Goal: Information Seeking & Learning: Compare options

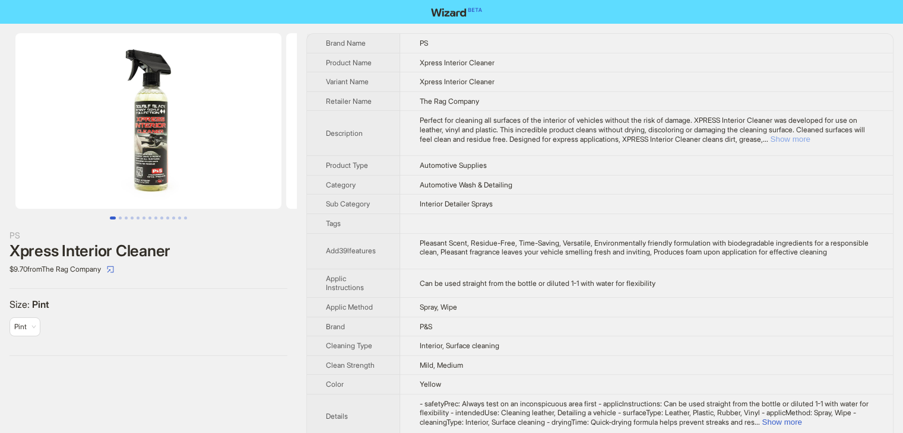
click at [809, 141] on button "Show more" at bounding box center [790, 139] width 40 height 9
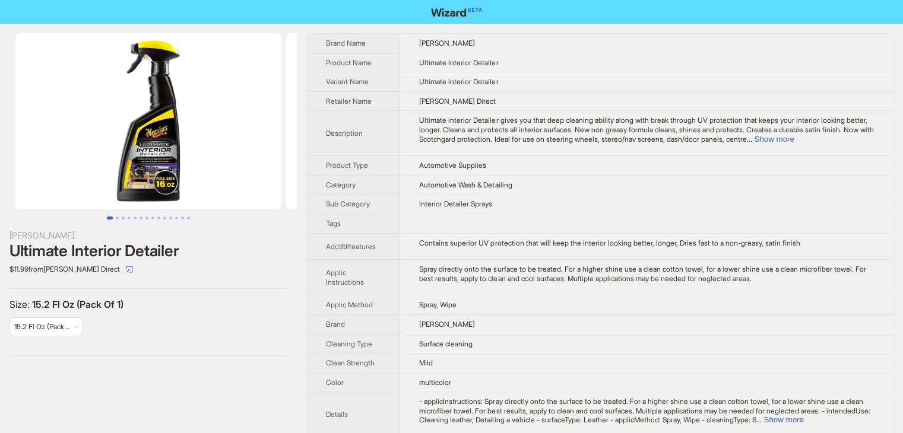
scroll to position [529, 0]
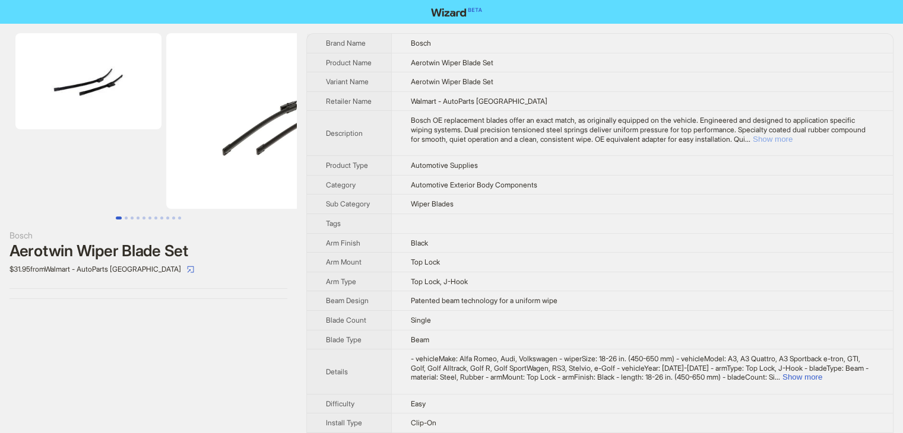
click at [792, 144] on button "Show more" at bounding box center [773, 139] width 40 height 9
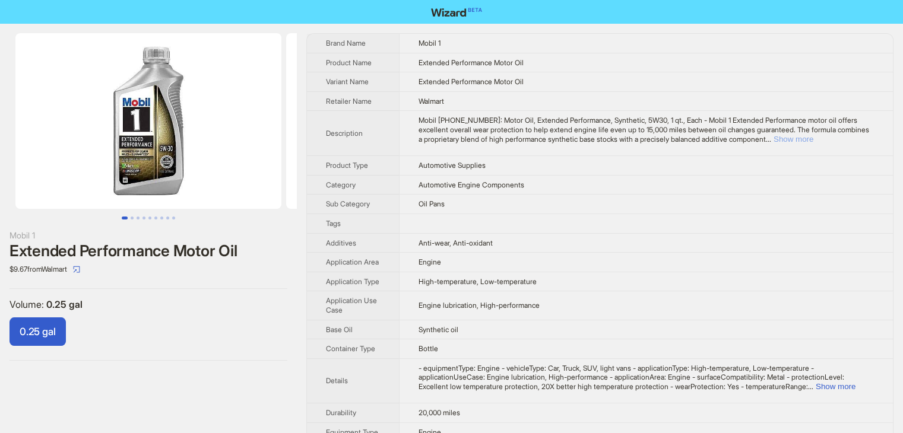
click at [813, 135] on button "Show more" at bounding box center [793, 139] width 40 height 9
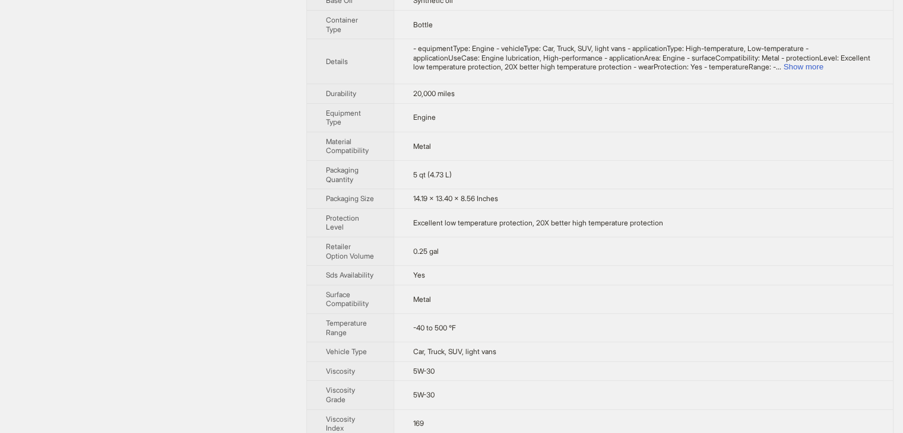
scroll to position [324, 0]
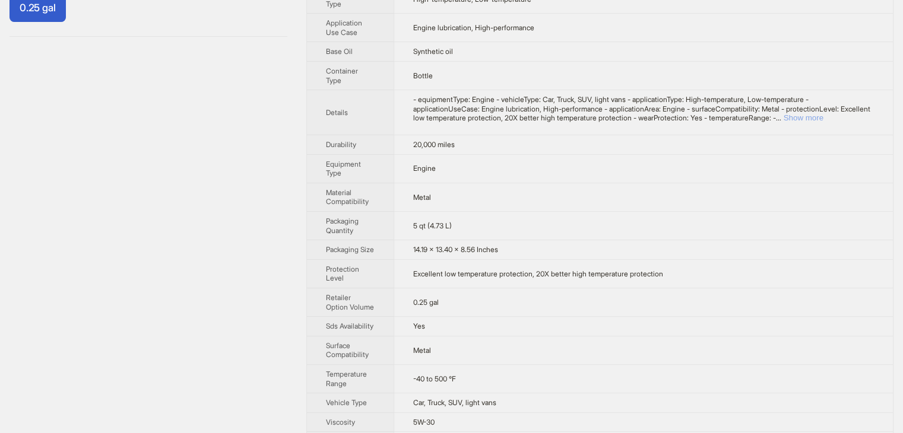
click at [823, 122] on button "Show more" at bounding box center [803, 117] width 40 height 9
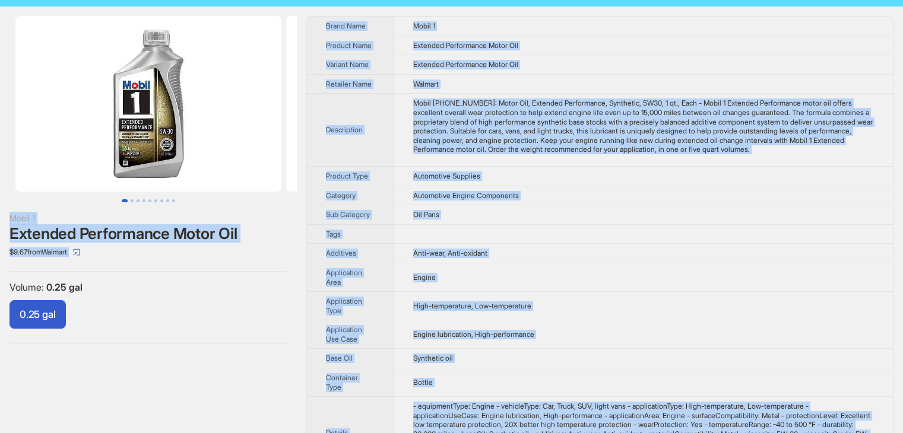
scroll to position [0, 0]
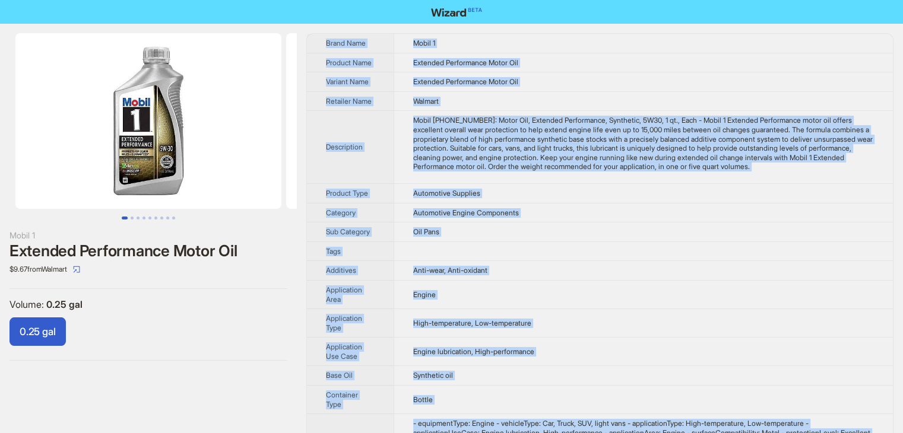
drag, startPoint x: 452, startPoint y: 409, endPoint x: 319, endPoint y: 42, distance: 390.1
copy tbody "Brand Name Mobil 1 Product Name Extended Performance Motor Oil Variant Name Ext…"
click at [568, 57] on td "Extended Performance Motor Oil" at bounding box center [642, 63] width 499 height 20
click at [580, 184] on td "Mobil 1 112627-1: Motor Oil, Extended Performance, Synthetic, 5W30, 1 qt., Each…" at bounding box center [642, 147] width 499 height 73
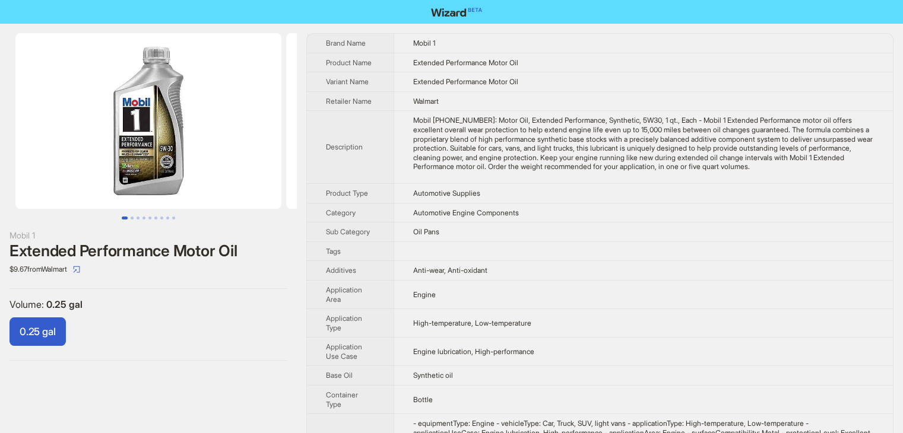
click at [799, 74] on td "Extended Performance Motor Oil" at bounding box center [642, 82] width 499 height 20
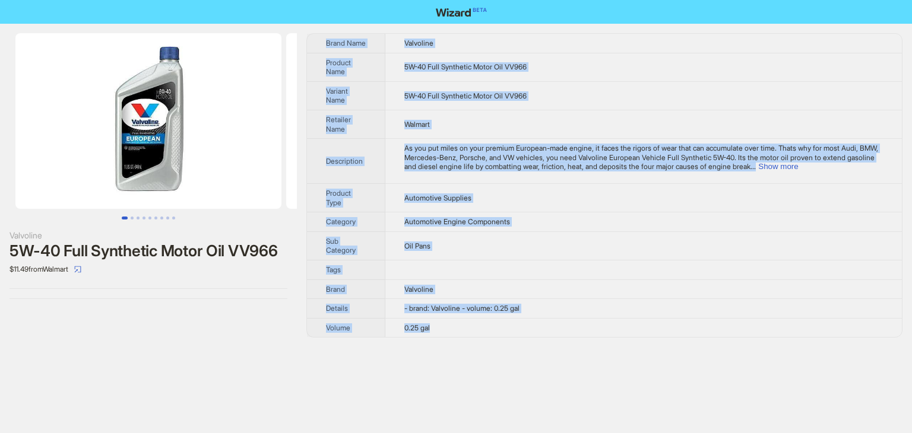
drag, startPoint x: 451, startPoint y: 327, endPoint x: 321, endPoint y: 39, distance: 315.8
click at [321, 39] on tbody "Brand Name Valvoline Product Name 5W-40 Full Synthetic Motor Oil VV966 Variant …" at bounding box center [604, 185] width 595 height 303
copy tbody "Brand Name Valvoline Product Name 5W-40 Full Synthetic Motor Oil VV966 Variant …"
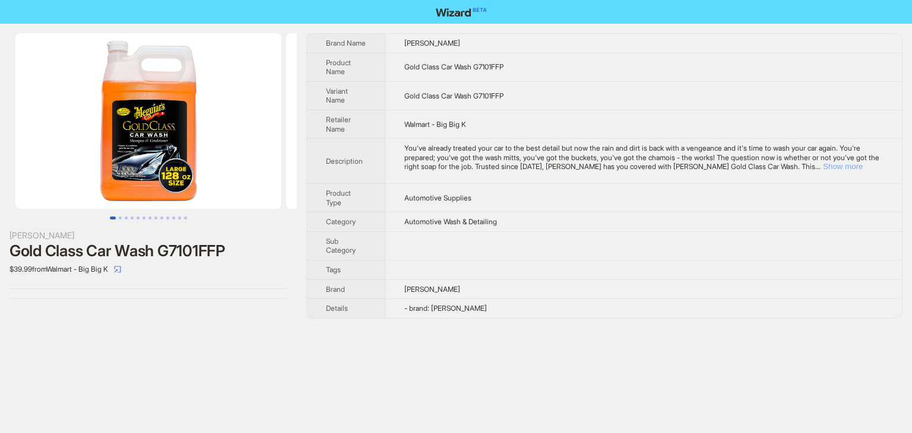
click at [862, 167] on button "Show more" at bounding box center [843, 166] width 40 height 9
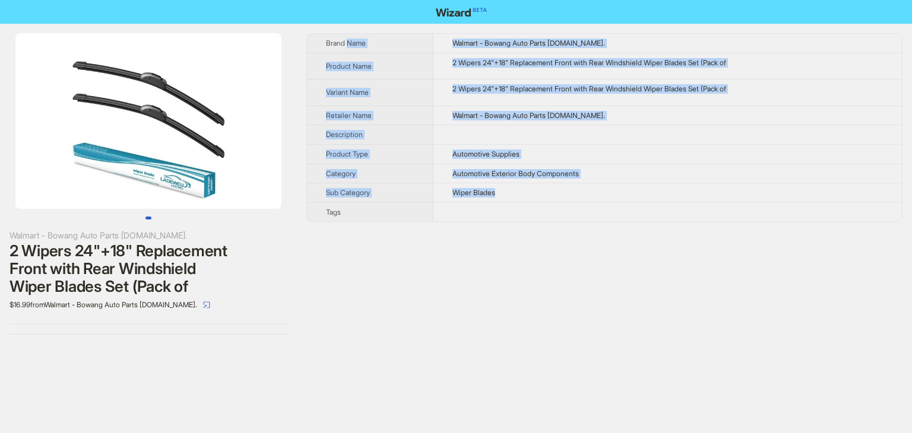
drag, startPoint x: 545, startPoint y: 200, endPoint x: 350, endPoint y: 46, distance: 248.9
click at [350, 46] on tbody "Brand Name Walmart - Bowang Auto Parts Co.Ltd. Product Name 2 Wipers 24"+18" Re…" at bounding box center [604, 128] width 595 height 188
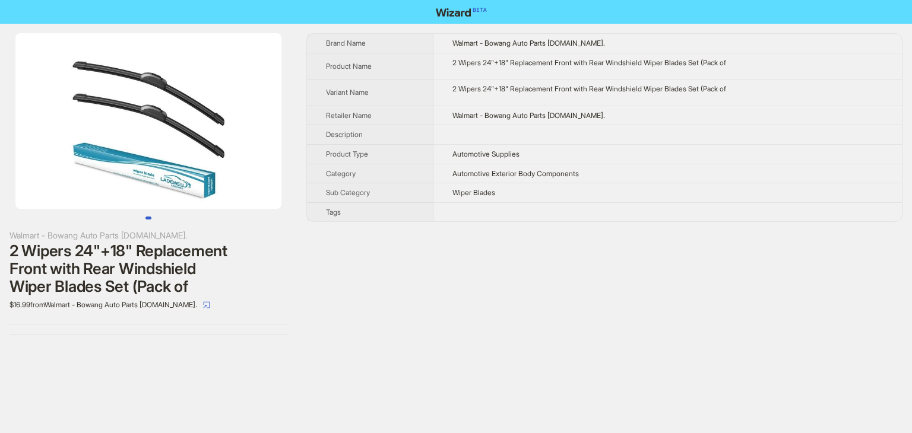
click at [332, 43] on span "Brand Name" at bounding box center [346, 43] width 40 height 9
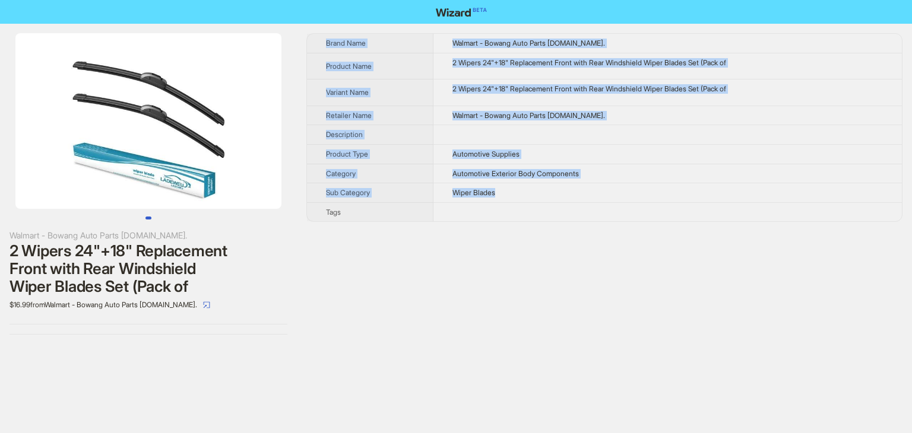
drag, startPoint x: 318, startPoint y: 34, endPoint x: 546, endPoint y: 192, distance: 277.7
click at [546, 192] on tbody "Brand Name Walmart - Bowang Auto Parts Co.Ltd. Product Name 2 Wipers 24"+18" Re…" at bounding box center [604, 128] width 595 height 188
copy tbody "Brand Name Walmart - Bowang Auto Parts Co.Ltd. Product Name 2 Wipers 24"+18" Re…"
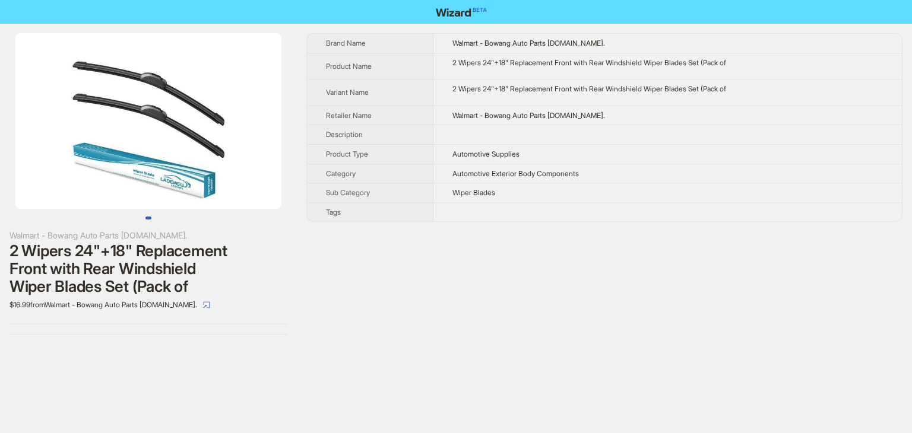
click at [570, 269] on div "Brand Name Walmart - Bowang Auto Parts Co.Ltd. Product Name 2 Wipers 24"+18" Re…" at bounding box center [604, 183] width 596 height 301
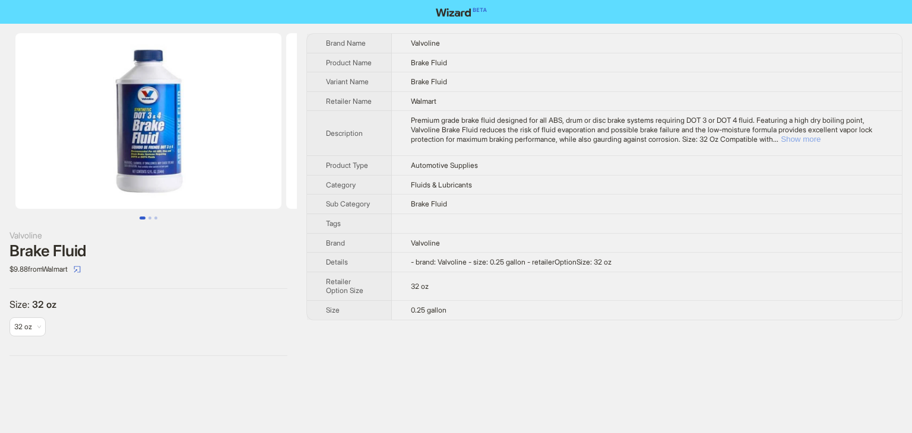
click at [820, 144] on button "Show more" at bounding box center [800, 139] width 40 height 9
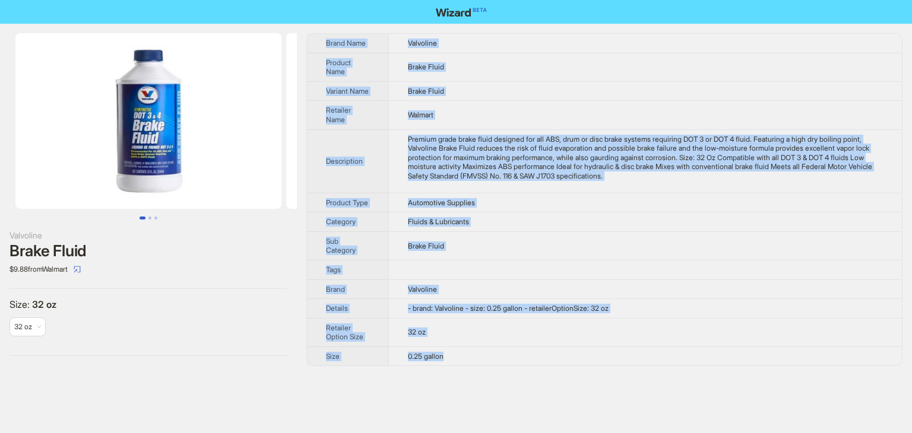
drag, startPoint x: 446, startPoint y: 354, endPoint x: 310, endPoint y: 36, distance: 345.7
click at [310, 36] on tbody "Brand Name Valvoline Product Name Brake Fluid Variant Name Brake Fluid Retailer…" at bounding box center [604, 200] width 595 height 332
copy tbody "Brand Name Valvoline Product Name Brake Fluid Variant Name Brake Fluid Retailer…"
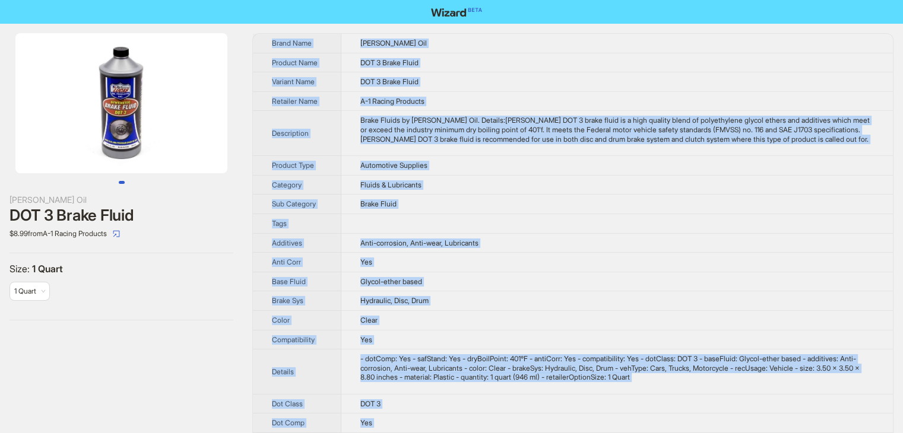
drag, startPoint x: 466, startPoint y: 416, endPoint x: 273, endPoint y: 39, distance: 423.9
click at [273, 39] on tbody "Brand Name [PERSON_NAME] Oil Product Name DOT 3 Brake Fluid Variant Name DOT 3 …" at bounding box center [573, 315] width 640 height 563
copy tbody "Lorem Ipsu Dolor Sit Ametcon Adip ELI 5 Seddo Eiusm Tempori Utla ETD 3 Magna Al…"
click at [580, 219] on td at bounding box center [616, 224] width 551 height 20
drag, startPoint x: 463, startPoint y: 418, endPoint x: 267, endPoint y: 46, distance: 421.0
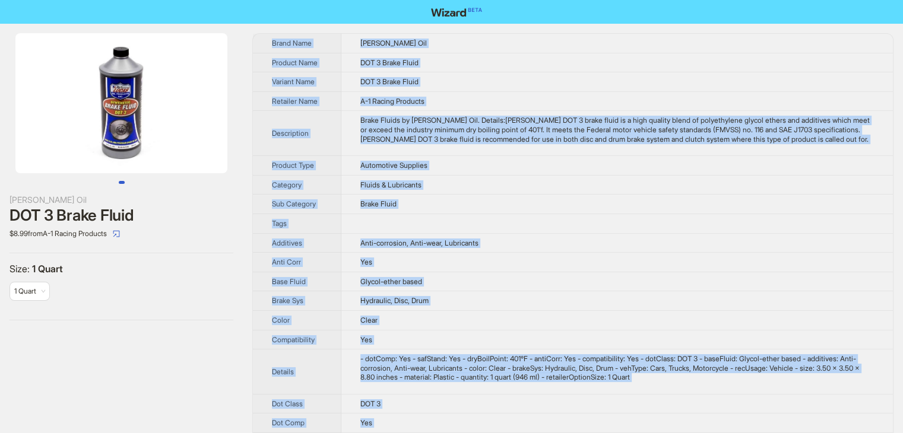
click at [267, 46] on tbody "Brand Name Lucas Oil Product Name DOT 3 Brake Fluid Variant Name DOT 3 Brake Fl…" at bounding box center [573, 315] width 640 height 563
copy tbody "Brand Name Lucas Oil Product Name DOT 3 Brake Fluid Variant Name DOT 3 Brake Fl…"
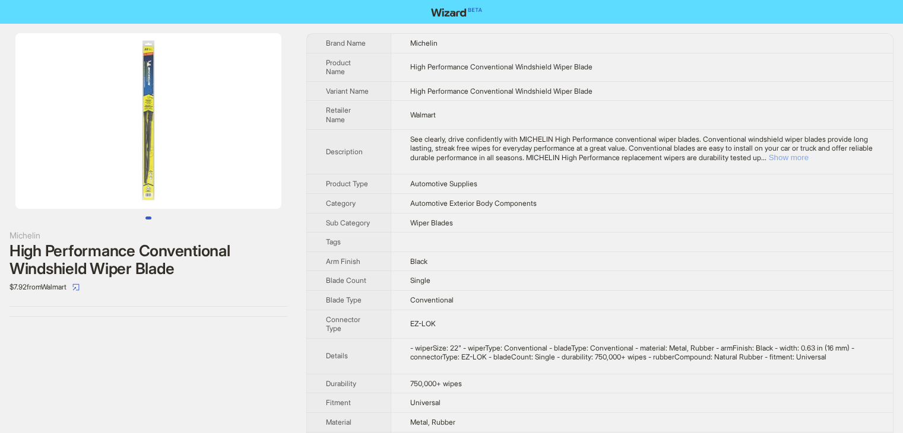
click at [808, 157] on button "Show more" at bounding box center [789, 157] width 40 height 9
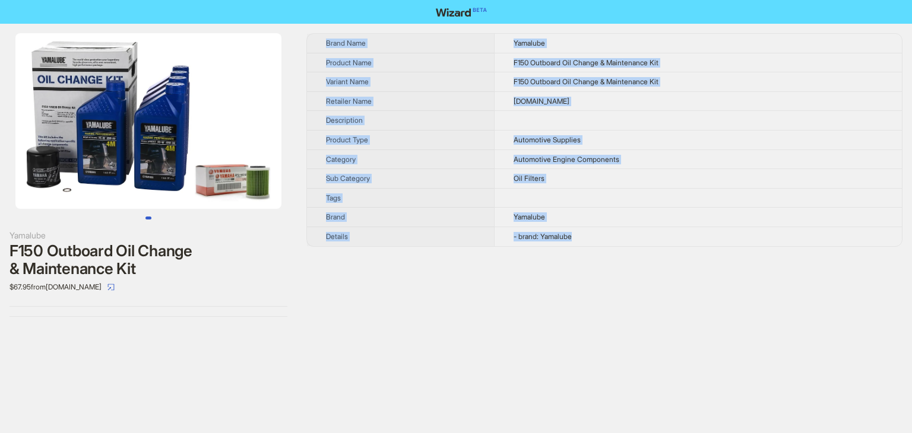
drag, startPoint x: 609, startPoint y: 240, endPoint x: 325, endPoint y: 39, distance: 348.6
click at [325, 39] on tbody "Brand Name Yamalube Product Name F150 Outboard Oil Change & Maintenance Kit Var…" at bounding box center [604, 140] width 595 height 212
copy tbody "Brand Name Yamalube Product Name F150 Outboard Oil Change & Maintenance Kit Var…"
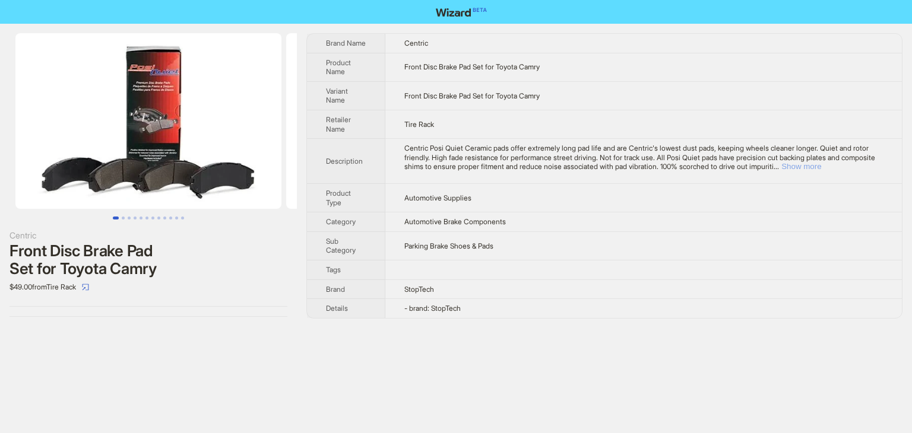
click at [821, 164] on button "Show more" at bounding box center [801, 166] width 40 height 9
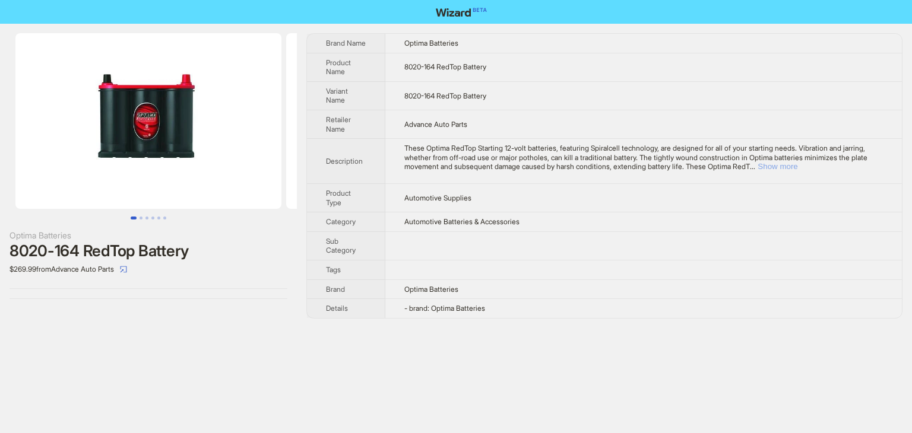
click at [797, 166] on button "Show more" at bounding box center [777, 166] width 40 height 9
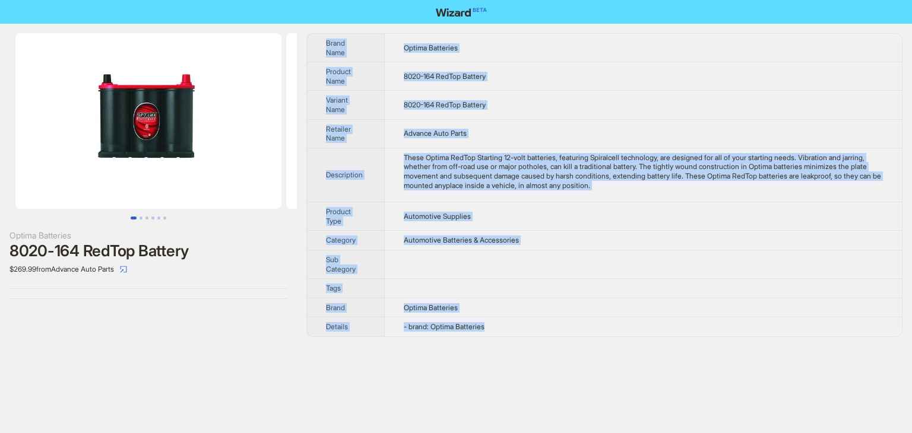
drag, startPoint x: 507, startPoint y: 335, endPoint x: 320, endPoint y: 46, distance: 344.5
click at [320, 46] on div "Brand Name Optima Batteries Product Name 8020-164 RedTop Battery Variant Name 8…" at bounding box center [604, 185] width 596 height 304
copy tbody "Brand Name Optima Batteries Product Name 8020-164 RedTop Battery Variant Name 8…"
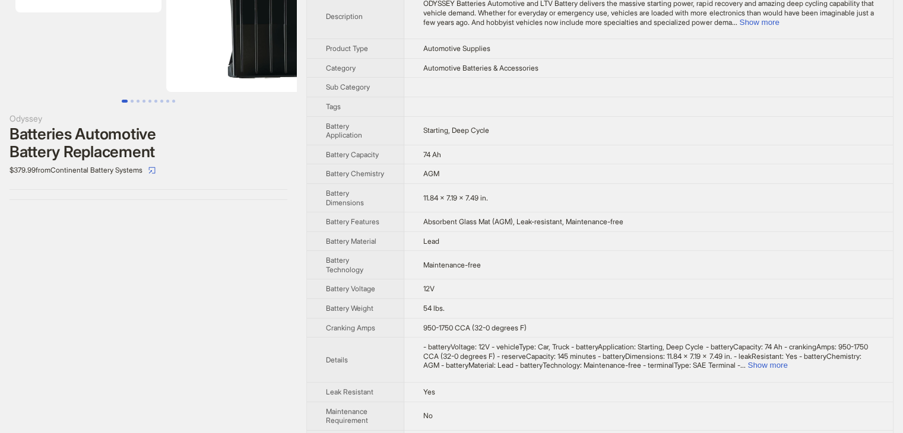
scroll to position [217, 0]
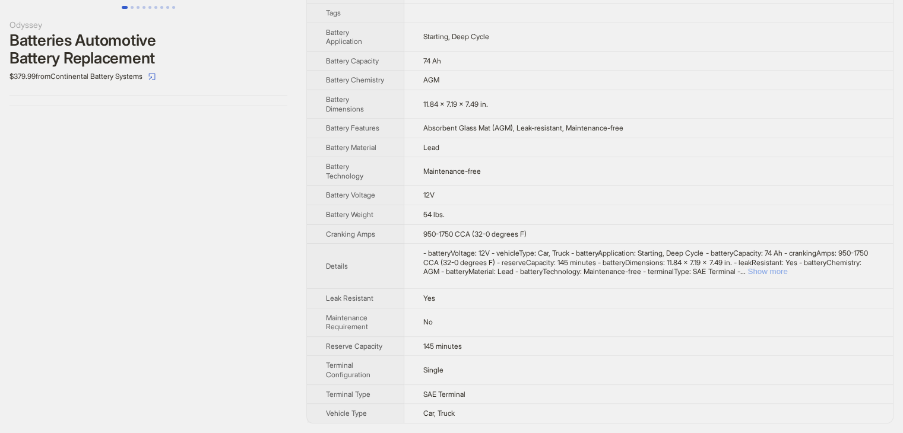
click at [787, 273] on button "Show more" at bounding box center [767, 271] width 40 height 9
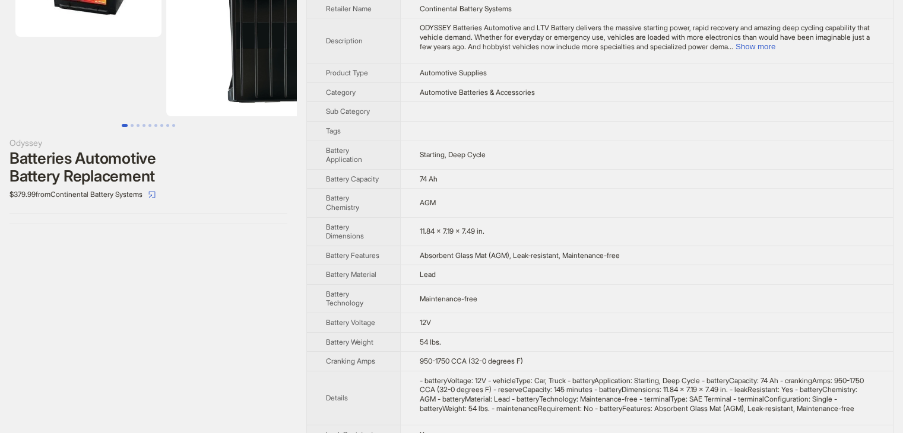
scroll to position [0, 0]
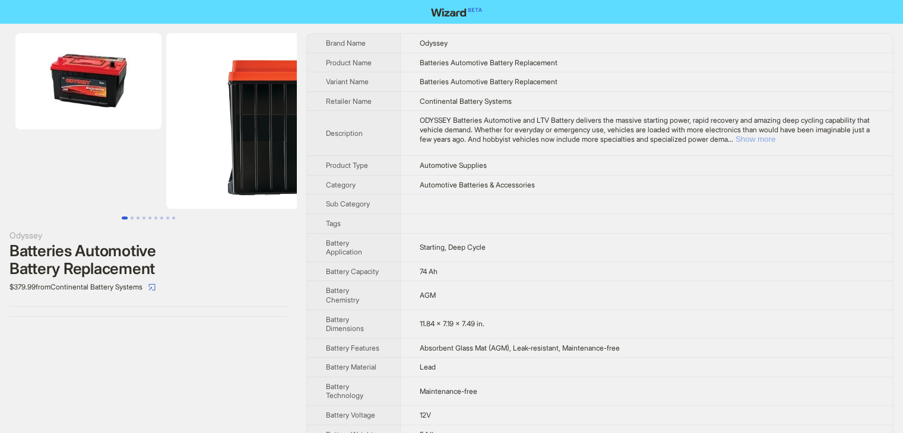
drag, startPoint x: 842, startPoint y: 140, endPoint x: 834, endPoint y: 142, distance: 7.3
click at [775, 140] on button "Show more" at bounding box center [755, 139] width 40 height 9
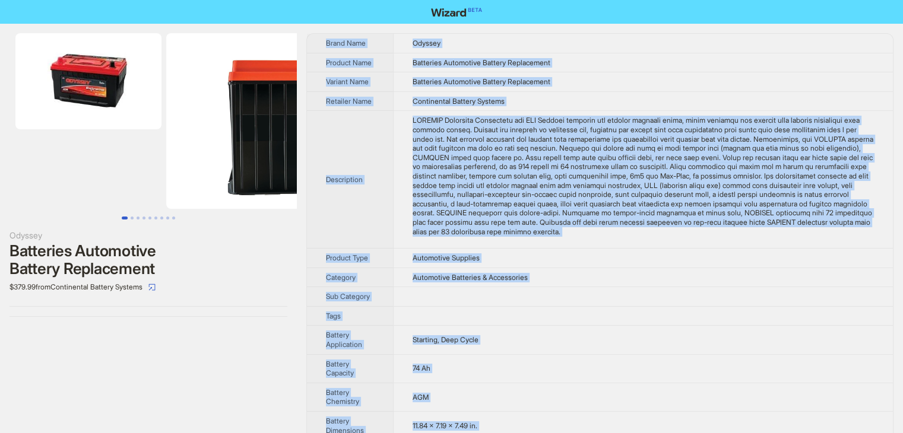
drag, startPoint x: 463, startPoint y: 412, endPoint x: 323, endPoint y: 43, distance: 394.3
click at [323, 43] on tbody "Brand Name Odyssey Product Name Batteries Automotive Battery Replacement Varian…" at bounding box center [600, 417] width 586 height 766
copy tbody "Brand Name Odyssey Product Name Batteries Automotive Battery Replacement Varian…"
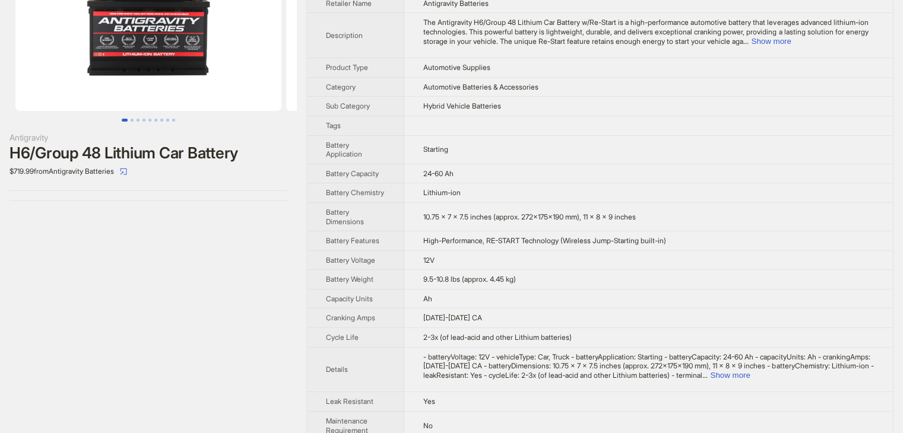
scroll to position [189, 0]
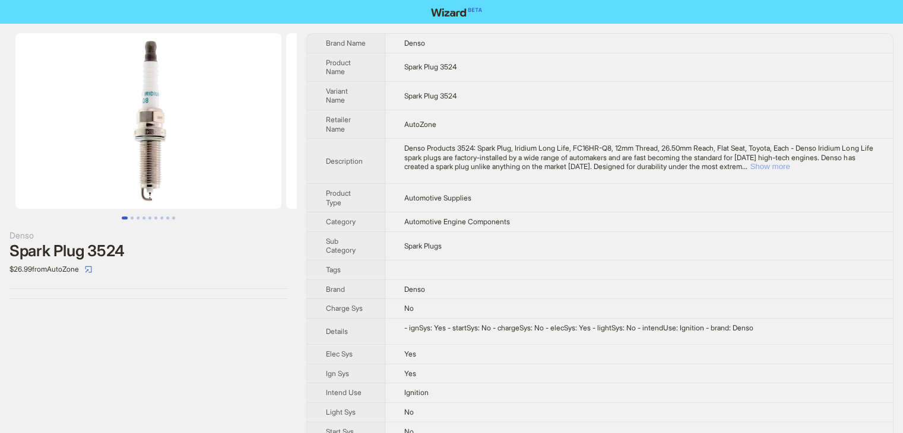
click at [789, 163] on button "Show more" at bounding box center [770, 166] width 40 height 9
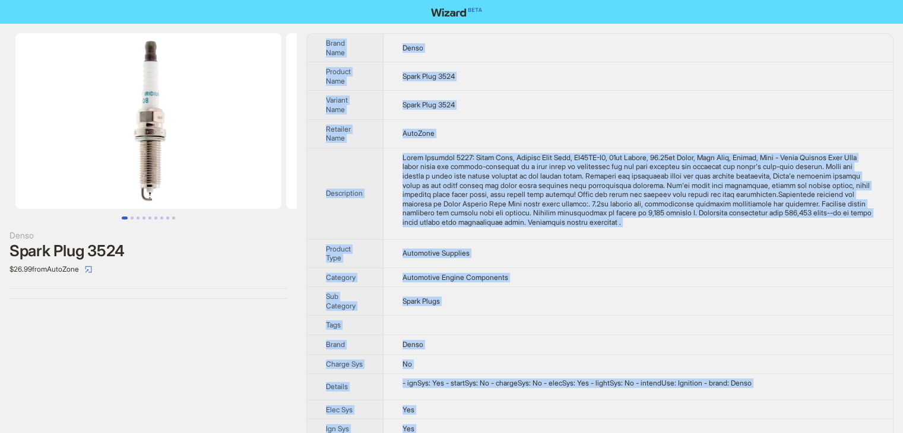
drag, startPoint x: 433, startPoint y: 419, endPoint x: 324, endPoint y: 44, distance: 390.6
click at [324, 44] on tbody "Brand Name Denso Product Name Spark Plug 3524 Variant Name Spark Plug 3524 Reta…" at bounding box center [600, 265] width 586 height 463
click at [596, 112] on td "Spark Plug 3524" at bounding box center [637, 105] width 509 height 28
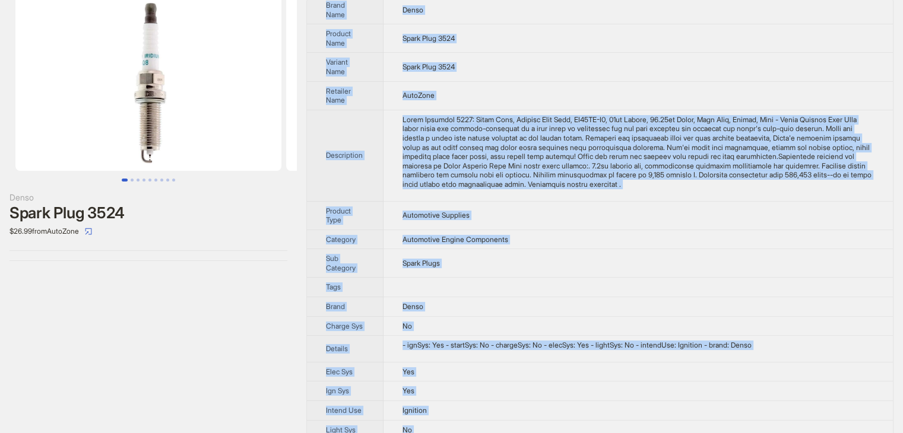
scroll to position [71, 0]
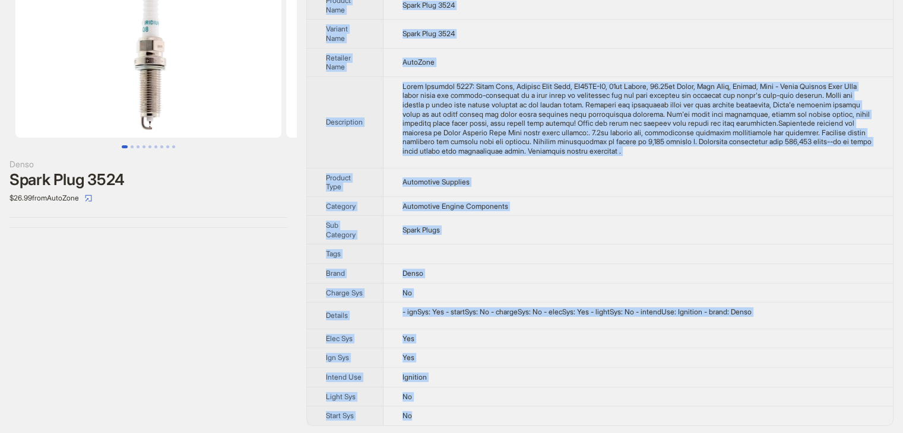
click at [483, 188] on td "Automotive Supplies" at bounding box center [637, 182] width 509 height 28
drag, startPoint x: 319, startPoint y: 34, endPoint x: 515, endPoint y: 418, distance: 431.6
click at [515, 418] on tbody "Brand Name Denso Product Name Spark Plug 3524 Variant Name Spark Plug 3524 Reta…" at bounding box center [600, 194] width 586 height 463
copy tbody "Brand Name Denso Product Name Spark Plug 3524 Variant Name Spark Plug 3524 Reta…"
click at [637, 204] on td "Automotive Engine Components" at bounding box center [637, 206] width 509 height 20
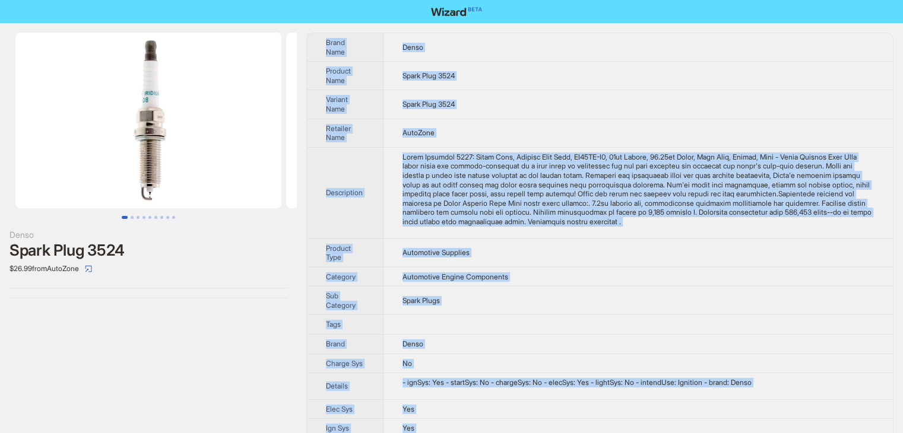
scroll to position [0, 0]
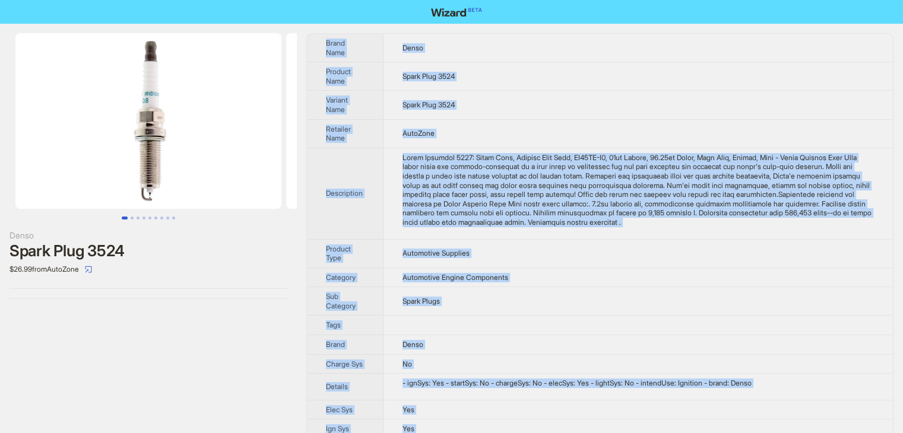
click at [657, 118] on td "Spark Plug 3524" at bounding box center [637, 105] width 509 height 28
drag, startPoint x: 426, startPoint y: 417, endPoint x: 319, endPoint y: 45, distance: 387.1
click at [319, 45] on tbody "Brand Name Denso Product Name Spark Plug 3524 Variant Name Spark Plug 3524 Reta…" at bounding box center [600, 265] width 586 height 463
copy tbody "Brand Name Denso Product Name Spark Plug 3524 Variant Name Spark Plug 3524 Reta…"
click at [666, 130] on td "AutoZone" at bounding box center [637, 133] width 509 height 28
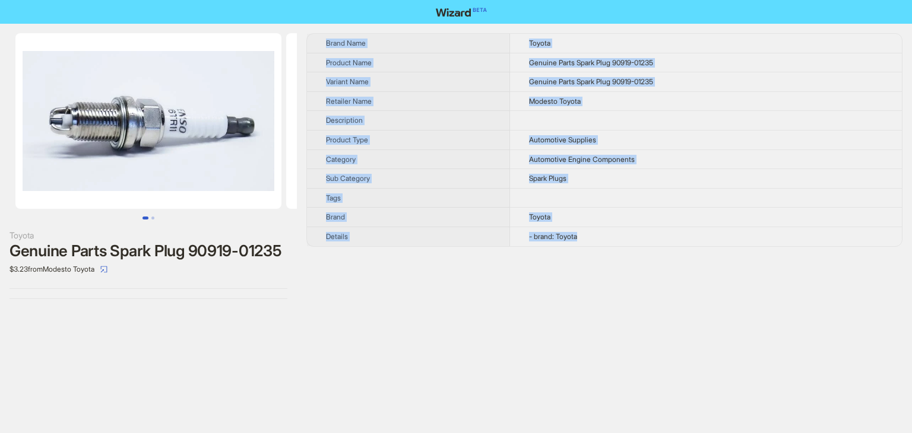
drag, startPoint x: 598, startPoint y: 237, endPoint x: 323, endPoint y: 35, distance: 340.9
click at [323, 35] on tbody "Brand Name Toyota Product Name Genuine Parts Spark Plug 90919-01235 Variant Nam…" at bounding box center [604, 140] width 595 height 212
copy tbody "Brand Name Toyota Product Name Genuine Parts Spark Plug 90919-01235 Variant Nam…"
click at [709, 110] on td "Modesto Toyota" at bounding box center [706, 101] width 392 height 20
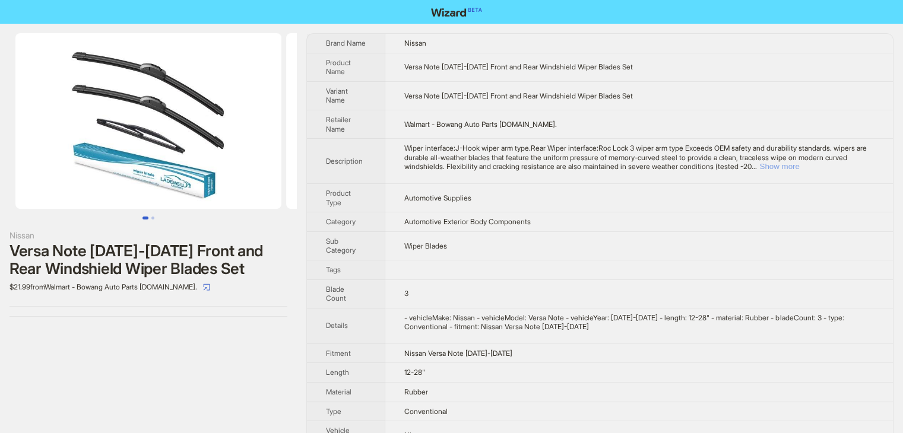
click at [799, 165] on button "Show more" at bounding box center [779, 166] width 40 height 9
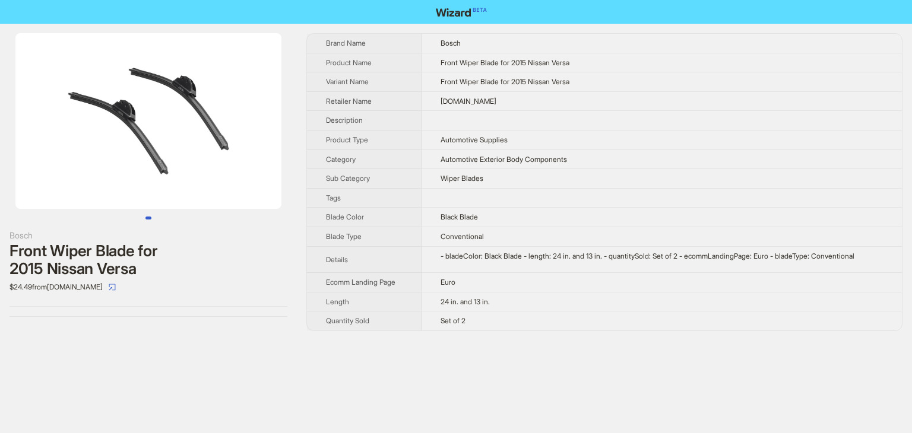
click at [321, 107] on th "Retailer Name" at bounding box center [364, 101] width 115 height 20
drag, startPoint x: 323, startPoint y: 104, endPoint x: 515, endPoint y: 99, distance: 192.3
click at [515, 99] on tr "Retailer Name CarParts.com" at bounding box center [604, 101] width 595 height 20
click at [215, 328] on div "Bosch Front Wiper Blade for 2015 Nissan Versa $24.49 from CarParts.com" at bounding box center [148, 182] width 297 height 317
drag, startPoint x: 443, startPoint y: 158, endPoint x: 565, endPoint y: 160, distance: 122.3
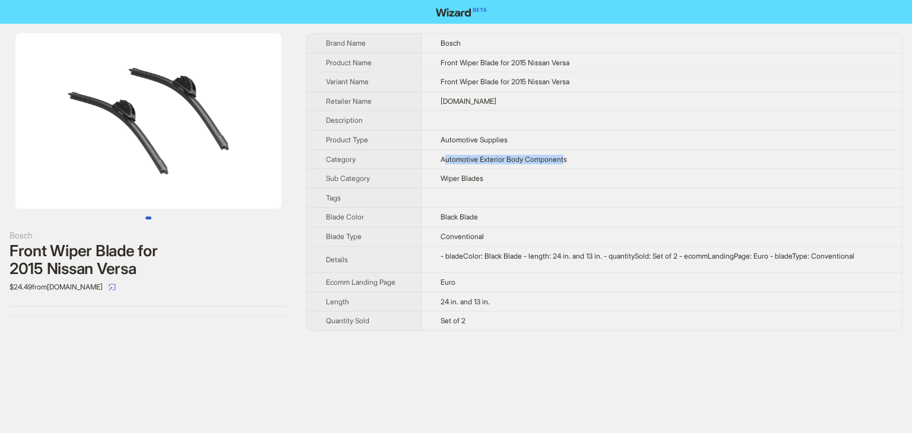
click at [565, 160] on span "Automotive Exterior Body Components" at bounding box center [503, 159] width 126 height 9
click at [506, 186] on td "Wiper Blades" at bounding box center [661, 179] width 480 height 20
drag, startPoint x: 517, startPoint y: 137, endPoint x: 414, endPoint y: 145, distance: 103.6
click at [414, 145] on tr "Product Type Automotive Supplies" at bounding box center [604, 140] width 595 height 20
drag, startPoint x: 435, startPoint y: 101, endPoint x: 534, endPoint y: 105, distance: 98.6
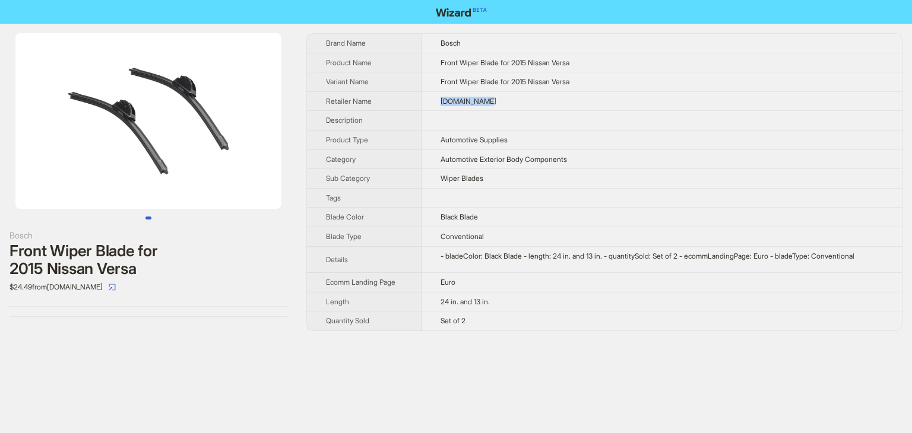
click at [534, 105] on td "CarParts.com" at bounding box center [661, 101] width 480 height 20
click at [532, 105] on td "CarParts.com" at bounding box center [661, 101] width 480 height 20
click at [530, 104] on td "CarParts.com" at bounding box center [661, 101] width 480 height 20
click at [529, 104] on td "CarParts.com" at bounding box center [661, 101] width 480 height 20
click at [481, 96] on td "CarParts.com" at bounding box center [661, 101] width 480 height 20
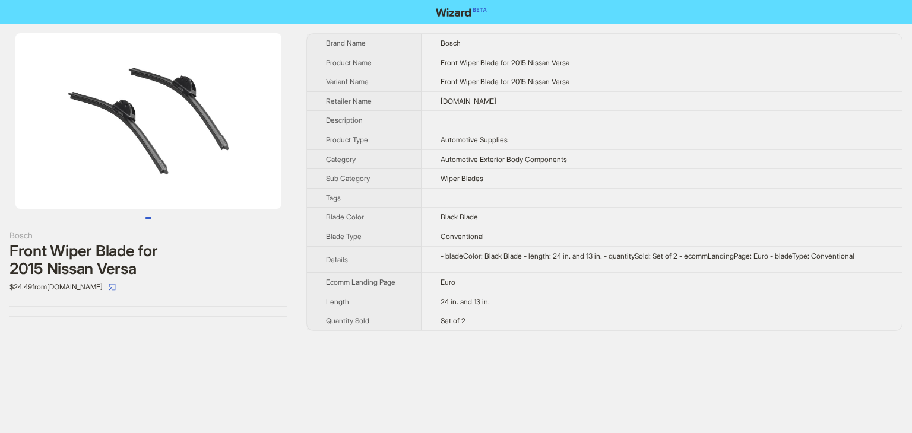
click at [491, 105] on td "CarParts.com" at bounding box center [661, 101] width 480 height 20
drag, startPoint x: 490, startPoint y: 104, endPoint x: 418, endPoint y: 108, distance: 72.5
click at [418, 108] on tr "Retailer Name CarParts.com" at bounding box center [604, 101] width 595 height 20
click at [452, 130] on td "Automotive Supplies" at bounding box center [661, 140] width 480 height 20
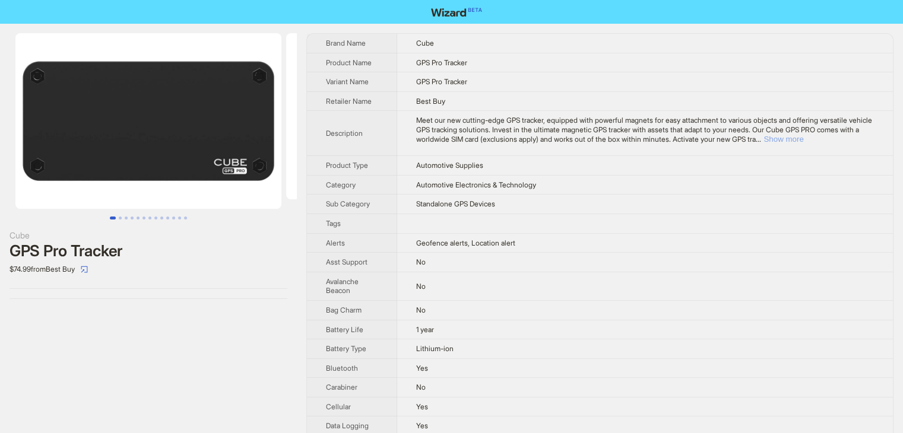
click at [803, 140] on button "Show more" at bounding box center [783, 139] width 40 height 9
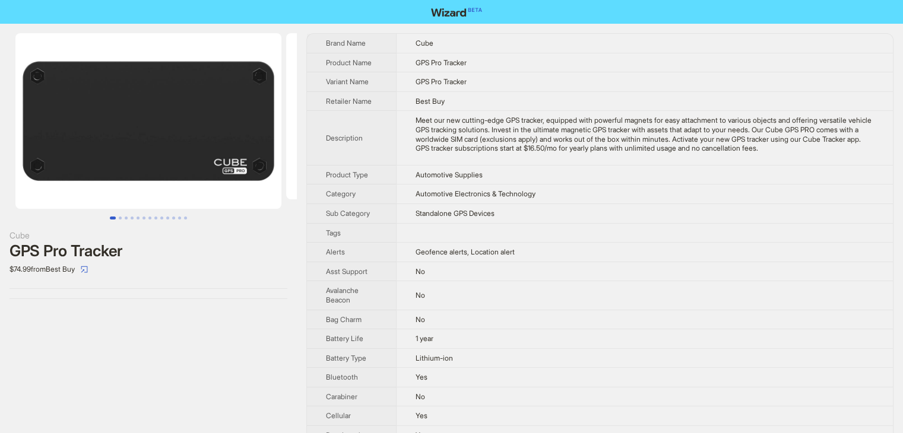
click at [589, 223] on td at bounding box center [644, 233] width 497 height 20
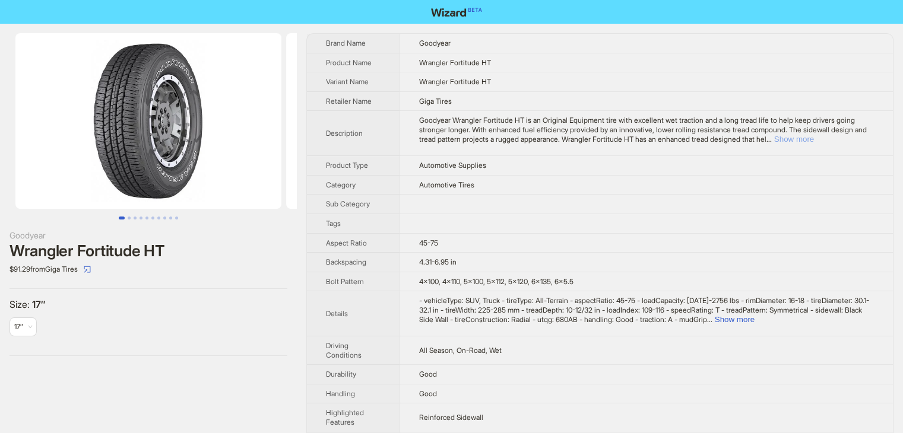
click at [814, 138] on button "Show more" at bounding box center [794, 139] width 40 height 9
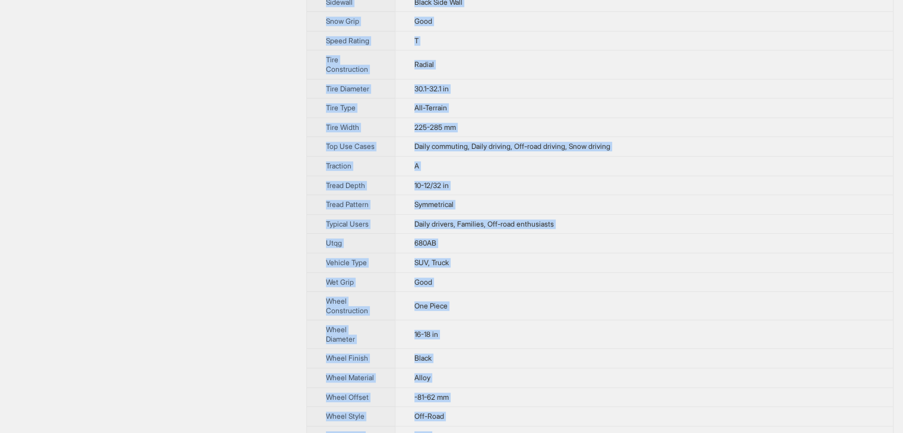
scroll to position [687, 0]
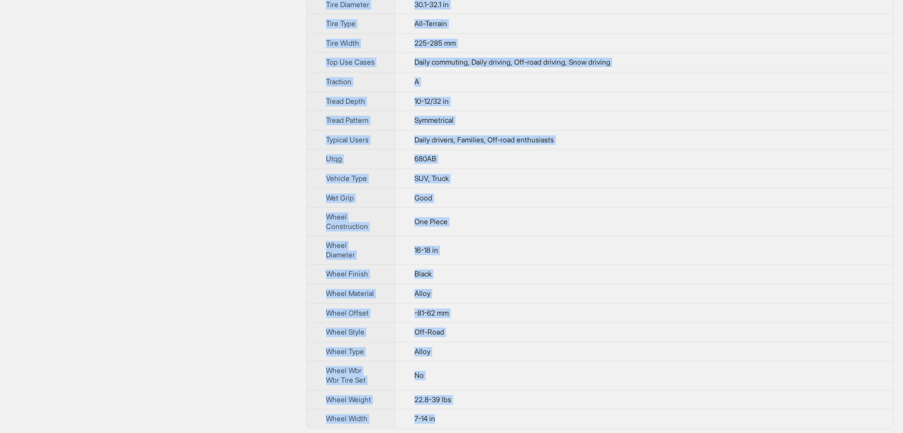
drag, startPoint x: 323, startPoint y: 39, endPoint x: 547, endPoint y: 405, distance: 428.8
copy tbody "Brand Name Goodyear Product Name Wrangler Fortitude HT Variant Name Wrangler Fo…"
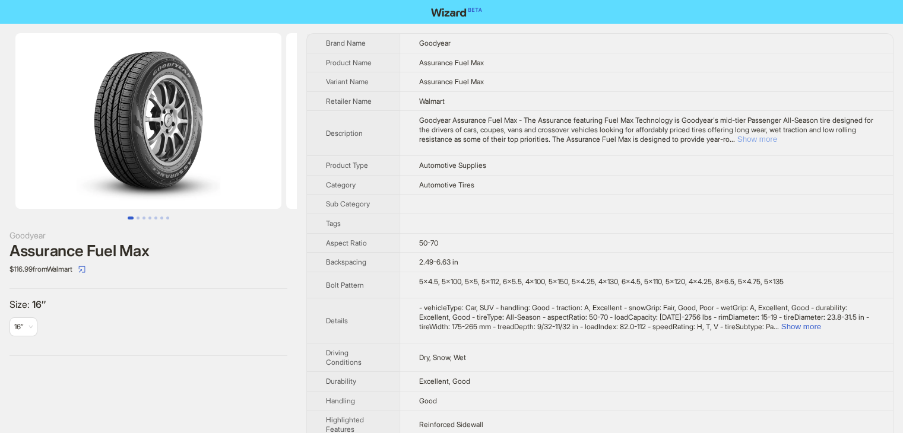
click at [777, 138] on button "Show more" at bounding box center [757, 139] width 40 height 9
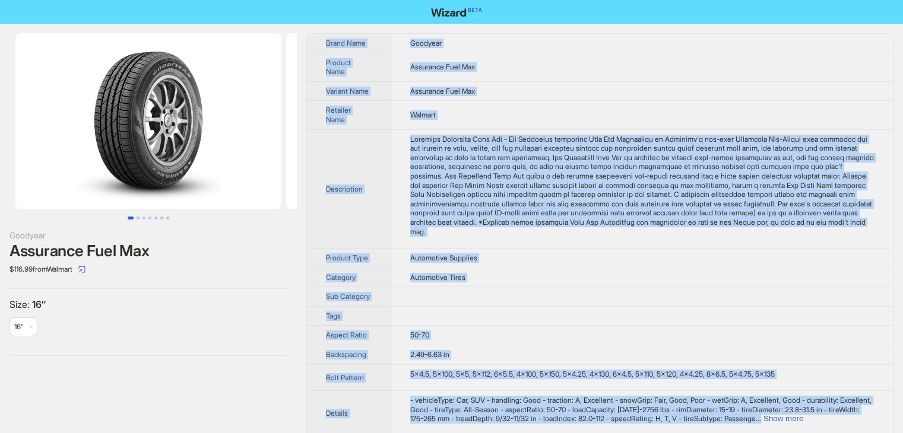
drag, startPoint x: 456, startPoint y: 422, endPoint x: 318, endPoint y: 43, distance: 402.9
copy tbody "Brand Name Goodyear Product Name Assurance Fuel Max Variant Name Assurance Fuel…"
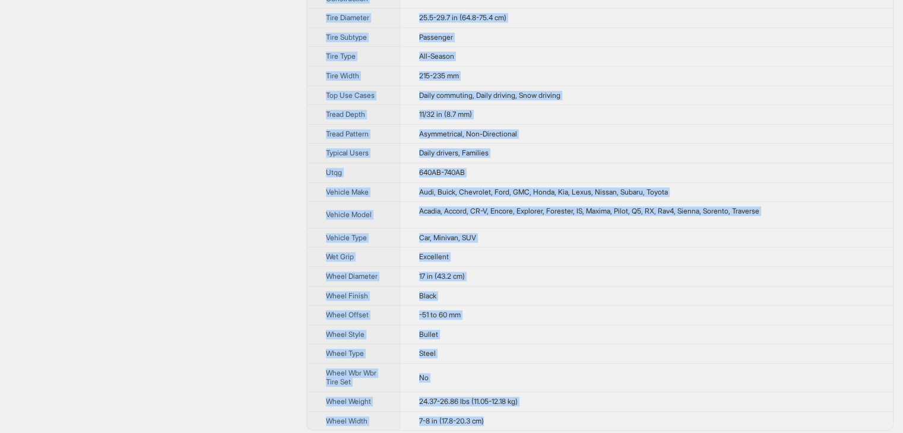
scroll to position [619, 0]
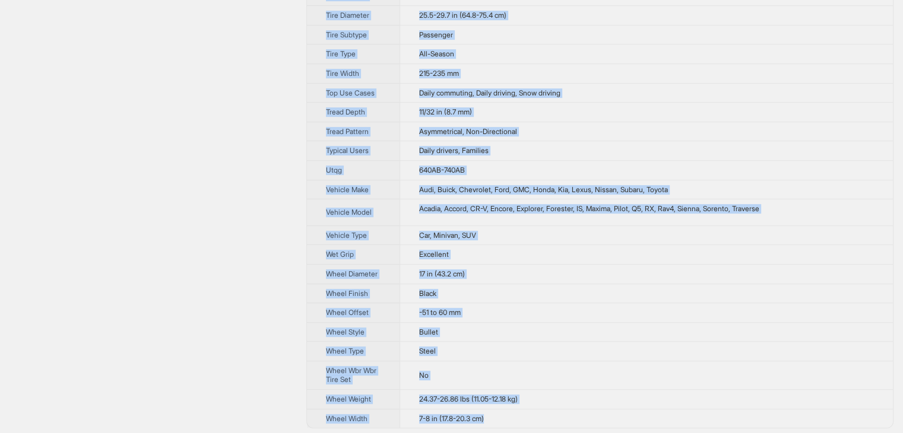
drag, startPoint x: 324, startPoint y: 34, endPoint x: 569, endPoint y: 418, distance: 455.5
copy tbody "Brand Name Goodyear Product Name Assurance ComfortDrive Variant Name Assurance …"
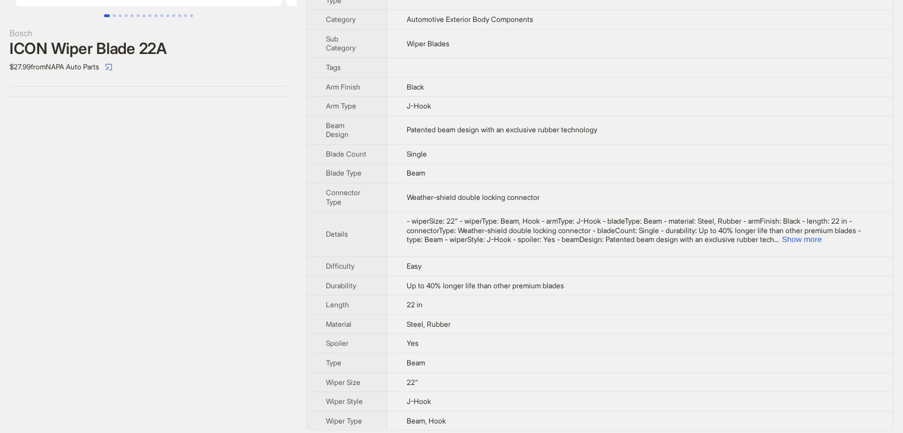
scroll to position [207, 0]
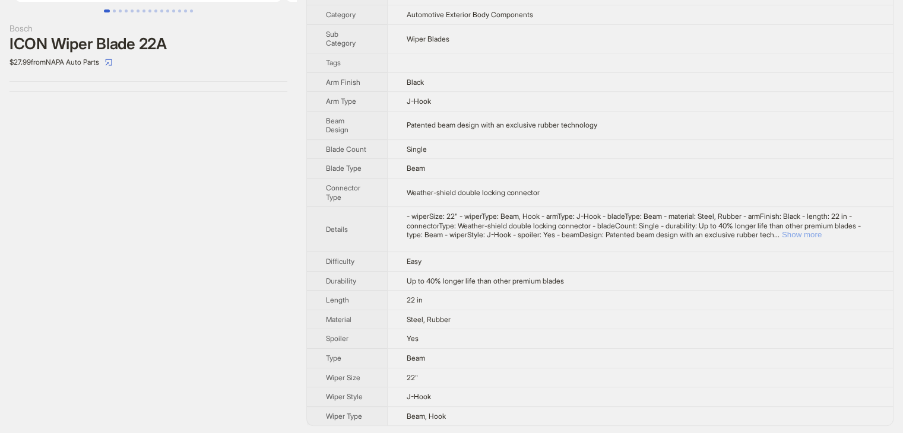
click at [821, 230] on button "Show more" at bounding box center [802, 234] width 40 height 9
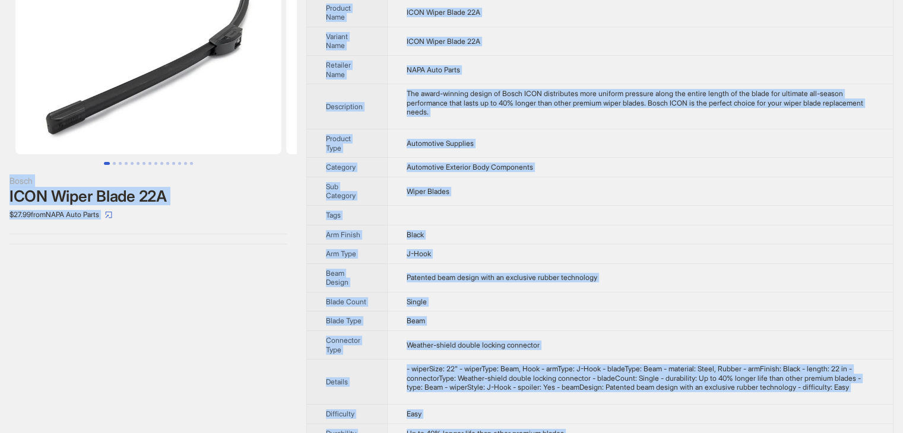
scroll to position [0, 0]
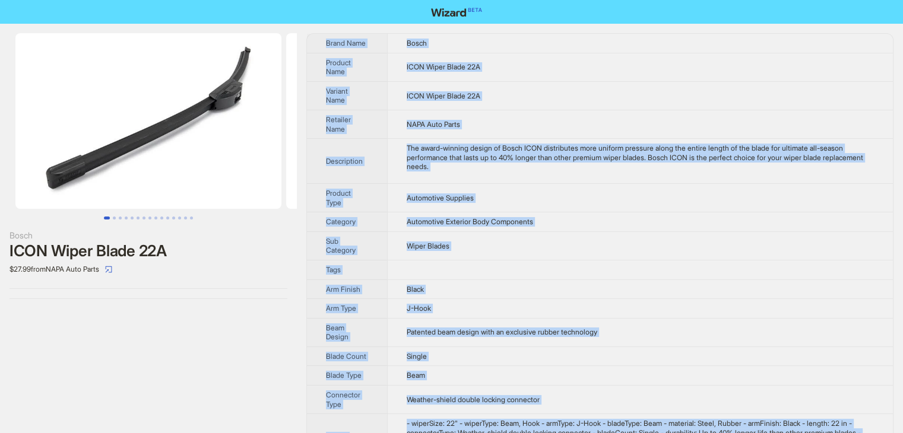
drag, startPoint x: 459, startPoint y: 414, endPoint x: 309, endPoint y: 44, distance: 399.6
click at [309, 44] on tbody "Brand Name Bosch Product Name ICON Wiper Blade 22A Variant Name ICON Wiper Blad…" at bounding box center [600, 333] width 586 height 599
copy tbody "Brand Name Bosch Product Name ICON Wiper Blade 22A Variant Name ICON Wiper Blad…"
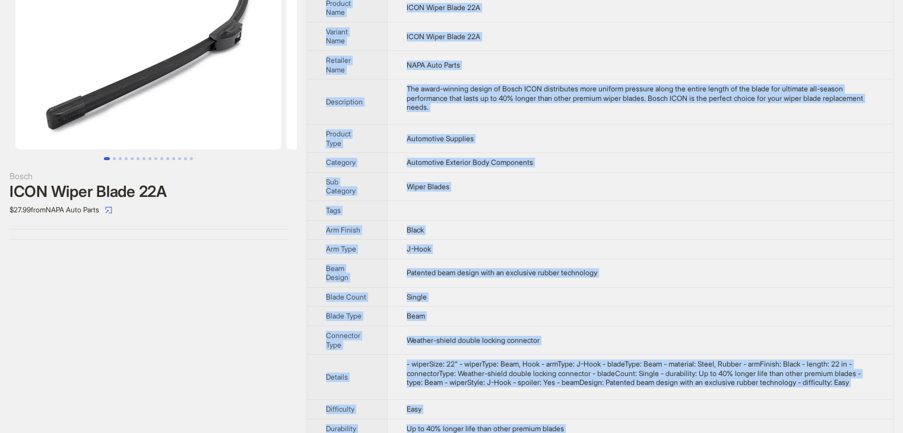
click at [560, 231] on td "Black" at bounding box center [640, 230] width 506 height 20
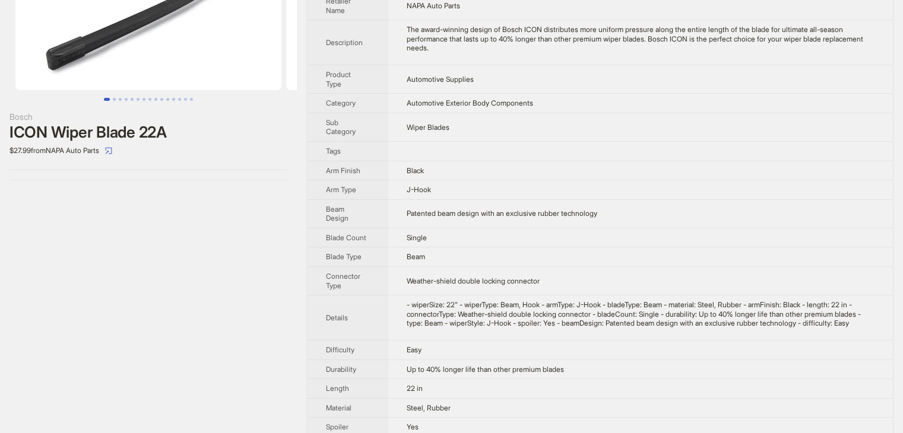
scroll to position [0, 0]
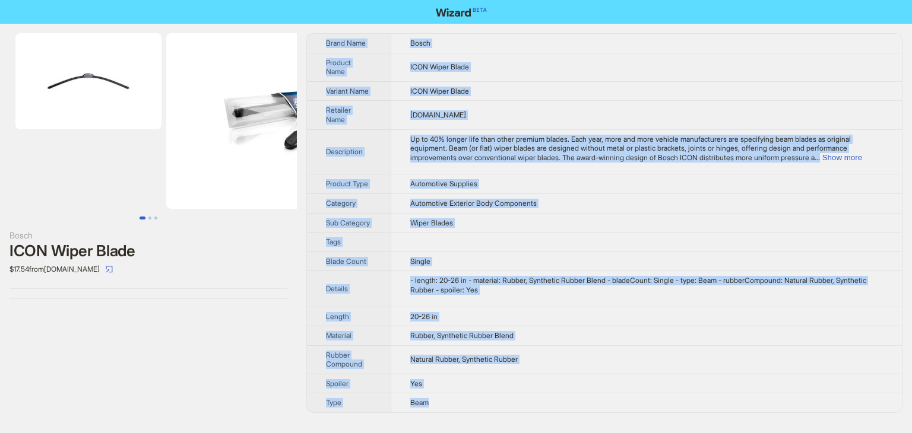
drag, startPoint x: 318, startPoint y: 34, endPoint x: 541, endPoint y: 405, distance: 432.9
click at [541, 405] on tbody "Brand Name Bosch Product Name ICON Wiper Blade Variant Name ICON Wiper Blade Re…" at bounding box center [604, 223] width 595 height 379
copy tbody "Brand Name Bosch Product Name ICON Wiper Blade Variant Name ICON Wiper Blade Re…"
click at [572, 116] on td "[DOMAIN_NAME]" at bounding box center [646, 115] width 511 height 28
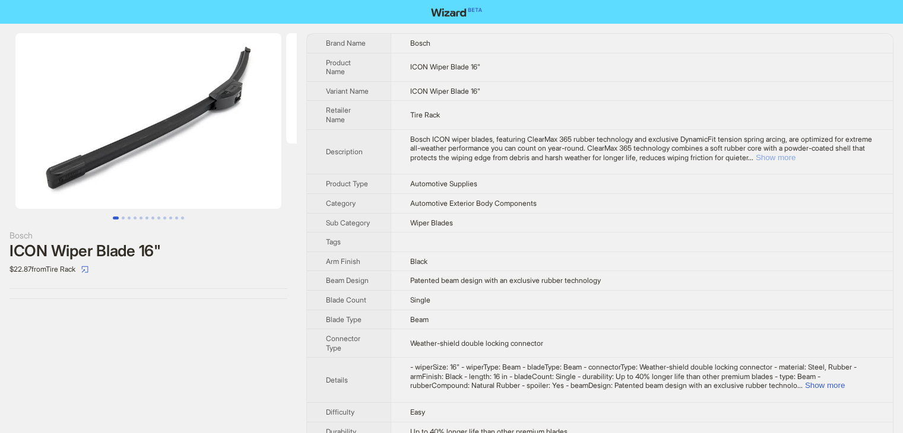
click at [795, 156] on button "Show more" at bounding box center [775, 157] width 40 height 9
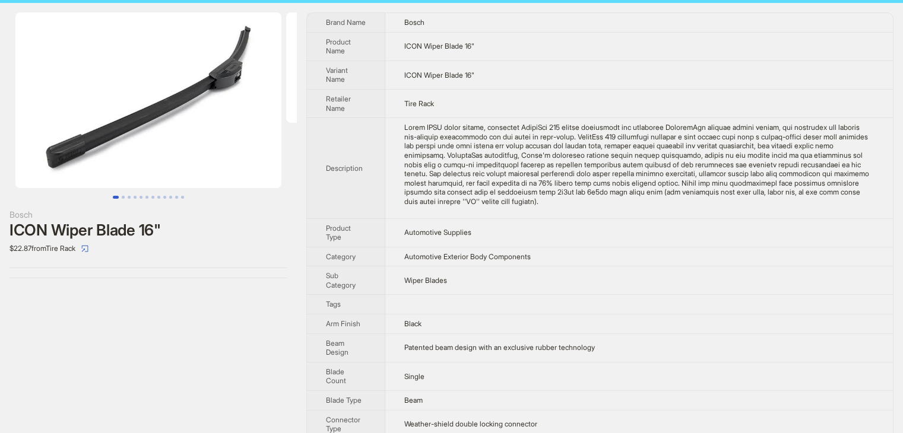
scroll to position [262, 0]
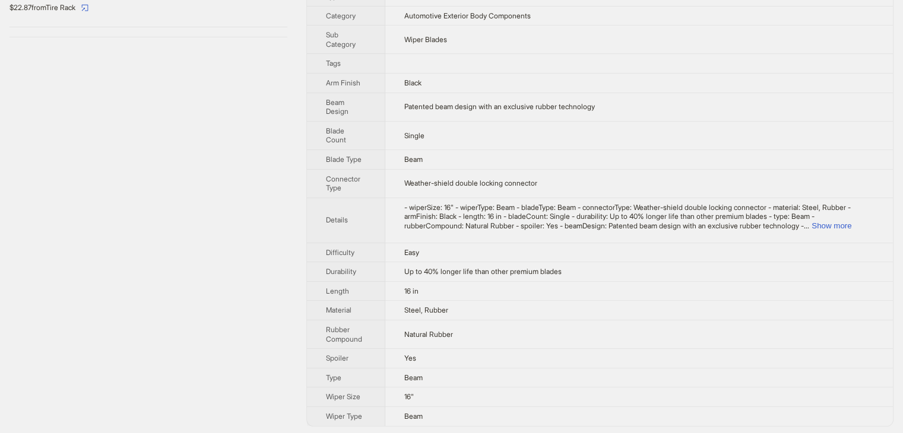
click at [845, 217] on div "- wiperSize: 16" - wiperType: Beam - bladeType: Beam - connectorType: Weather-s…" at bounding box center [638, 217] width 469 height 28
click at [845, 223] on button "Show more" at bounding box center [831, 225] width 40 height 9
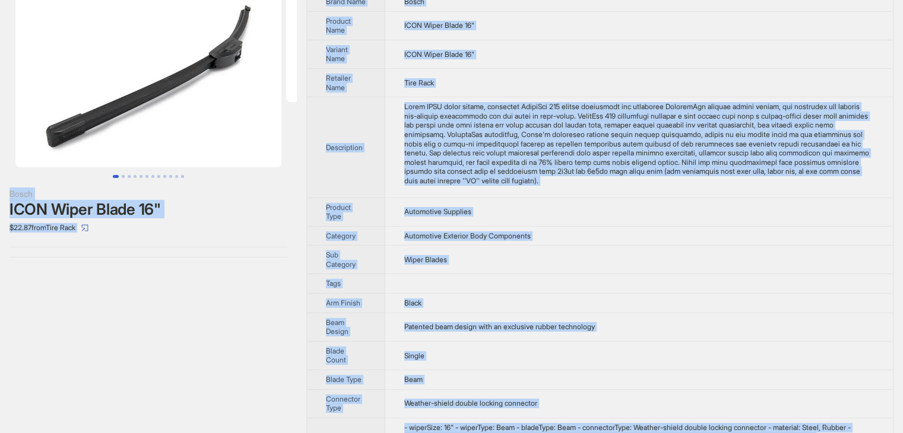
scroll to position [0, 0]
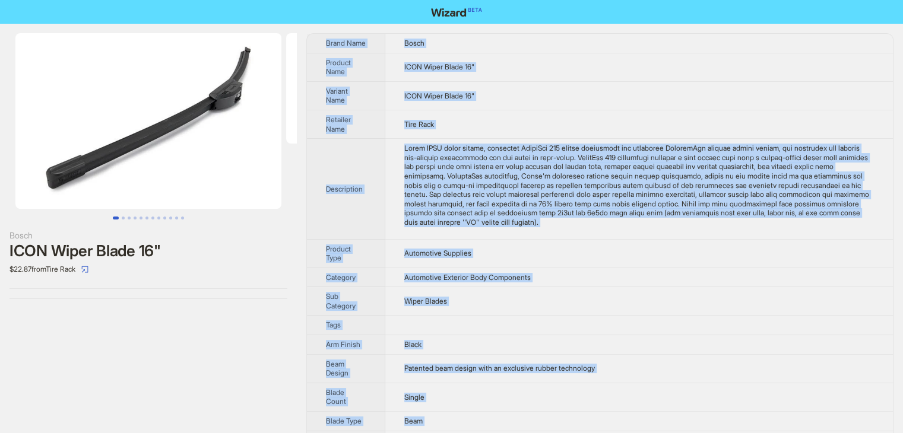
drag, startPoint x: 436, startPoint y: 420, endPoint x: 318, endPoint y: 45, distance: 393.8
click at [318, 45] on tbody "Brand Name Bosch Product Name ICON Wiper Blade 16" Variant Name ICON Wiper Blad…" at bounding box center [600, 361] width 586 height 654
copy tbody "Brand Name Bosch Product Name ICON Wiper Blade 16" Variant Name ICON Wiper Blad…"
click at [658, 93] on td "ICON Wiper Blade 16"" at bounding box center [638, 95] width 507 height 28
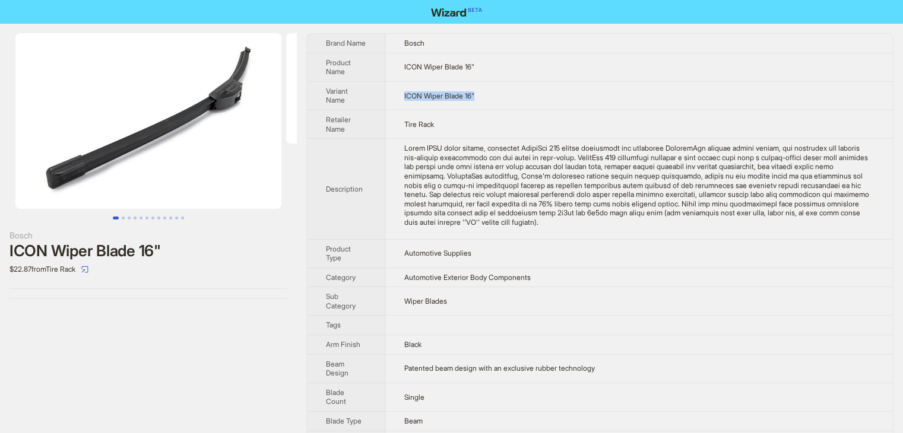
drag, startPoint x: 487, startPoint y: 103, endPoint x: 385, endPoint y: 117, distance: 103.7
click at [385, 110] on tr "Variant Name ICON Wiper Blade 16"" at bounding box center [600, 95] width 586 height 28
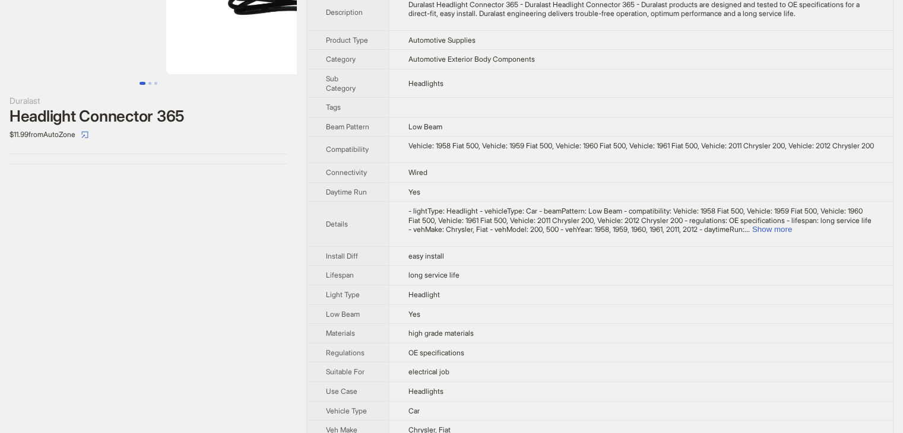
scroll to position [235, 0]
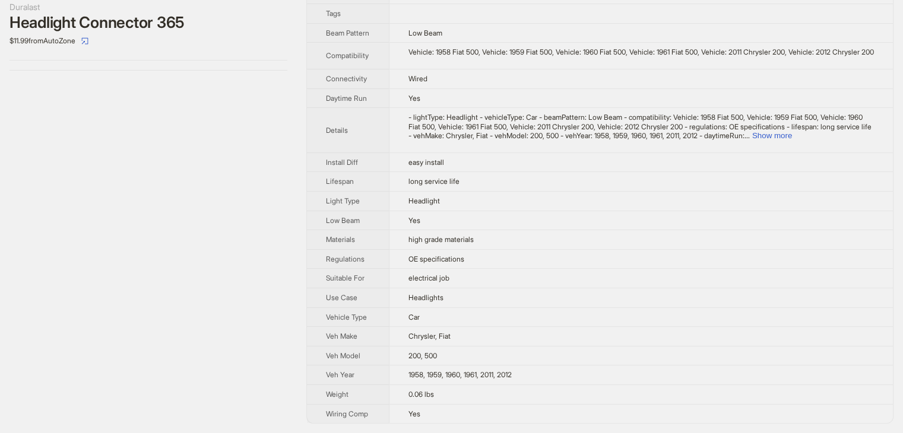
click at [459, 418] on td "Yes" at bounding box center [641, 413] width 504 height 19
click at [792, 139] on button "Show more" at bounding box center [772, 135] width 40 height 9
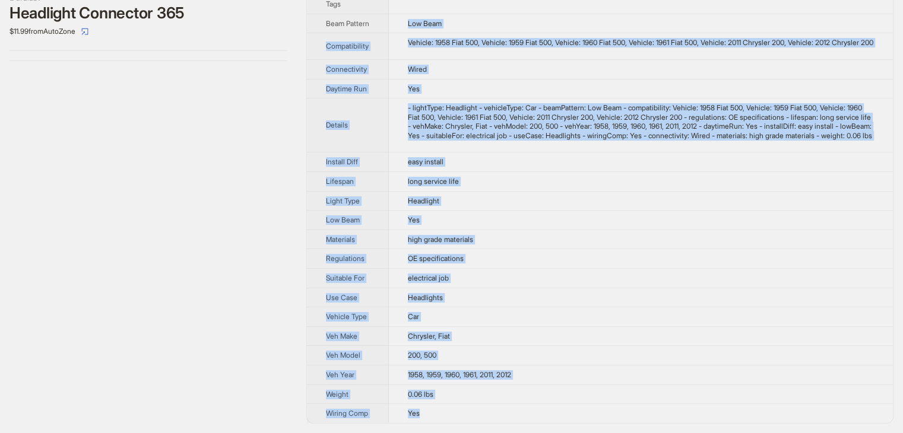
scroll to position [0, 0]
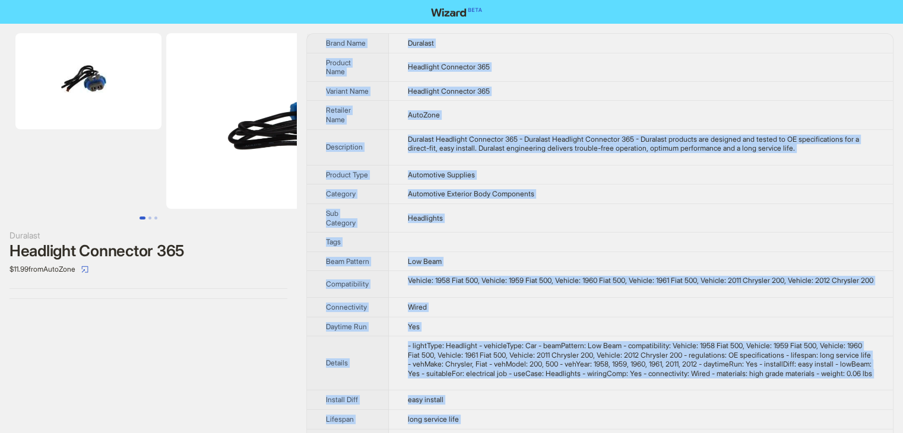
drag, startPoint x: 445, startPoint y: 416, endPoint x: 319, endPoint y: 45, distance: 391.5
click at [319, 45] on tbody "Brand Name Duralast Product Name Headlight Connector 365 Variant Name Headlight…" at bounding box center [600, 347] width 586 height 627
copy tbody "Brand Name Duralast Product Name Headlight Connector 365 Variant Name Headlight…"
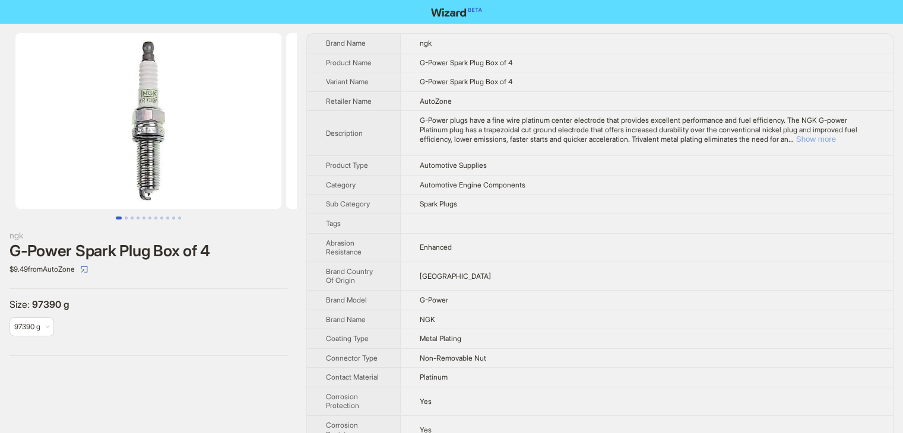
click at [836, 141] on button "Show more" at bounding box center [816, 139] width 40 height 9
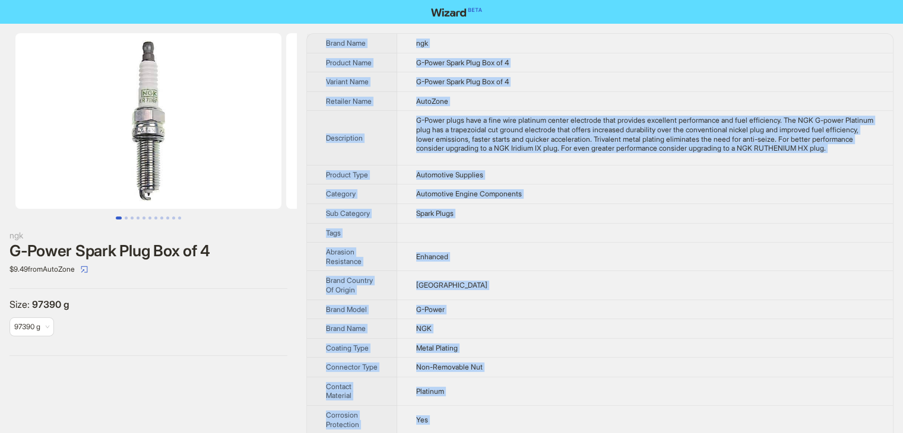
drag, startPoint x: 462, startPoint y: 419, endPoint x: 326, endPoint y: 43, distance: 399.5
copy tbody "Brand Name ngk Product Name G-Power Spark Plug Box of 4 Variant Name G-Power Sp…"
click at [532, 266] on td "Enhanced" at bounding box center [645, 257] width 496 height 28
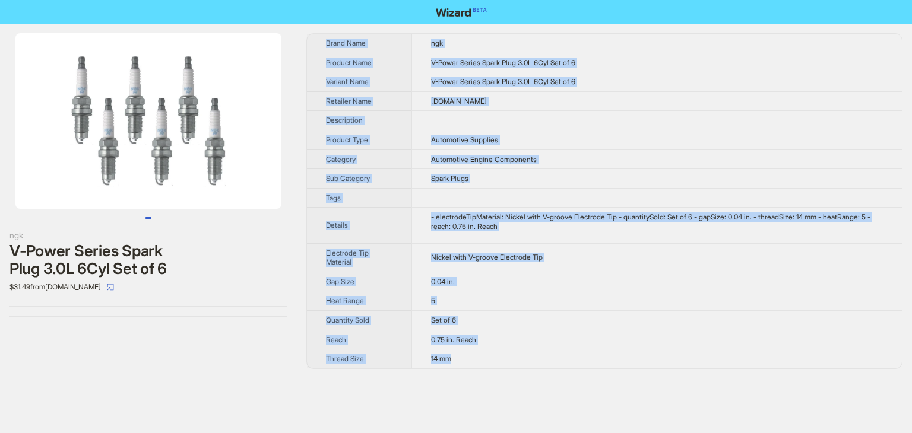
drag, startPoint x: 476, startPoint y: 367, endPoint x: 490, endPoint y: 363, distance: 14.7
click at [490, 363] on div "ngk V-Power Series Spark Plug 3.0L 6Cyl Set of 6 $31.49 from CarParts.com Brand…" at bounding box center [456, 201] width 912 height 355
copy tbody "Brand Name ngk Product Name V-Power Series Spark Plug 3.0L 6Cyl Set of 6 Varian…"
click at [622, 93] on td "CarParts.com" at bounding box center [656, 101] width 490 height 20
drag, startPoint x: 475, startPoint y: 363, endPoint x: 325, endPoint y: 43, distance: 353.4
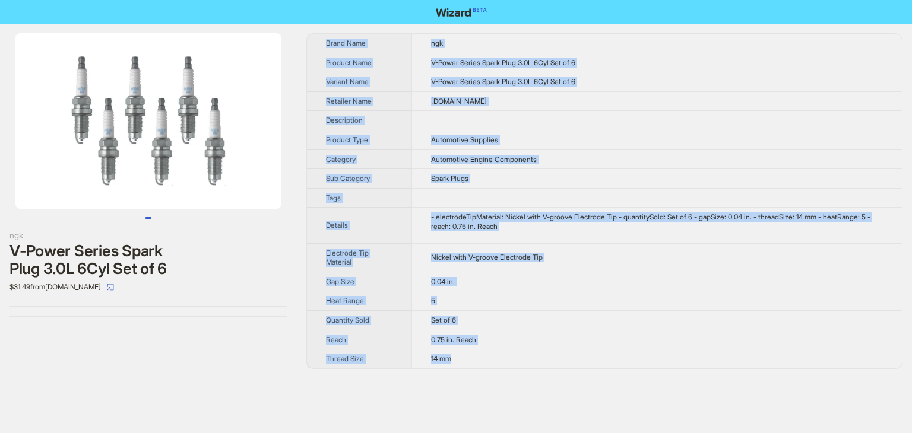
click at [325, 43] on tbody "Brand Name ngk Product Name V-Power Series Spark Plug 3.0L 6Cyl Set of 6 Varian…" at bounding box center [604, 201] width 595 height 335
copy tbody "Brand Name ngk Product Name V-Power Series Spark Plug 3.0L 6Cyl Set of 6 Varian…"
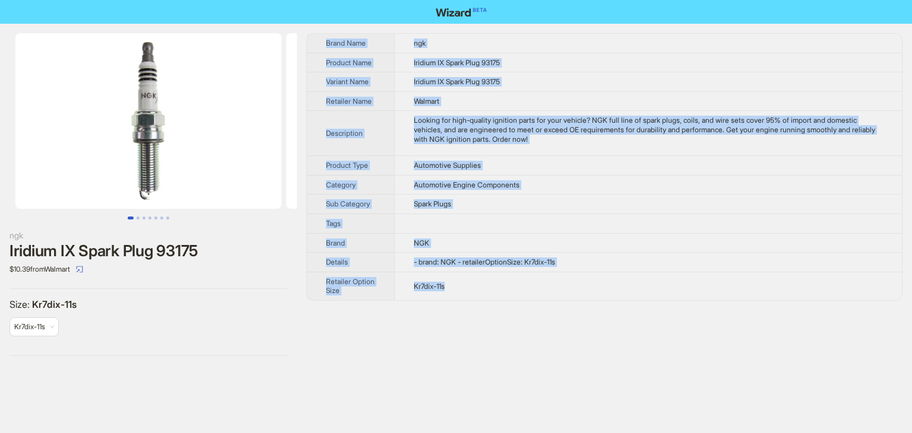
drag, startPoint x: 501, startPoint y: 296, endPoint x: 321, endPoint y: 36, distance: 315.6
click at [321, 36] on tbody "Brand Name ngk Product Name Iridium IX Spark Plug 93175 Variant Name Iridium IX…" at bounding box center [604, 167] width 595 height 266
copy tbody "Brand Name ngk Product Name Iridium IX Spark Plug 93175 Variant Name Iridium IX…"
click at [623, 184] on td "Automotive Engine Components" at bounding box center [647, 185] width 507 height 20
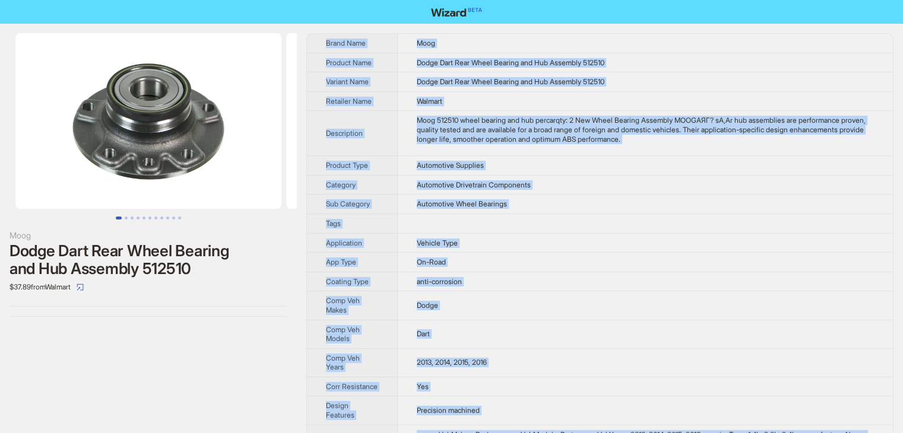
drag, startPoint x: 451, startPoint y: 420, endPoint x: 312, endPoint y: 42, distance: 402.4
copy tbody "Brand Name Moog Product Name Dodge Dart Rear Wheel Bearing and Hub Assembly 512…"
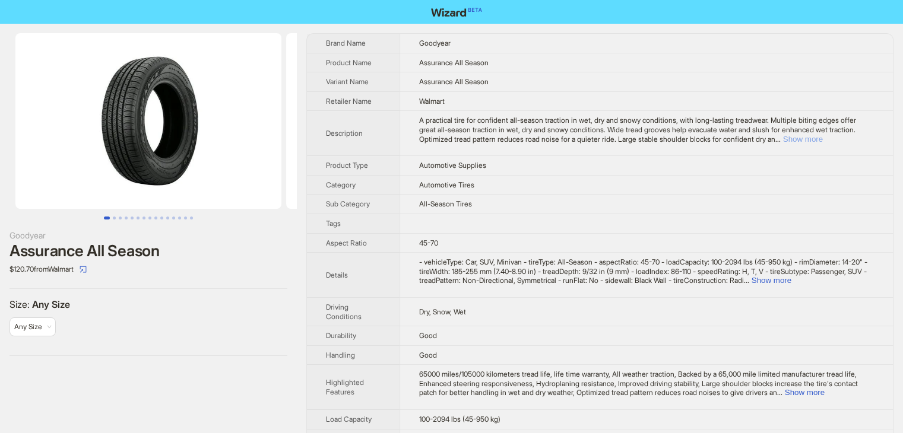
click at [823, 136] on button "Show more" at bounding box center [803, 139] width 40 height 9
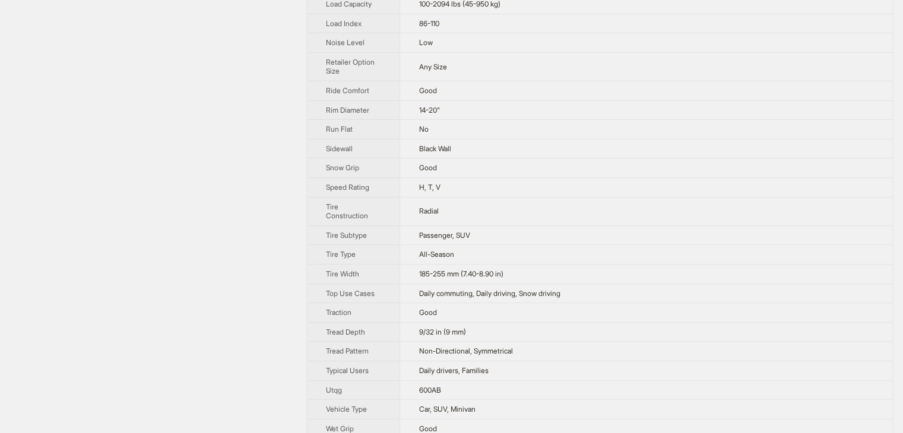
scroll to position [119, 0]
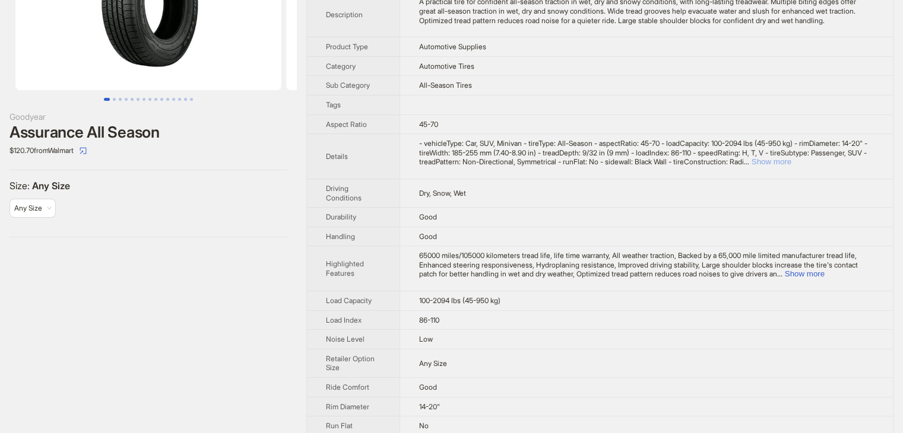
click at [791, 165] on button "Show more" at bounding box center [771, 161] width 40 height 9
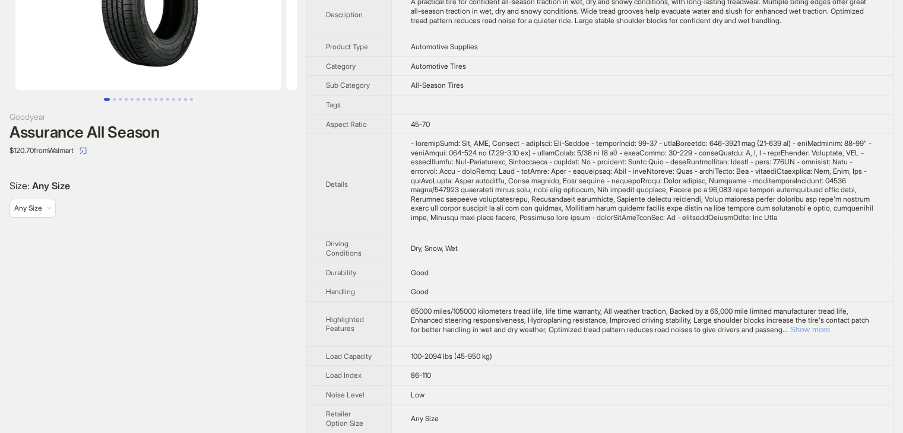
click at [830, 334] on button "Show more" at bounding box center [810, 329] width 40 height 9
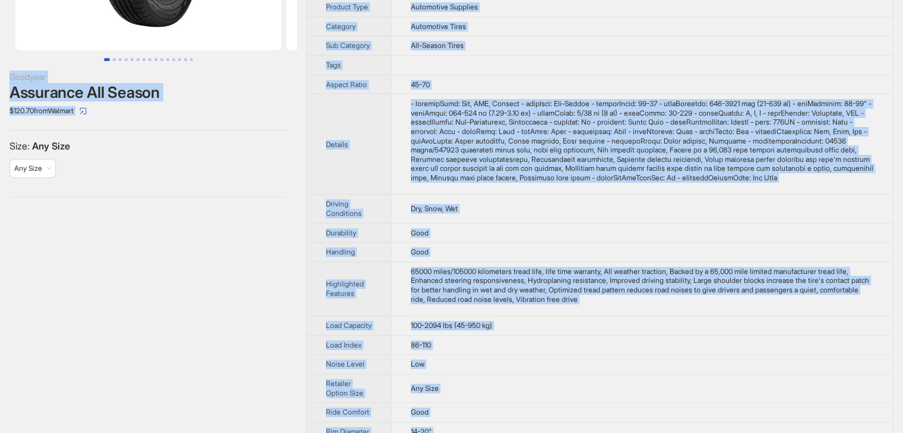
scroll to position [0, 0]
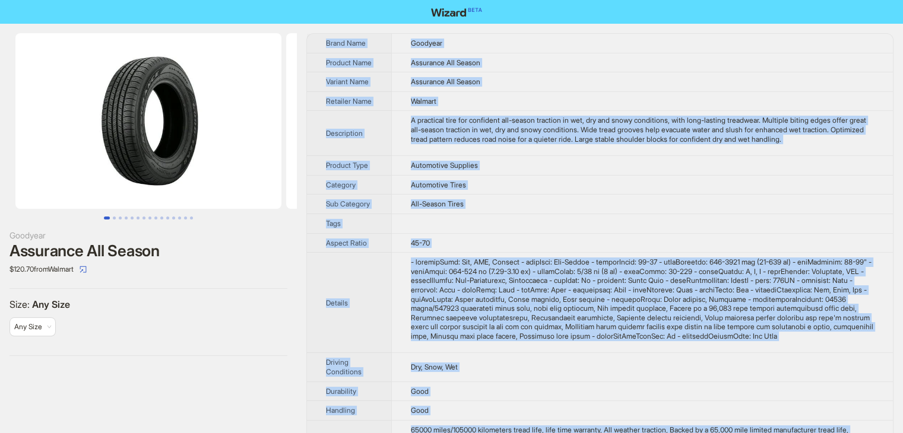
drag, startPoint x: 428, startPoint y: 411, endPoint x: 318, endPoint y: 35, distance: 392.1
copy tbody "Brand Name Goodyear Product Name Assurance All Season Variant Name Assurance Al…"
click at [561, 104] on td "Walmart" at bounding box center [641, 101] width 501 height 20
click at [550, 195] on td "Automotive Tires" at bounding box center [641, 185] width 501 height 20
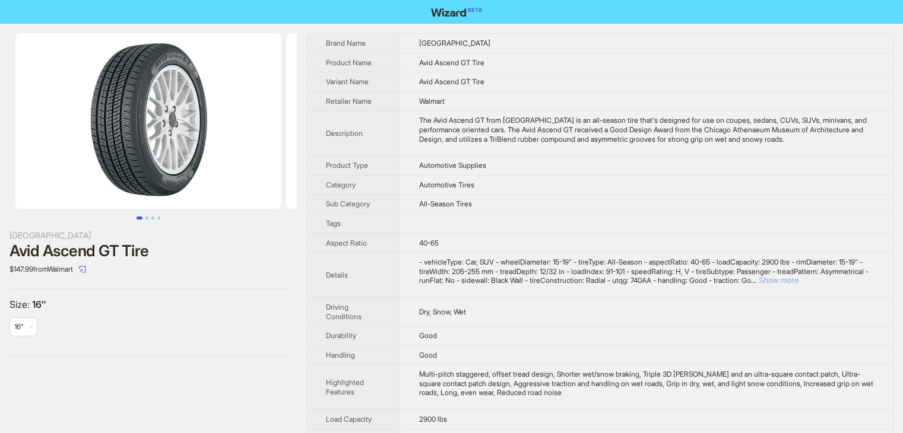
click at [798, 280] on button "Show more" at bounding box center [778, 280] width 40 height 9
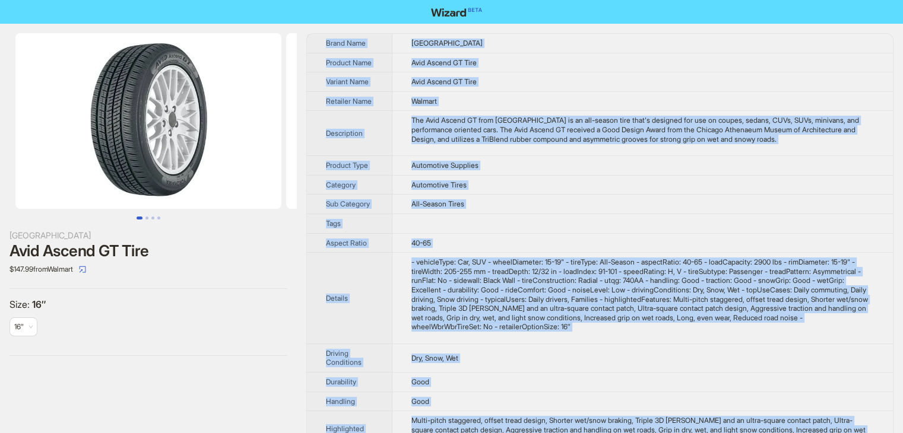
drag, startPoint x: 455, startPoint y: 416, endPoint x: 319, endPoint y: 46, distance: 394.5
copy tbody "Brand Name Yokohama Product Name Avid Ascend GT Tire Variant Name Avid Ascend G…"
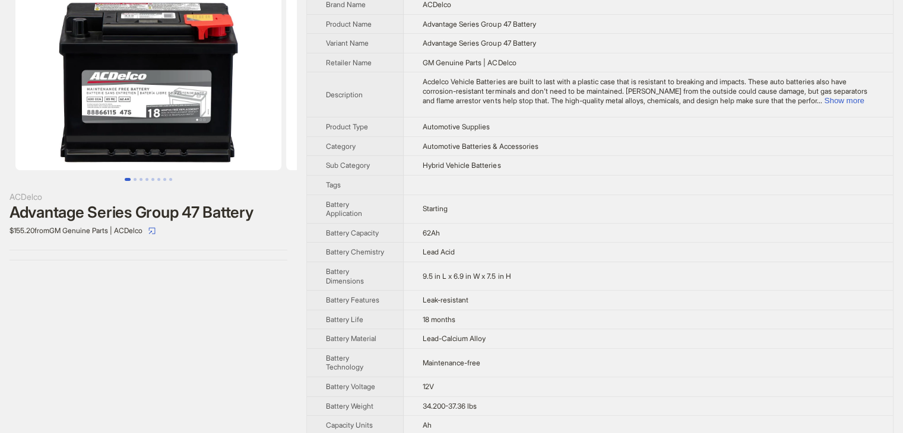
scroll to position [59, 0]
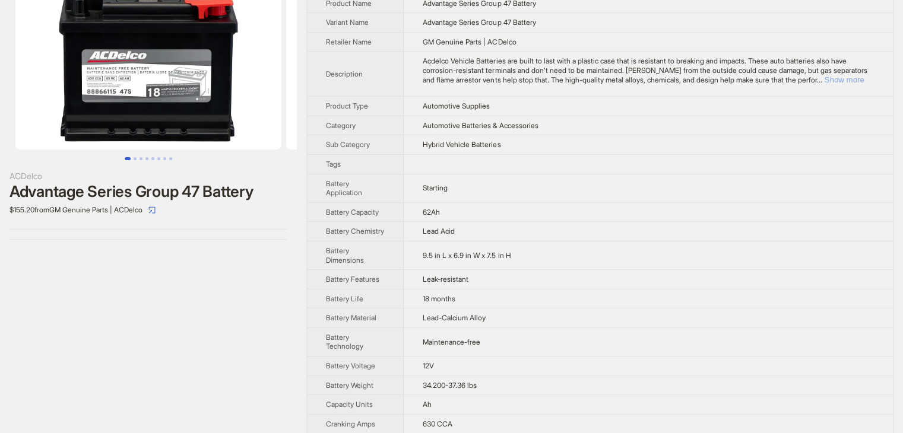
click at [843, 77] on button "Show more" at bounding box center [844, 79] width 40 height 9
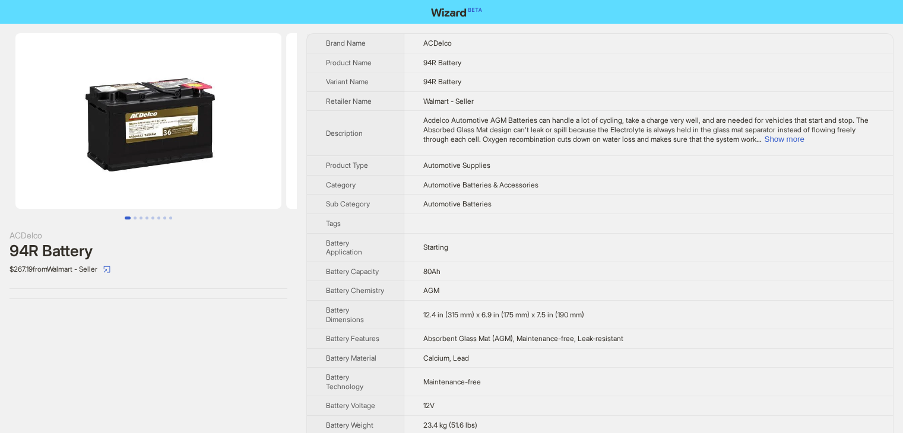
click at [172, 141] on img at bounding box center [148, 121] width 266 height 176
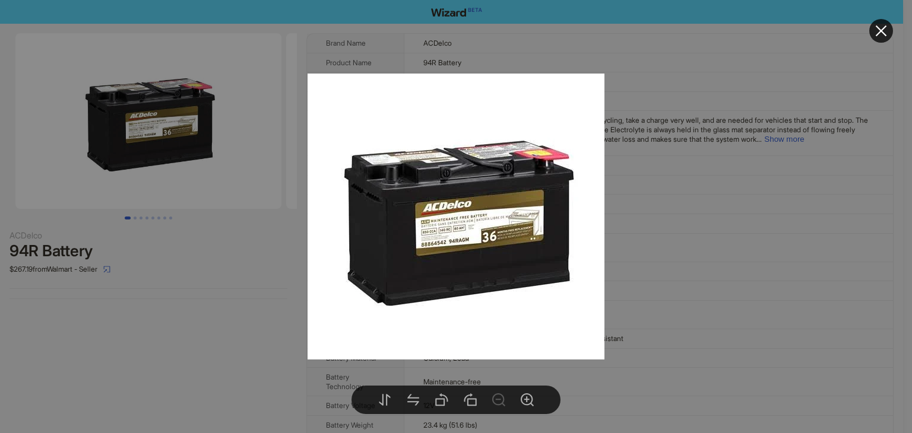
click at [681, 204] on div at bounding box center [456, 216] width 912 height 433
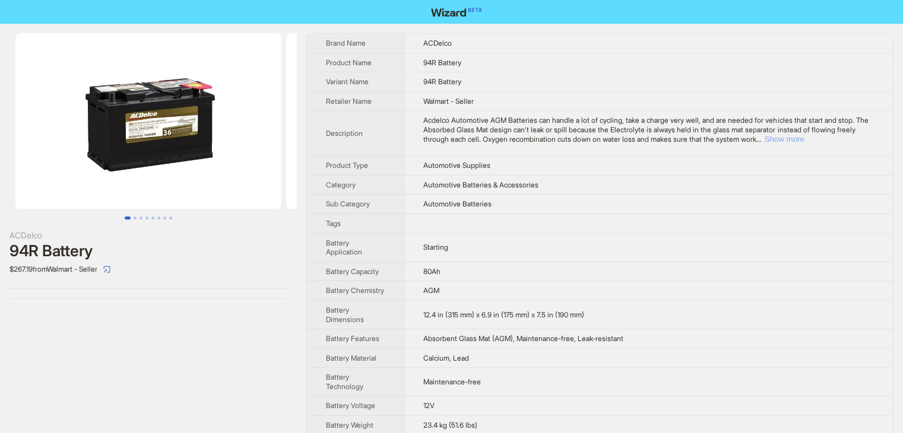
click at [804, 136] on button "Show more" at bounding box center [784, 139] width 40 height 9
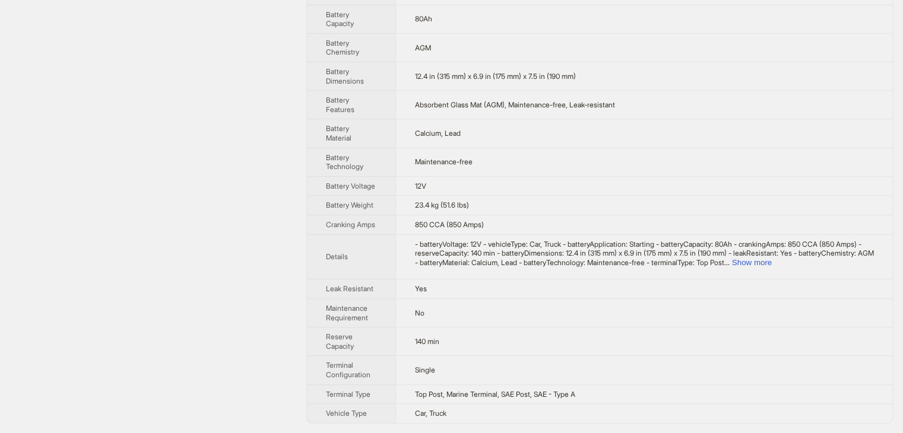
scroll to position [319, 0]
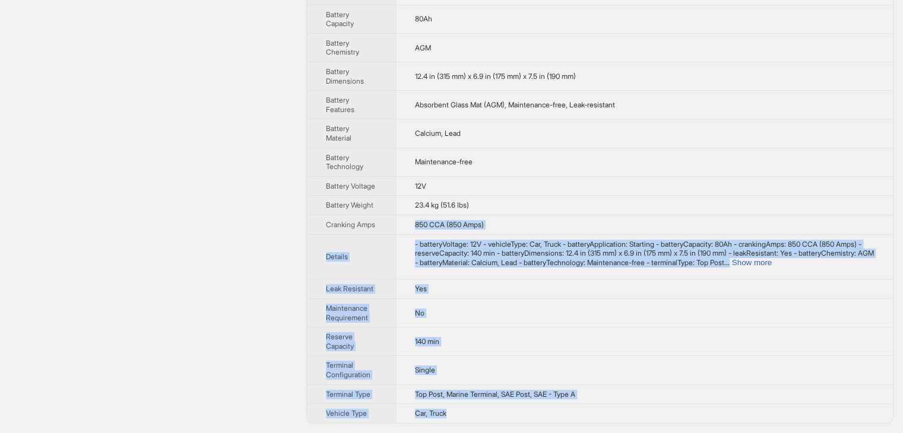
drag, startPoint x: 464, startPoint y: 414, endPoint x: 358, endPoint y: 231, distance: 211.1
click at [358, 231] on tbody "Brand Name ACDelco Product Name 94R Battery Variant Name 94R Battery Retailer N…" at bounding box center [600, 77] width 586 height 693
click at [772, 261] on button "Show more" at bounding box center [752, 262] width 40 height 9
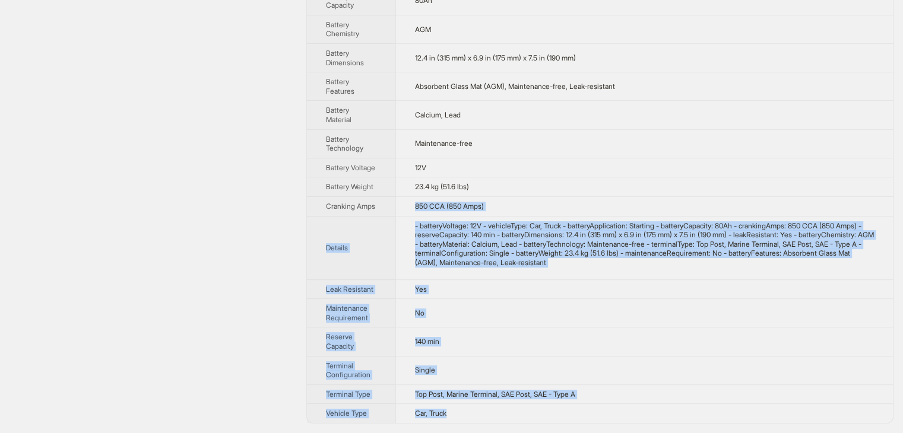
scroll to position [337, 0]
click at [480, 414] on td "Car, Truck" at bounding box center [643, 413] width 497 height 19
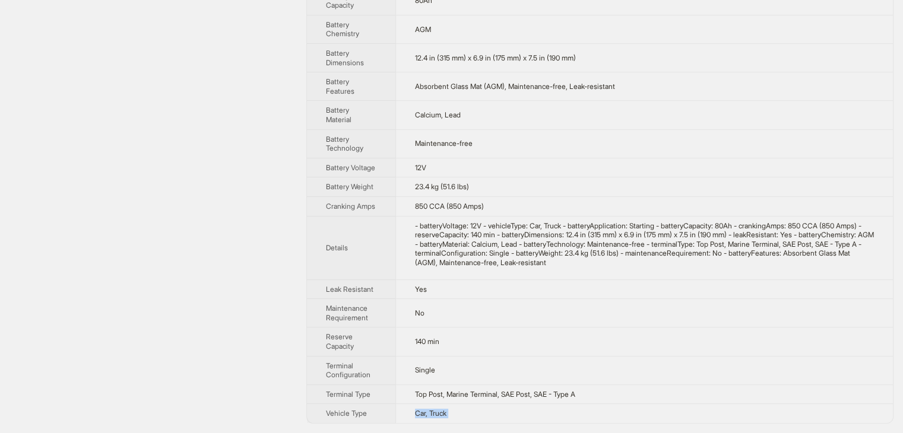
click at [479, 414] on td "Car, Truck" at bounding box center [643, 413] width 497 height 19
click at [496, 416] on td "Car, Truck" at bounding box center [643, 413] width 497 height 19
drag, startPoint x: 496, startPoint y: 416, endPoint x: 339, endPoint y: 407, distance: 156.3
click at [495, 416] on td "Car, Truck" at bounding box center [643, 413] width 497 height 19
click at [252, 395] on div "ACDelco 94R Battery $267.19 from Walmart - Seller" at bounding box center [148, 67] width 297 height 731
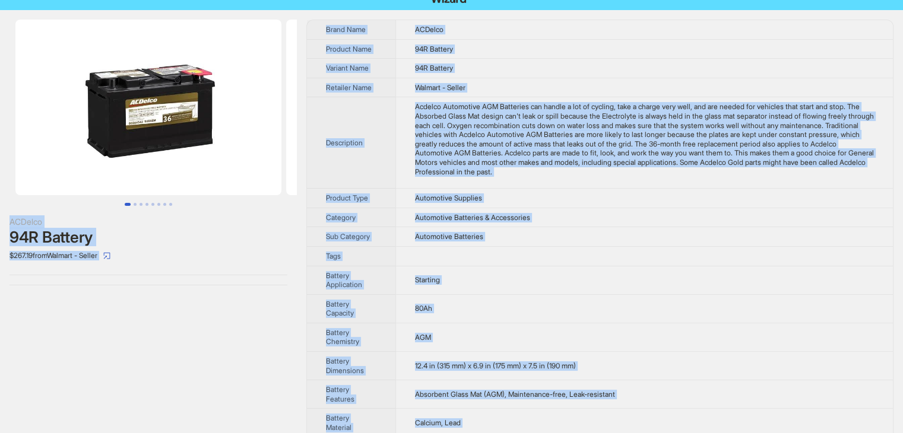
scroll to position [6, 0]
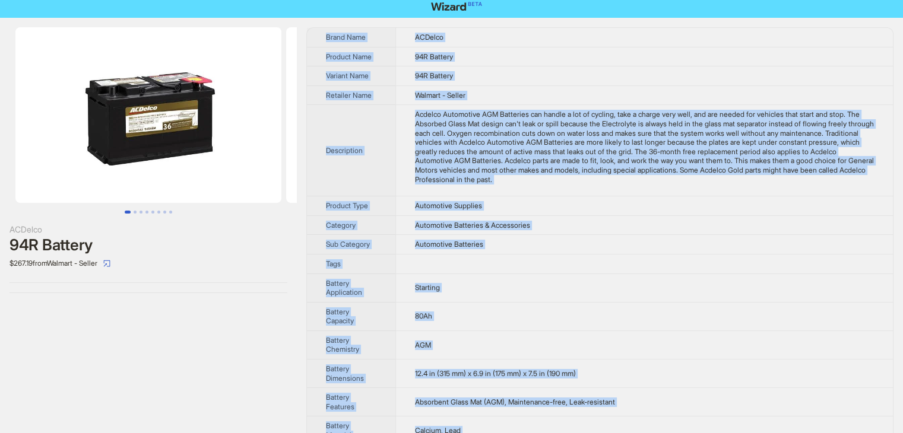
drag, startPoint x: 486, startPoint y: 414, endPoint x: 322, endPoint y: 31, distance: 416.1
click at [322, 31] on tbody "Brand Name ACDelco Product Name 94R Battery Variant Name 94R Battery Retailer N…" at bounding box center [600, 383] width 586 height 711
copy tbody "Brand Name ACDelco Product Name 94R Battery Variant Name 94R Battery Retailer N…"
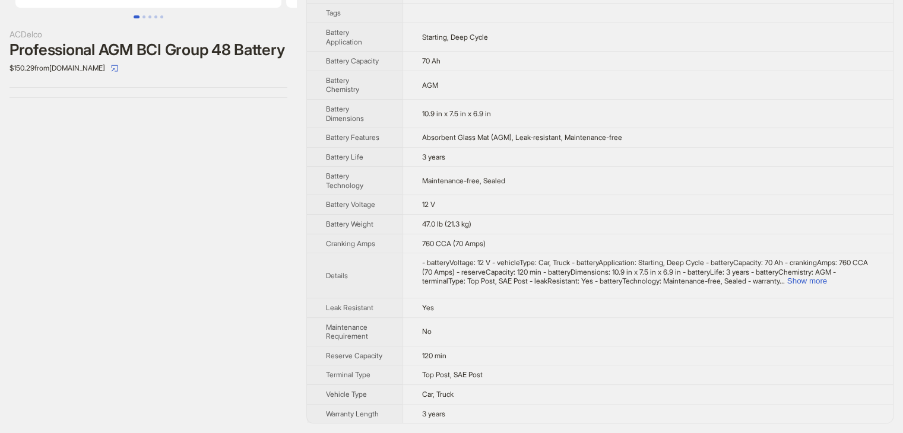
scroll to position [208, 0]
click at [827, 277] on button "Show more" at bounding box center [807, 281] width 40 height 9
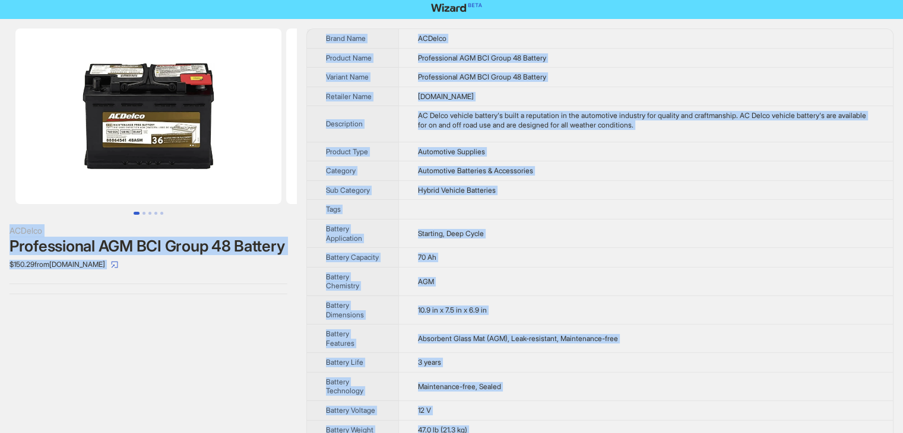
scroll to position [0, 0]
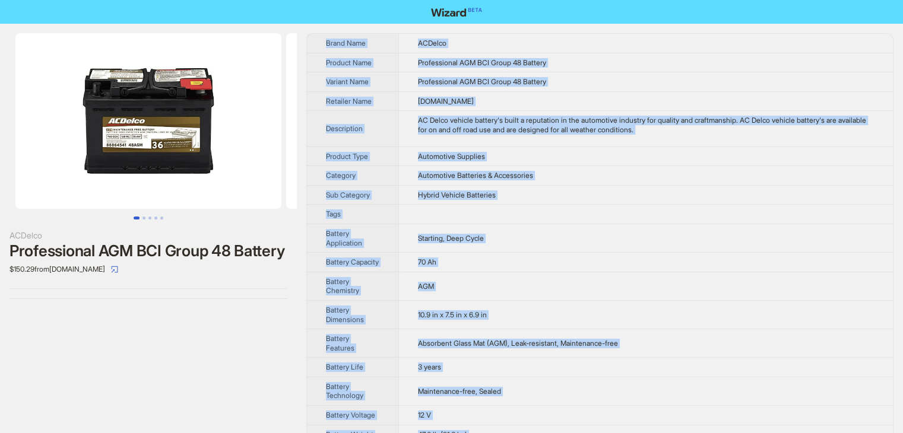
drag, startPoint x: 461, startPoint y: 411, endPoint x: 323, endPoint y: 39, distance: 396.2
click at [323, 39] on tbody "Brand Name ACDelco Product Name Professional AGM BCI Group 48 Battery Variant N…" at bounding box center [600, 348] width 586 height 628
copy tbody "Brand Name ACDelco Product Name Professional AGM BCI Group 48 Battery Variant N…"
click at [603, 173] on td "Automotive Batteries & Accessories" at bounding box center [645, 176] width 494 height 20
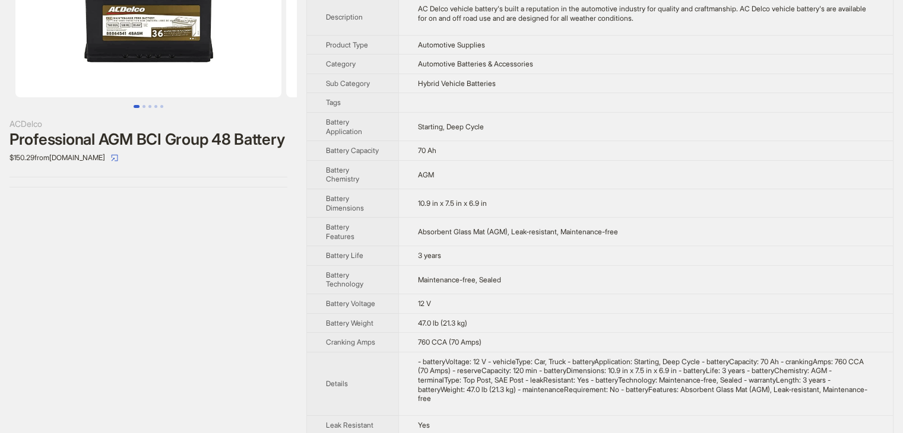
scroll to position [254, 0]
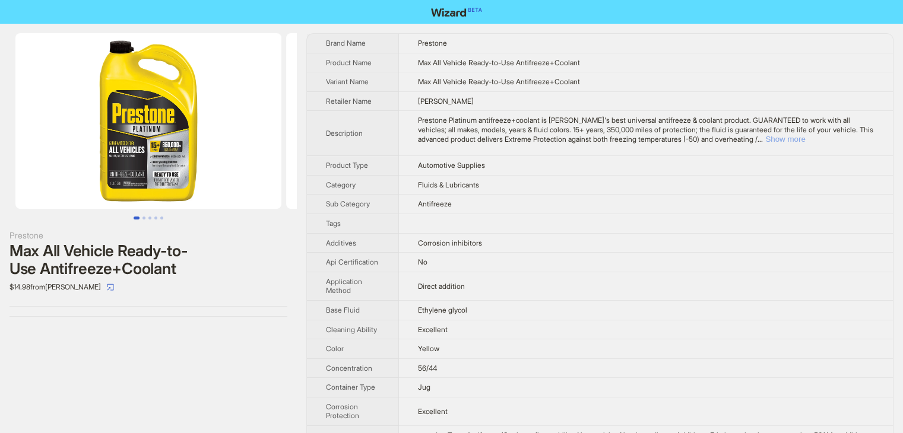
click at [805, 141] on button "Show more" at bounding box center [785, 139] width 40 height 9
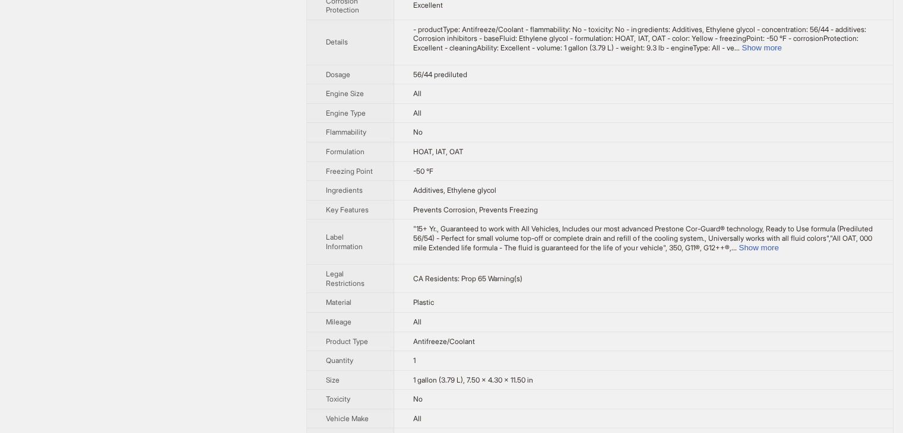
scroll to position [290, 0]
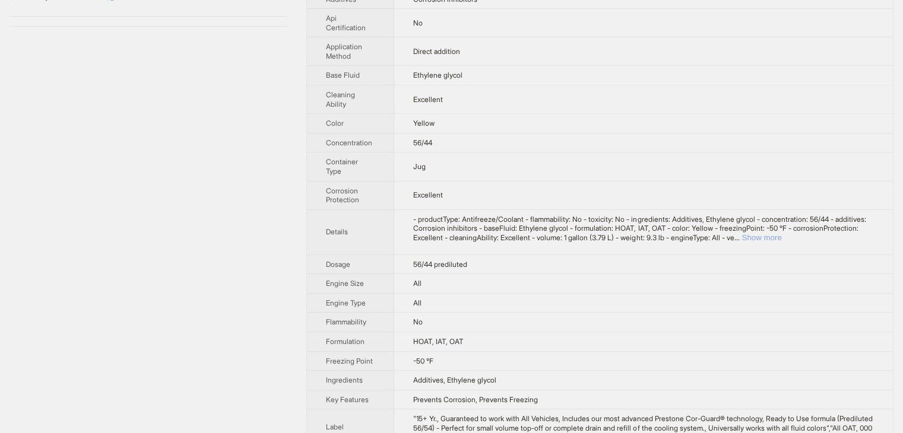
click at [781, 242] on button "Show more" at bounding box center [761, 237] width 40 height 9
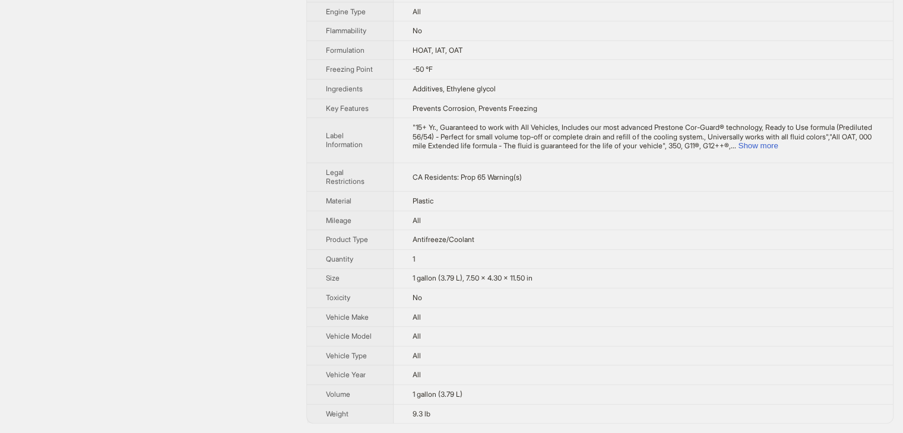
scroll to position [661, 0]
click at [777, 148] on button "Show more" at bounding box center [758, 145] width 40 height 9
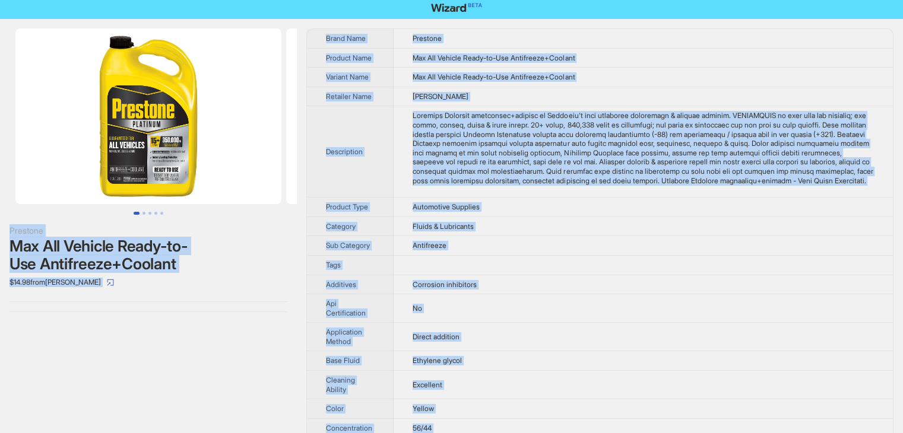
scroll to position [0, 0]
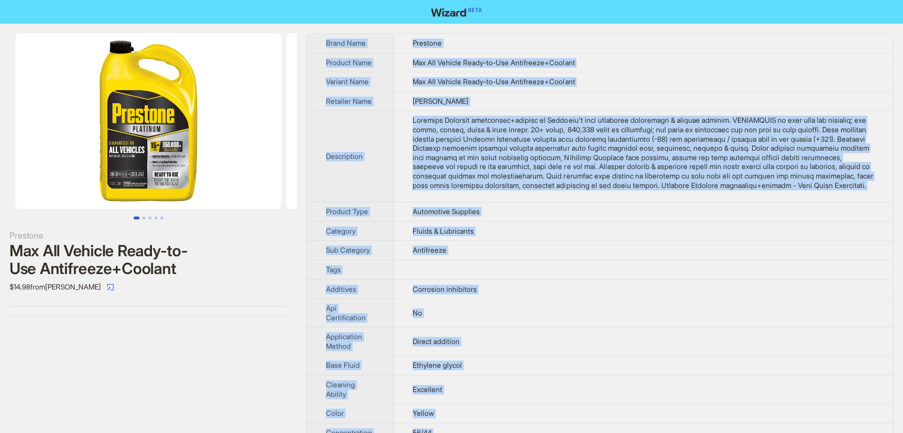
drag, startPoint x: 446, startPoint y: 405, endPoint x: 323, endPoint y: 44, distance: 381.0
copy tbody "Brand Name Prestone Product Name Max All Vehicle Ready-to-Use Antifreeze+Coolan…"
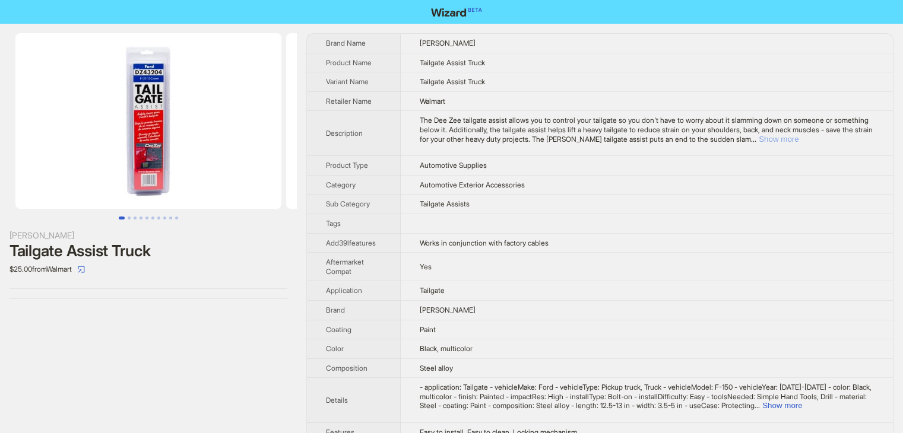
click at [798, 135] on button "Show more" at bounding box center [778, 139] width 40 height 9
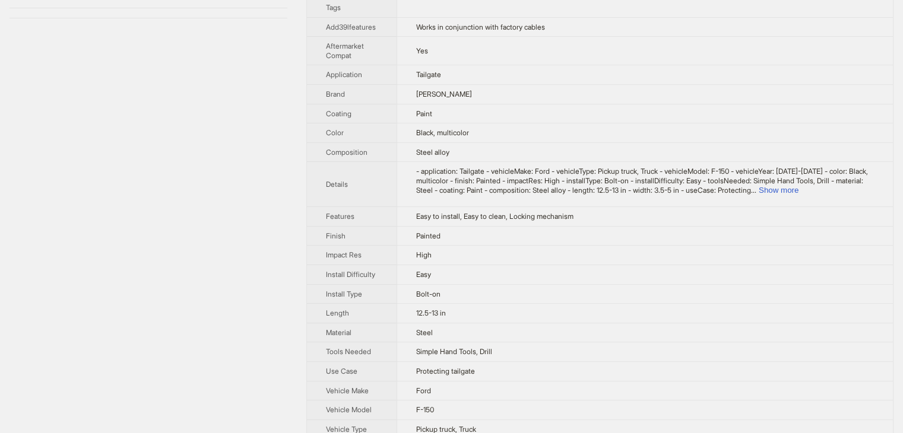
scroll to position [351, 0]
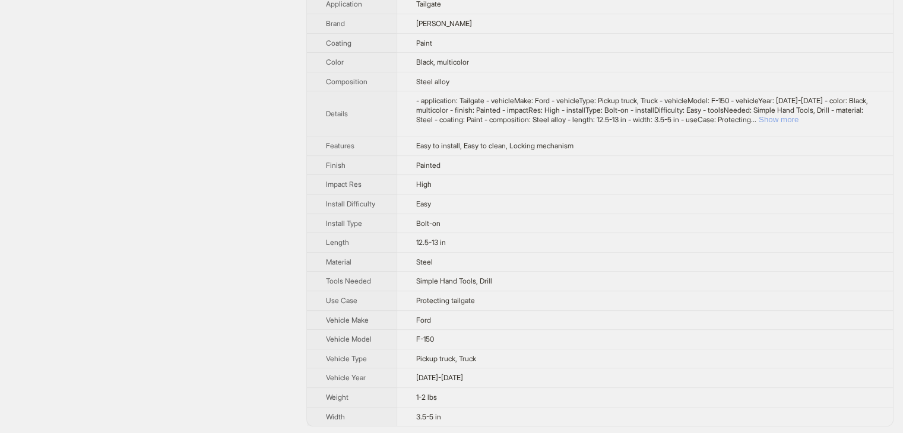
click at [798, 121] on button "Show more" at bounding box center [778, 119] width 40 height 9
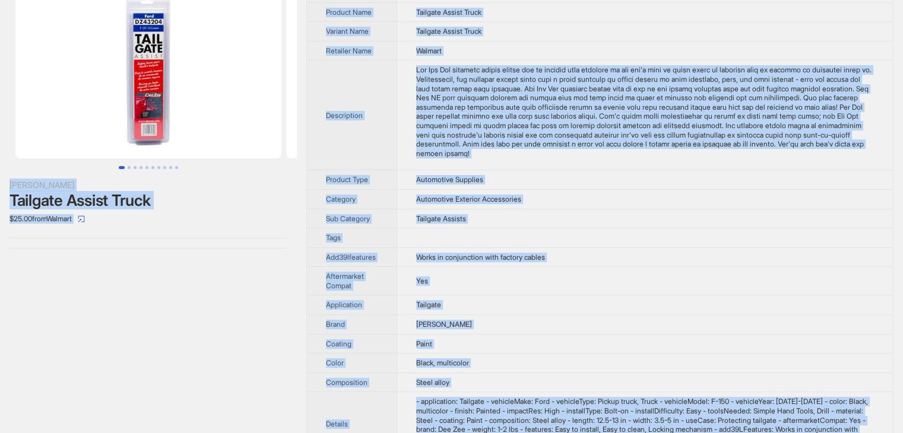
scroll to position [0, 0]
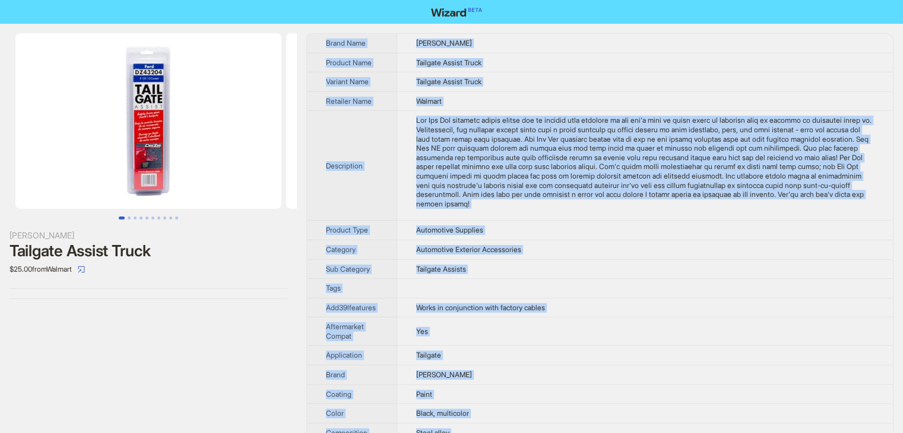
drag, startPoint x: 456, startPoint y: 411, endPoint x: 319, endPoint y: 43, distance: 392.5
click at [319, 43] on tbody "Brand Name [PERSON_NAME] Product Name Tailgate Assist Truck Variant Name Tailga…" at bounding box center [600, 415] width 586 height 762
copy tbody "Brand Name Dee Zee Product Name Tailgate Assist Truck Variant Name Tailgate Ass…"
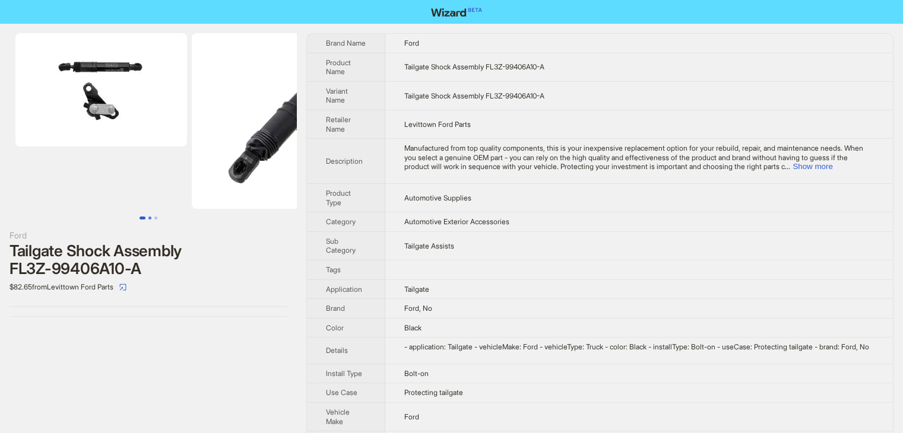
click at [148, 220] on button "Go to slide 2" at bounding box center [149, 218] width 3 height 3
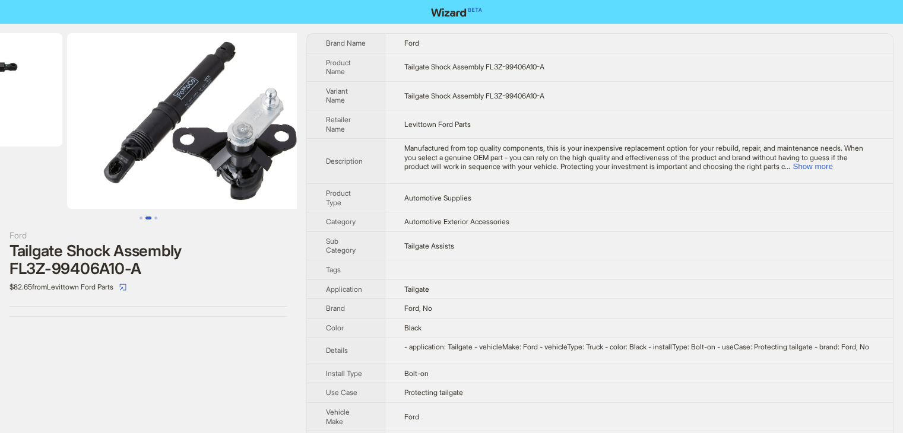
scroll to position [0, 176]
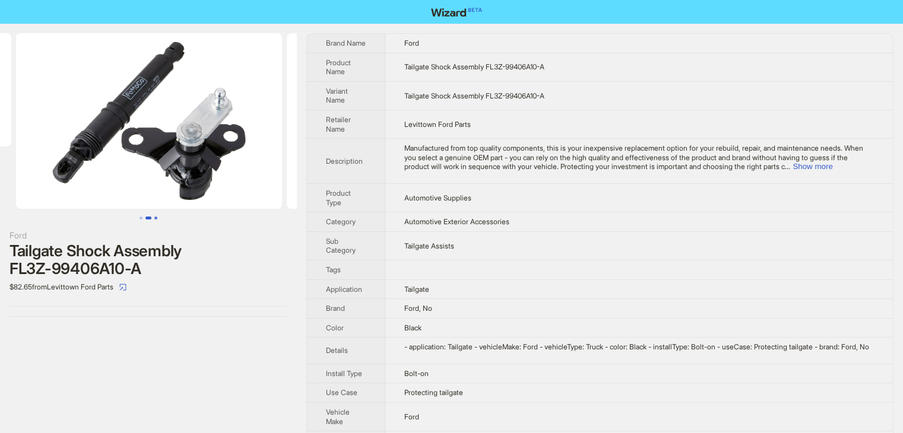
click at [157, 217] on button "Go to slide 3" at bounding box center [155, 218] width 3 height 3
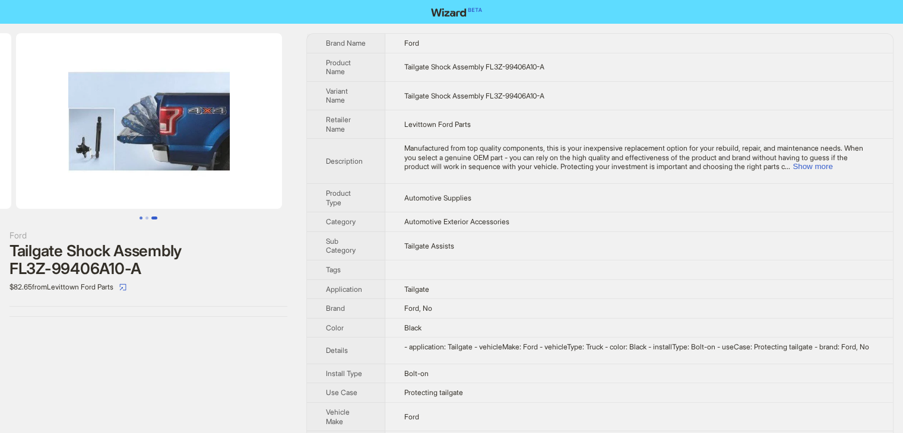
click at [140, 217] on button "Go to slide 1" at bounding box center [140, 218] width 3 height 3
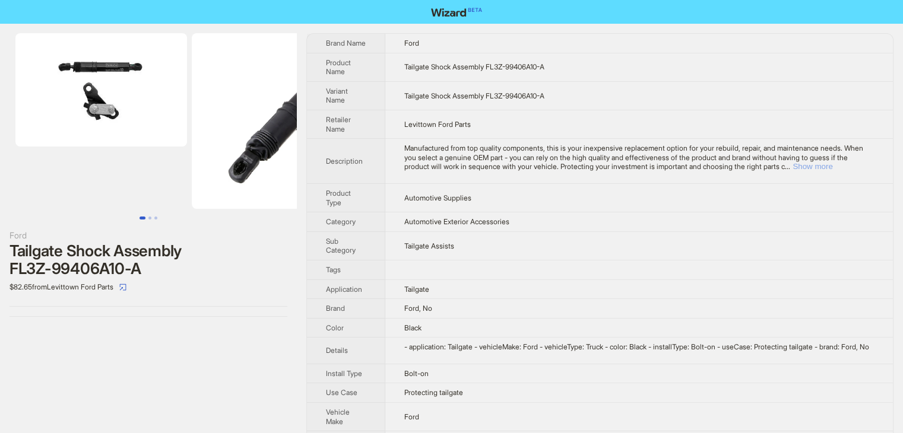
click at [832, 170] on button "Show more" at bounding box center [812, 166] width 40 height 9
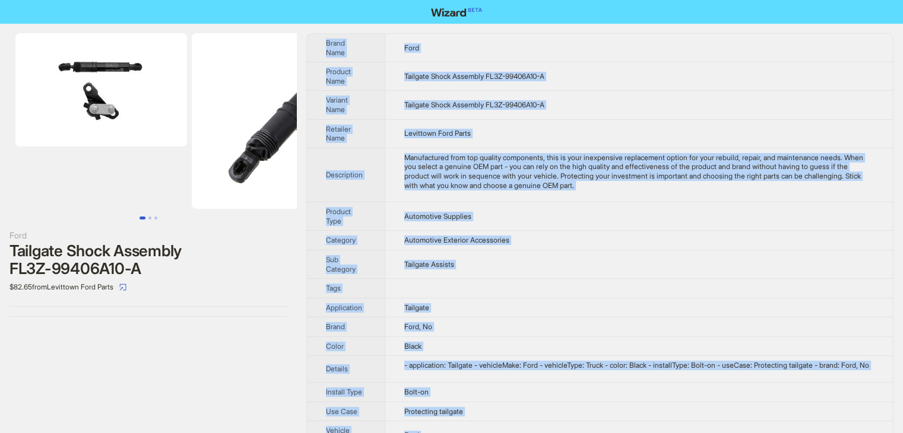
drag, startPoint x: 438, startPoint y: 411, endPoint x: 319, endPoint y: 47, distance: 383.4
click at [319, 47] on tbody "Brand Name Ford Product Name Tailgate Shock Assembly FL3Z-99406A10-A Variant Na…" at bounding box center [600, 256] width 586 height 445
copy tbody "Brand Name Ford Product Name Tailgate Shock Assembly FL3Z-99406A10-A Variant Na…"
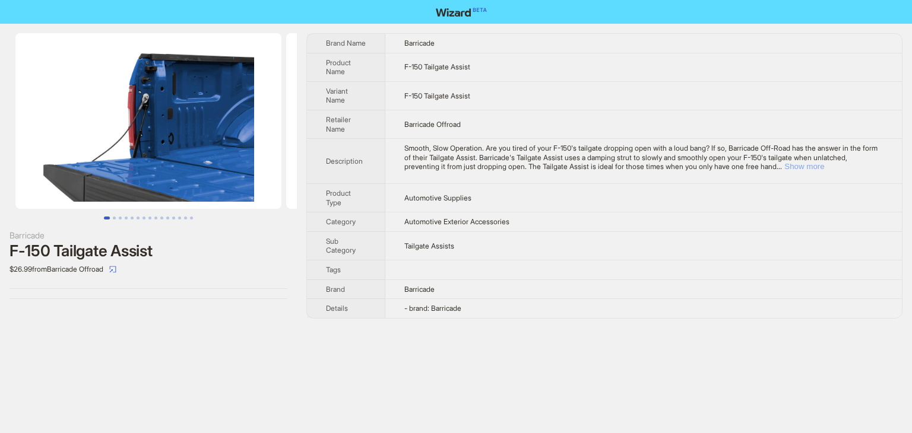
click at [824, 169] on button "Show more" at bounding box center [804, 166] width 40 height 9
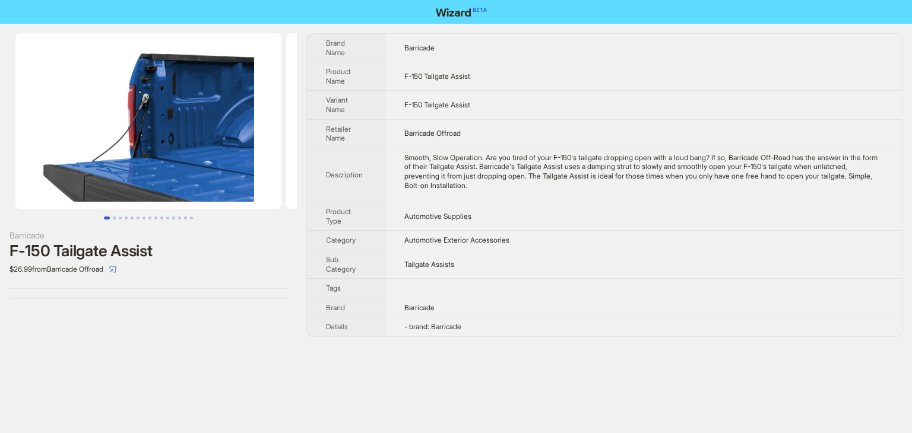
click at [494, 328] on td "- brand: Barricade" at bounding box center [643, 327] width 517 height 19
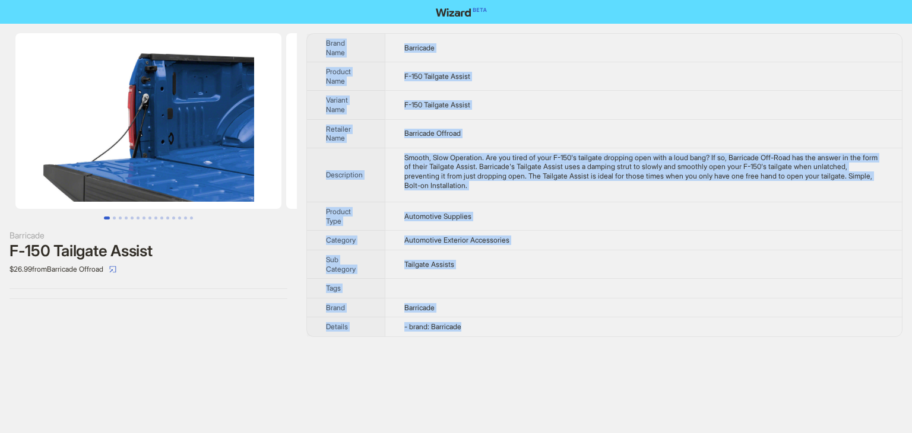
drag, startPoint x: 493, startPoint y: 330, endPoint x: 323, endPoint y: 42, distance: 334.2
click at [323, 42] on tbody "Brand Name Barricade Product Name F-150 Tailgate Assist Variant Name F-150 Tail…" at bounding box center [604, 185] width 595 height 303
copy tbody "Brand Name Barricade Product Name F-150 Tailgate Assist Variant Name F-150 Tail…"
click at [528, 49] on td "Barricade" at bounding box center [643, 48] width 517 height 28
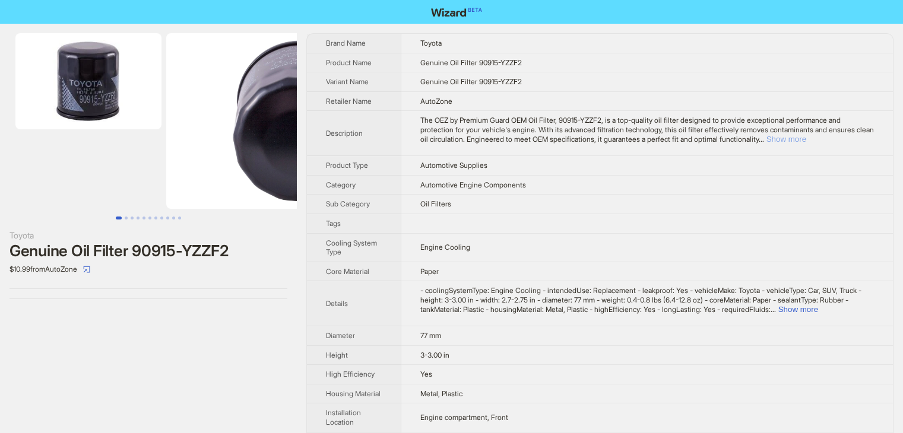
click at [806, 138] on button "Show more" at bounding box center [786, 139] width 40 height 9
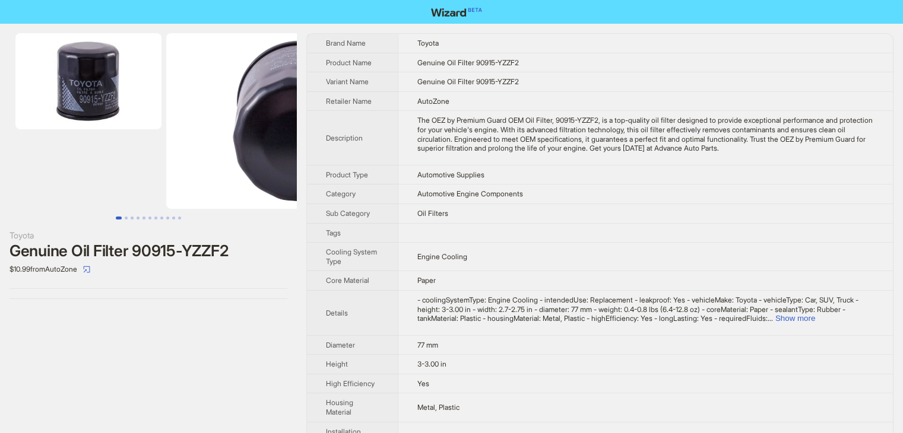
scroll to position [119, 0]
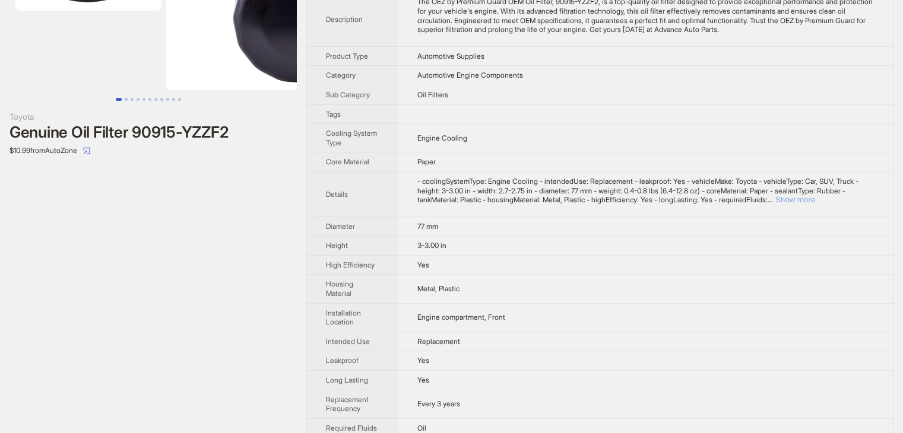
click at [815, 202] on button "Show more" at bounding box center [795, 199] width 40 height 9
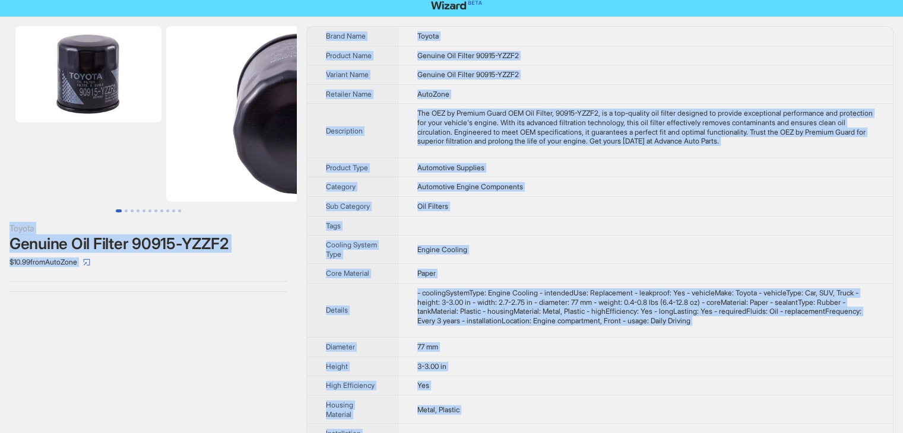
scroll to position [0, 0]
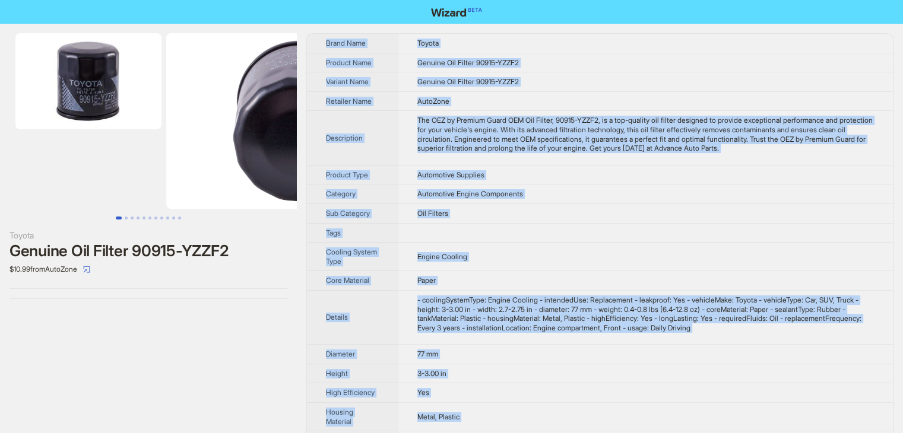
drag, startPoint x: 482, startPoint y: 420, endPoint x: 321, endPoint y: 39, distance: 413.0
click at [321, 39] on tbody "Brand Name Toyota Product Name Genuine Oil Filter 90915-YZZF2 Variant Name Genu…" at bounding box center [600, 367] width 586 height 667
copy tbody "Brand Name Toyota Product Name Genuine Oil Filter 90915-YZZF2 Variant Name Genu…"
click at [597, 90] on td "Genuine Oil Filter 90915-YZZF2" at bounding box center [645, 82] width 495 height 20
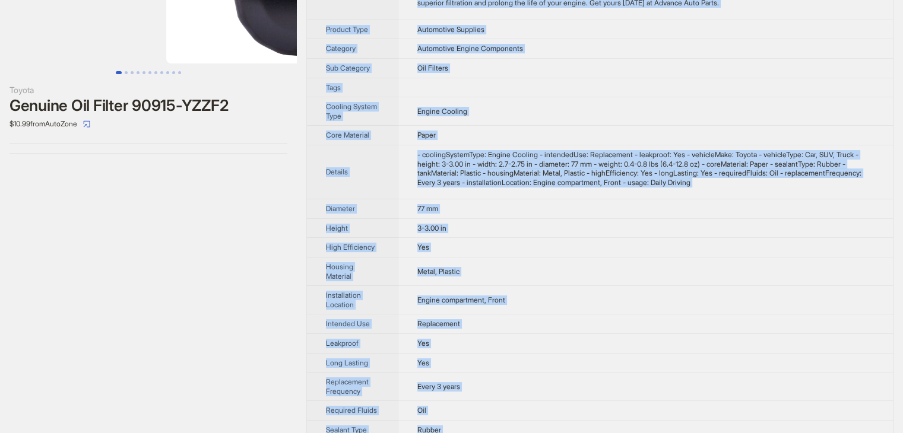
scroll to position [275, 0]
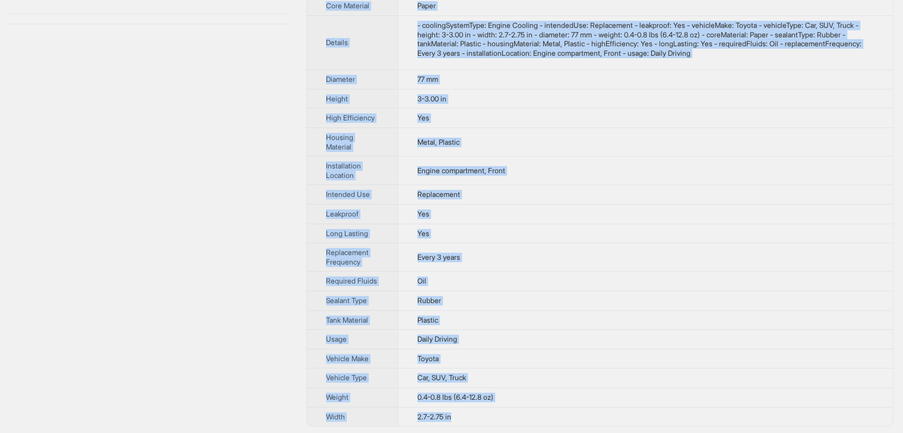
drag, startPoint x: 320, startPoint y: 34, endPoint x: 532, endPoint y: 413, distance: 433.9
click at [532, 413] on tbody "Brand Name Toyota Product Name Genuine Oil Filter 90915-YZZF2 Variant Name Genu…" at bounding box center [600, 92] width 586 height 667
copy tbody "Brand Name Toyota Product Name Genuine Oil Filter 90915-YZZF2 Variant Name Genu…"
click at [523, 115] on td "Yes" at bounding box center [645, 119] width 495 height 20
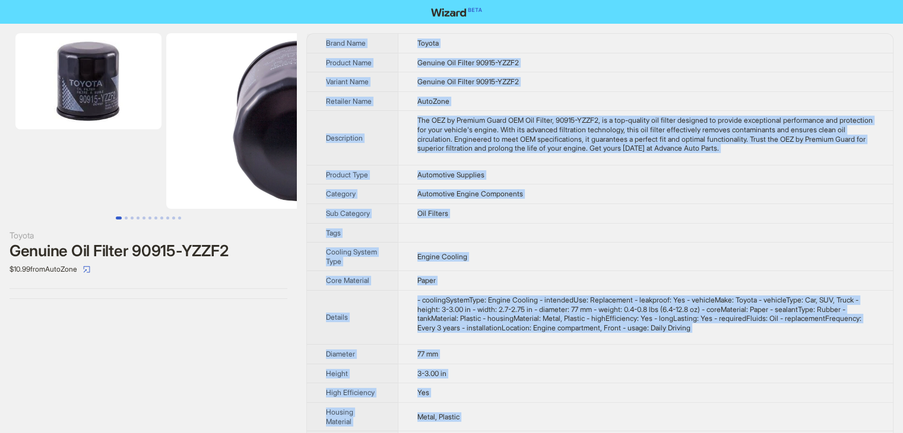
click at [595, 63] on td "Genuine Oil Filter 90915-YZZF2" at bounding box center [645, 63] width 495 height 20
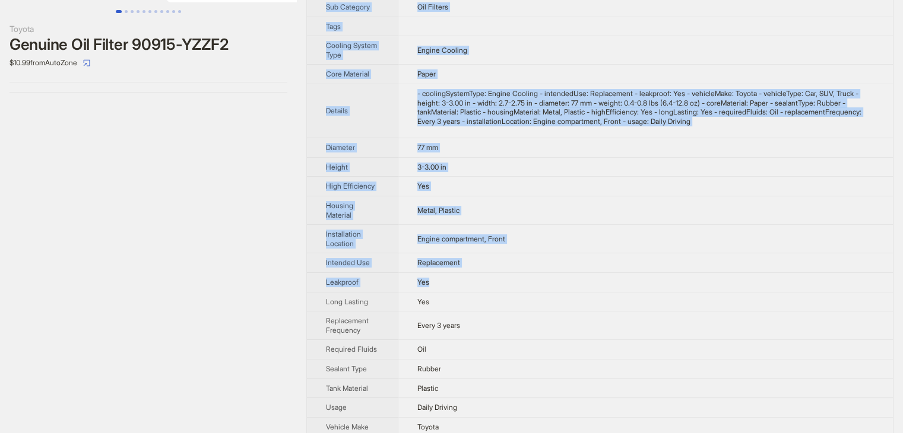
scroll to position [275, 0]
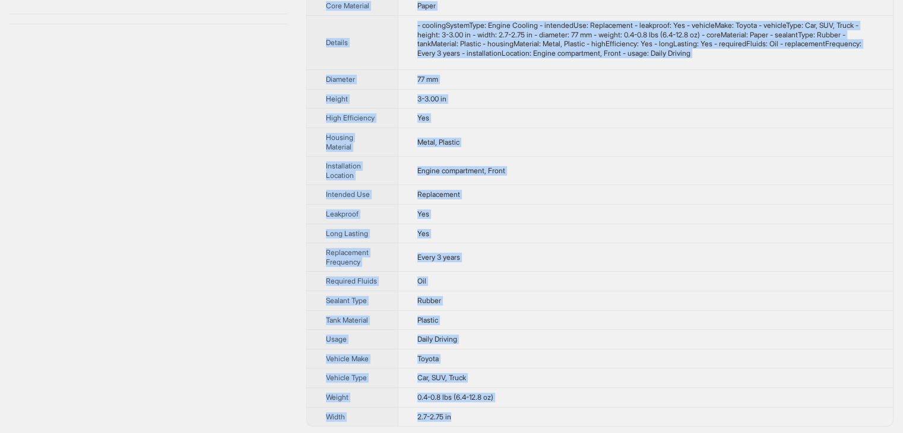
drag, startPoint x: 322, startPoint y: 34, endPoint x: 490, endPoint y: 421, distance: 421.0
click at [490, 421] on tbody "Brand Name Toyota Product Name Genuine Oil Filter 90915-YZZF2 Variant Name Genu…" at bounding box center [600, 92] width 586 height 667
copy tbody "Brand Name Toyota Product Name Genuine Oil Filter 90915-YZZF2 Variant Name Genu…"
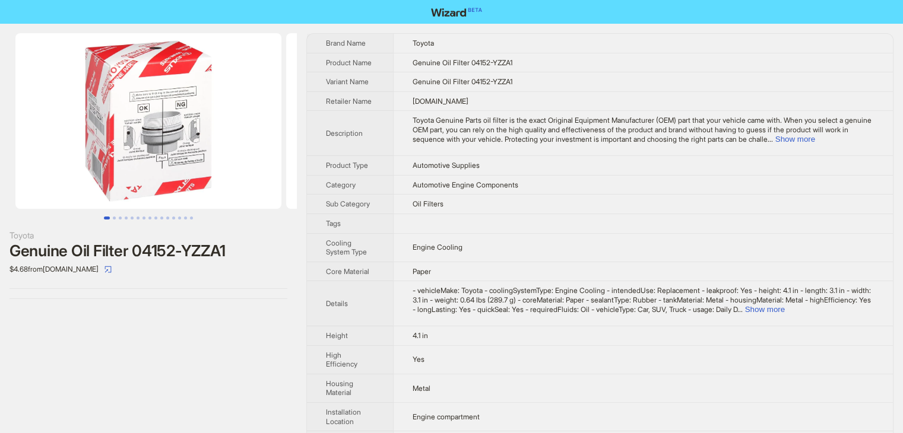
click at [845, 144] on td "Toyota Genuine Parts oil filter is the exact Original Equipment Manufacturer (O…" at bounding box center [643, 133] width 500 height 45
click at [815, 139] on button "Show more" at bounding box center [795, 139] width 40 height 9
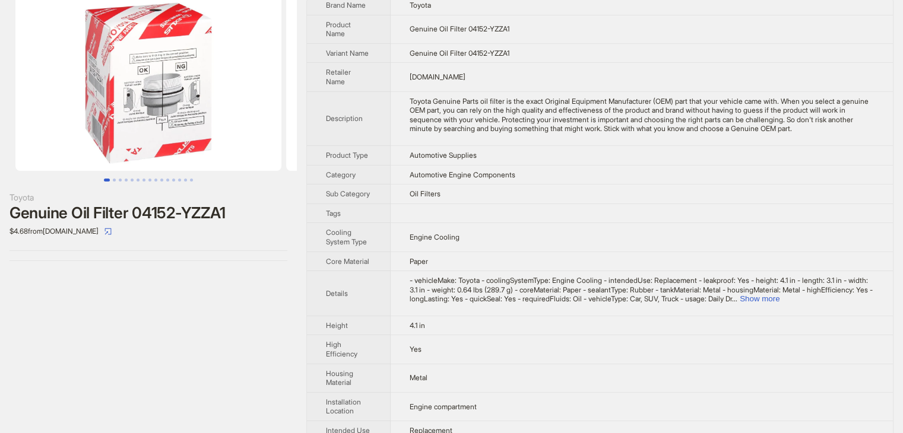
scroll to position [59, 0]
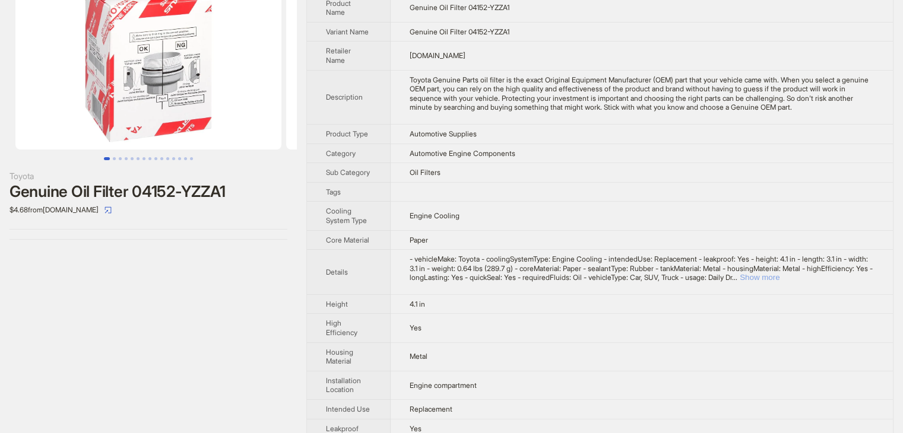
click at [779, 274] on button "Show more" at bounding box center [759, 277] width 40 height 9
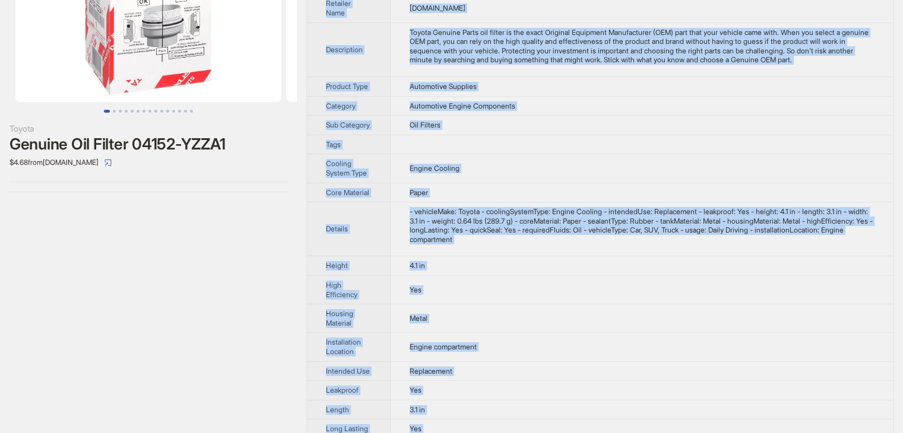
scroll to position [0, 0]
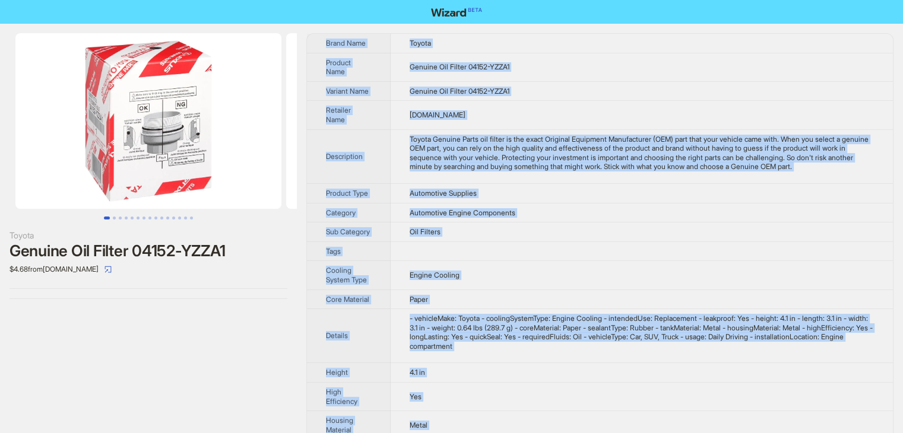
drag, startPoint x: 444, startPoint y: 416, endPoint x: 323, endPoint y: 41, distance: 394.1
click at [323, 41] on tbody "Brand Name Toyota Product Name Genuine Oil Filter 04152-YZZA1 Variant Name Genu…" at bounding box center [600, 381] width 586 height 695
copy tbody "Brand Name Toyota Product Name Genuine Oil Filter 04152-YZZA1 Variant Name Genu…"
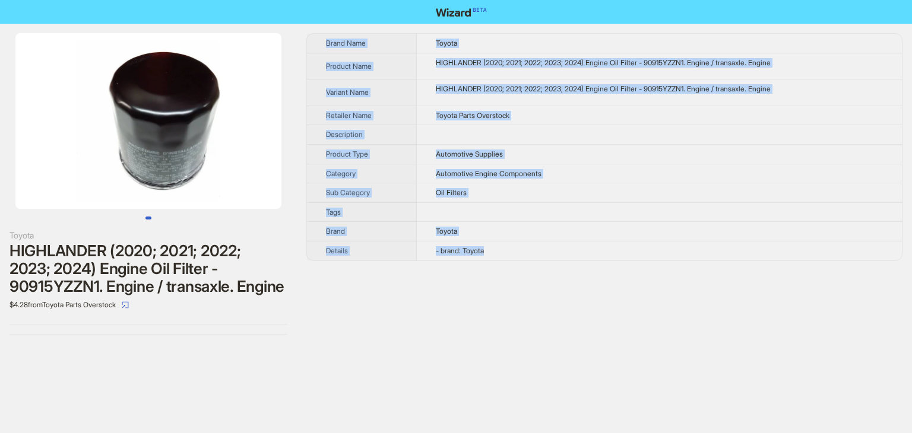
drag, startPoint x: 515, startPoint y: 251, endPoint x: 324, endPoint y: 35, distance: 288.4
click at [324, 35] on tbody "Brand Name Toyota Product Name HIGHLANDER (2020; 2021; 2022; 2023; 2024) Engine…" at bounding box center [604, 147] width 595 height 227
copy tbody "Brand Name Toyota Product Name HIGHLANDER (2020; 2021; 2022; 2023; 2024) Engine…"
click at [530, 209] on td at bounding box center [658, 212] width 485 height 20
click at [503, 246] on td "- brand: Toyota" at bounding box center [658, 250] width 485 height 19
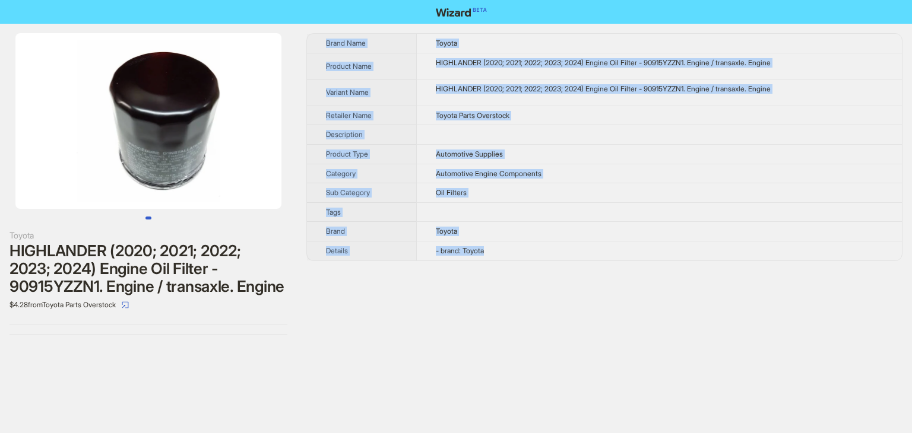
drag, startPoint x: 501, startPoint y: 252, endPoint x: 323, endPoint y: 28, distance: 286.8
click at [323, 28] on div "Toyota HIGHLANDER (2020; 2021; 2022; 2023; 2024) Engine Oil Filter - 90915YZZN1…" at bounding box center [456, 184] width 912 height 320
copy tbody "Brand Name Toyota Product Name HIGHLANDER (2020; 2021; 2022; 2023; 2024) Engine…"
click at [606, 214] on td at bounding box center [658, 212] width 485 height 20
click at [535, 255] on td "- brand: Toyota" at bounding box center [658, 250] width 485 height 19
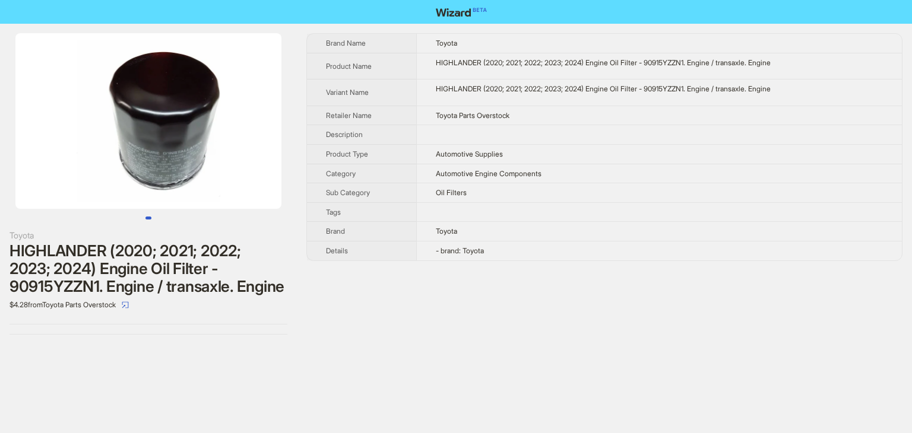
click at [475, 272] on div "Brand Name Toyota Product Name HIGHLANDER (2020; 2021; 2022; 2023; 2024) Engine…" at bounding box center [604, 183] width 596 height 301
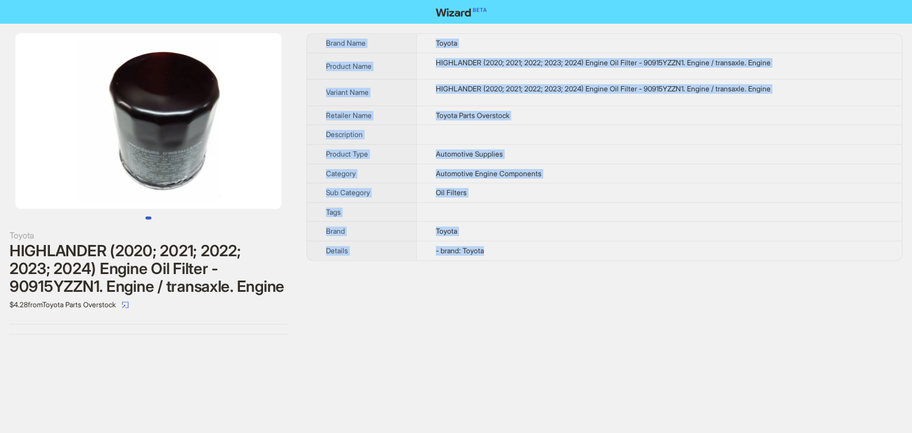
drag, startPoint x: 506, startPoint y: 250, endPoint x: 301, endPoint y: 31, distance: 299.0
click at [301, 31] on div "Toyota HIGHLANDER (2020; 2021; 2022; 2023; 2024) Engine Oil Filter - 90915YZZN1…" at bounding box center [456, 184] width 912 height 320
copy tbody "Brand Name Toyota Product Name HIGHLANDER (2020; 2021; 2022; 2023; 2024) Engine…"
click at [565, 236] on td "Toyota" at bounding box center [658, 232] width 485 height 20
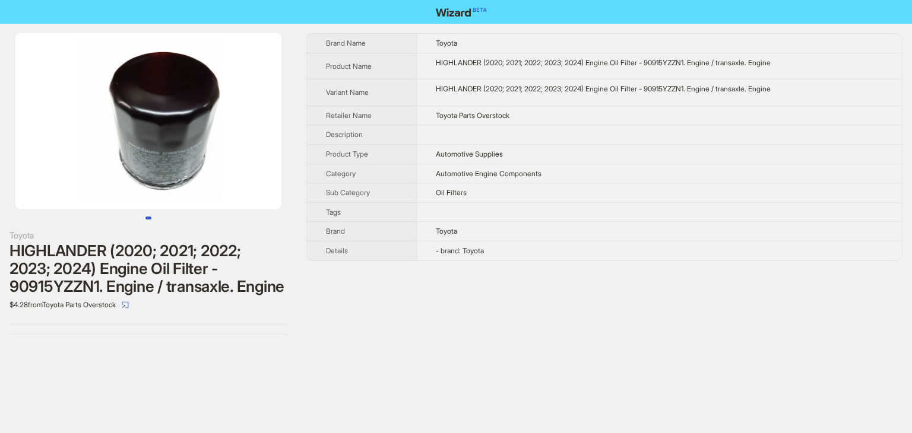
click at [558, 243] on td "- brand: Toyota" at bounding box center [658, 250] width 485 height 19
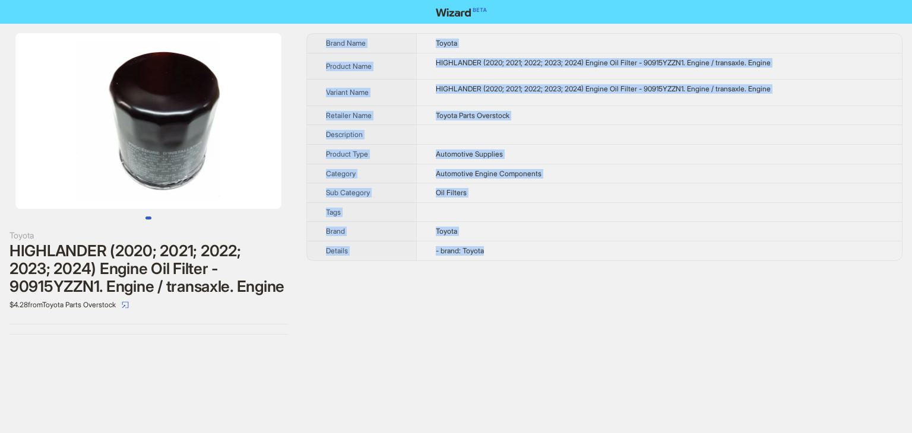
drag, startPoint x: 518, startPoint y: 258, endPoint x: 325, endPoint y: 36, distance: 294.4
click at [325, 36] on tbody "Brand Name Toyota Product Name HIGHLANDER (2020; 2021; 2022; 2023; 2024) Engine…" at bounding box center [604, 147] width 595 height 227
copy tbody "Brand Name Toyota Product Name HIGHLANDER (2020; 2021; 2022; 2023; 2024) Engine…"
click at [697, 155] on td "Automotive Supplies" at bounding box center [658, 154] width 485 height 20
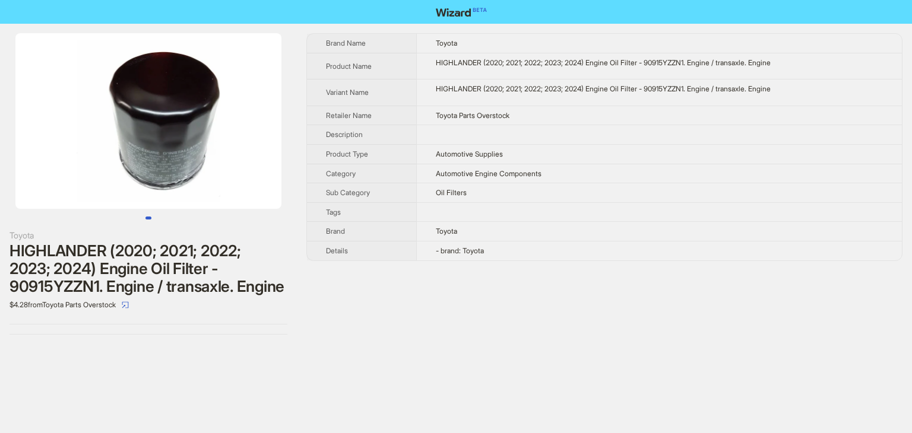
click at [694, 155] on td "Automotive Supplies" at bounding box center [658, 154] width 485 height 20
click at [682, 185] on td "Oil Filters" at bounding box center [658, 193] width 485 height 20
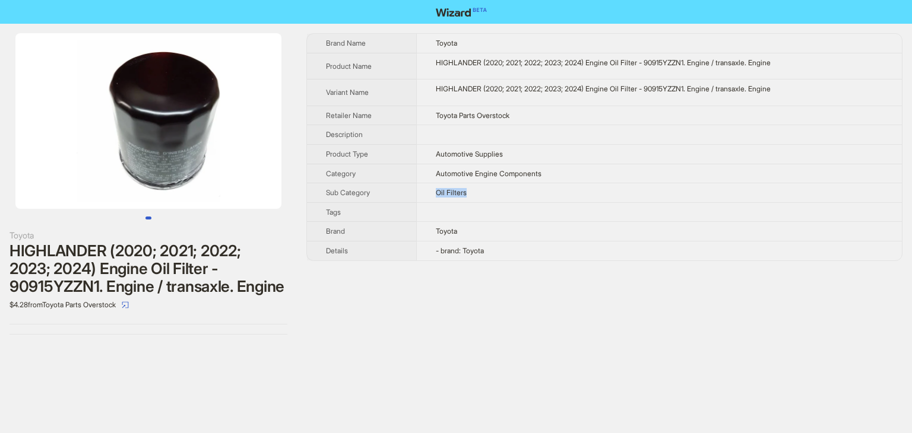
click at [682, 185] on td "Oil Filters" at bounding box center [658, 193] width 485 height 20
click at [577, 278] on div "Brand Name Toyota Product Name HIGHLANDER (2020; 2021; 2022; 2023; 2024) Engine…" at bounding box center [604, 183] width 596 height 301
click at [556, 246] on td "- brand: Toyota" at bounding box center [658, 250] width 485 height 19
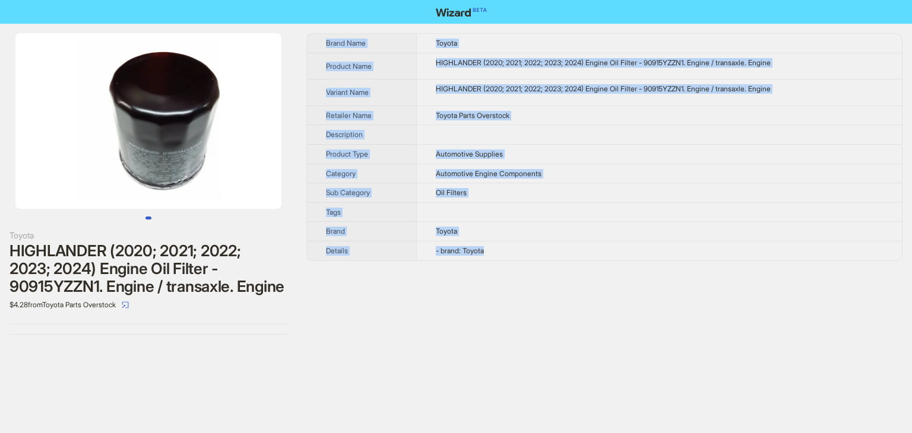
drag, startPoint x: 506, startPoint y: 257, endPoint x: 320, endPoint y: 44, distance: 282.3
click at [320, 44] on tbody "Brand Name Toyota Product Name HIGHLANDER (2020; 2021; 2022; 2023; 2024) Engine…" at bounding box center [604, 147] width 595 height 227
copy tbody "Brand Name Toyota Product Name HIGHLANDER (2020; 2021; 2022; 2023; 2024) Engine…"
click at [630, 154] on td "Automotive Supplies" at bounding box center [658, 154] width 485 height 20
drag, startPoint x: 320, startPoint y: 34, endPoint x: 550, endPoint y: 252, distance: 317.4
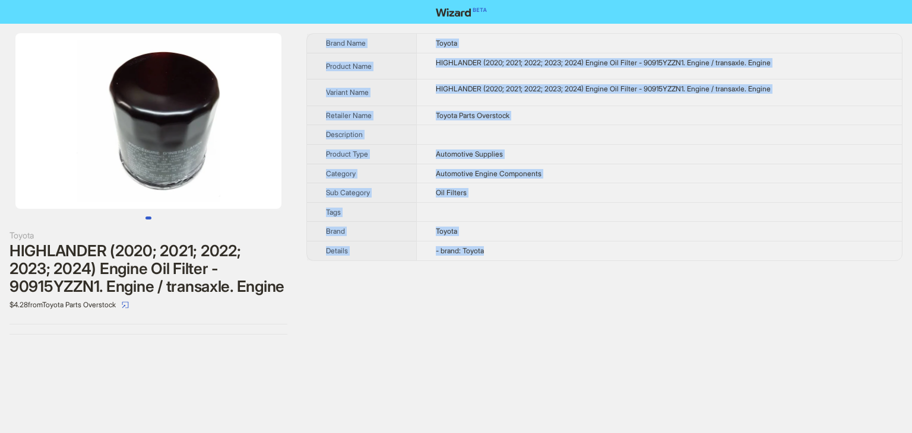
click at [550, 252] on tbody "Brand Name Toyota Product Name HIGHLANDER (2020; 2021; 2022; 2023; 2024) Engine…" at bounding box center [604, 147] width 595 height 227
copy tbody "Brand Name Toyota Product Name HIGHLANDER (2020; 2021; 2022; 2023; 2024) Engine…"
click at [628, 150] on td "Automotive Supplies" at bounding box center [658, 154] width 485 height 20
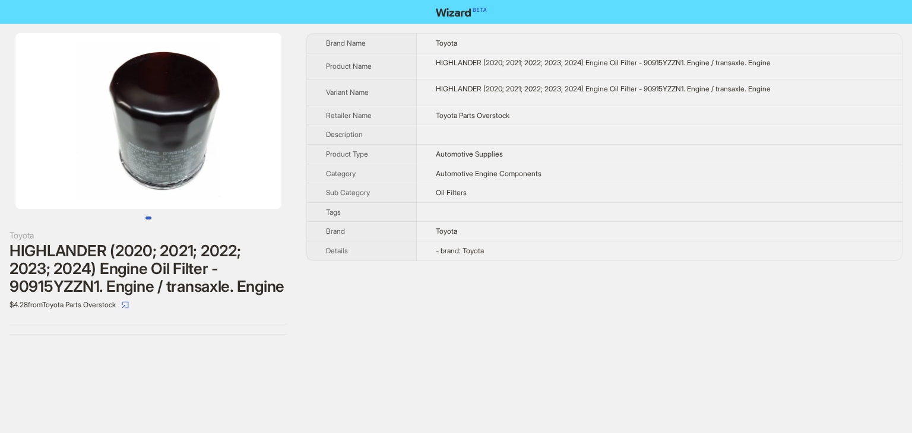
click at [641, 106] on td "Toyota Parts Overstock" at bounding box center [658, 116] width 485 height 20
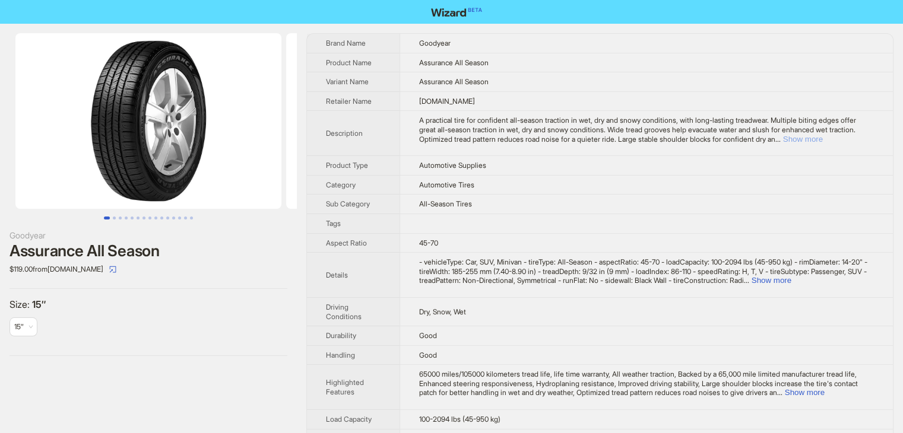
click at [823, 138] on button "Show more" at bounding box center [803, 139] width 40 height 9
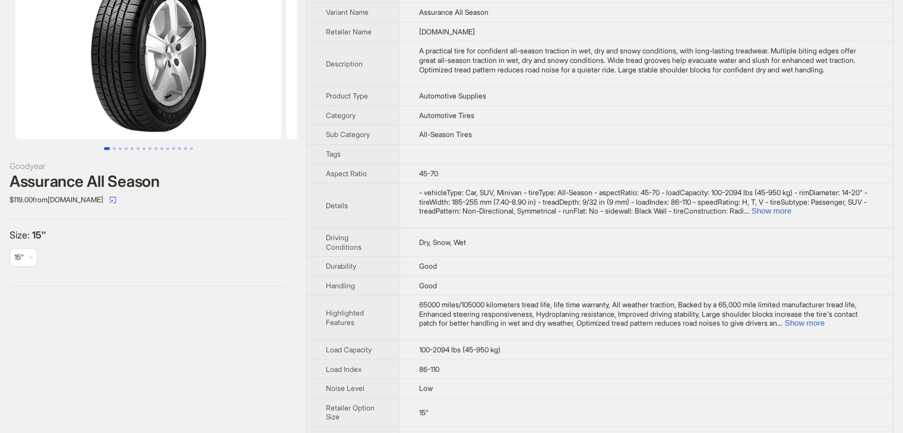
scroll to position [119, 0]
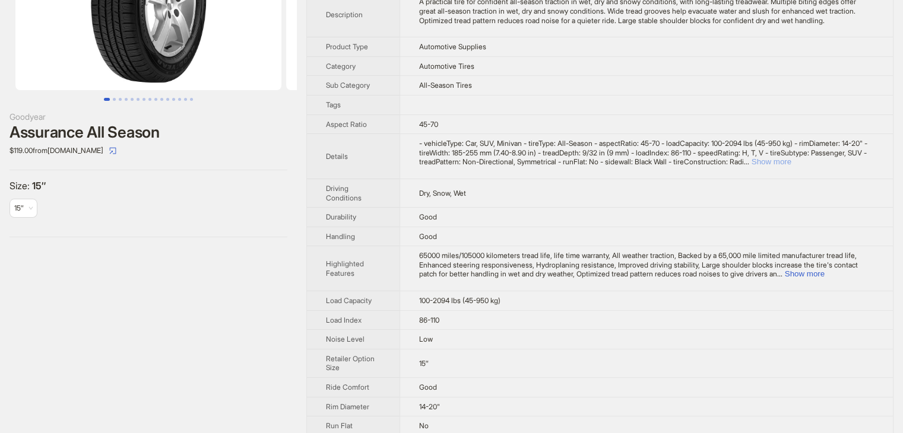
click at [791, 166] on button "Show more" at bounding box center [771, 161] width 40 height 9
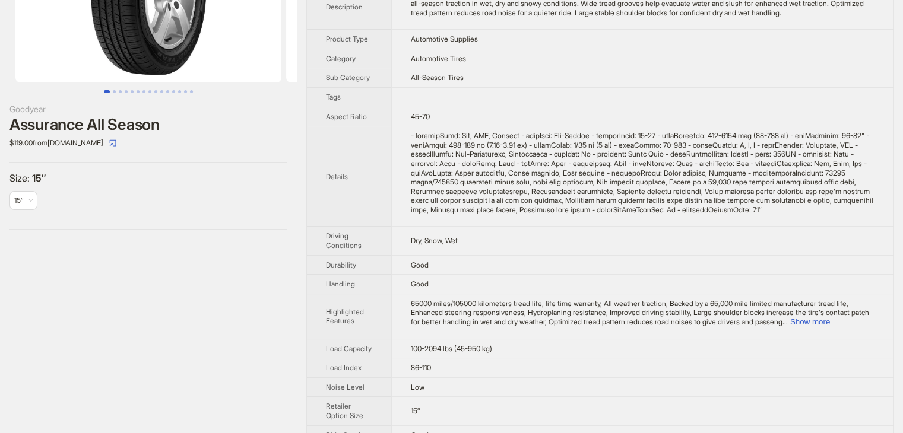
scroll to position [356, 0]
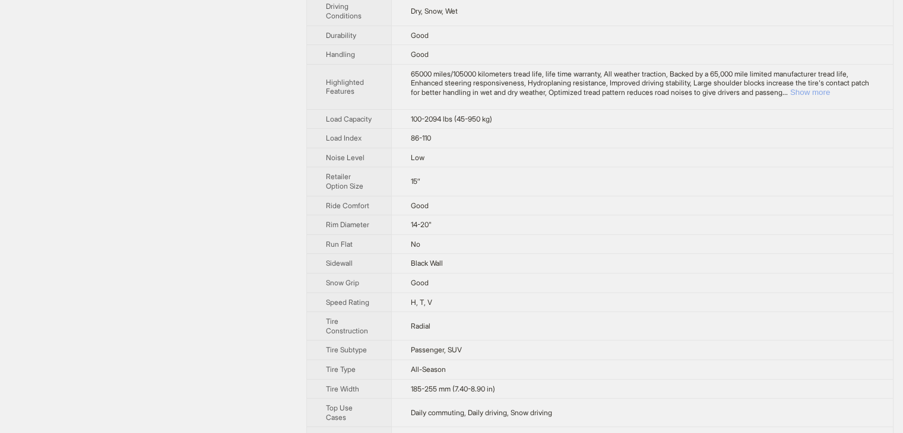
click at [830, 97] on button "Show more" at bounding box center [810, 92] width 40 height 9
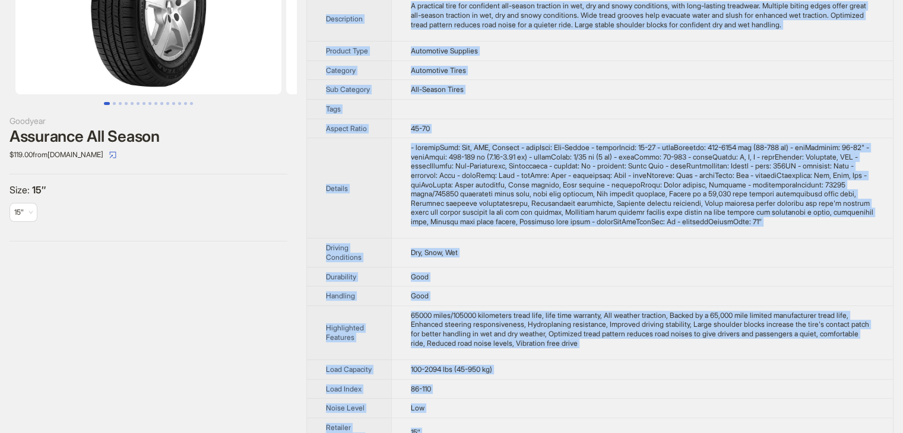
scroll to position [0, 0]
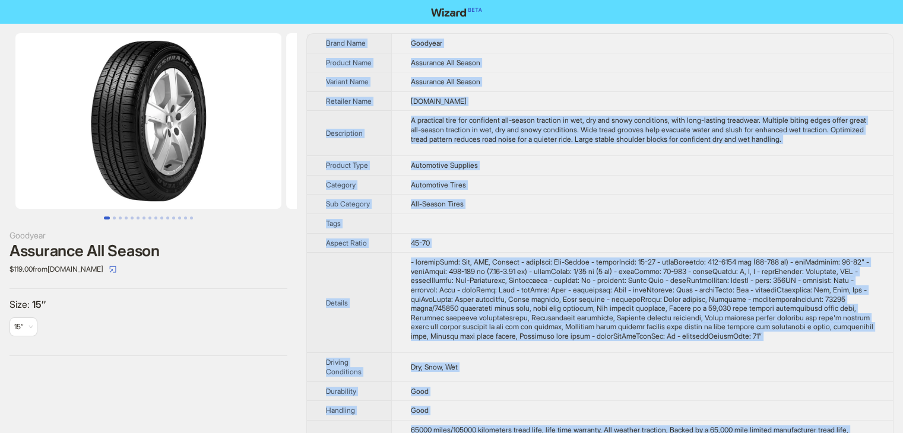
drag, startPoint x: 439, startPoint y: 410, endPoint x: 326, endPoint y: 36, distance: 390.7
copy tbody "Brand Name Goodyear Product Name Assurance All Season Variant Name Assurance Al…"
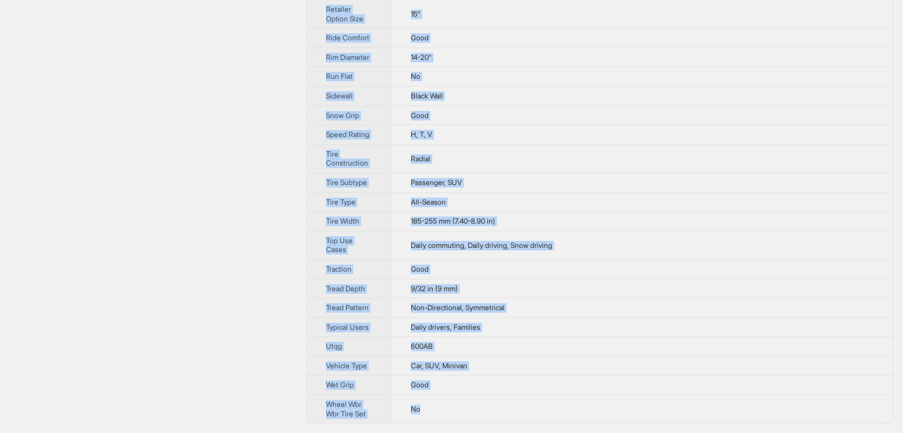
scroll to position [557, 0]
click at [544, 240] on td "Daily commuting, Daily driving, Snow driving" at bounding box center [641, 245] width 501 height 28
drag, startPoint x: 321, startPoint y: 32, endPoint x: 449, endPoint y: 411, distance: 399.7
copy tbody "Brand Name Goodyear Product Name Assurance All Season Variant Name Assurance Al…"
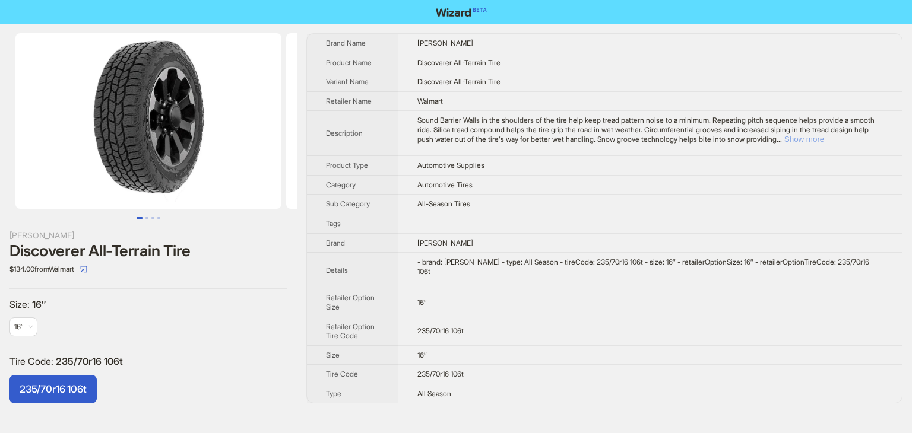
click at [824, 135] on button "Show more" at bounding box center [804, 139] width 40 height 9
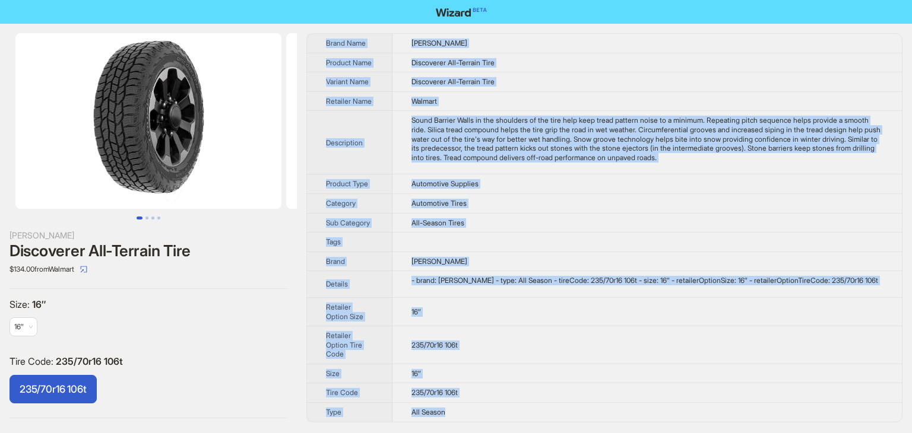
drag, startPoint x: 318, startPoint y: 32, endPoint x: 491, endPoint y: 408, distance: 413.7
click at [491, 408] on div "[PERSON_NAME] Discoverer All-Terrain Tire $134.00 from Walmart Size : 16″ 16″ T…" at bounding box center [456, 228] width 912 height 408
copy tbody "Lorem Ipsu Dolors Ametcon Adip Elitseddoe Tem-Incidid Utla Etdolor Magn Aliquae…"
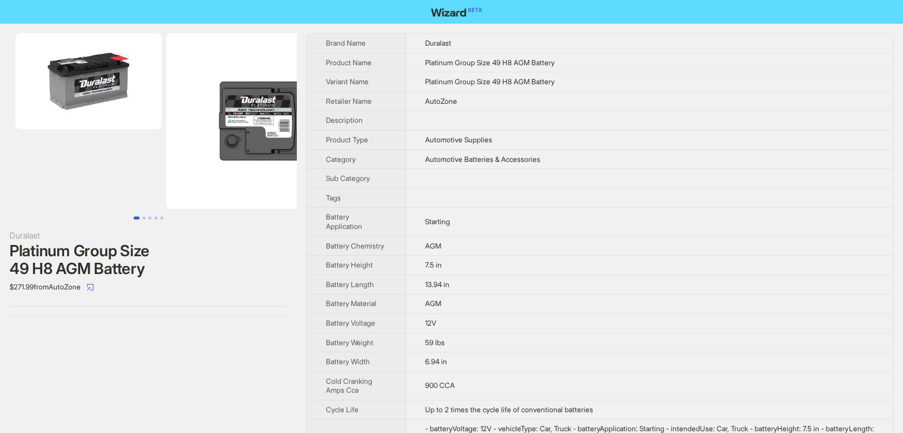
drag, startPoint x: 649, startPoint y: 120, endPoint x: 644, endPoint y: 113, distance: 8.1
click at [648, 120] on td at bounding box center [649, 121] width 487 height 20
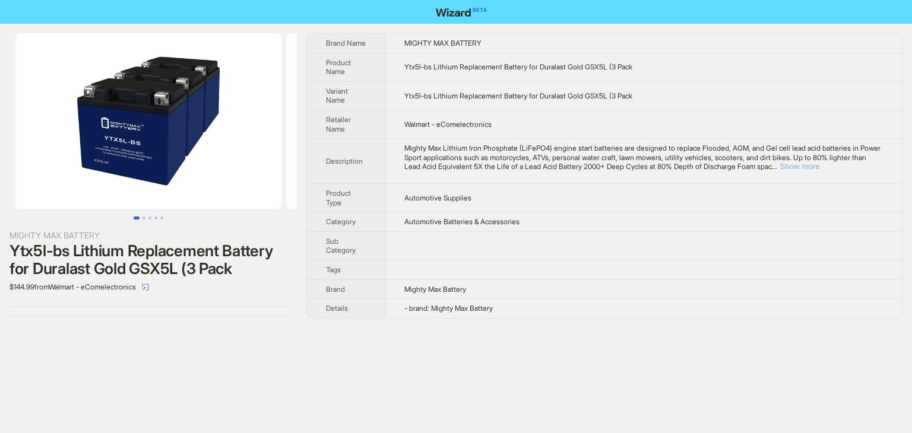
click at [819, 164] on button "Show more" at bounding box center [799, 166] width 40 height 9
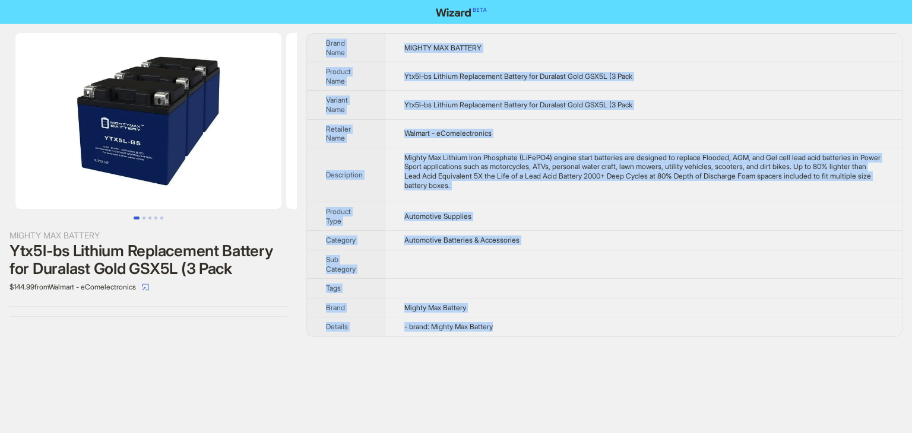
drag, startPoint x: 519, startPoint y: 332, endPoint x: 325, endPoint y: 26, distance: 362.2
click at [325, 26] on div "MIGHTY MAX BATTERY Ytx5l-bs Lithium Replacement Battery for Duralast Gold GSX5L…" at bounding box center [456, 185] width 912 height 323
copy tbody "Brand Name MIGHTY MAX BATTERY Product Name Ytx5l-bs Lithium Replacement Battery…"
click at [562, 226] on td "Automotive Supplies" at bounding box center [643, 216] width 517 height 28
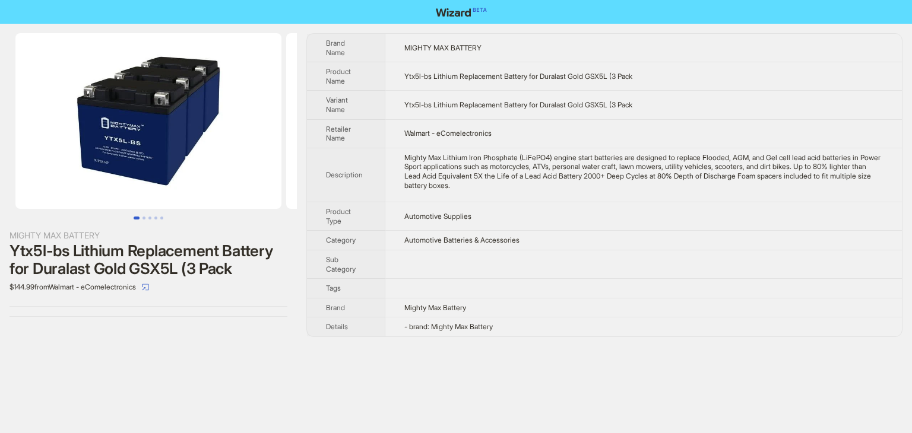
click at [557, 202] on td "Automotive Supplies" at bounding box center [643, 216] width 517 height 28
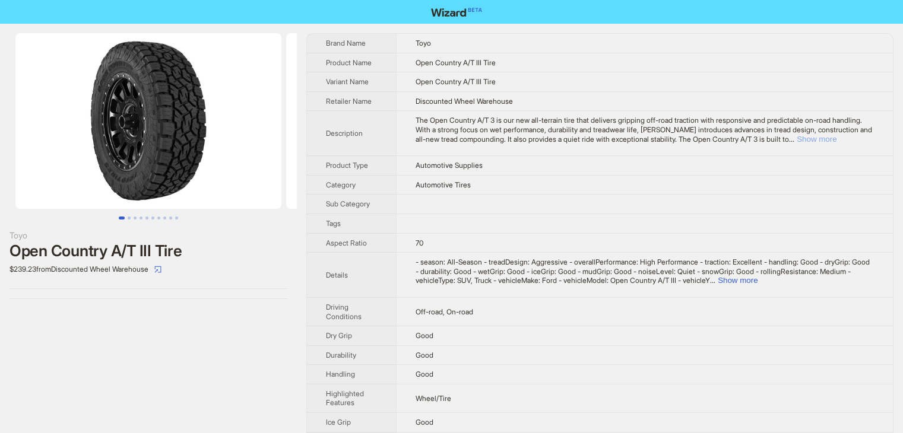
click at [796, 144] on button "Show more" at bounding box center [816, 139] width 40 height 9
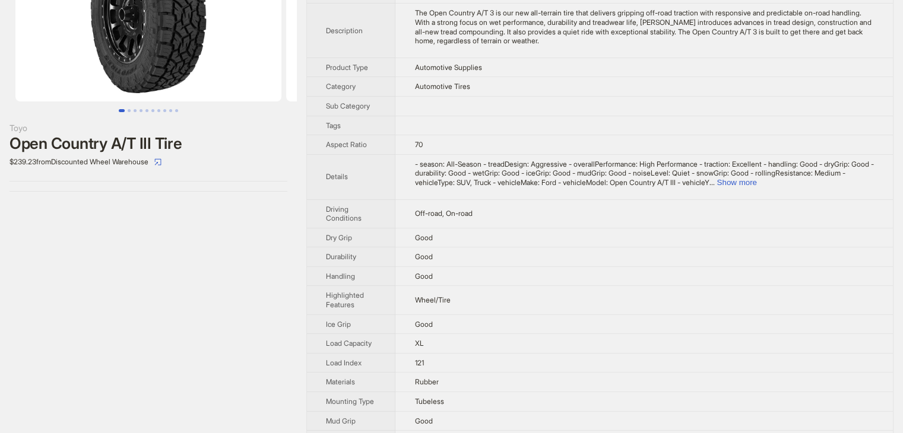
scroll to position [178, 0]
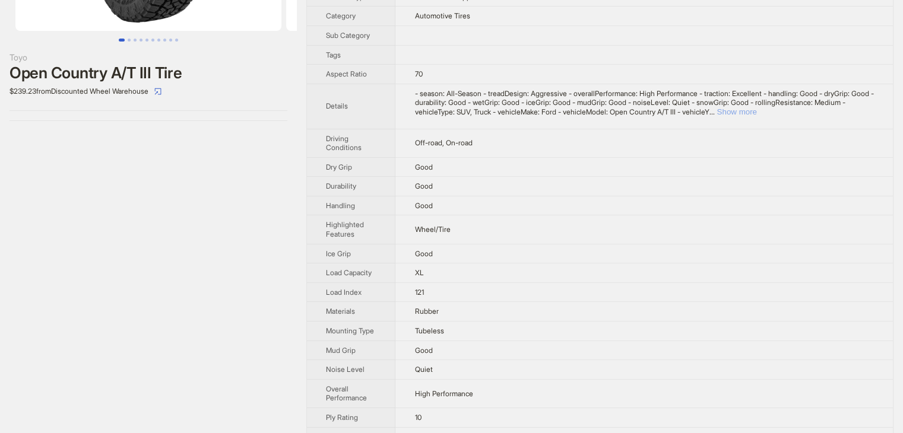
click at [756, 112] on button "Show more" at bounding box center [736, 111] width 40 height 9
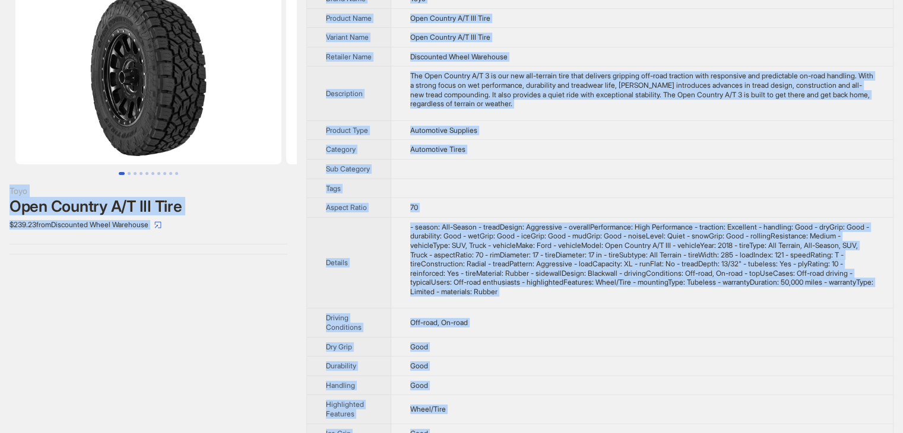
scroll to position [0, 0]
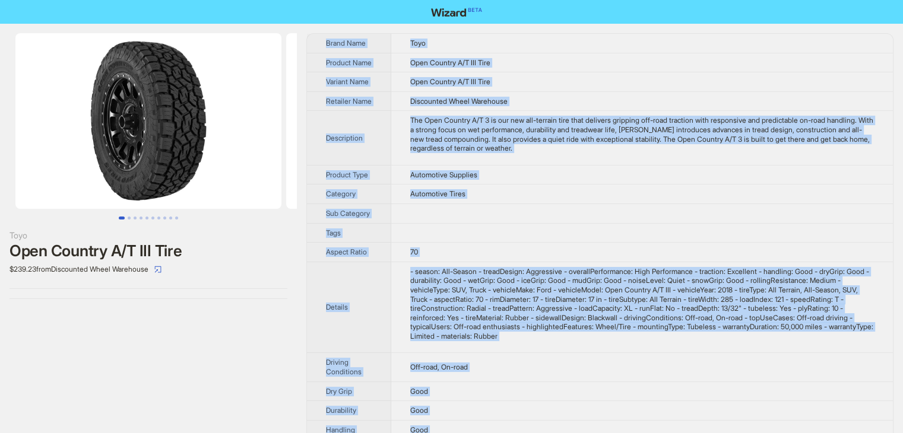
drag, startPoint x: 461, startPoint y: 418, endPoint x: 323, endPoint y: 47, distance: 395.7
copy tbody "Brand Name Toyo Product Name Open Country A/T III Tire Variant Name Open Countr…"
click at [544, 184] on td "Automotive Supplies" at bounding box center [641, 175] width 501 height 20
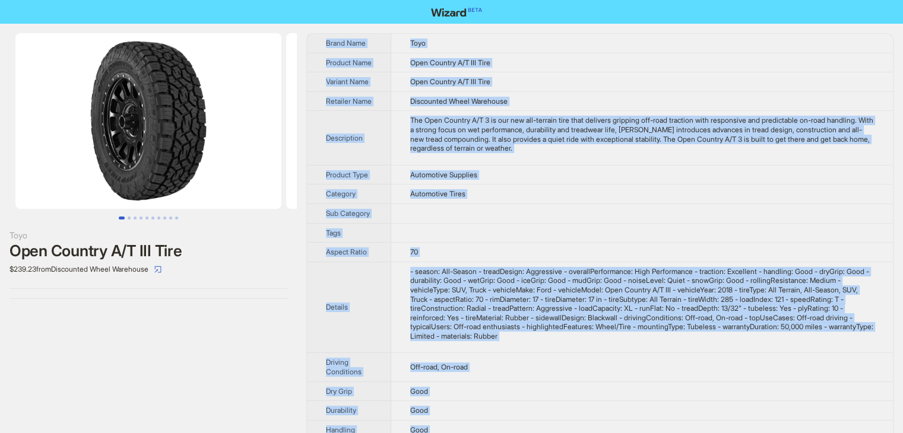
click at [648, 239] on td at bounding box center [641, 233] width 501 height 20
click at [659, 353] on td "- season: All-Season - treadDesign: Aggressive - overallPerformance: High Perfo…" at bounding box center [641, 307] width 501 height 91
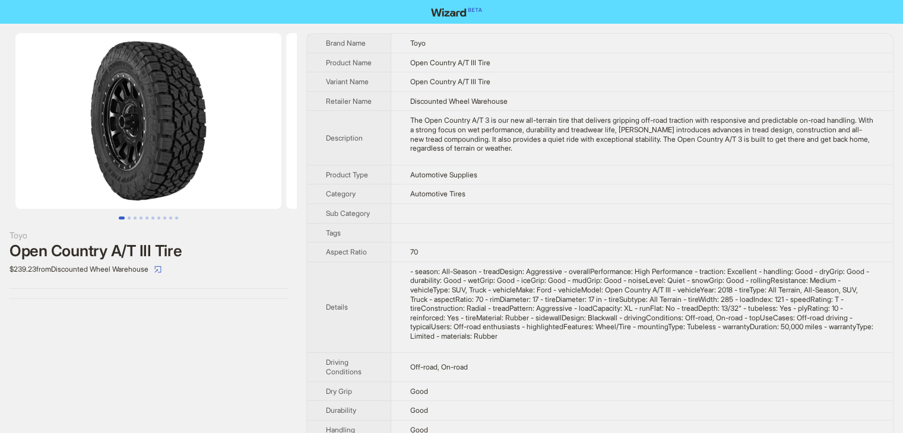
click at [660, 353] on td "- season: All-Season - treadDesign: Aggressive - overallPerformance: High Perfo…" at bounding box center [641, 307] width 501 height 91
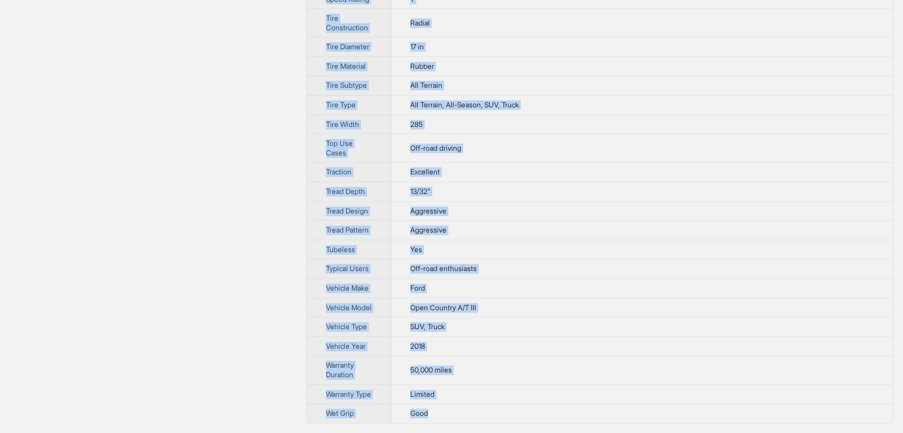
scroll to position [856, 0]
drag, startPoint x: 319, startPoint y: 35, endPoint x: 449, endPoint y: 420, distance: 406.5
copy tbody "Brand Name Toyo Product Name Open Country A/T III Tire Variant Name Open Countr…"
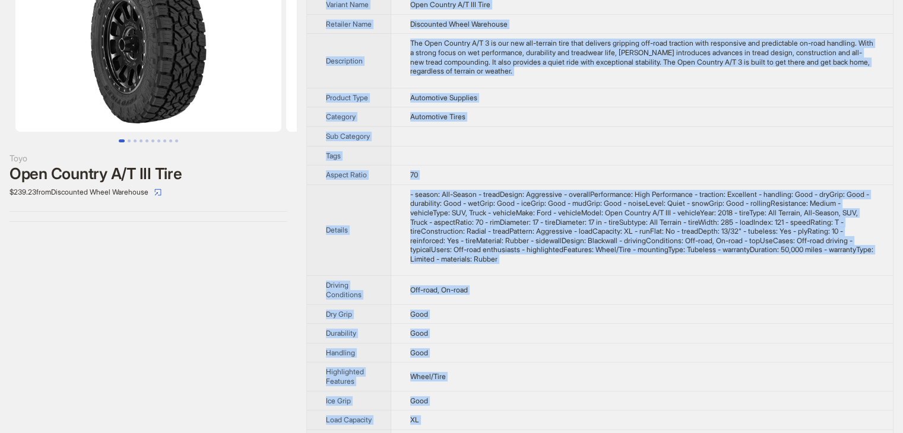
scroll to position [0, 0]
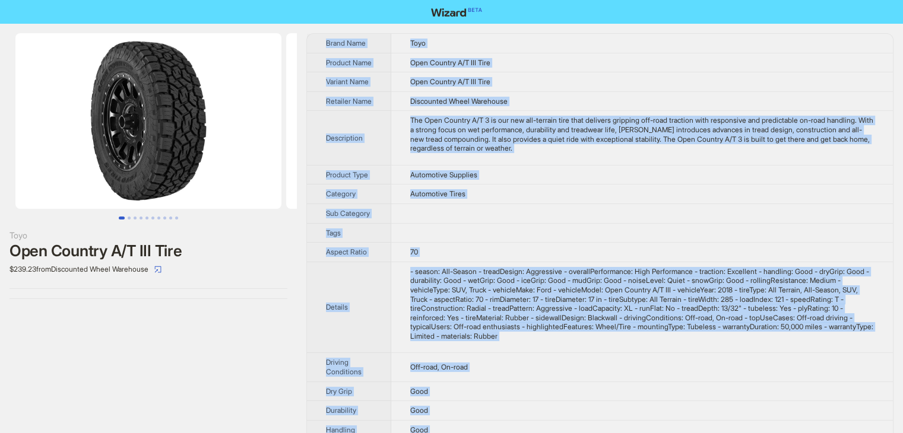
click at [735, 213] on td at bounding box center [641, 214] width 501 height 20
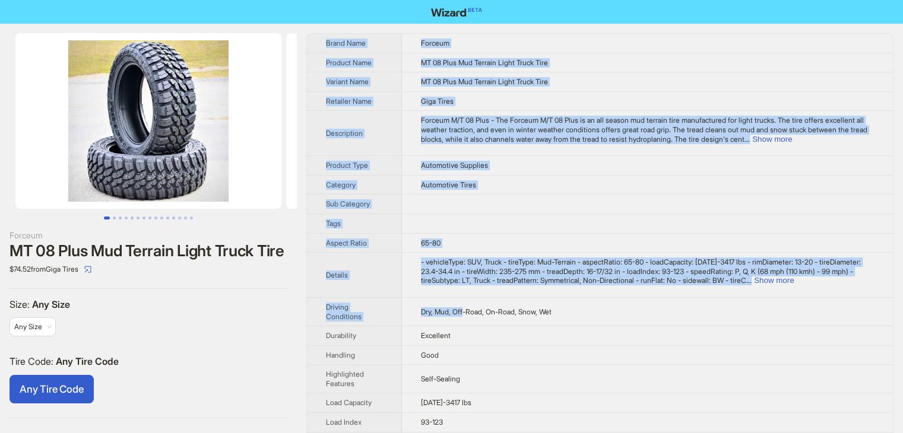
drag, startPoint x: 318, startPoint y: 33, endPoint x: 480, endPoint y: 293, distance: 306.5
click at [651, 187] on td "Automotive Tires" at bounding box center [647, 185] width 491 height 20
click at [852, 145] on td "Forceum M/T 08 Plus - The Forceum M/T 08 Plus is an all season mud terrain tire…" at bounding box center [647, 133] width 491 height 45
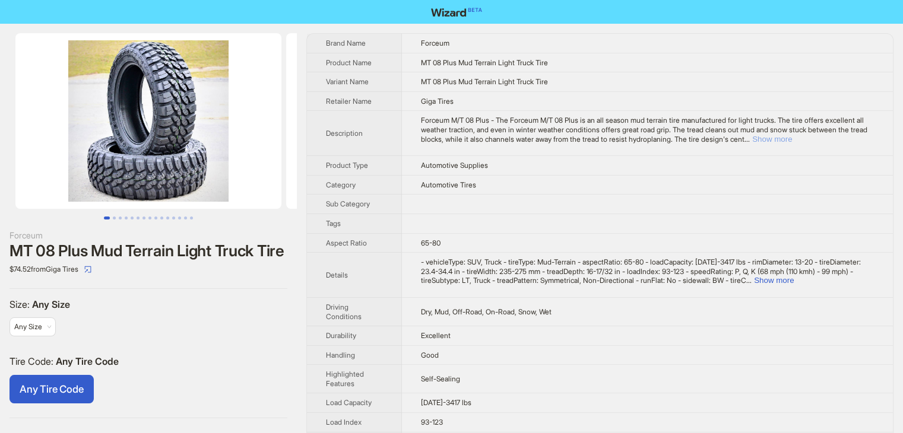
click at [792, 135] on button "Show more" at bounding box center [772, 139] width 40 height 9
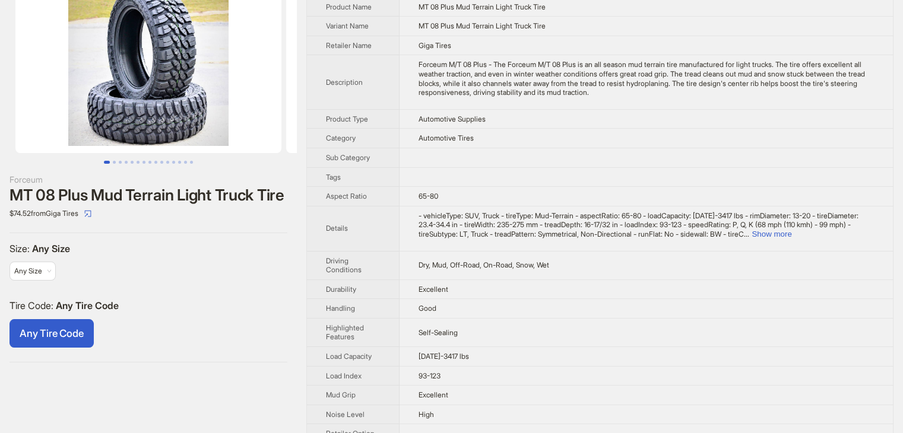
scroll to position [119, 0]
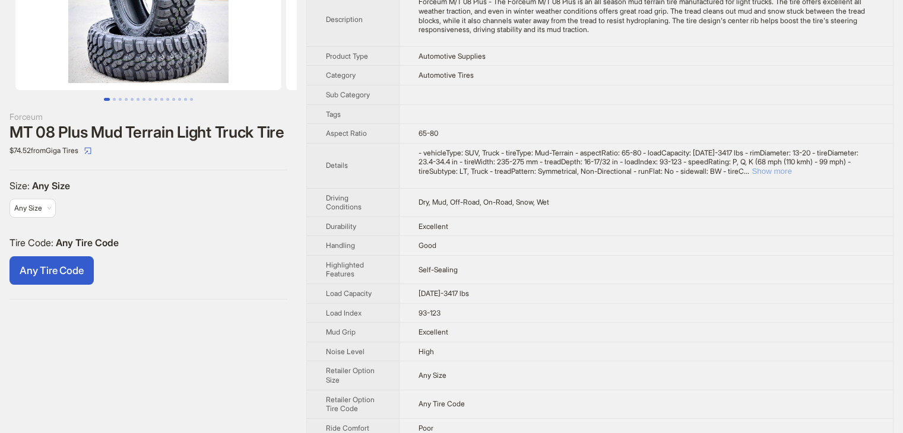
click at [791, 169] on button "Show more" at bounding box center [771, 171] width 40 height 9
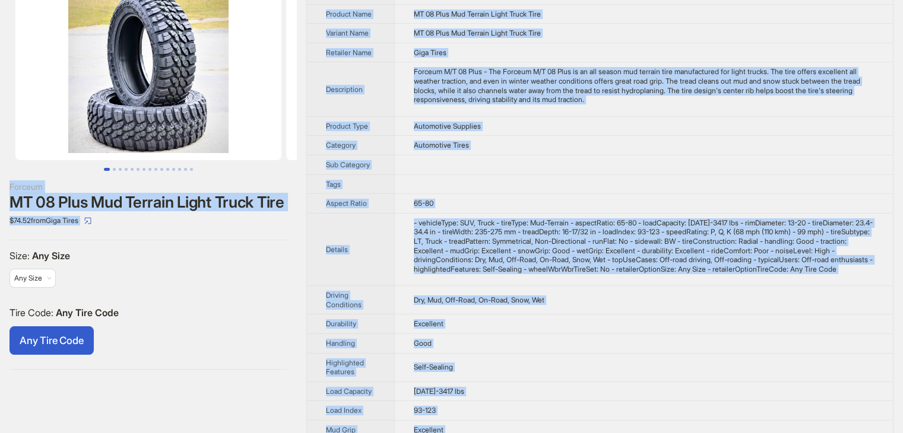
scroll to position [0, 0]
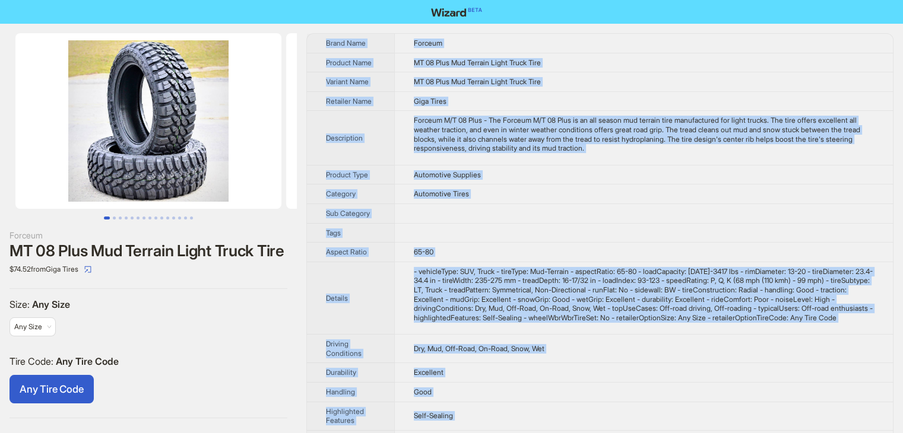
drag, startPoint x: 464, startPoint y: 414, endPoint x: 325, endPoint y: 43, distance: 396.3
copy tbody "Brand Name Forceum Product Name MT 08 Plus Mud Terrain Light Truck Tire Variant…"
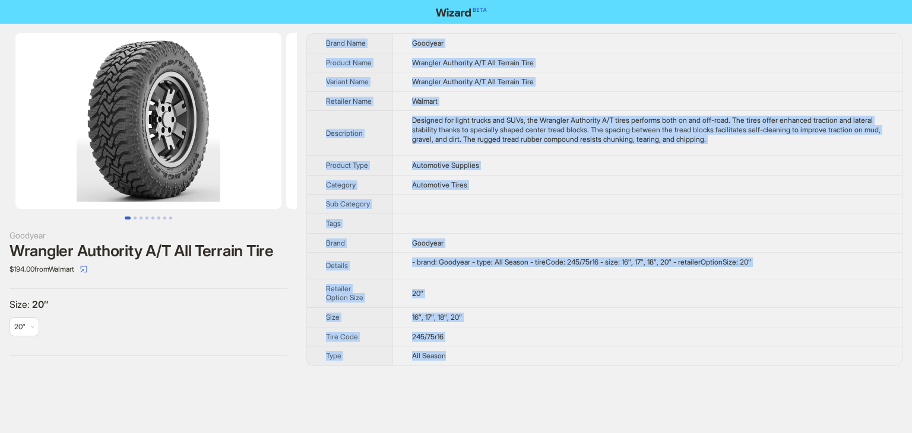
drag, startPoint x: 470, startPoint y: 352, endPoint x: 326, endPoint y: 34, distance: 349.0
click at [326, 34] on tbody "Brand Name Goodyear Product Name Wrangler Authority A/T All Terrain Tire Varian…" at bounding box center [604, 200] width 595 height 332
copy tbody "Brand Name Goodyear Product Name Wrangler Authority A/T All Terrain Tire Varian…"
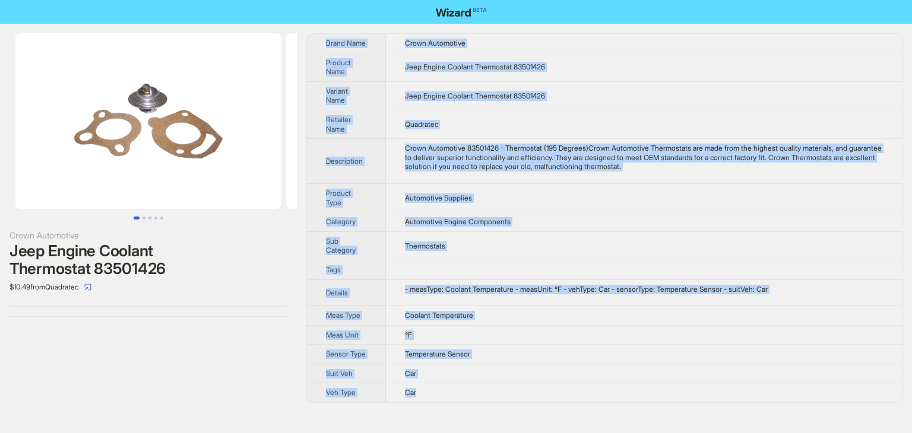
drag, startPoint x: 455, startPoint y: 404, endPoint x: 316, endPoint y: 45, distance: 385.7
click at [316, 45] on tbody "Brand Name Crown Automotive Product Name Jeep Engine Coolant Thermostat 8350142…" at bounding box center [604, 218] width 595 height 369
copy tbody "Brand Name Crown Automotive Product Name Jeep Engine Coolant Thermostat 8350142…"
click at [626, 214] on td "Automotive Engine Components" at bounding box center [644, 222] width 516 height 20
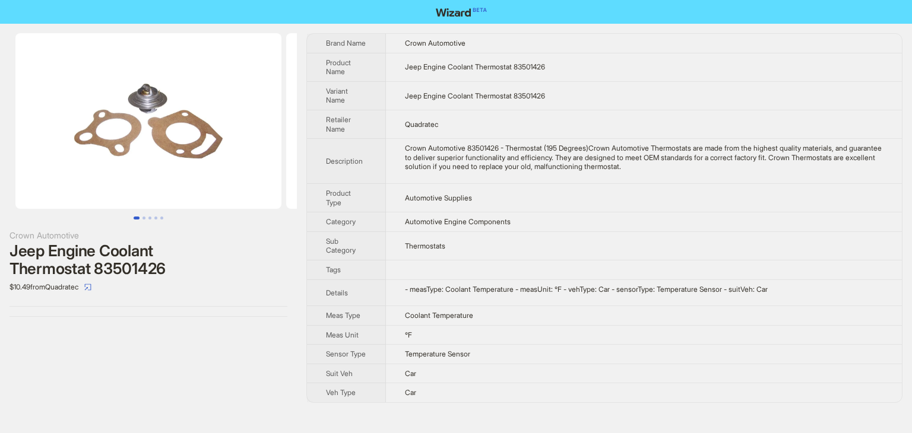
click at [626, 214] on td "Automotive Engine Components" at bounding box center [644, 222] width 516 height 20
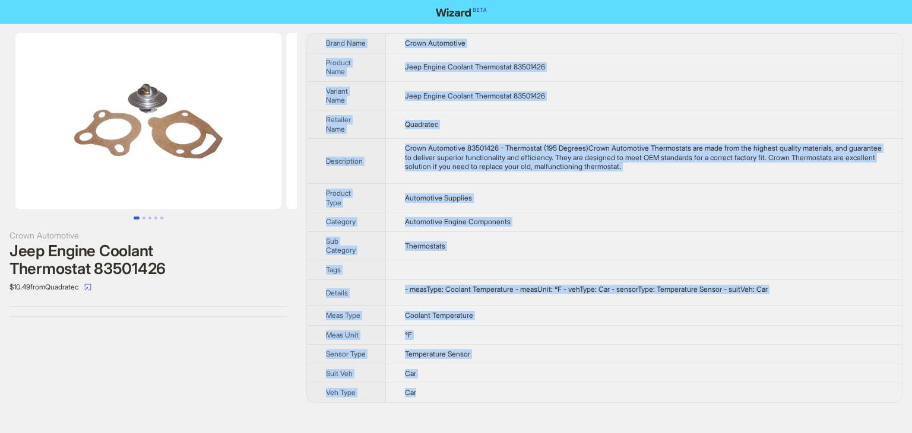
drag, startPoint x: 456, startPoint y: 405, endPoint x: 319, endPoint y: 39, distance: 391.6
click at [319, 39] on tbody "Brand Name Crown Automotive Product Name Jeep Engine Coolant Thermostat 8350142…" at bounding box center [604, 218] width 595 height 369
copy tbody "Brand Name Crown Automotive Product Name Jeep Engine Coolant Thermostat 8350142…"
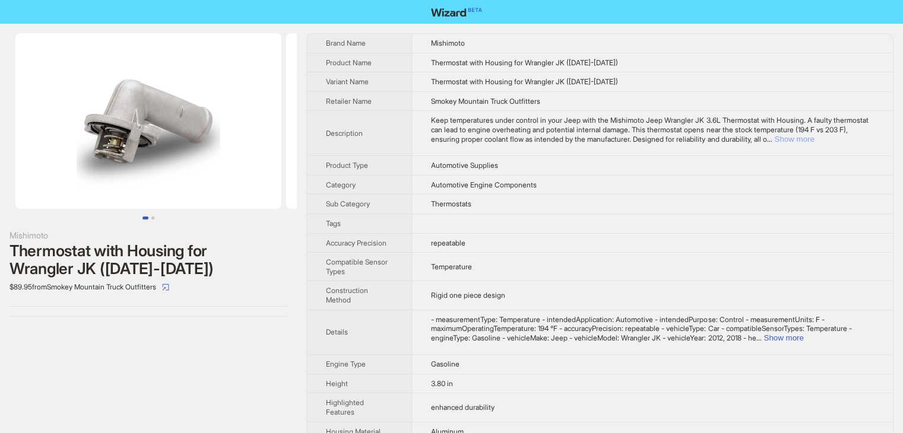
click at [814, 142] on button "Show more" at bounding box center [794, 139] width 40 height 9
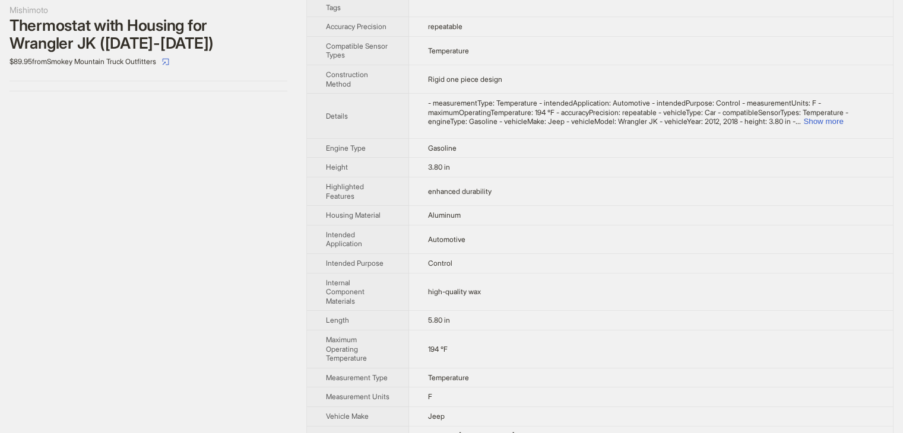
scroll to position [119, 0]
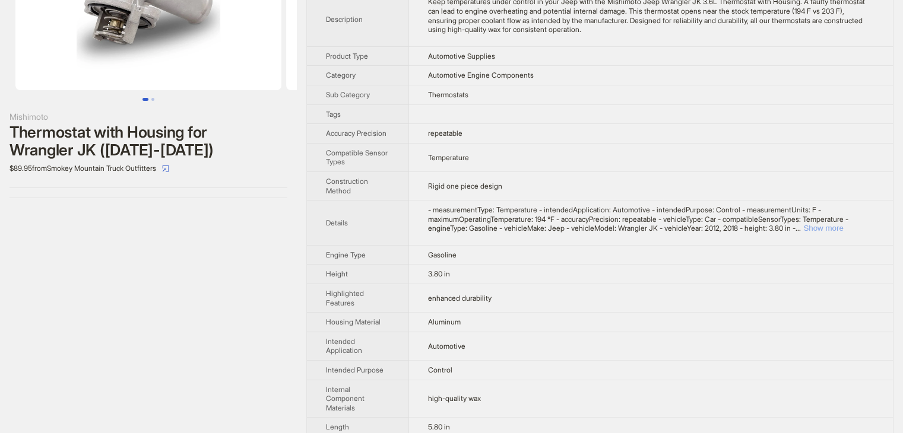
click at [843, 226] on button "Show more" at bounding box center [823, 228] width 40 height 9
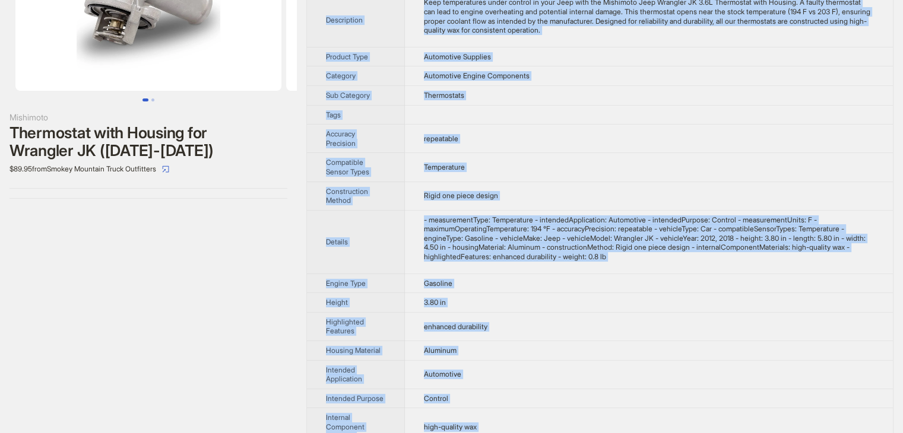
scroll to position [0, 0]
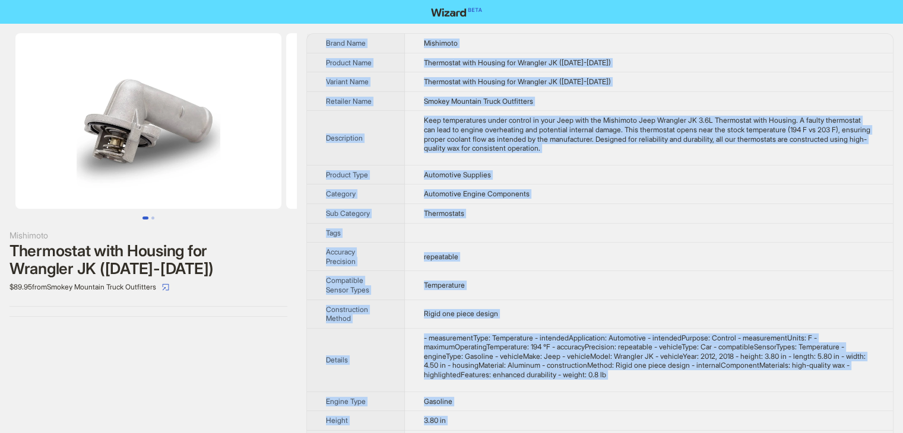
drag, startPoint x: 466, startPoint y: 415, endPoint x: 325, endPoint y: 48, distance: 393.2
click at [325, 48] on tbody "Brand Name Mishimoto Product Name Thermostat with Housing for Wrangler JK (2012…" at bounding box center [600, 414] width 586 height 761
copy tbody "Brand Name Mishimoto Product Name Thermostat with Housing for Wrangler JK (2012…"
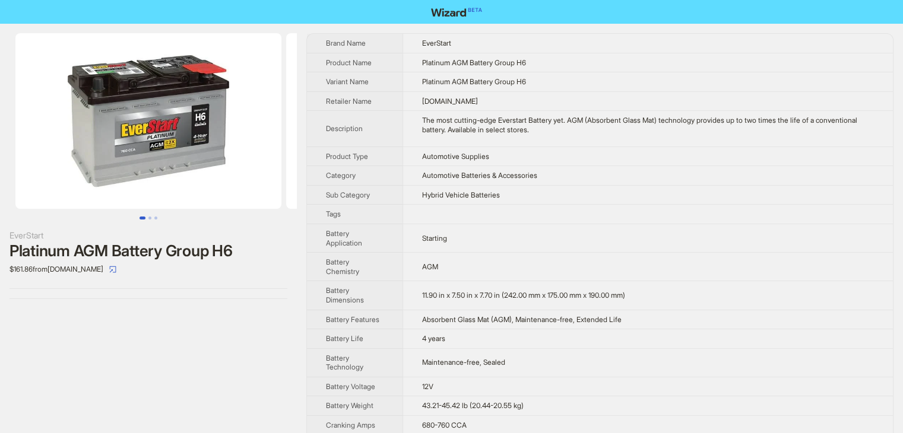
click at [704, 151] on td "Automotive Supplies" at bounding box center [647, 157] width 490 height 20
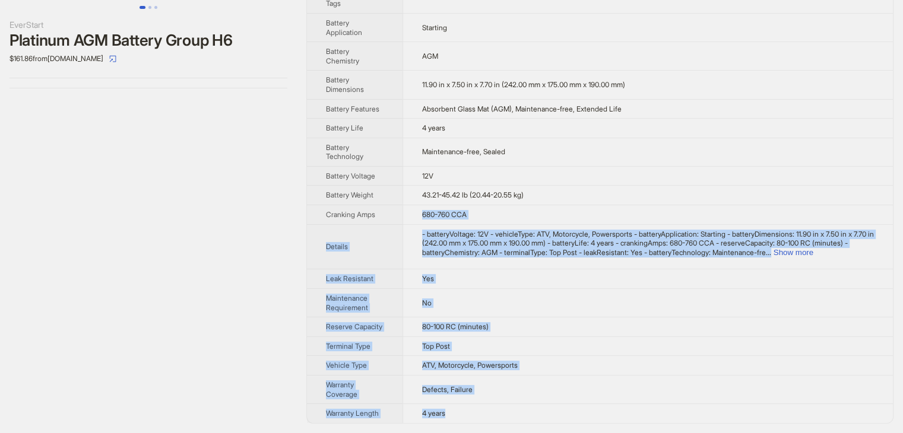
drag, startPoint x: 485, startPoint y: 420, endPoint x: 376, endPoint y: 199, distance: 246.8
click at [376, 199] on tbody "Brand Name EverStart Product Name Platinum AGM Battery Group H6 Variant Name Pl…" at bounding box center [600, 123] width 586 height 600
click at [813, 248] on button "Show more" at bounding box center [793, 252] width 40 height 9
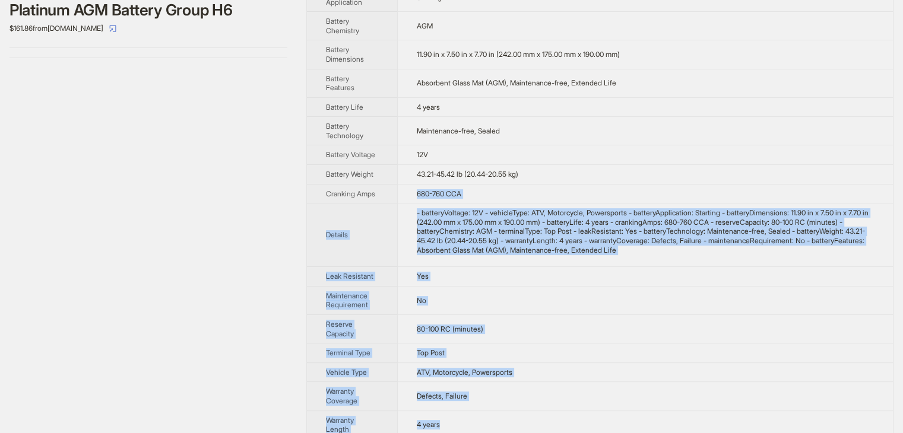
scroll to position [254, 0]
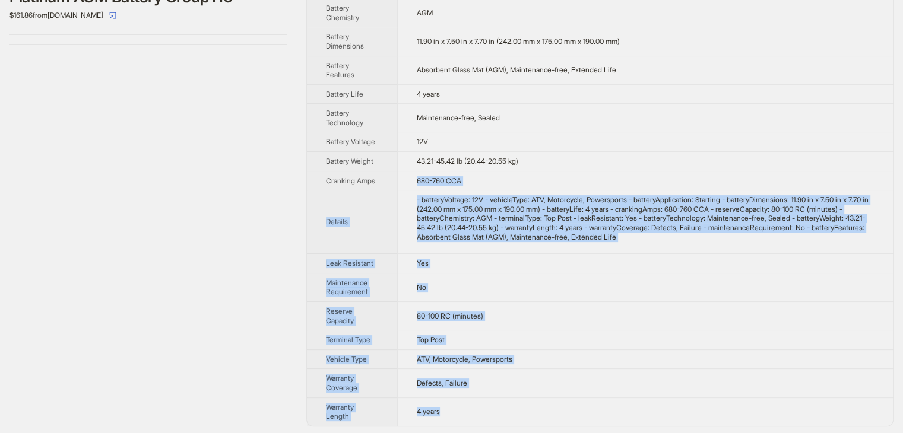
click at [503, 408] on td "4 years" at bounding box center [645, 412] width 496 height 28
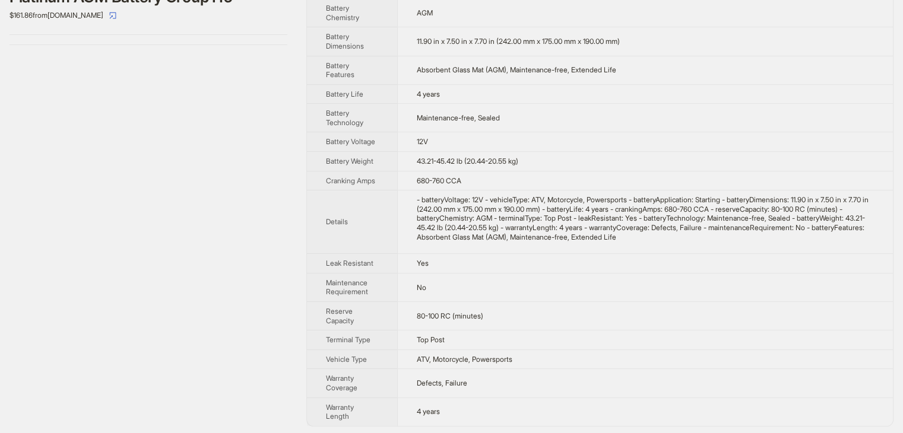
click at [482, 411] on td "4 years" at bounding box center [645, 412] width 496 height 28
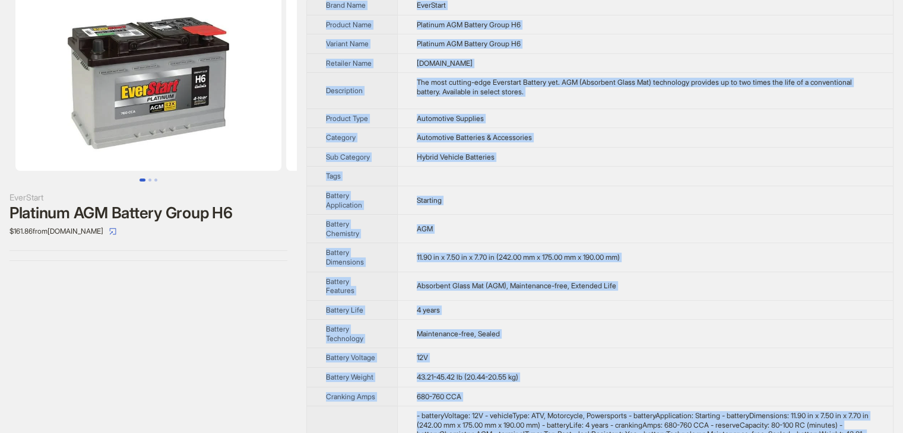
scroll to position [0, 0]
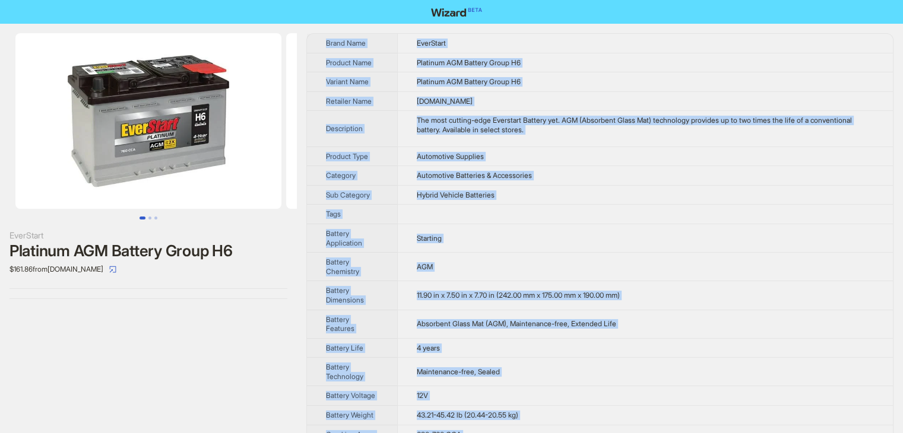
drag, startPoint x: 475, startPoint y: 416, endPoint x: 323, endPoint y: 45, distance: 400.8
click at [323, 45] on tbody "Brand Name EverStart Product Name Platinum AGM Battery Group H6 Variant Name Pl…" at bounding box center [600, 357] width 586 height 646
copy tbody "Brand Name EverStart Product Name Platinum AGM Battery Group H6 Variant Name Pl…"
click at [636, 195] on td "Hybrid Vehicle Batteries" at bounding box center [645, 195] width 496 height 20
click at [639, 192] on td "Hybrid Vehicle Batteries" at bounding box center [645, 195] width 496 height 20
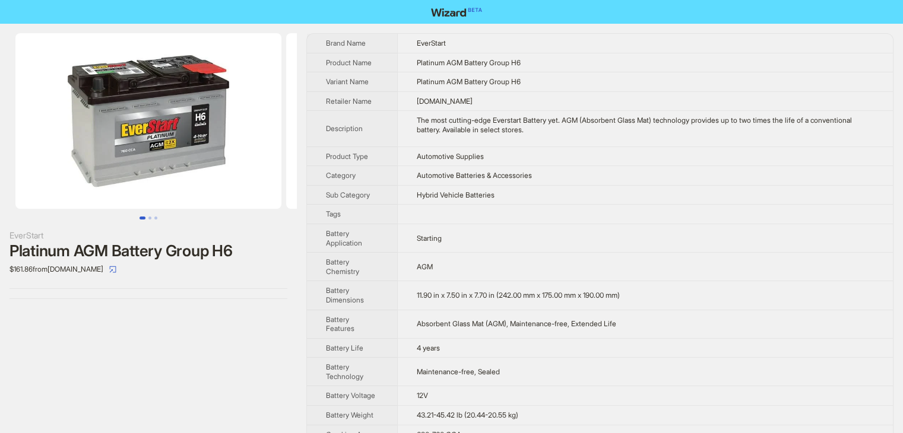
click at [639, 192] on td "Hybrid Vehicle Batteries" at bounding box center [645, 195] width 496 height 20
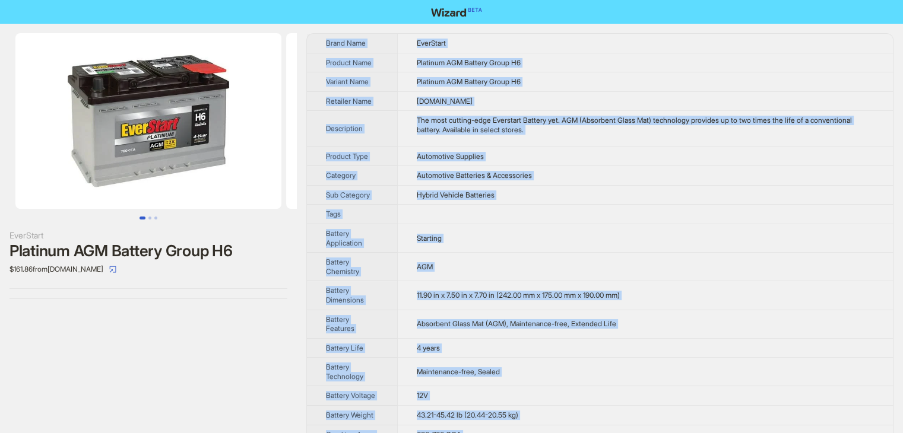
drag, startPoint x: 465, startPoint y: 411, endPoint x: 322, endPoint y: 37, distance: 400.9
click at [322, 37] on tbody "Brand Name EverStart Product Name Platinum AGM Battery Group H6 Variant Name Pl…" at bounding box center [600, 357] width 586 height 646
copy tbody "Brand Name EverStart Product Name Platinum AGM Battery Group H6 Variant Name Pl…"
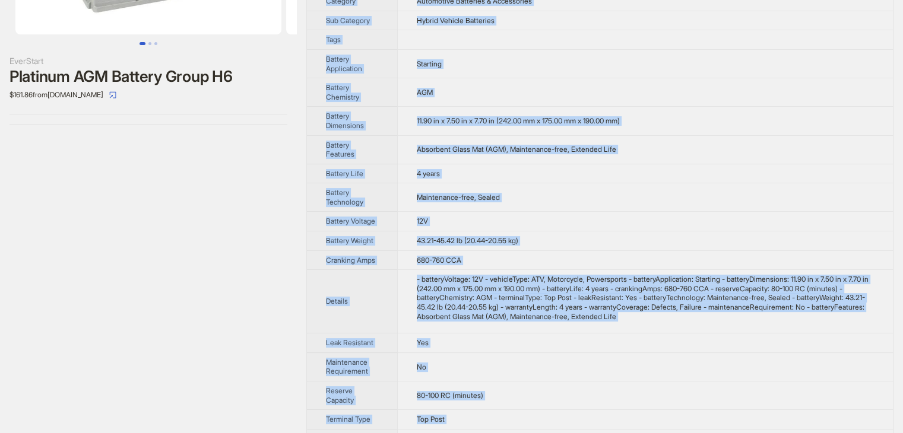
scroll to position [254, 0]
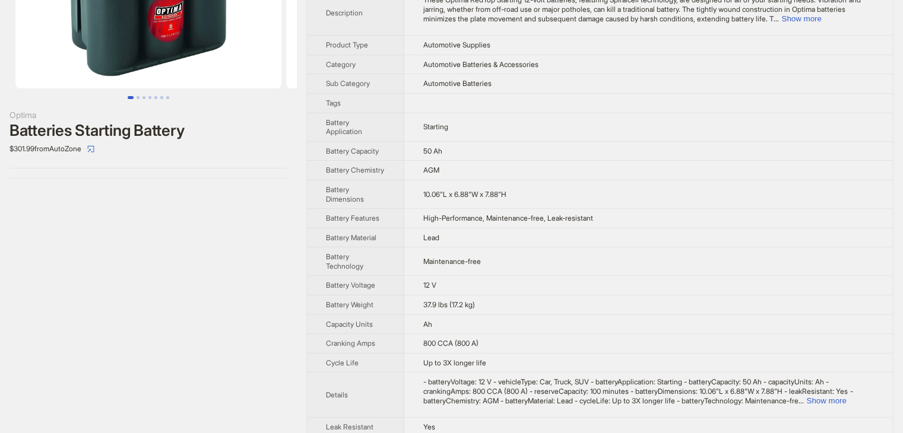
scroll to position [38, 0]
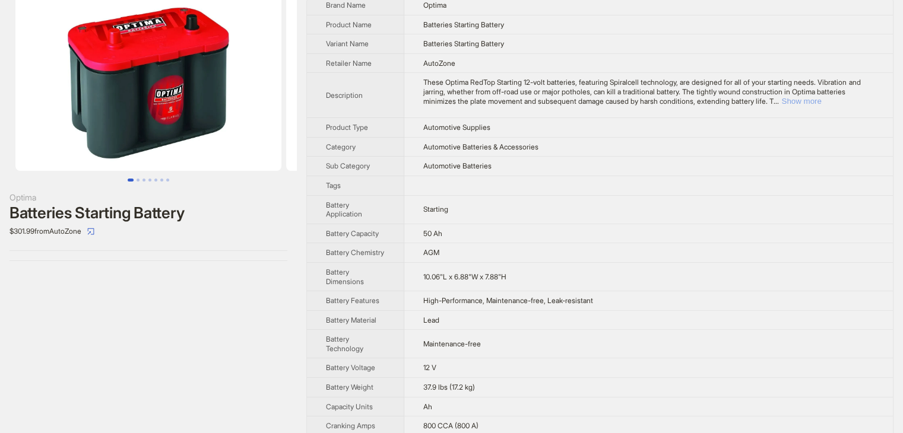
click at [821, 100] on button "Show more" at bounding box center [801, 101] width 40 height 9
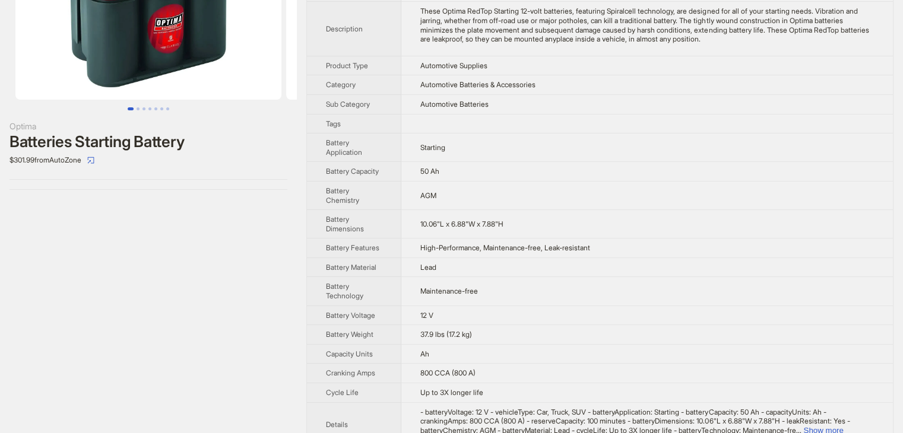
scroll to position [293, 0]
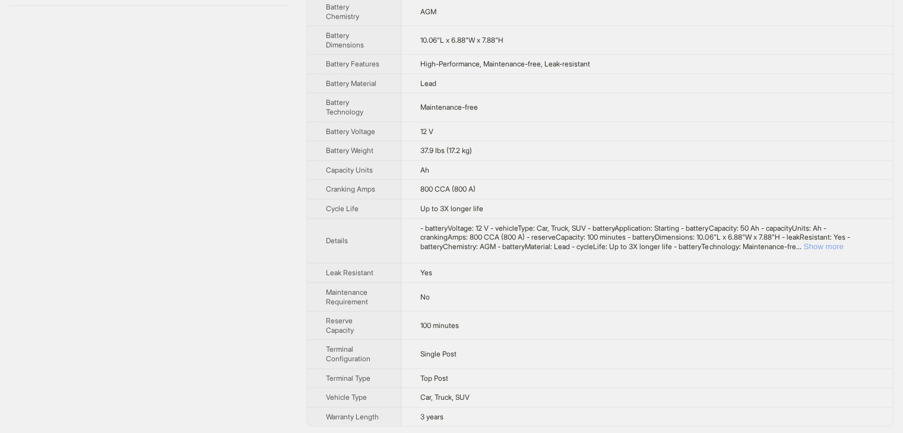
click at [837, 242] on button "Show more" at bounding box center [823, 246] width 40 height 9
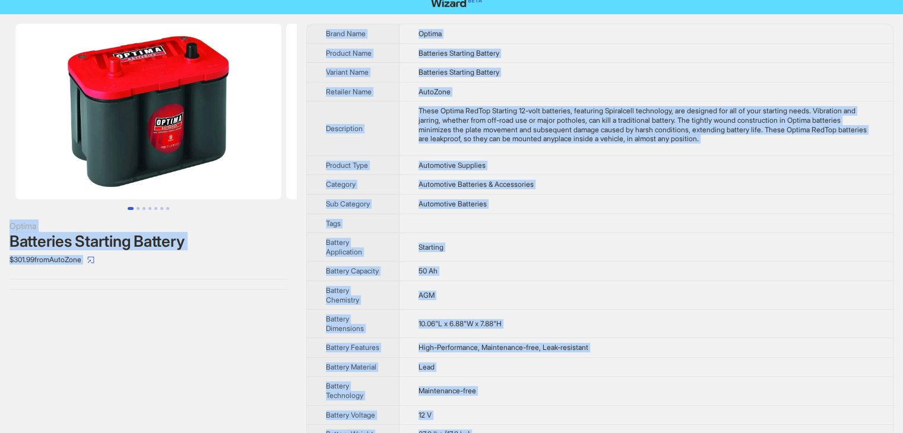
scroll to position [0, 0]
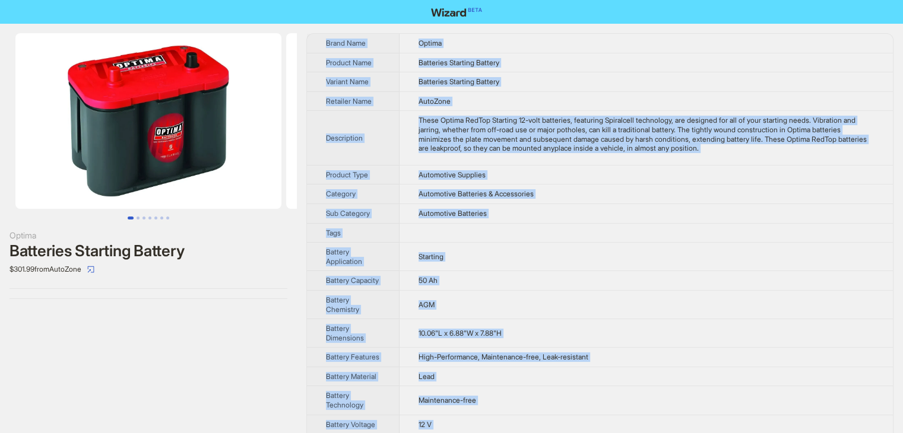
drag, startPoint x: 464, startPoint y: 411, endPoint x: 322, endPoint y: 48, distance: 389.2
click at [322, 48] on tbody "Brand Name Optima Product Name Batteries Starting Battery Variant Name Batterie…" at bounding box center [600, 386] width 586 height 704
copy tbody "Brand Name Optima Product Name Batteries Starting Battery Variant Name Batterie…"
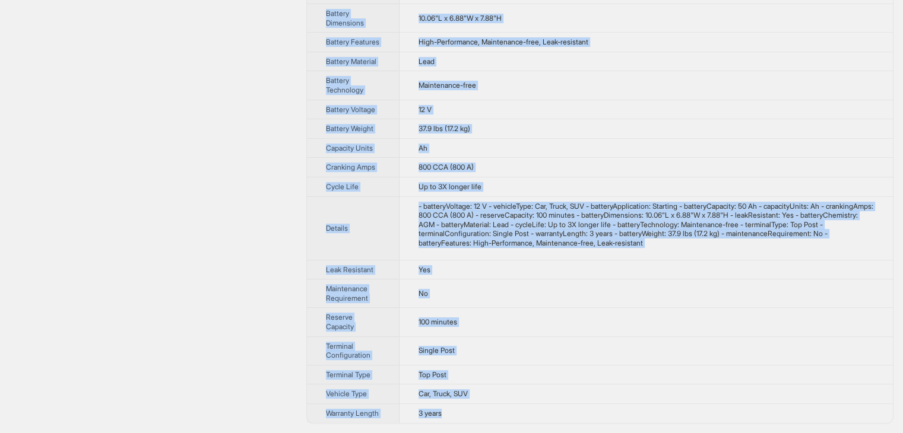
scroll to position [339, 0]
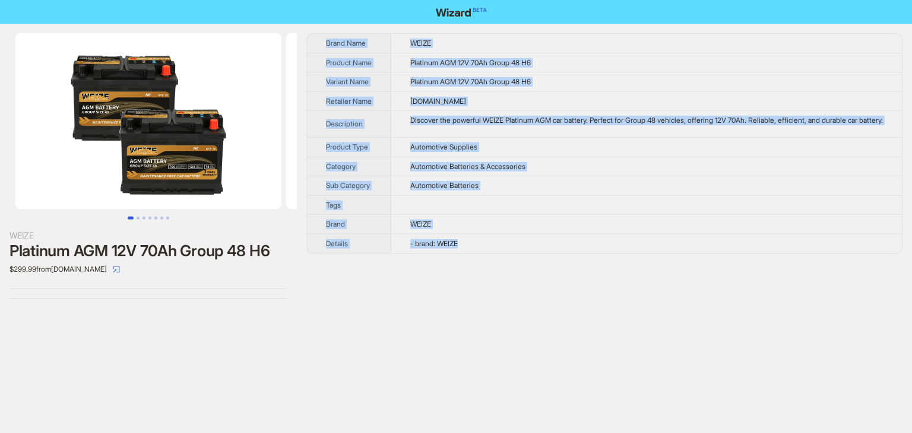
drag, startPoint x: 483, startPoint y: 265, endPoint x: 316, endPoint y: 39, distance: 281.4
click at [316, 39] on tbody "Brand Name WEIZE Product Name Platinum AGM 12V 70Ah Group 48 H6 Variant Name Pl…" at bounding box center [604, 144] width 595 height 220
copy tbody "Brand Name WEIZE Product Name Platinum AGM 12V 70Ah Group 48 H6 Variant Name Pl…"
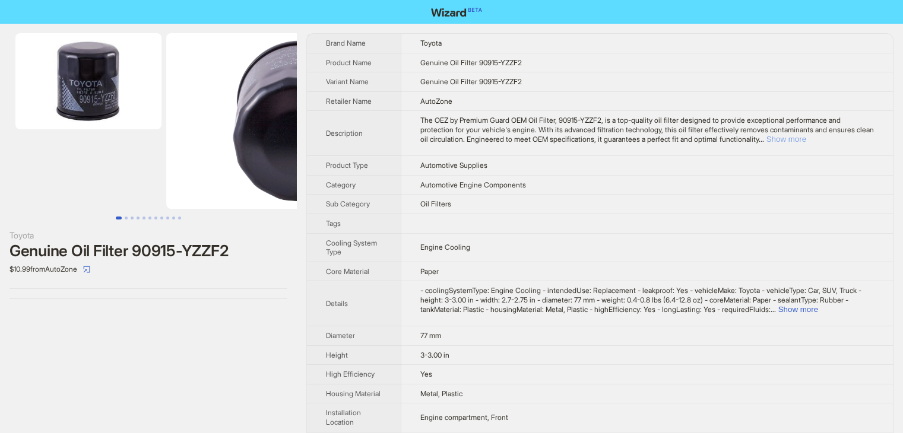
click at [806, 141] on button "Show more" at bounding box center [786, 139] width 40 height 9
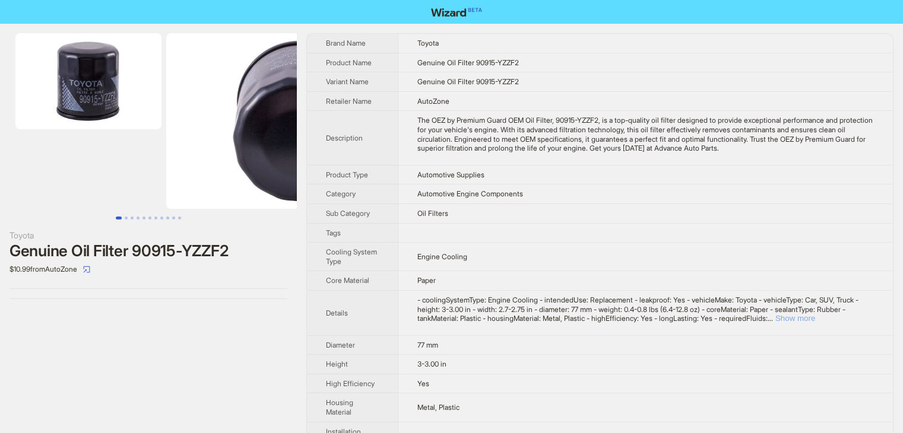
click at [815, 317] on button "Show more" at bounding box center [795, 318] width 40 height 9
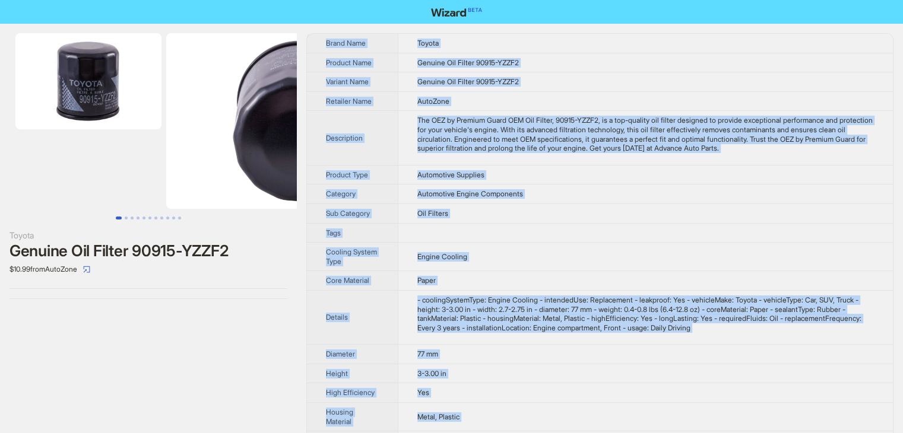
drag, startPoint x: 478, startPoint y: 409, endPoint x: 325, endPoint y: 48, distance: 392.0
click at [325, 48] on tbody "Brand Name Toyota Product Name Genuine Oil Filter 90915-YZZF2 Variant Name Genu…" at bounding box center [600, 367] width 586 height 667
copy tbody "Brand Name Toyota Product Name Genuine Oil Filter 90915-YZZF2 Variant Name Genu…"
click at [122, 218] on button "Go to slide 1" at bounding box center [119, 218] width 6 height 3
click at [126, 220] on button "Go to slide 2" at bounding box center [126, 218] width 3 height 3
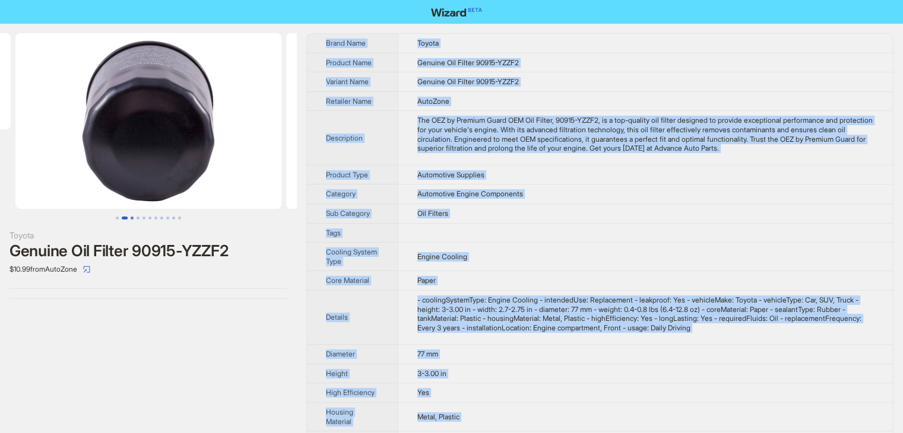
click at [132, 220] on button "Go to slide 3" at bounding box center [132, 218] width 3 height 3
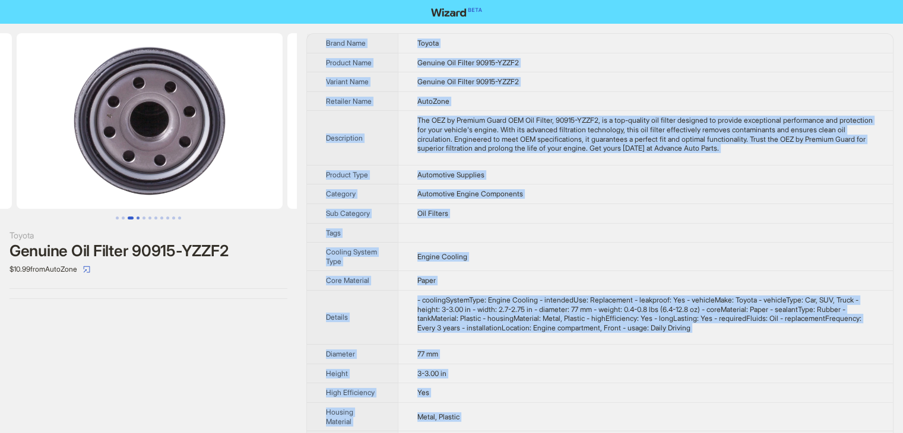
click at [139, 220] on button "Go to slide 4" at bounding box center [137, 218] width 3 height 3
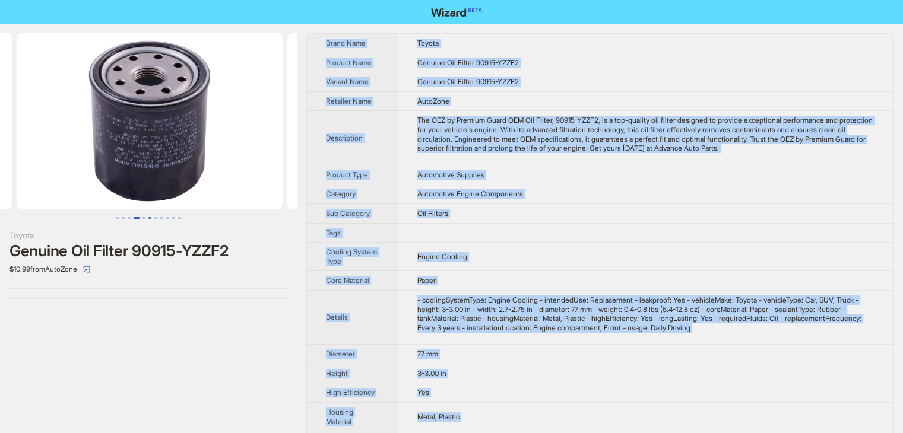
drag, startPoint x: 147, startPoint y: 221, endPoint x: 156, endPoint y: 221, distance: 8.9
click at [148, 220] on button "Go to slide 6" at bounding box center [149, 218] width 3 height 3
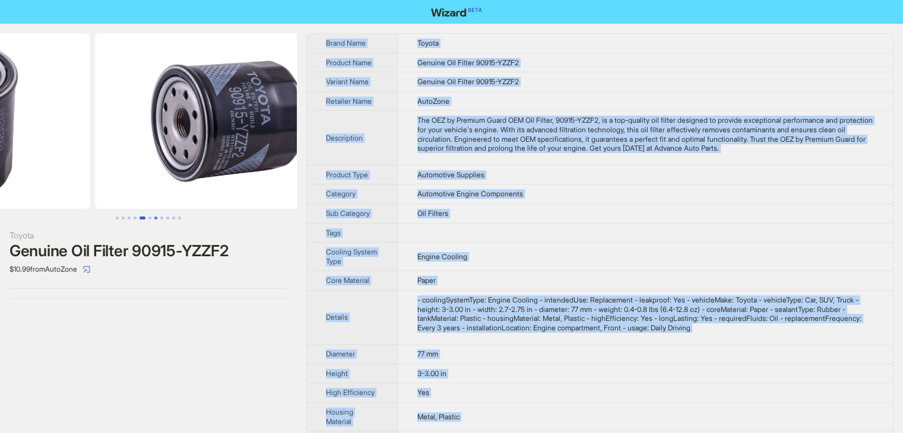
click at [157, 220] on button "Go to slide 7" at bounding box center [155, 218] width 3 height 3
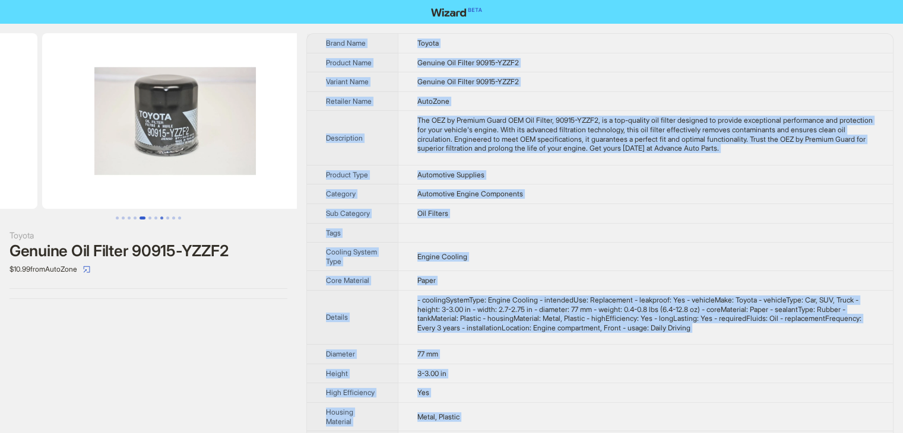
click at [160, 220] on button "Go to slide 8" at bounding box center [161, 218] width 3 height 3
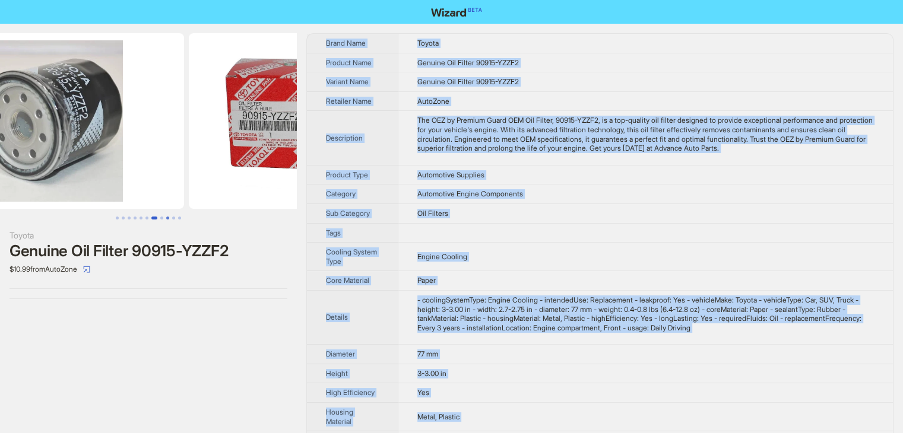
click at [166, 220] on button "Go to slide 9" at bounding box center [167, 218] width 3 height 3
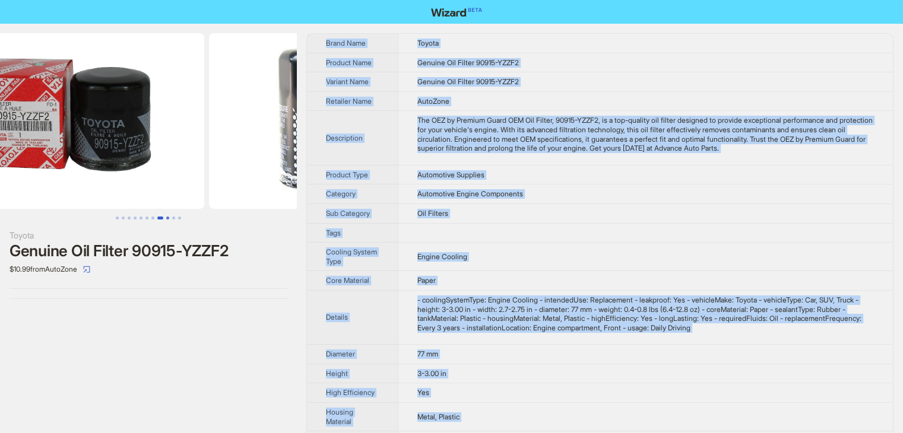
click at [166, 220] on button "Go to slide 9" at bounding box center [167, 218] width 3 height 3
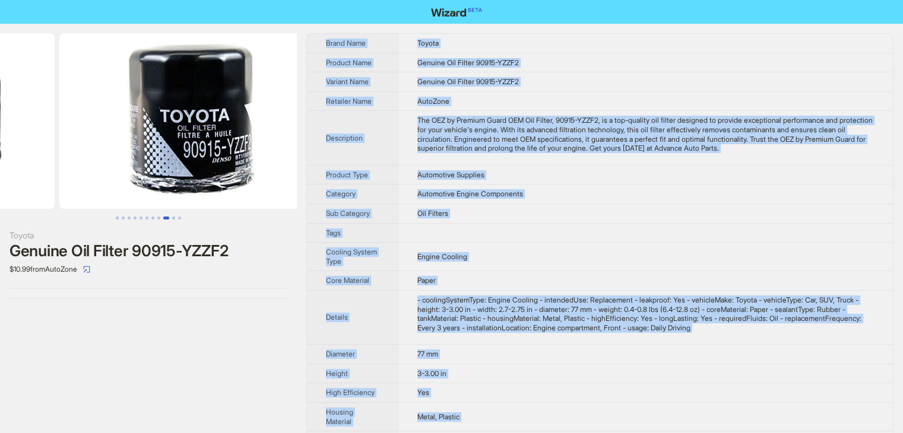
click at [167, 220] on button "Go to slide 9" at bounding box center [166, 218] width 6 height 3
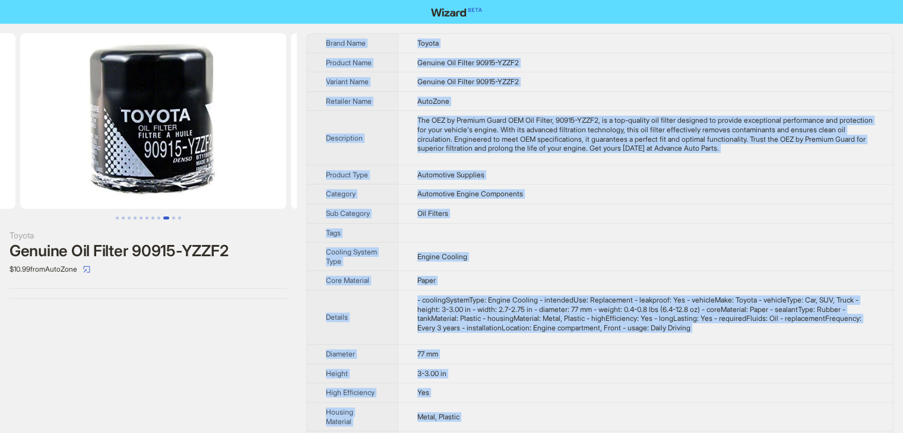
scroll to position [0, 2045]
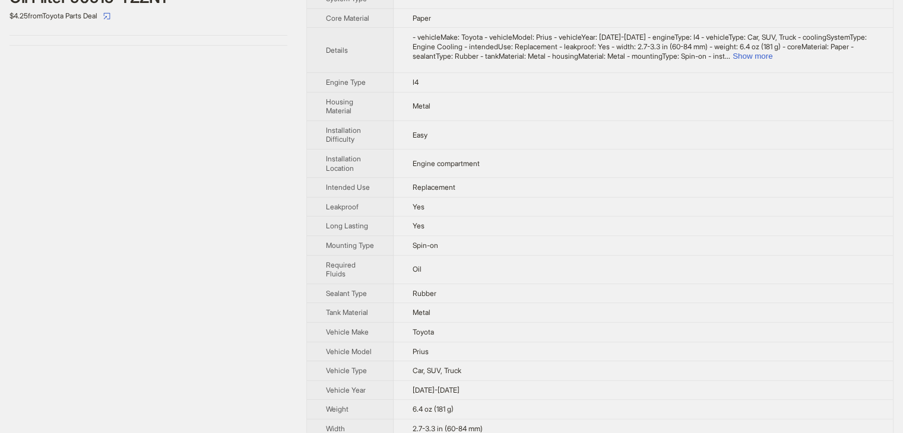
scroll to position [275, 0]
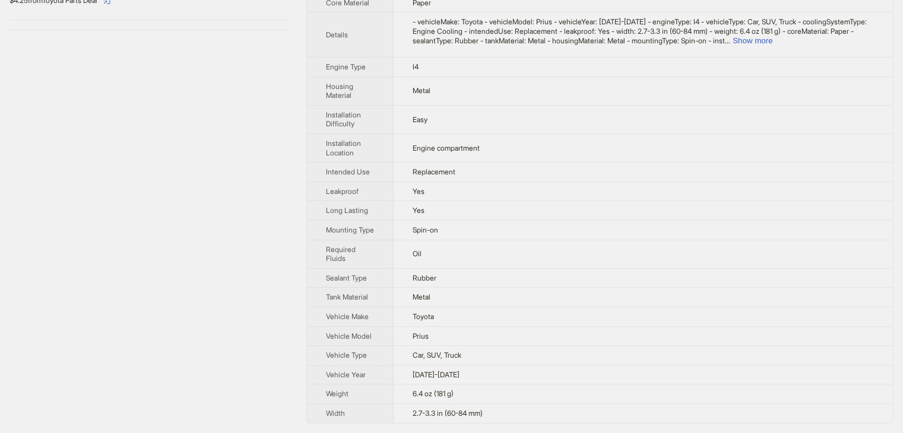
drag, startPoint x: 500, startPoint y: 421, endPoint x: 680, endPoint y: 129, distance: 342.6
click at [501, 410] on td "2.7-3.3 in (60-84 mm)" at bounding box center [642, 413] width 499 height 19
click at [830, 29] on div "- vehicleMake: Toyota - vehicleModel: Prius - vehicleYear: 2001-2017 - engineTy…" at bounding box center [642, 31] width 461 height 28
click at [772, 36] on button "Show more" at bounding box center [752, 40] width 40 height 9
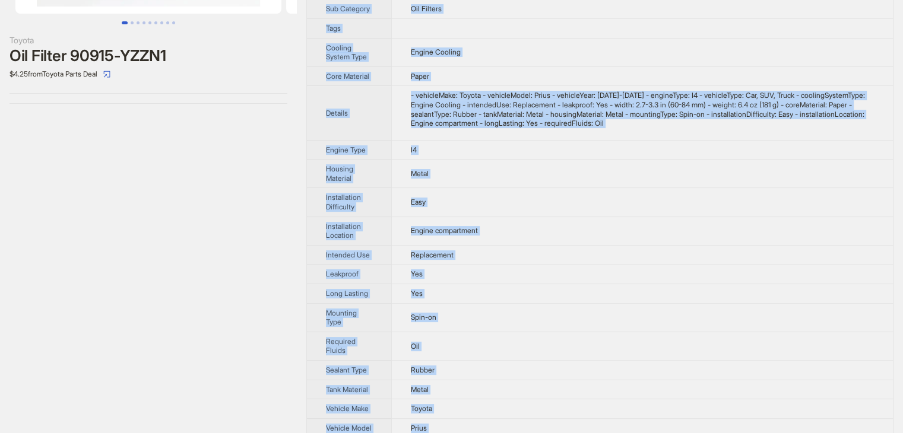
scroll to position [0, 0]
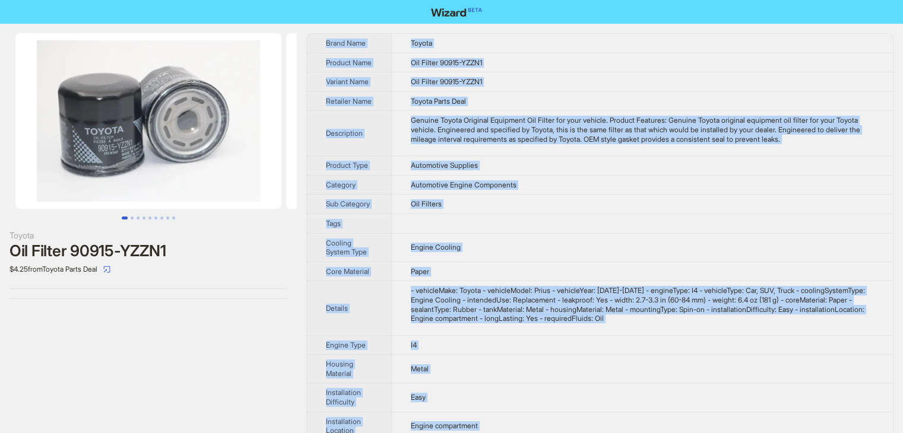
drag, startPoint x: 494, startPoint y: 417, endPoint x: 325, endPoint y: 42, distance: 410.9
click at [325, 42] on tbody "Brand Name Toyota Product Name Oil Filter 90915-YZZN1 Variant Name Oil Filter 9…" at bounding box center [600, 372] width 586 height 677
copy tbody "Brand Name Toyota Product Name Oil Filter 90915-YZZN1 Variant Name Oil Filter 9…"
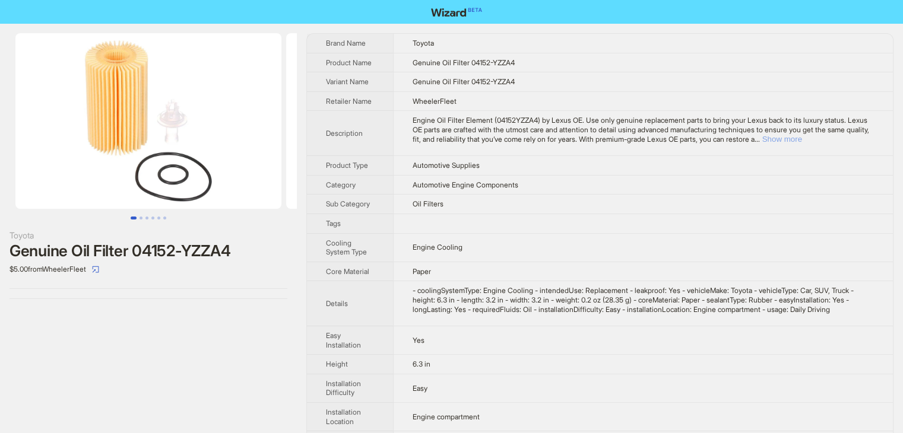
click at [802, 139] on button "Show more" at bounding box center [782, 139] width 40 height 9
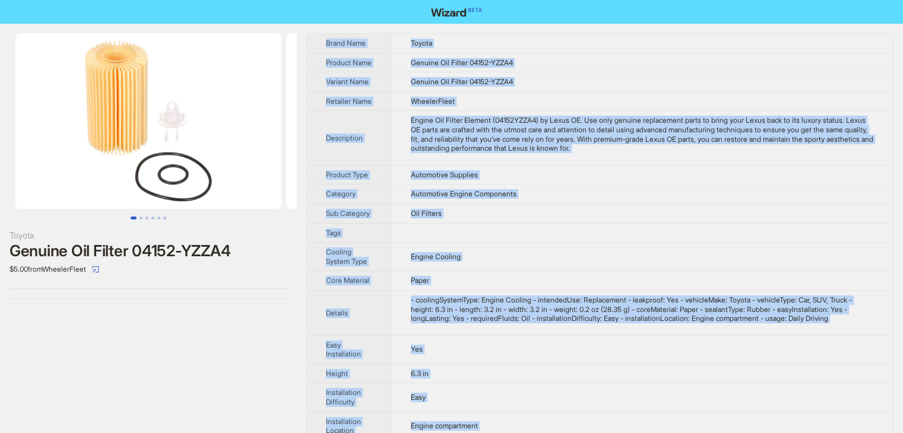
drag, startPoint x: 449, startPoint y: 416, endPoint x: 322, endPoint y: 41, distance: 396.0
click at [322, 41] on tbody "Brand Name Toyota Product Name Genuine Oil Filter 04152-YZZA4 Variant Name Genu…" at bounding box center [600, 348] width 586 height 628
copy tbody "Brand Name Toyota Product Name Genuine Oil Filter 04152-YZZA4 Variant Name Genu…"
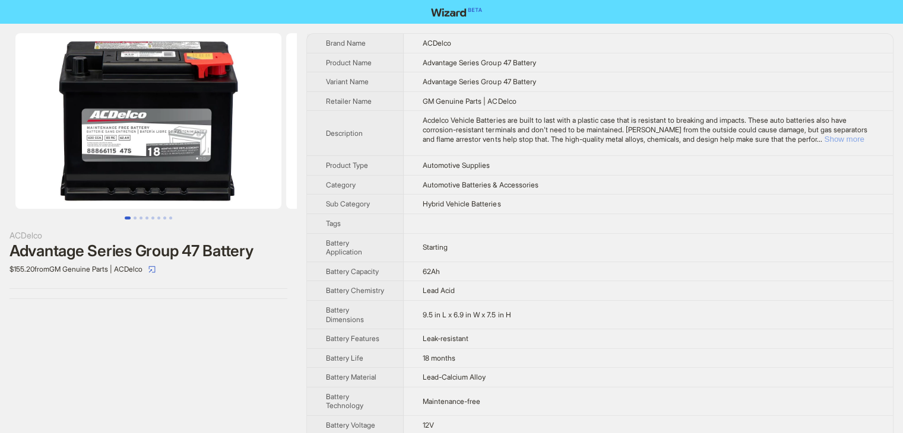
click at [843, 138] on button "Show more" at bounding box center [844, 139] width 40 height 9
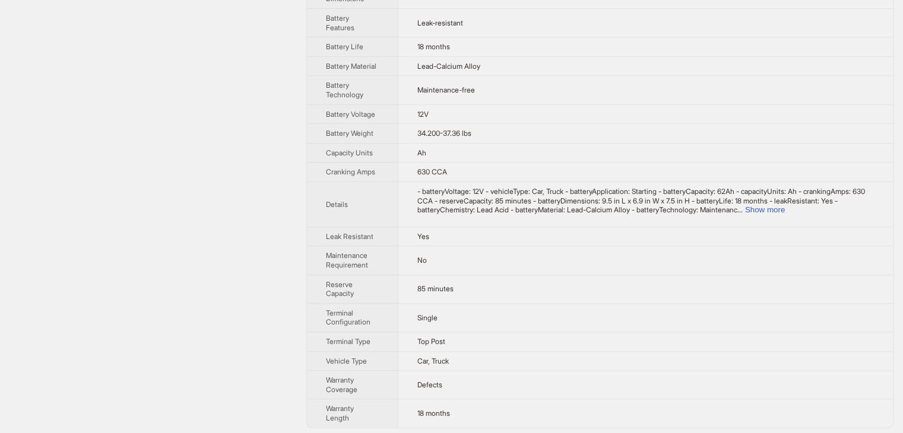
scroll to position [368, 0]
click at [785, 205] on button "Show more" at bounding box center [765, 208] width 40 height 9
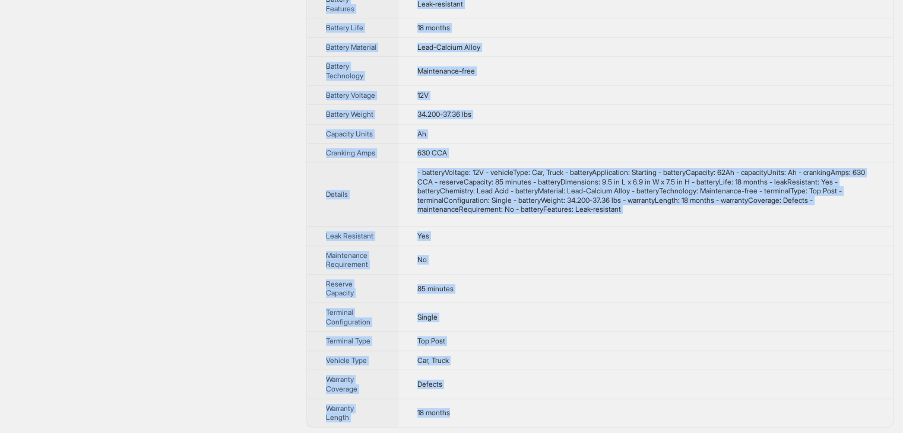
scroll to position [386, 0]
drag, startPoint x: 321, startPoint y: 34, endPoint x: 472, endPoint y: 406, distance: 401.5
click at [472, 406] on tbody "Brand Name ACDelco Product Name Advantage Series Group 47 Battery Variant Name …" at bounding box center [600, 36] width 586 height 779
copy tbody "Brand Name ACDelco Product Name Advantage Series Group 47 Battery Variant Name …"
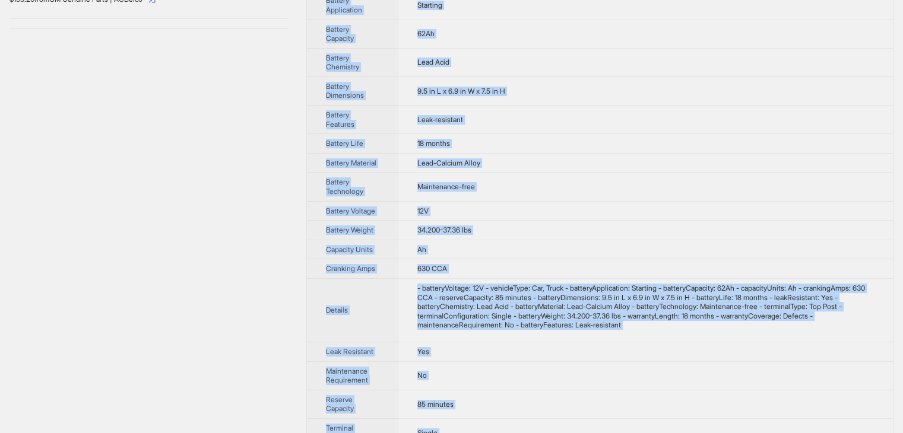
scroll to position [0, 0]
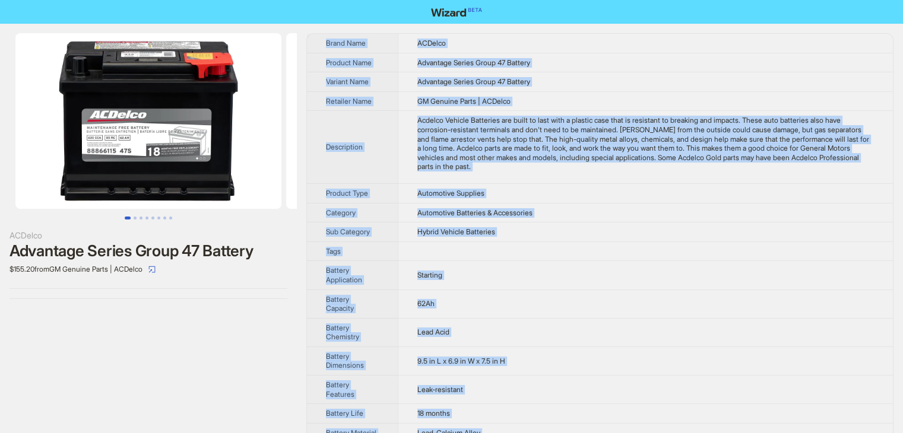
click at [623, 223] on td "Hybrid Vehicle Batteries" at bounding box center [645, 233] width 495 height 20
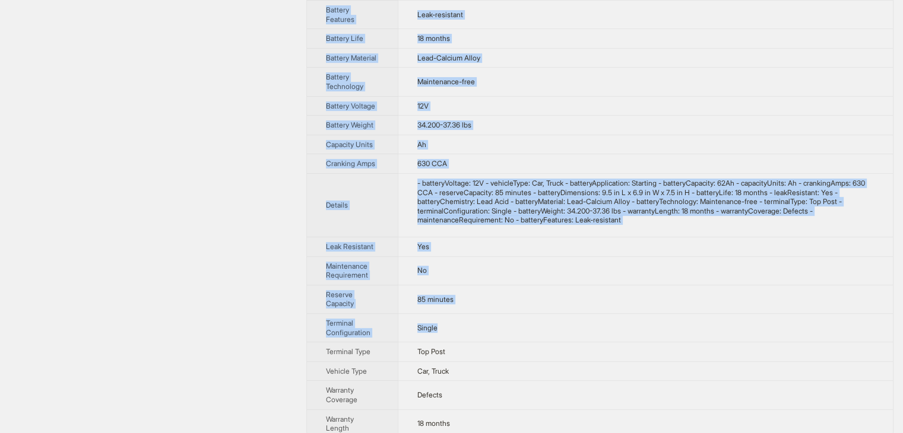
scroll to position [386, 0]
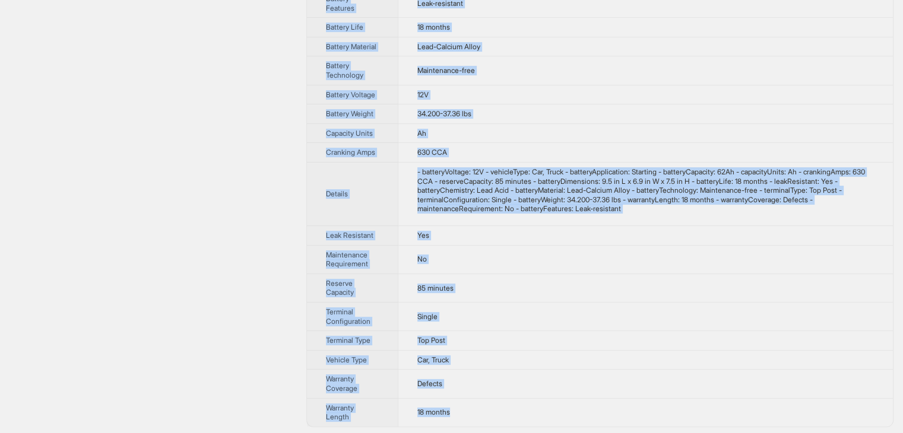
drag, startPoint x: 316, startPoint y: 29, endPoint x: 529, endPoint y: 405, distance: 432.2
click at [529, 405] on div "ACDelco Advantage Series Group 47 Battery $155.20 from GM Genuine Parts | ACDel…" at bounding box center [451, 36] width 903 height 799
copy tbody "Brand Name ACDelco Product Name Advantage Series Group 47 Battery Variant Name …"
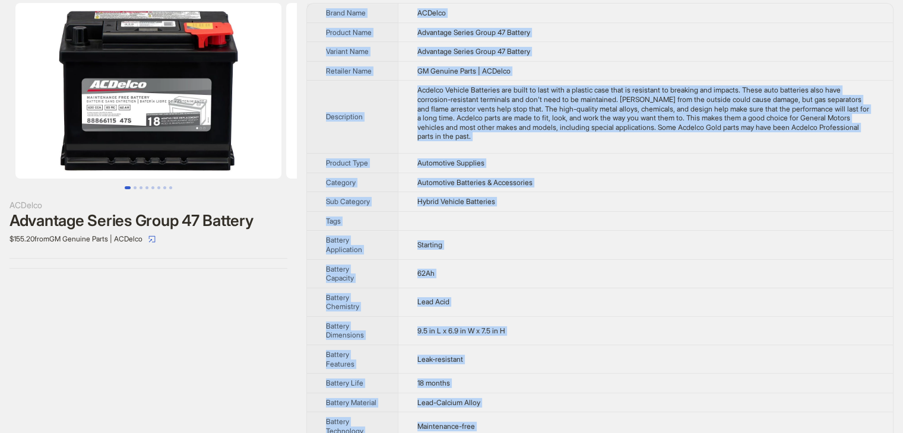
scroll to position [0, 0]
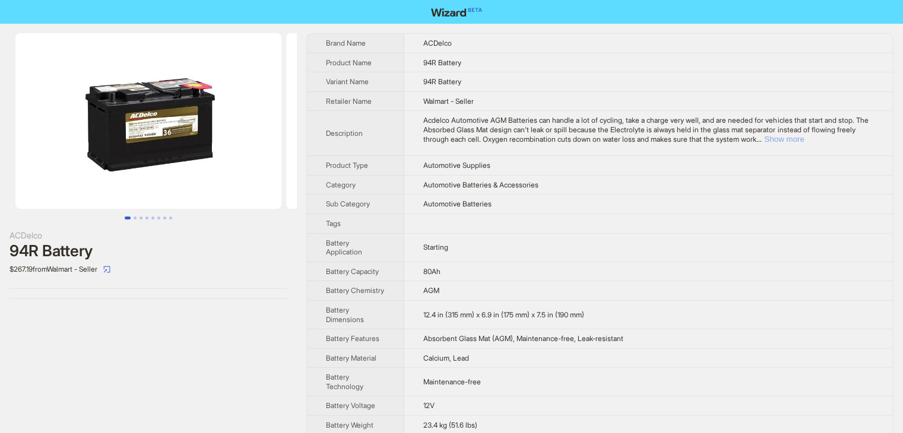
click at [804, 139] on button "Show more" at bounding box center [784, 139] width 40 height 9
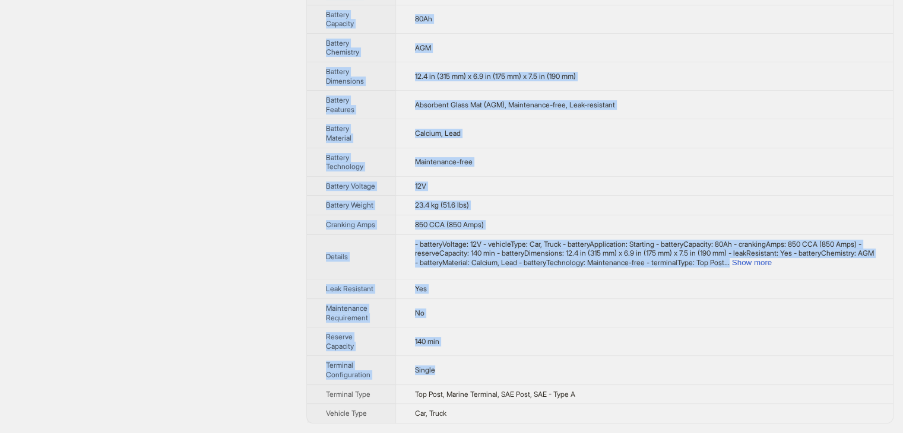
scroll to position [319, 0]
drag, startPoint x: 316, startPoint y: 37, endPoint x: 547, endPoint y: 416, distance: 444.0
click at [547, 416] on tbody "Brand Name ACDelco Product Name 94R Battery Variant Name 94R Battery Retailer N…" at bounding box center [600, 77] width 586 height 693
copy tbody "Brand Name ACDelco Product Name 94R Battery Variant Name 94R Battery Retailer N…"
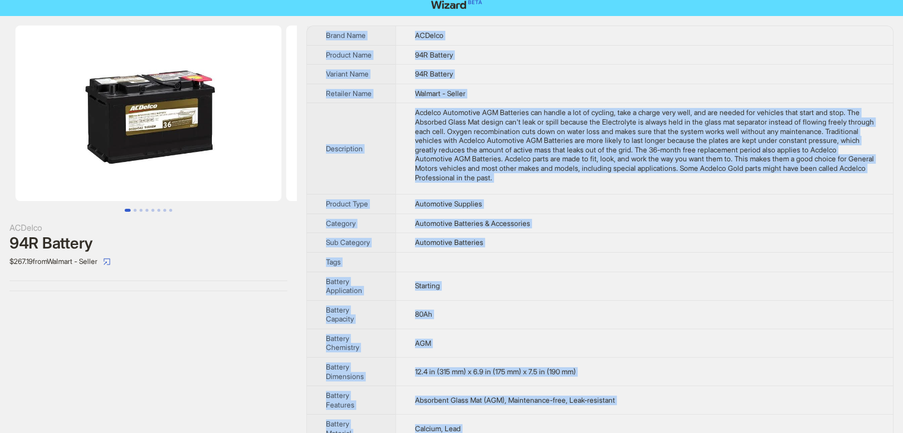
scroll to position [0, 0]
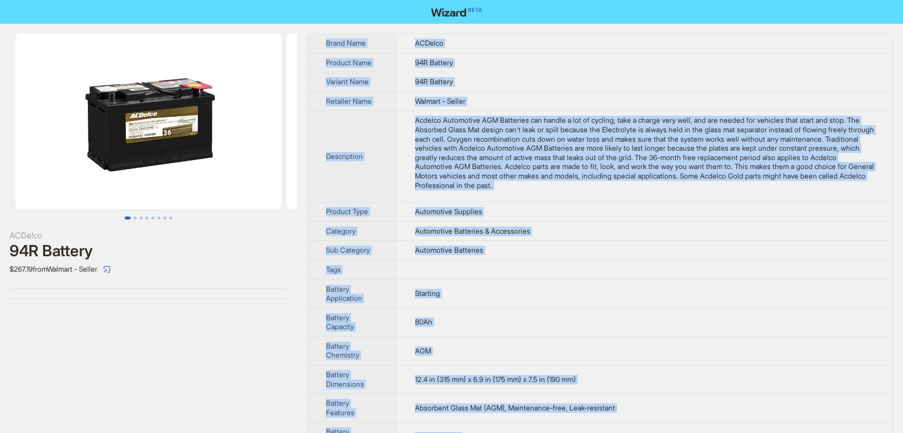
click at [320, 73] on th "Variant Name" at bounding box center [351, 82] width 88 height 20
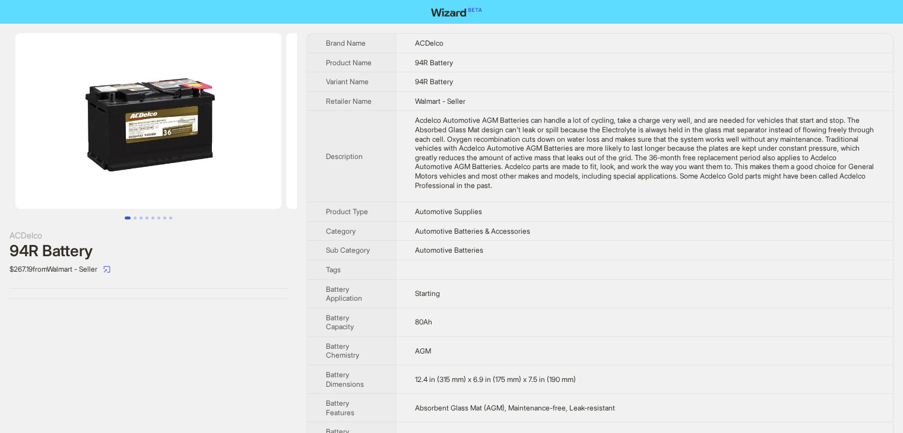
drag, startPoint x: 601, startPoint y: 421, endPoint x: 505, endPoint y: 252, distance: 194.0
click at [505, 252] on td "Automotive Batteries" at bounding box center [643, 251] width 497 height 20
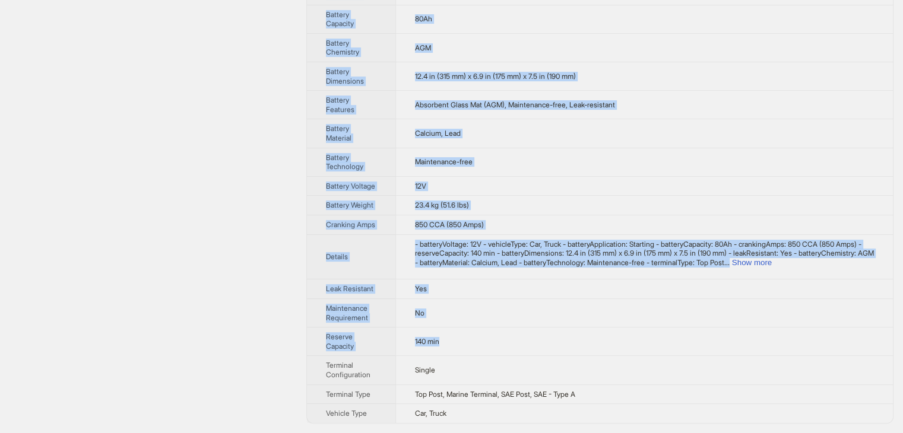
scroll to position [319, 0]
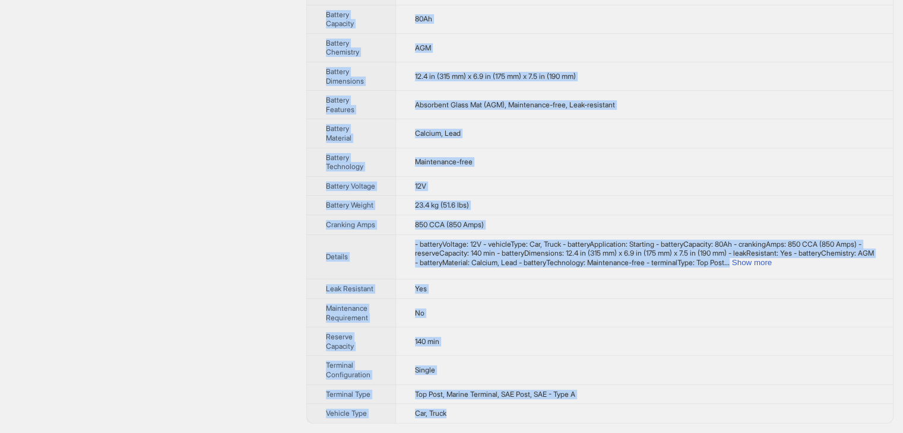
drag, startPoint x: 322, startPoint y: 35, endPoint x: 532, endPoint y: 416, distance: 435.1
click at [532, 416] on tbody "Brand Name ACDelco Product Name 94R Battery Variant Name 94R Battery Retailer N…" at bounding box center [600, 77] width 586 height 693
copy tbody "Brand Name ACDelco Product Name 94R Battery Variant Name 94R Battery Retailer N…"
click at [584, 155] on td "Maintenance-free" at bounding box center [643, 162] width 497 height 28
click at [585, 153] on td "Maintenance-free" at bounding box center [643, 162] width 497 height 28
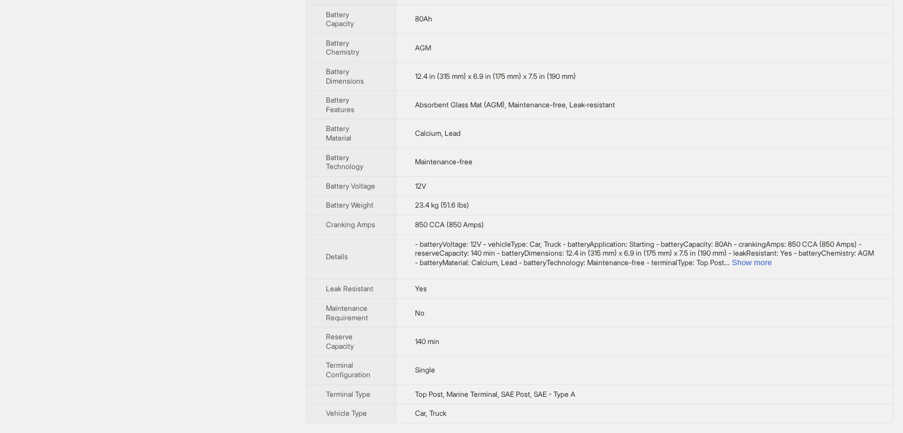
click at [585, 153] on td "Maintenance-free" at bounding box center [643, 162] width 497 height 28
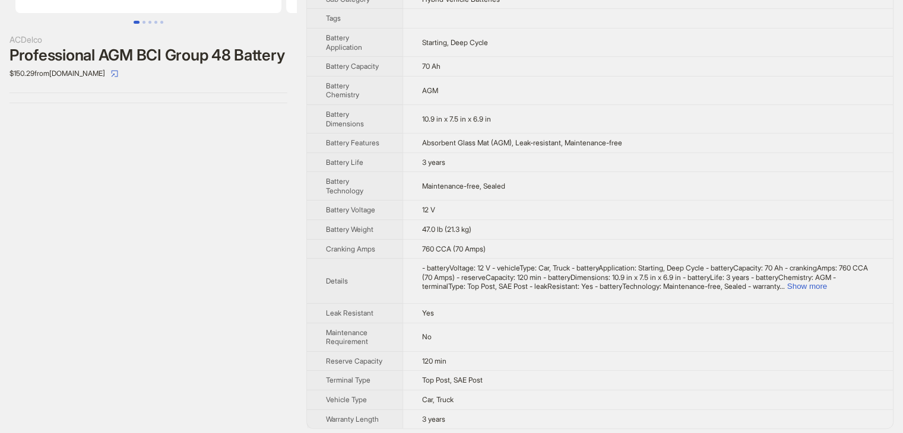
scroll to position [208, 0]
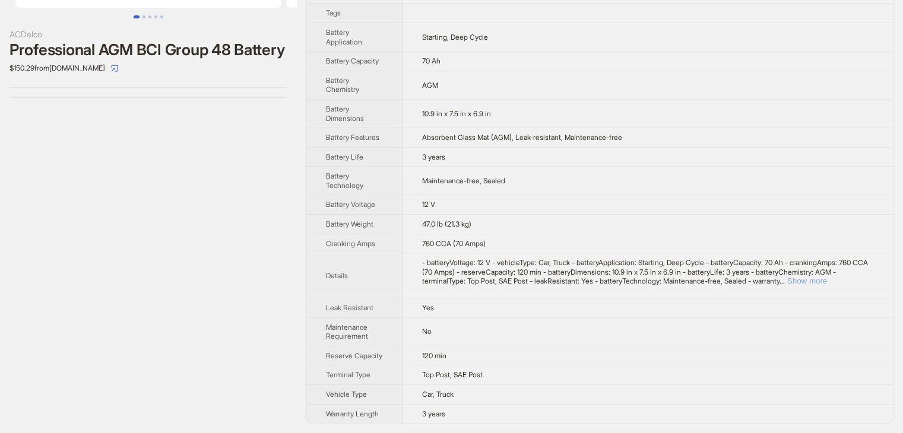
click at [827, 277] on button "Show more" at bounding box center [807, 281] width 40 height 9
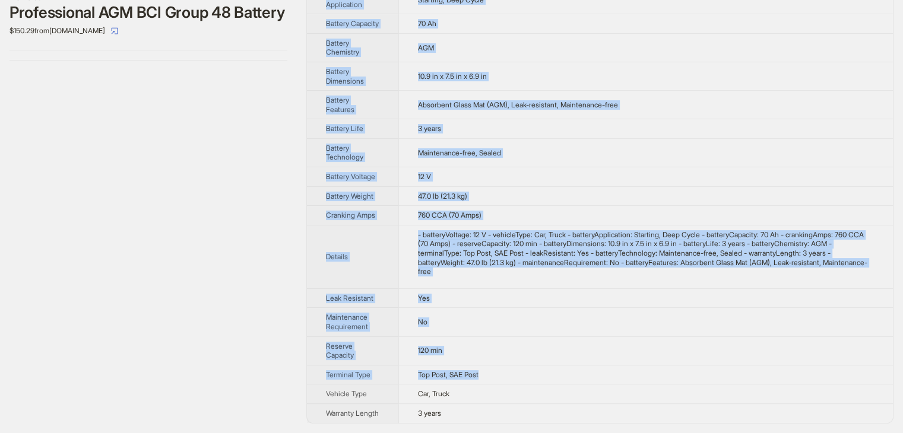
scroll to position [254, 0]
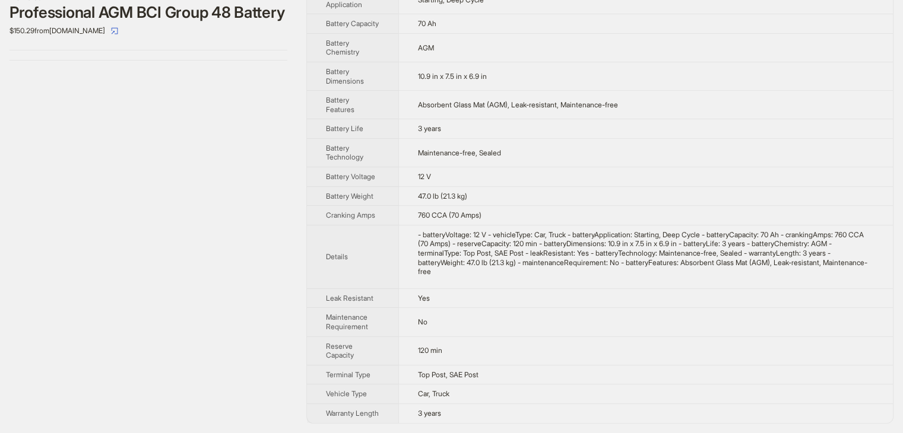
drag, startPoint x: 320, startPoint y: 38, endPoint x: 606, endPoint y: 424, distance: 480.4
click at [606, 424] on div "ACDelco Professional AGM BCI Group 48 Battery $150.29 from MartDiscover.com Bra…" at bounding box center [451, 109] width 903 height 648
copy tbody
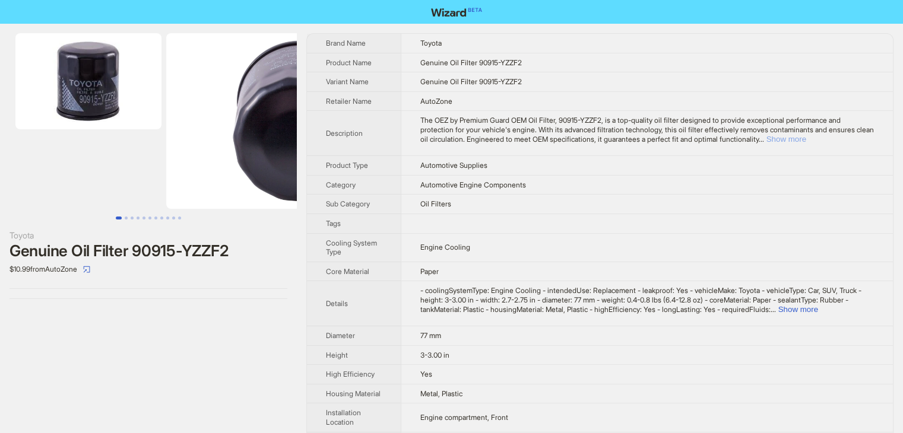
click at [806, 135] on button "Show more" at bounding box center [786, 139] width 40 height 9
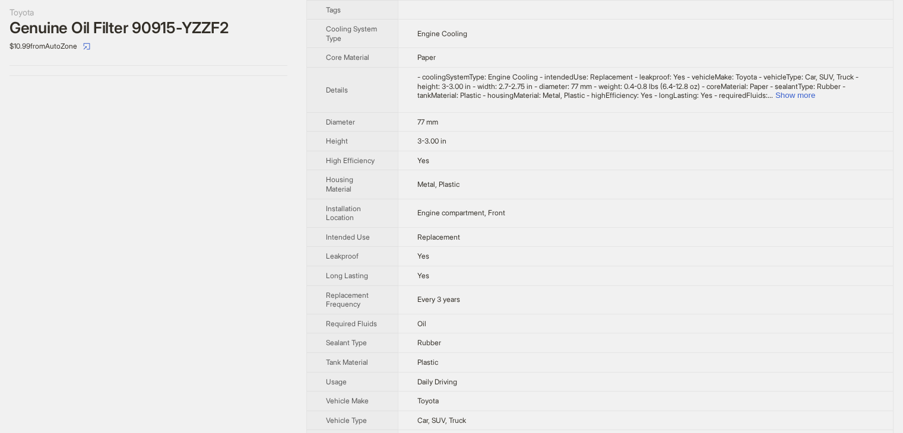
scroll to position [237, 0]
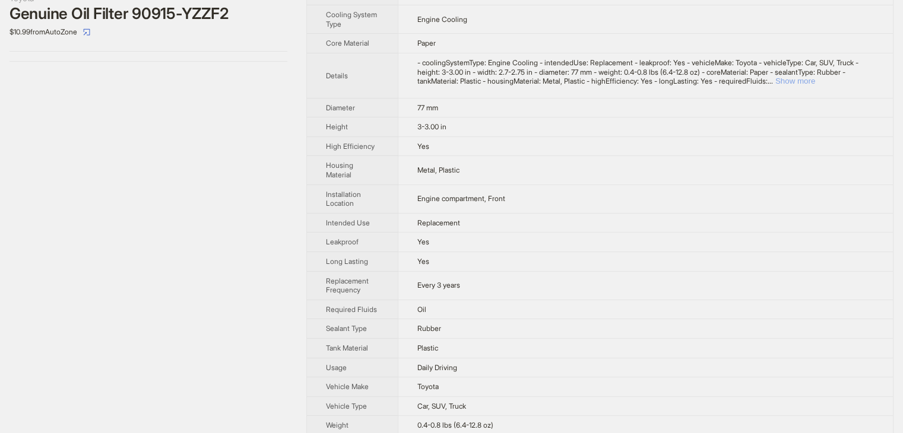
click at [815, 78] on button "Show more" at bounding box center [795, 81] width 40 height 9
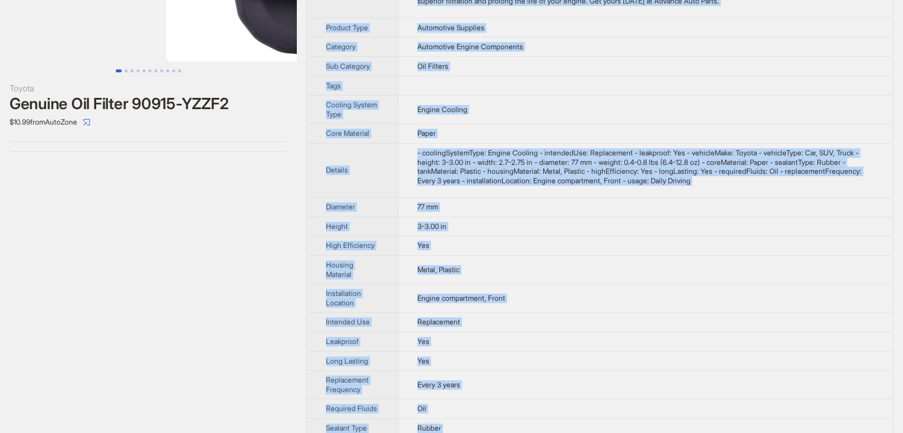
scroll to position [0, 0]
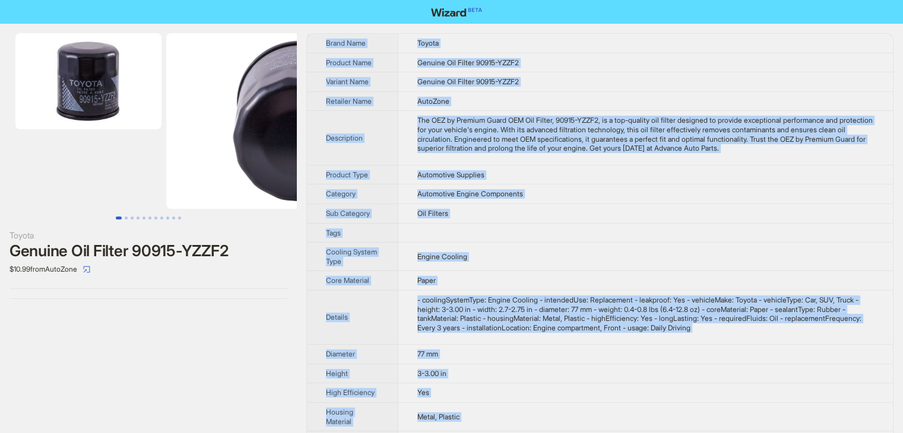
drag, startPoint x: 469, startPoint y: 417, endPoint x: 314, endPoint y: 39, distance: 408.8
click at [314, 39] on tbody "Brand Name Toyota Product Name Genuine Oil Filter 90915-YZZF2 Variant Name Genu…" at bounding box center [600, 367] width 586 height 667
copy tbody "Brand Name Toyota Product Name Genuine Oil Filter 90915-YZZF2 Variant Name Genu…"
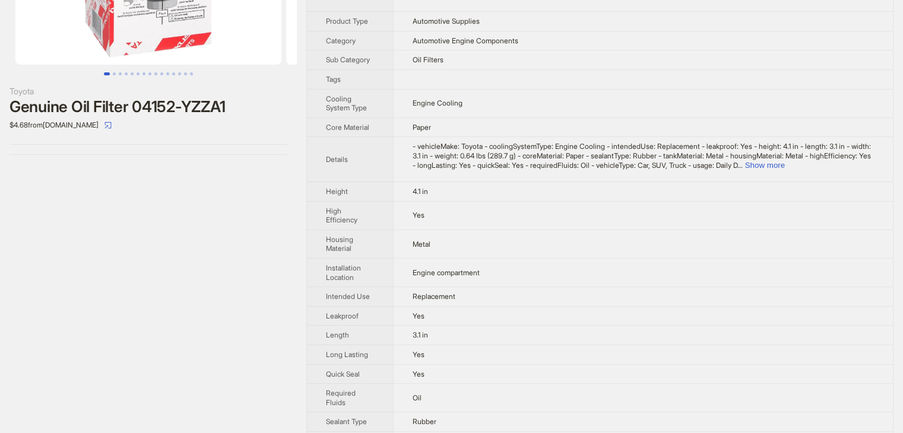
scroll to position [28, 0]
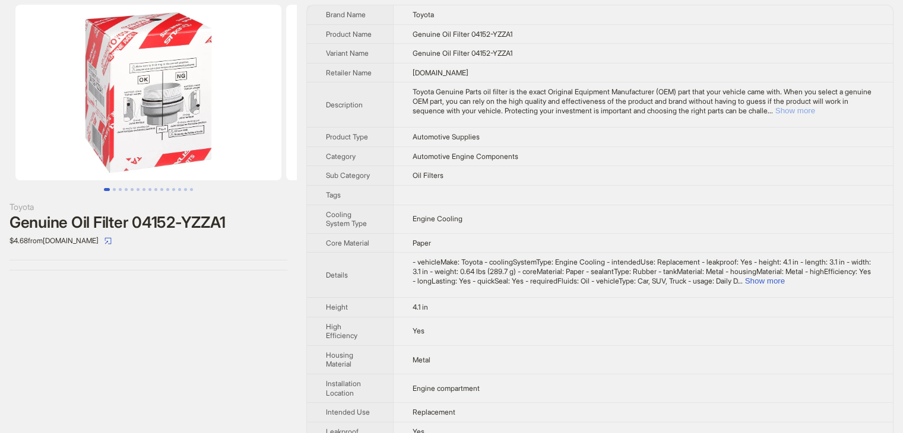
click at [815, 110] on button "Show more" at bounding box center [795, 110] width 40 height 9
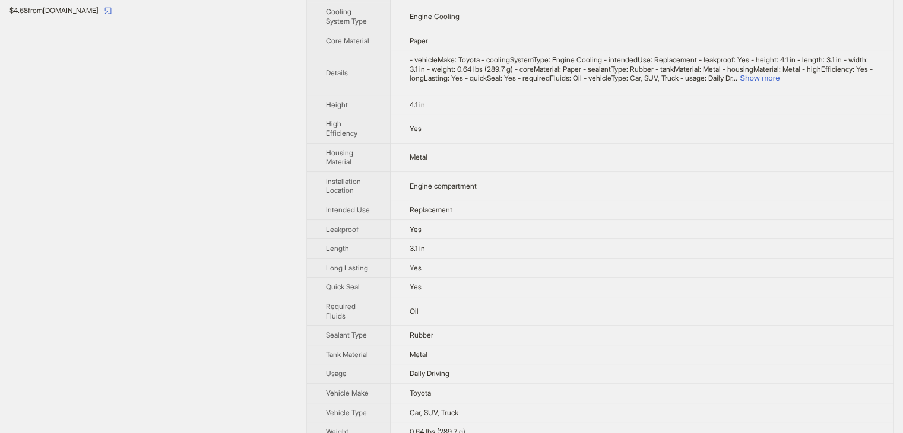
scroll to position [266, 0]
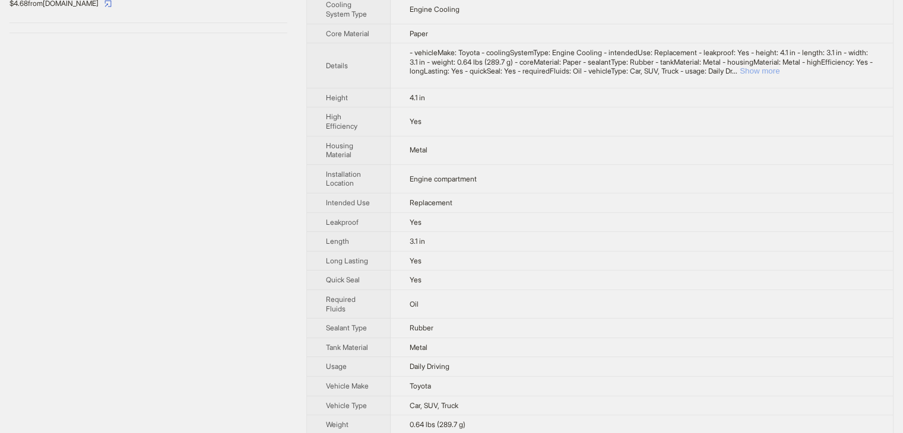
drag, startPoint x: 845, startPoint y: 73, endPoint x: 838, endPoint y: 97, distance: 25.4
click at [779, 73] on button "Show more" at bounding box center [759, 70] width 40 height 9
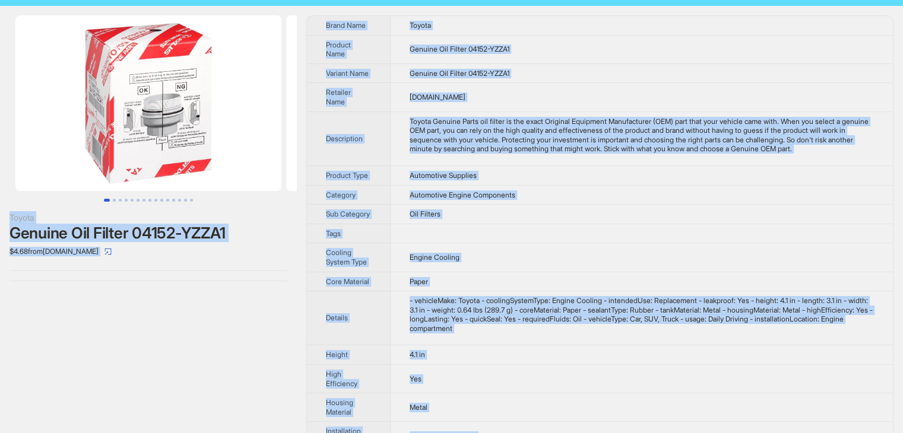
scroll to position [0, 0]
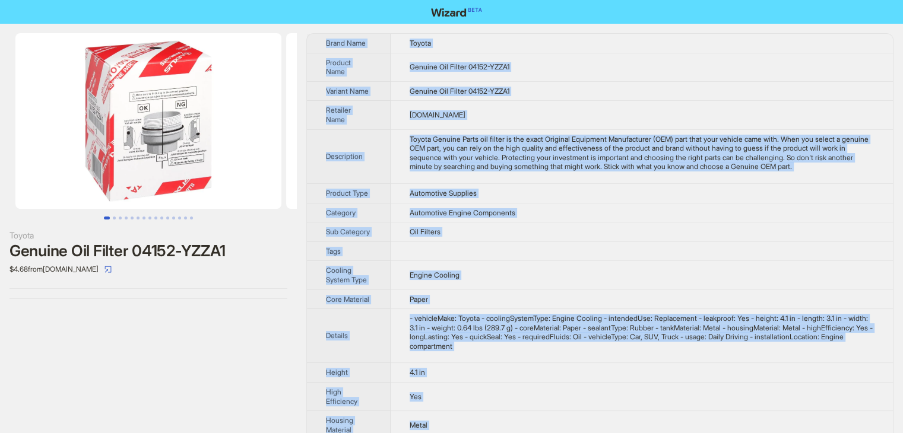
drag, startPoint x: 465, startPoint y: 415, endPoint x: 323, endPoint y: 43, distance: 398.6
click at [323, 43] on tbody "Brand Name Toyota Product Name Genuine Oil Filter 04152-YZZA1 Variant Name Genu…" at bounding box center [600, 381] width 586 height 695
copy tbody "Brand Name Toyota Product Name Genuine Oil Filter 04152-YZZA1 Variant Name Genu…"
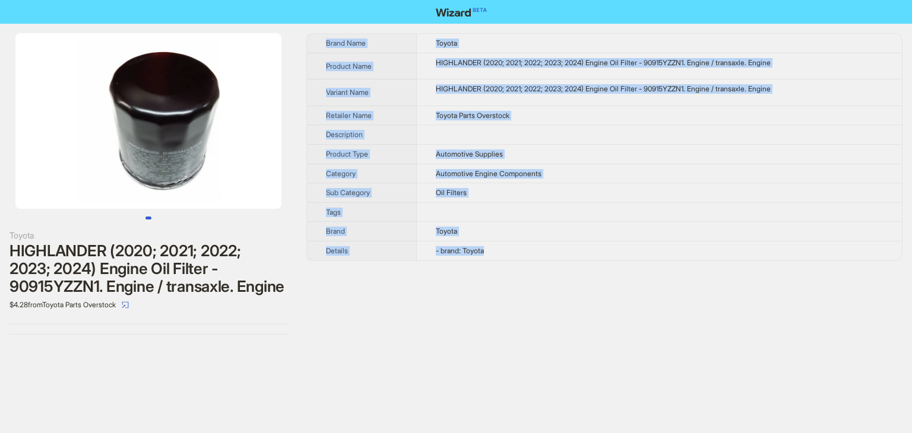
drag, startPoint x: 510, startPoint y: 257, endPoint x: 318, endPoint y: 34, distance: 294.6
click at [318, 34] on tbody "Brand Name Toyota Product Name HIGHLANDER (2020; 2021; 2022; 2023; 2024) Engine…" at bounding box center [604, 147] width 595 height 227
copy tbody "Brand Name Toyota Product Name HIGHLANDER (2020; 2021; 2022; 2023; 2024) Engine…"
click at [675, 189] on td "Oil Filters" at bounding box center [658, 193] width 485 height 20
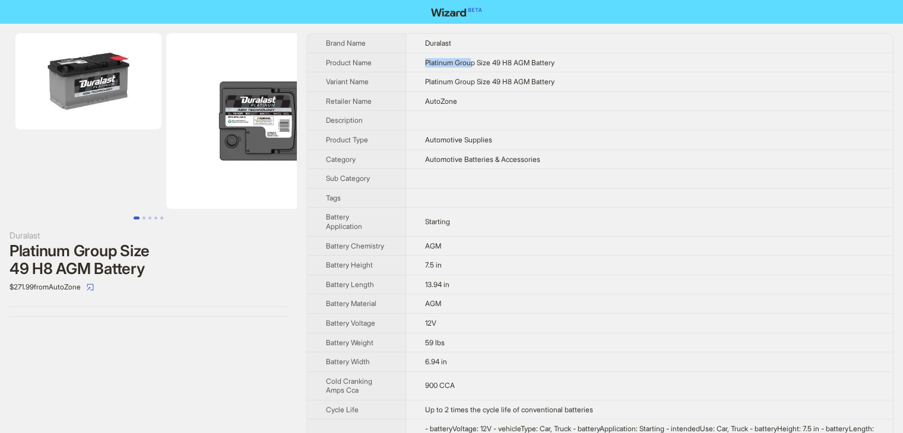
drag, startPoint x: 421, startPoint y: 61, endPoint x: 473, endPoint y: 64, distance: 51.7
click at [473, 64] on td "Platinum Group Size 49 H8 AGM Battery" at bounding box center [649, 63] width 487 height 20
click at [503, 112] on td at bounding box center [649, 121] width 487 height 20
drag, startPoint x: 425, startPoint y: 63, endPoint x: 475, endPoint y: 63, distance: 49.9
click at [475, 63] on span "Platinum Group Size 49 H8 AGM Battery" at bounding box center [489, 62] width 129 height 9
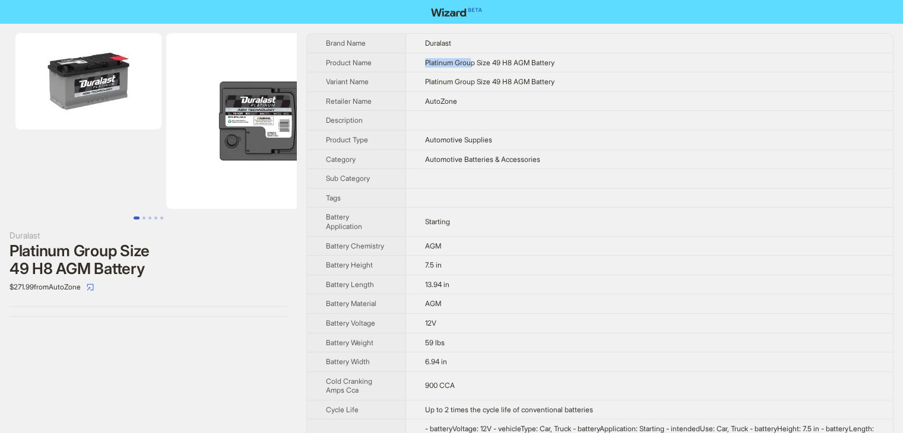
click at [110, 96] on img at bounding box center [88, 81] width 146 height 96
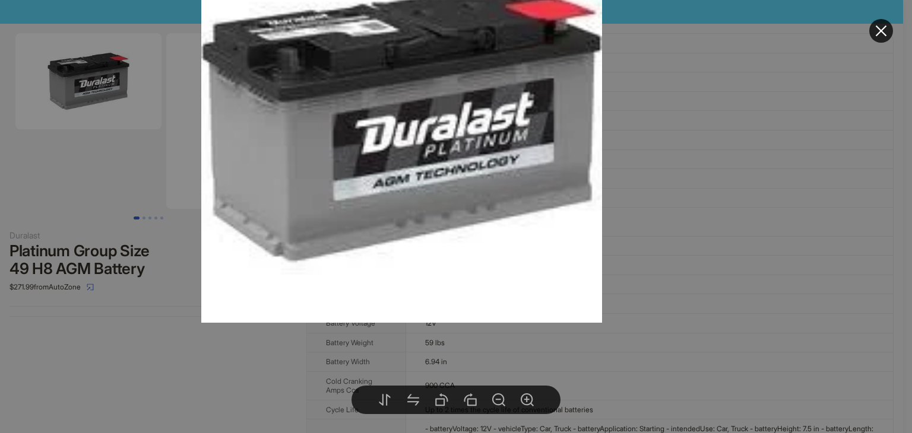
click at [671, 180] on div at bounding box center [456, 216] width 912 height 433
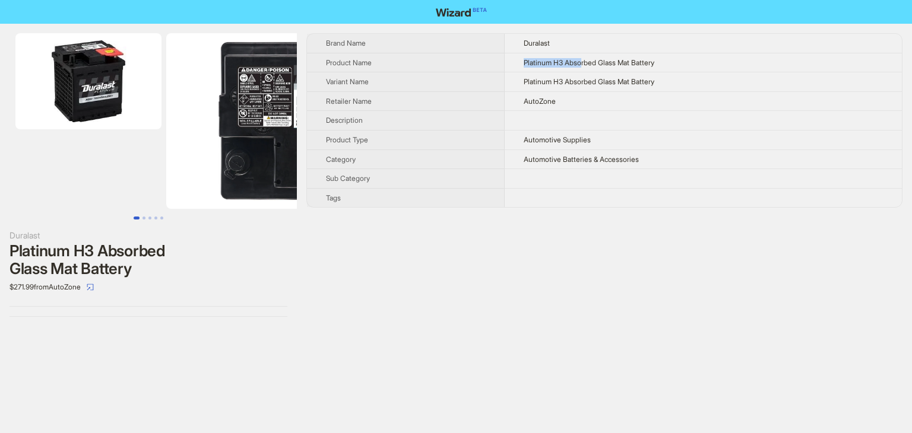
drag, startPoint x: 521, startPoint y: 62, endPoint x: 582, endPoint y: 59, distance: 60.6
click at [582, 59] on td "Platinum H3 Absorbed Glass Mat Battery" at bounding box center [702, 63] width 397 height 20
click at [113, 135] on li at bounding box center [82, 121] width 164 height 176
click at [95, 101] on img at bounding box center [88, 81] width 146 height 96
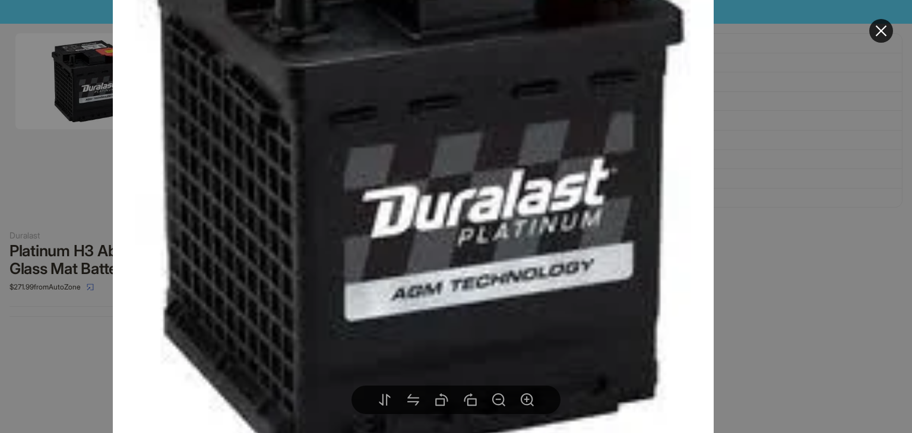
click at [762, 215] on div at bounding box center [456, 216] width 912 height 433
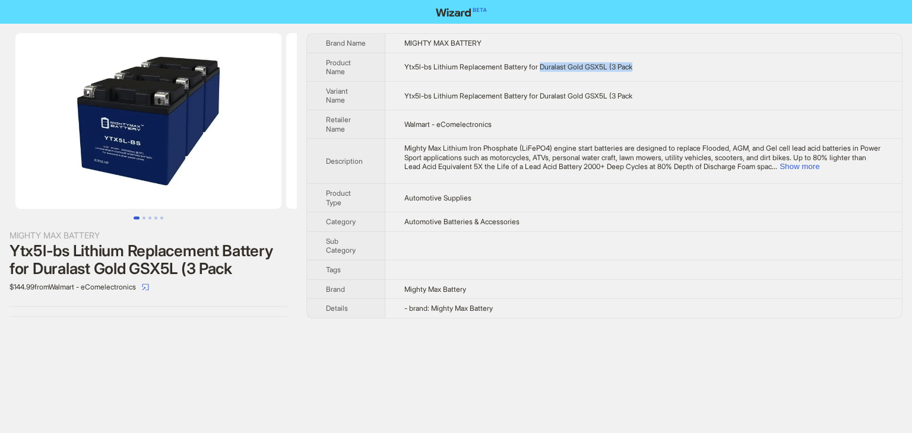
drag, startPoint x: 545, startPoint y: 68, endPoint x: 647, endPoint y: 65, distance: 102.1
click at [647, 65] on td "Ytx5l-bs Lithium Replacement Battery for Duralast Gold GSX5L (3 Pack" at bounding box center [643, 67] width 516 height 28
click at [819, 167] on button "Show more" at bounding box center [799, 166] width 40 height 9
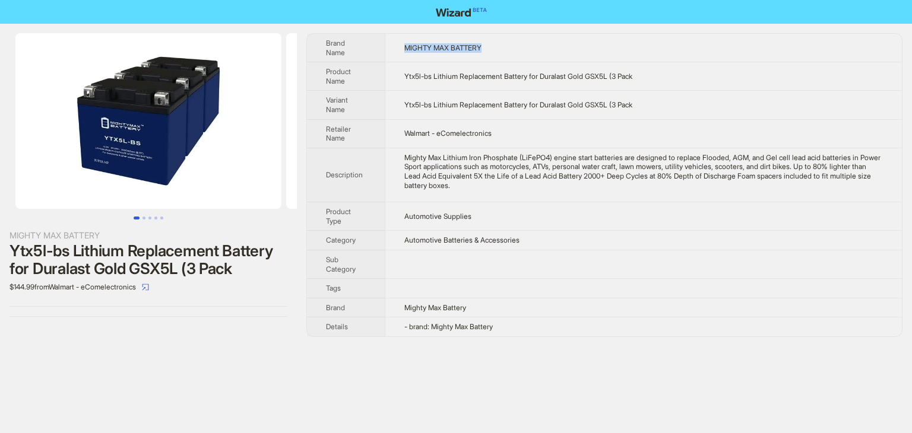
drag, startPoint x: 404, startPoint y: 46, endPoint x: 511, endPoint y: 45, distance: 107.4
click at [511, 45] on td "MIGHTY MAX BATTERY" at bounding box center [643, 48] width 517 height 28
drag, startPoint x: 544, startPoint y: 76, endPoint x: 658, endPoint y: 77, distance: 113.9
click at [658, 77] on td "Ytx5l-bs Lithium Replacement Battery for Duralast Gold GSX5L (3 Pack" at bounding box center [643, 76] width 517 height 28
click at [670, 83] on td "Ytx5l-bs Lithium Replacement Battery for Duralast Gold GSX5L (3 Pack" at bounding box center [643, 76] width 517 height 28
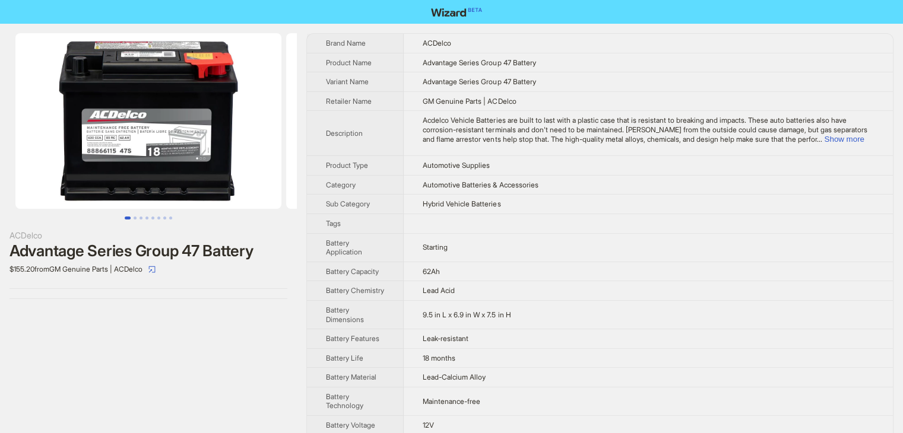
click at [856, 132] on span "Acdelco Vehicle Batteries are built to last with a plastic case that is resista…" at bounding box center [645, 129] width 444 height 27
click at [850, 141] on button "Show more" at bounding box center [844, 139] width 40 height 9
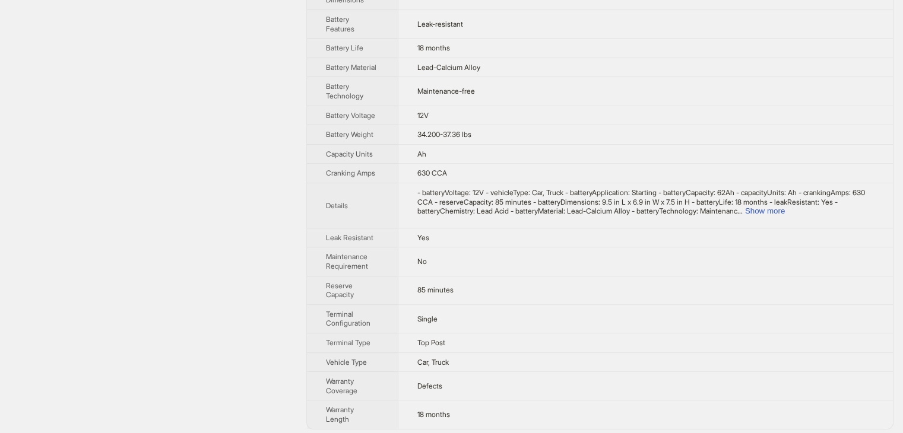
scroll to position [368, 0]
click at [785, 207] on button "Show more" at bounding box center [765, 208] width 40 height 9
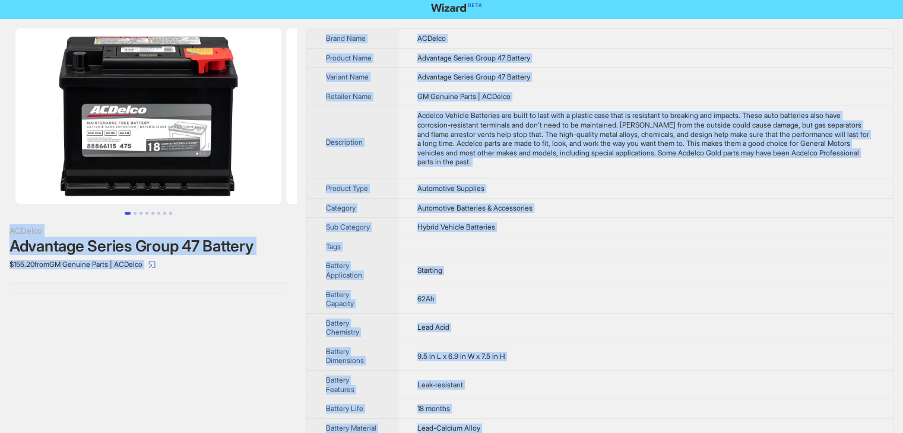
scroll to position [0, 0]
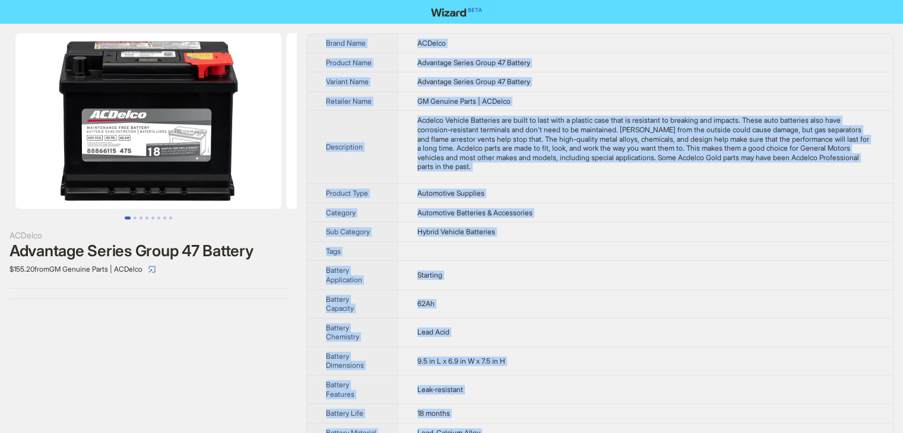
drag, startPoint x: 466, startPoint y: 411, endPoint x: 323, endPoint y: 40, distance: 397.3
click at [323, 40] on tbody "Brand Name ACDelco Product Name Advantage Series Group 47 Battery Variant Name …" at bounding box center [600, 423] width 586 height 779
copy tbody "Brand Name ACDelco Product Name Advantage Series Group 47 Battery Variant Name …"
click at [561, 217] on td "Automotive Batteries & Accessories" at bounding box center [645, 213] width 495 height 20
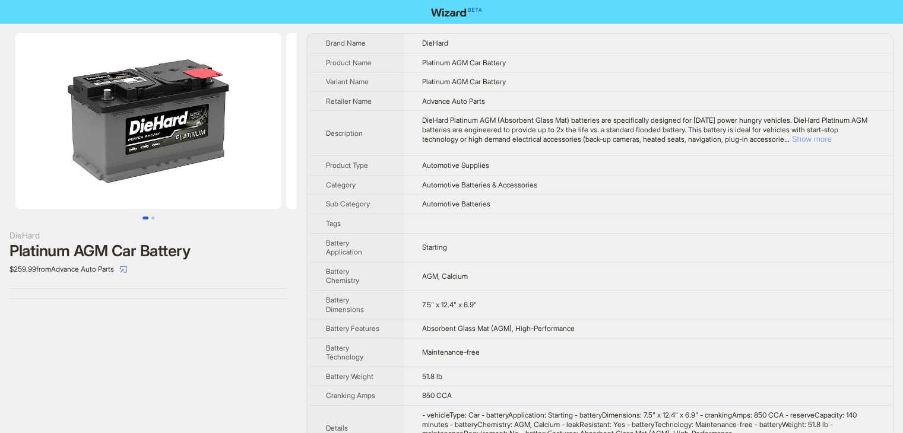
drag, startPoint x: 859, startPoint y: 137, endPoint x: 839, endPoint y: 147, distance: 22.3
click at [831, 138] on button "Show more" at bounding box center [812, 139] width 40 height 9
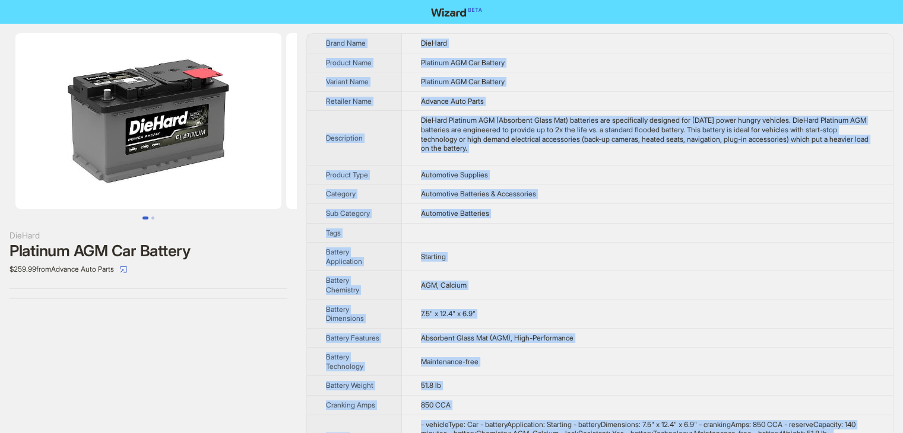
drag, startPoint x: 445, startPoint y: 402, endPoint x: 327, endPoint y: 44, distance: 377.2
click at [327, 44] on tbody "Brand Name DieHard Product Name Platinum AGM Car Battery Variant Name Platinum …" at bounding box center [600, 290] width 586 height 512
copy tbody "Brand Name DieHard Product Name Platinum AGM Car Battery Variant Name Platinum …"
click at [661, 176] on td "Automotive Supplies" at bounding box center [647, 175] width 491 height 20
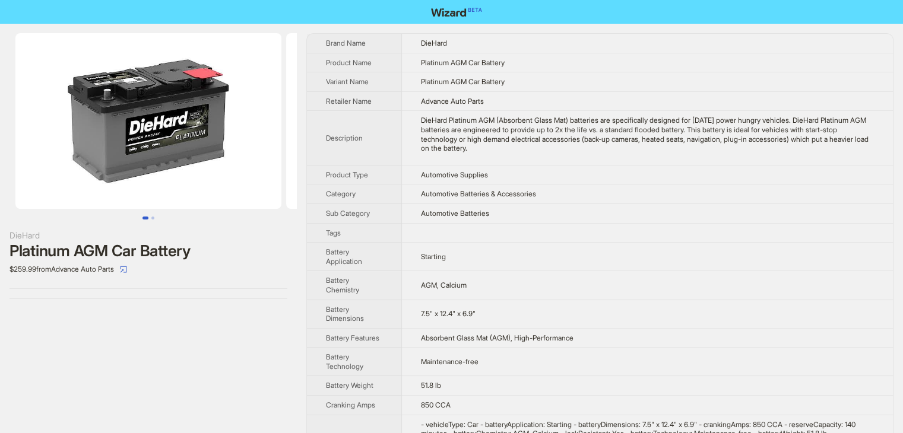
click at [662, 69] on td "Platinum AGM Car Battery" at bounding box center [647, 63] width 491 height 20
click at [699, 195] on td "Automotive Batteries & Accessories" at bounding box center [647, 195] width 491 height 20
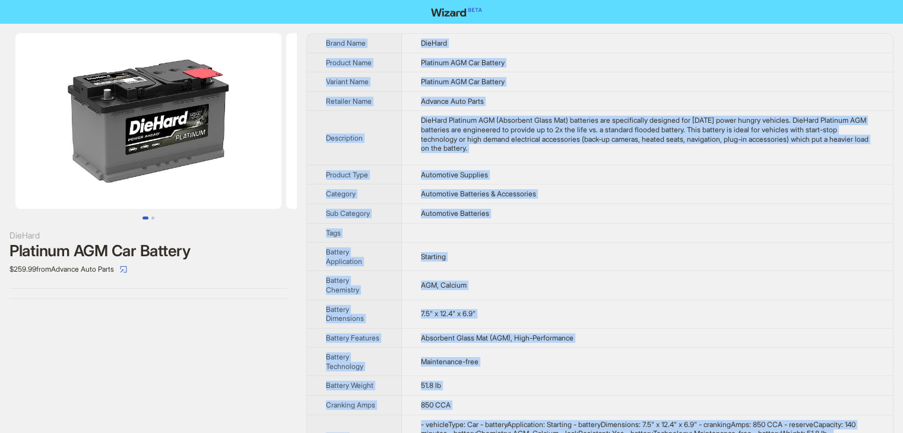
drag, startPoint x: 454, startPoint y: 420, endPoint x: 321, endPoint y: 40, distance: 402.4
click at [321, 40] on tbody "Brand Name DieHard Product Name Platinum AGM Car Battery Variant Name Platinum …" at bounding box center [600, 290] width 586 height 512
copy tbody "Brand Name DieHard Product Name Platinum AGM Car Battery Variant Name Platinum …"
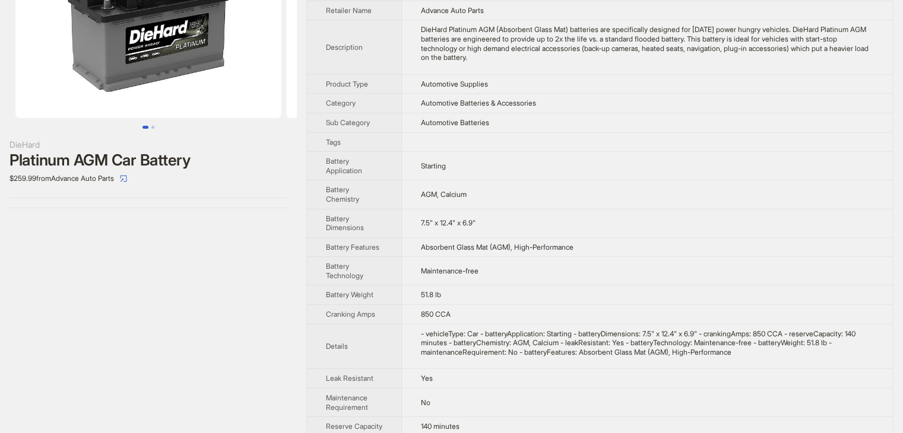
scroll to position [130, 0]
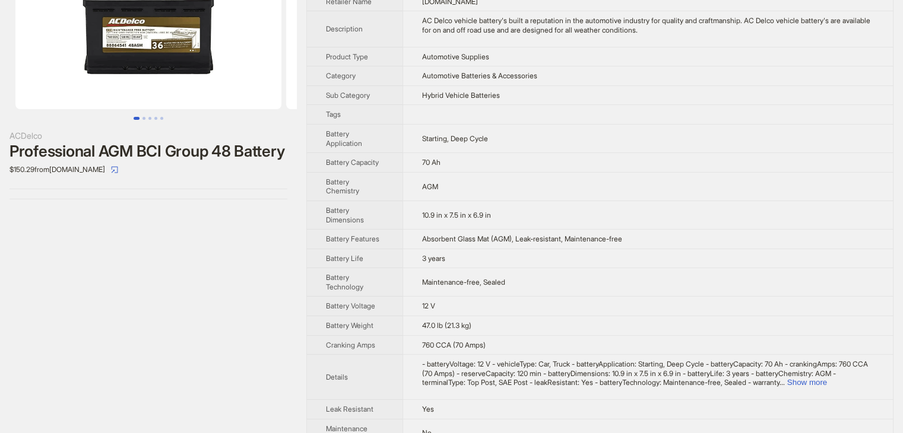
scroll to position [208, 0]
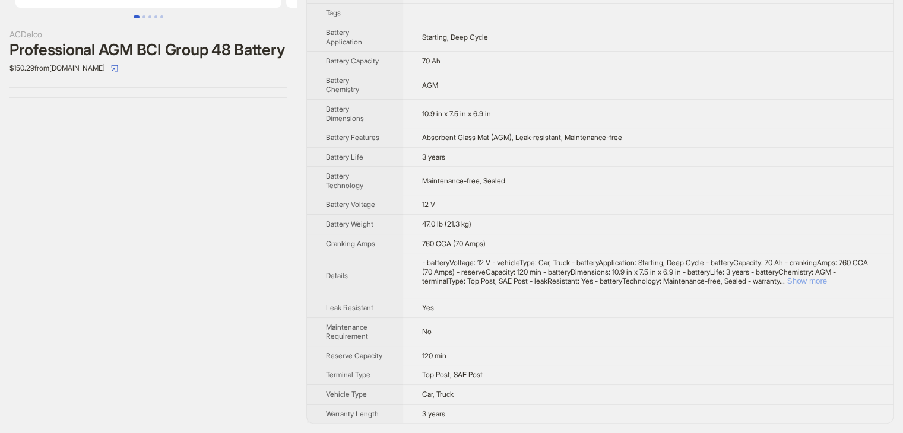
click at [827, 277] on button "Show more" at bounding box center [807, 281] width 40 height 9
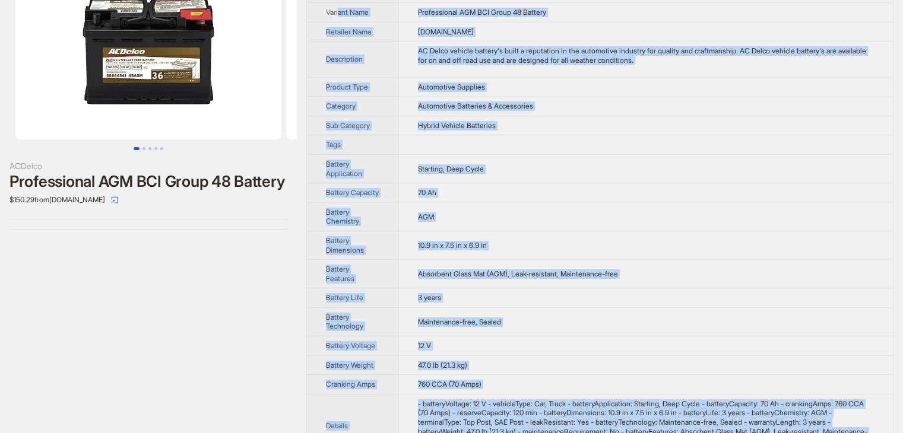
scroll to position [0, 0]
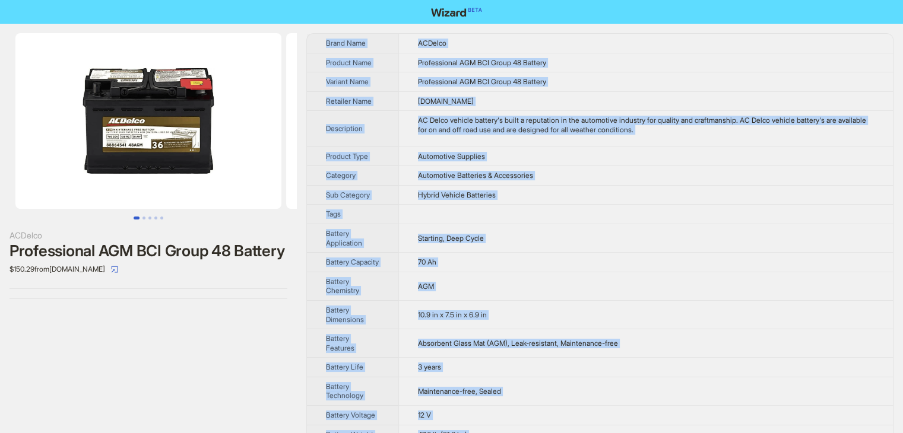
drag, startPoint x: 453, startPoint y: 413, endPoint x: 323, endPoint y: 49, distance: 386.3
click at [323, 49] on tbody "Brand Name ACDelco Product Name Professional AGM BCI Group 48 Battery Variant N…" at bounding box center [600, 348] width 586 height 628
copy tbody "Brand Name ACDelco Product Name Professional AGM BCI Group 48 Battery Variant N…"
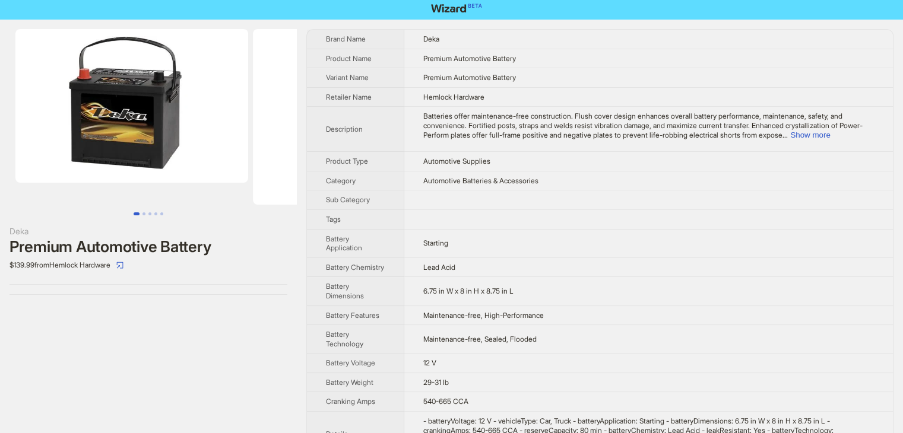
scroll to position [198, 0]
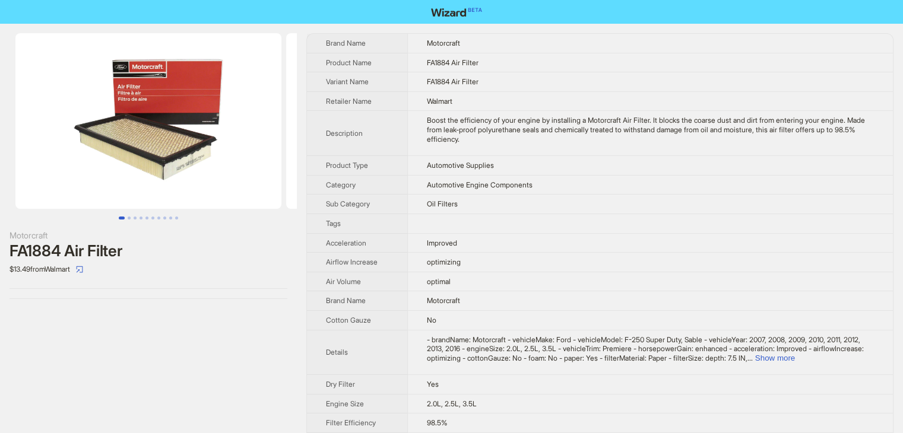
click at [733, 136] on div "Boost the efficiency of your engine by installing a Motorcraft Air Filter. It b…" at bounding box center [650, 130] width 447 height 28
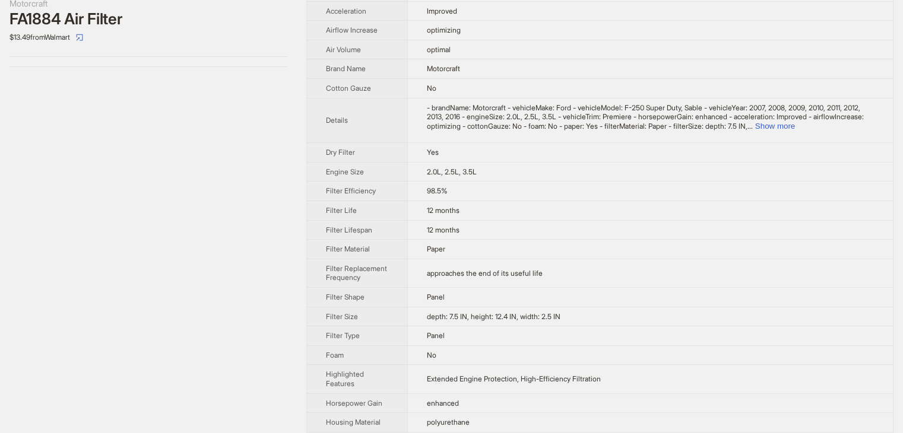
scroll to position [237, 0]
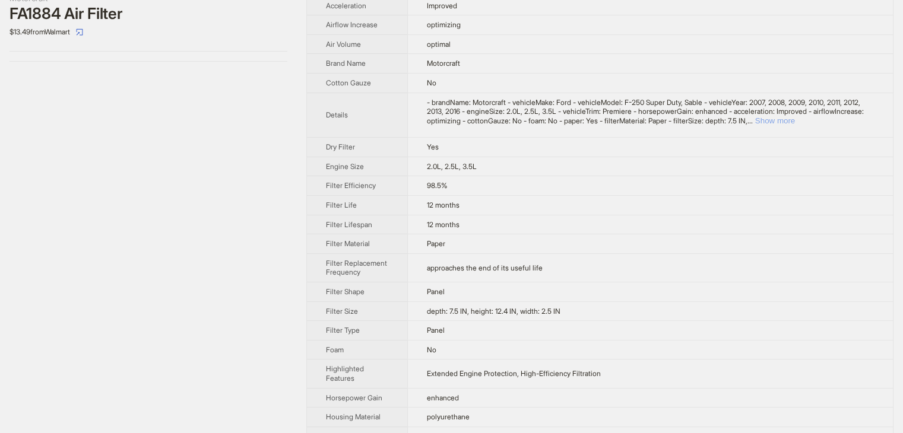
click at [795, 119] on button "Show more" at bounding box center [775, 120] width 40 height 9
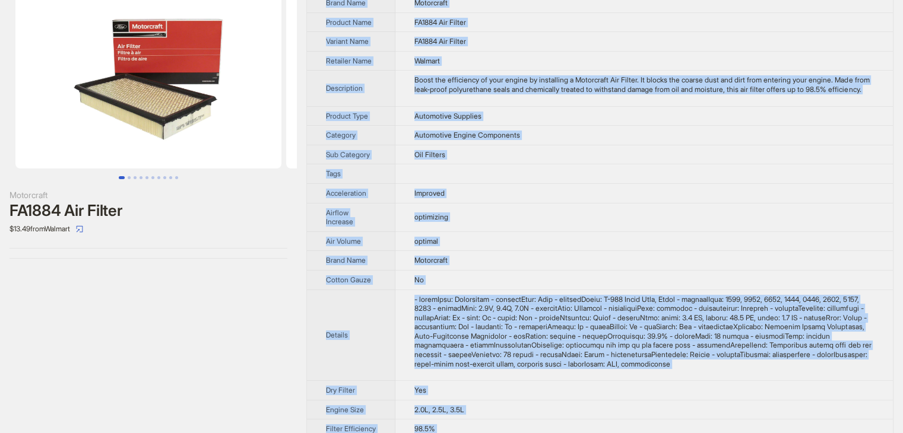
scroll to position [0, 0]
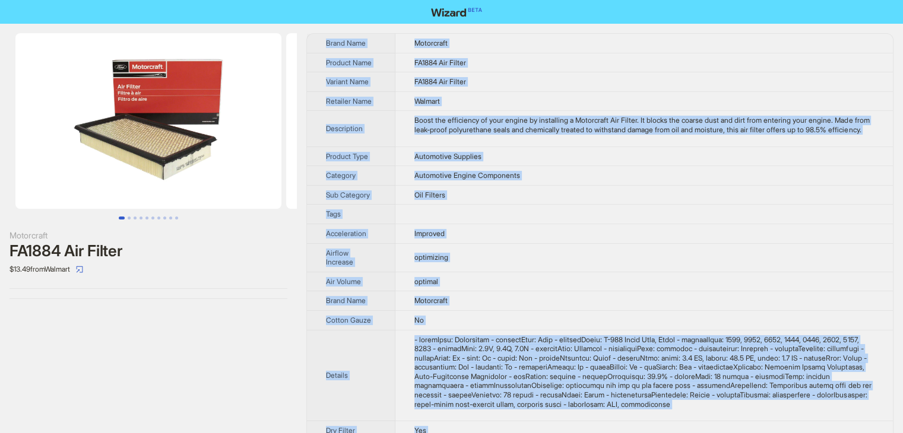
drag, startPoint x: 446, startPoint y: 417, endPoint x: 327, endPoint y: 43, distance: 391.7
copy tbody "Brand Name Motorcraft Product Name FA1884 Air Filter Variant Name FA1884 Air Fi…"
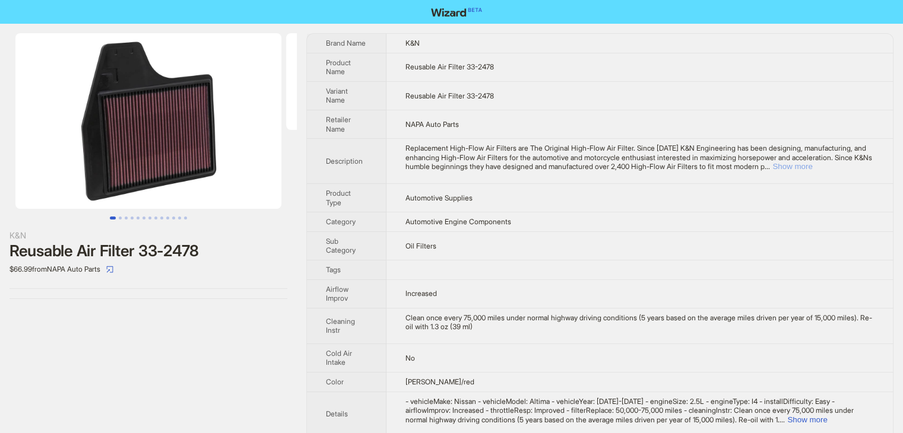
click at [812, 169] on button "Show more" at bounding box center [792, 166] width 40 height 9
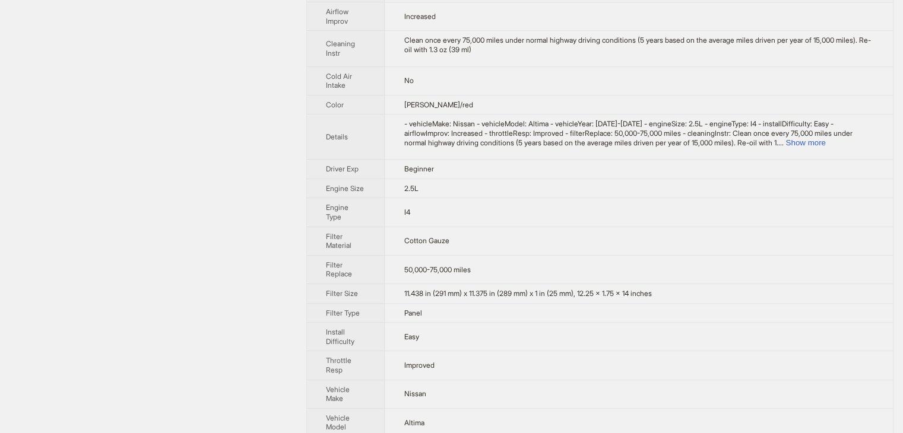
scroll to position [290, 0]
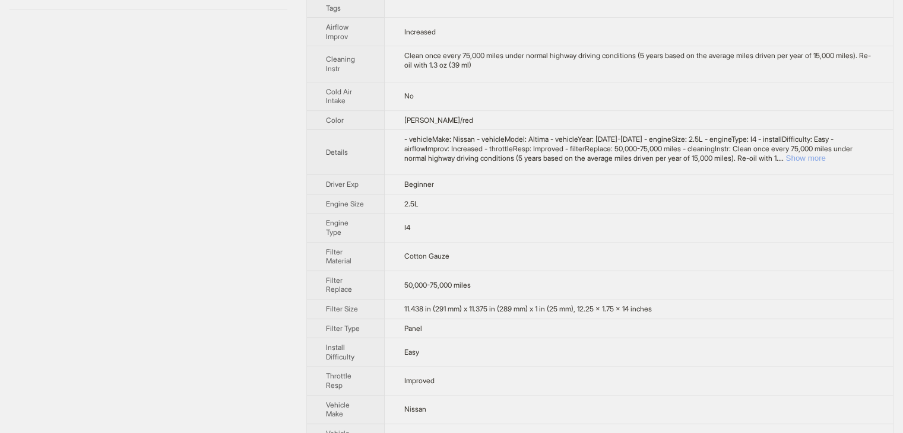
click at [825, 163] on button "Show more" at bounding box center [805, 158] width 40 height 9
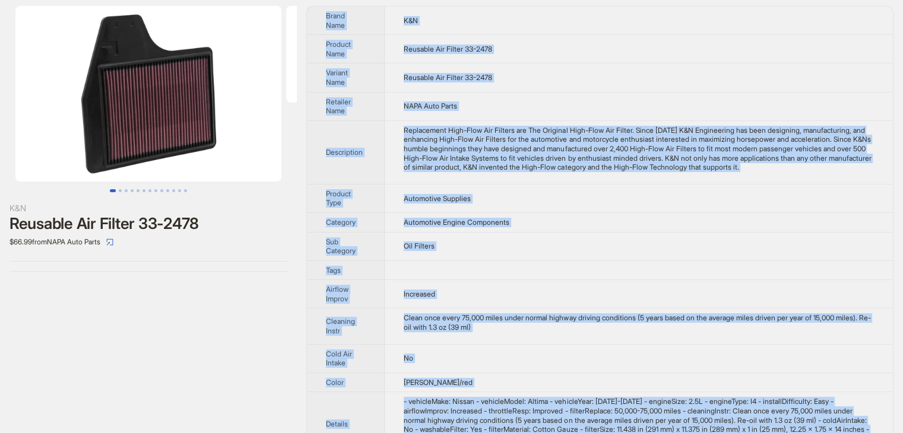
scroll to position [0, 0]
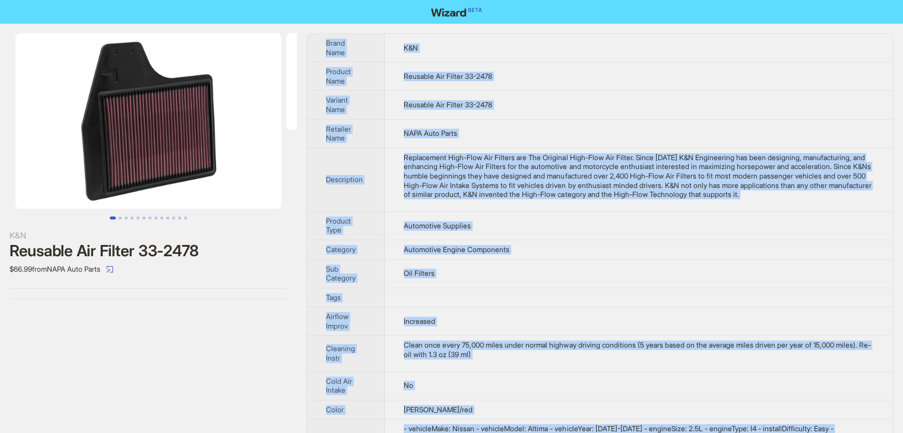
drag, startPoint x: 453, startPoint y: 412, endPoint x: 321, endPoint y: 39, distance: 396.1
copy tbody "Brand Name K&N Product Name Reusable Air Filter 33-2478 Variant Name Reusable A…"
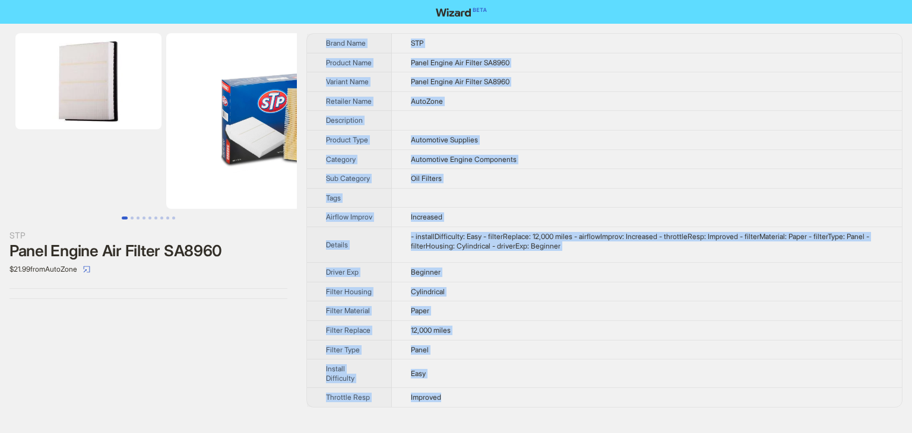
drag, startPoint x: 325, startPoint y: 27, endPoint x: 509, endPoint y: 408, distance: 422.8
click at [509, 408] on div "STP Panel Engine Air Filter SA8960 $21.99 from AutoZone Brand Name STP Product …" at bounding box center [456, 220] width 912 height 393
copy tbody "Brand Name STP Product Name Panel Engine Air Filter SA8960 Variant Name Panel E…"
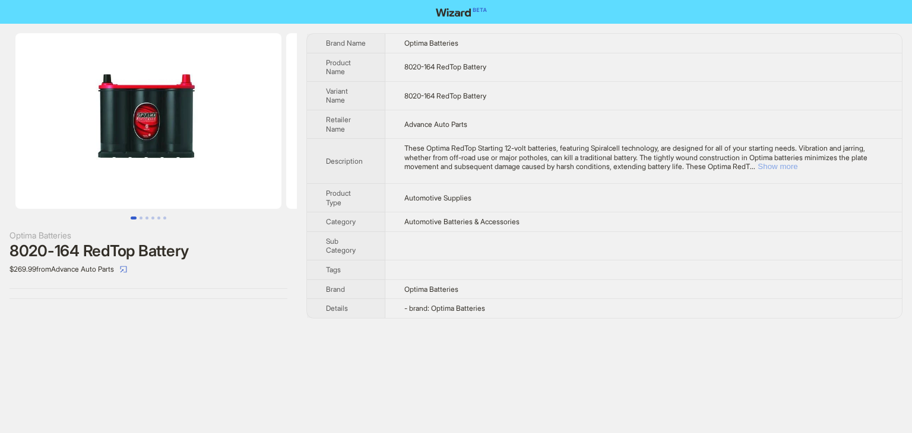
click at [797, 165] on button "Show more" at bounding box center [777, 166] width 40 height 9
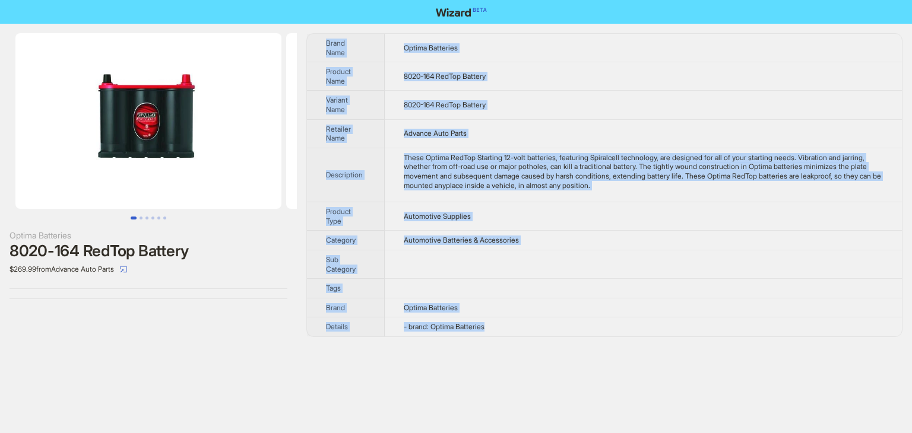
drag, startPoint x: 508, startPoint y: 311, endPoint x: 319, endPoint y: 30, distance: 338.3
click at [319, 30] on div "Optima Batteries 8020-164 RedTop Battery $269.99 from Advance Auto Parts Brand …" at bounding box center [456, 185] width 912 height 323
copy tbody "Brand Name Optima Batteries Product Name 8020-164 RedTop Battery Variant Name 8…"
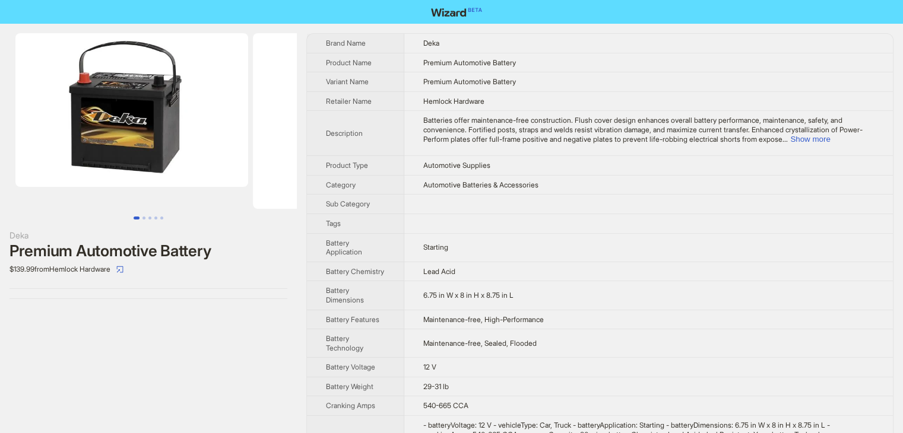
click at [608, 224] on td at bounding box center [648, 224] width 488 height 20
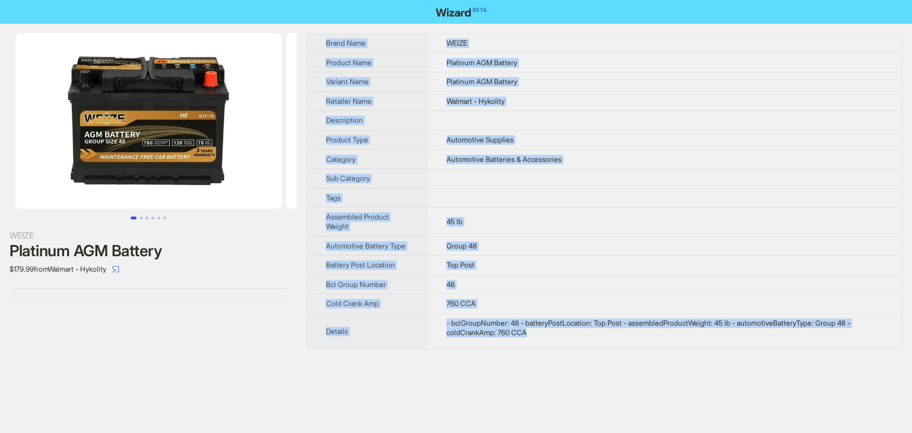
drag, startPoint x: 555, startPoint y: 347, endPoint x: 572, endPoint y: 345, distance: 16.7
click at [572, 345] on div "Brand Name WEIZE Product Name Platinum AGM Battery Variant Name Platinum AGM Ba…" at bounding box center [604, 191] width 596 height 316
copy tbody "Brand Name WEIZE Product Name Platinum AGM Battery Variant Name Platinum AGM Ba…"
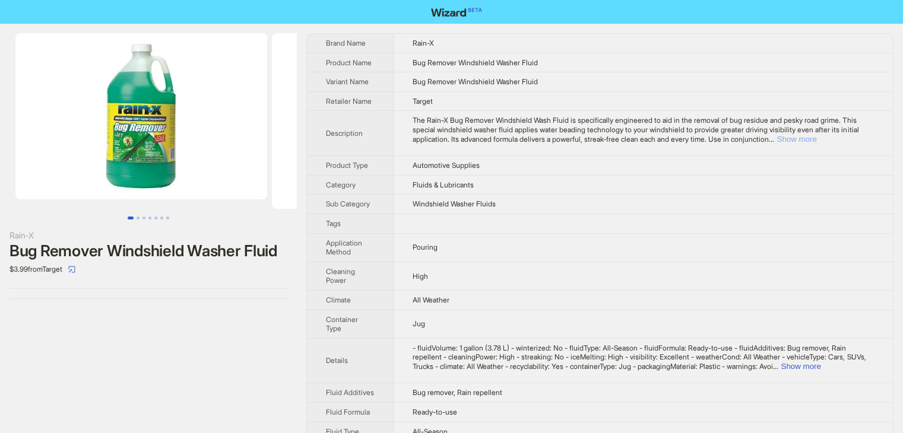
click at [816, 141] on button "Show more" at bounding box center [796, 139] width 40 height 9
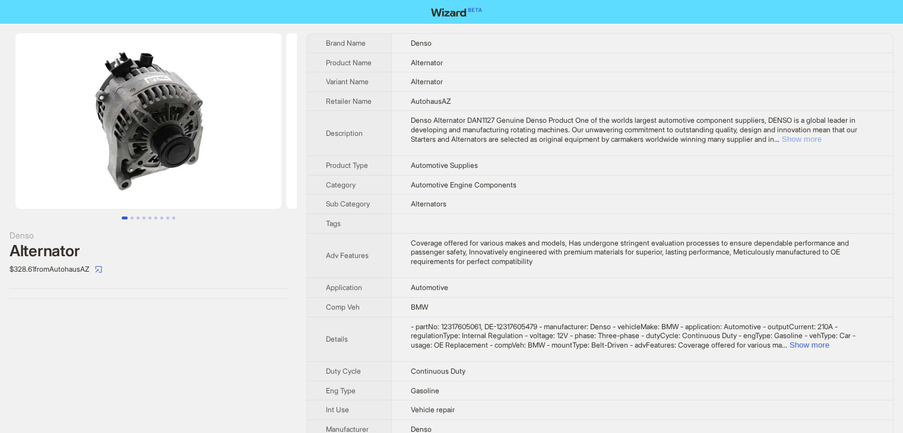
click at [821, 138] on button "Show more" at bounding box center [802, 139] width 40 height 9
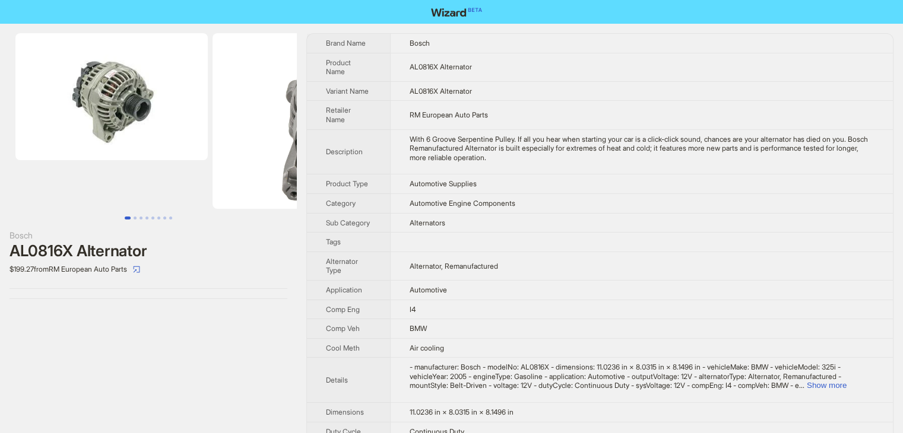
click at [655, 195] on td "Automotive Engine Components" at bounding box center [641, 203] width 503 height 20
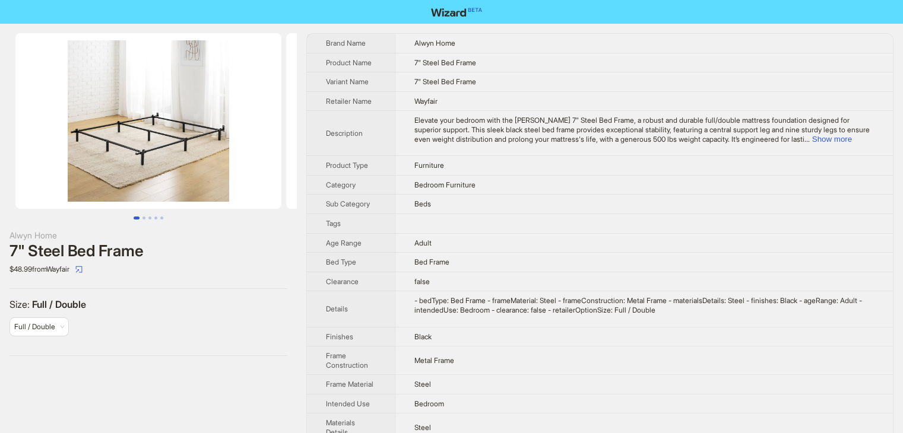
click at [598, 105] on td "Wayfair" at bounding box center [644, 101] width 498 height 20
click at [841, 138] on button "Show more" at bounding box center [832, 139] width 40 height 9
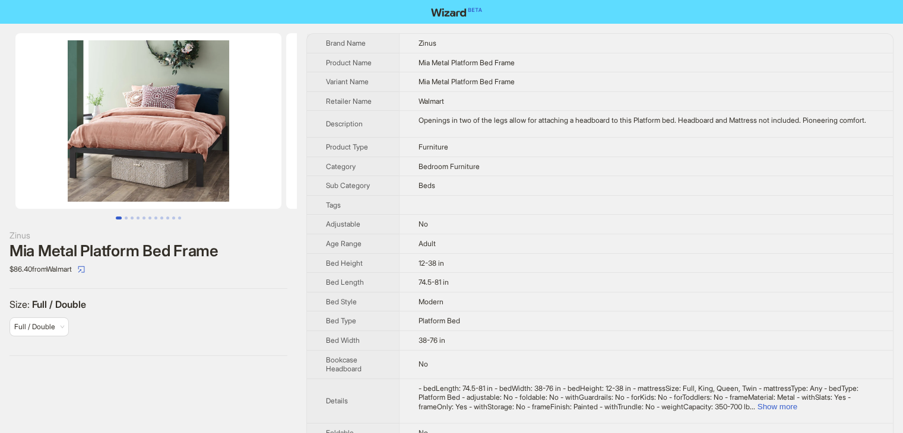
click at [572, 208] on td at bounding box center [646, 205] width 494 height 20
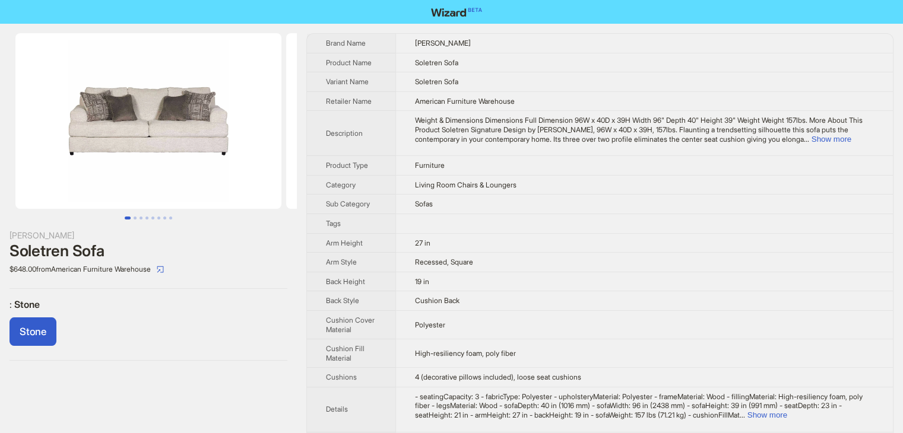
click at [637, 168] on td "Furniture" at bounding box center [643, 166] width 497 height 20
click at [851, 139] on button "Show more" at bounding box center [831, 139] width 40 height 9
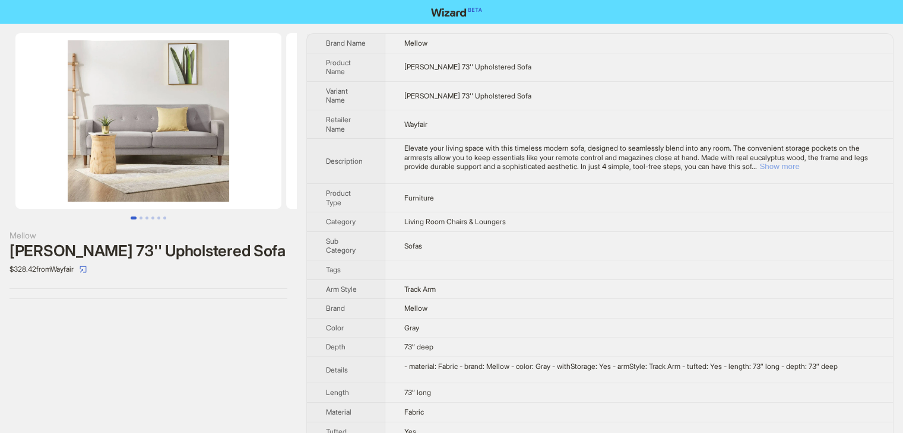
click at [799, 167] on button "Show more" at bounding box center [779, 166] width 40 height 9
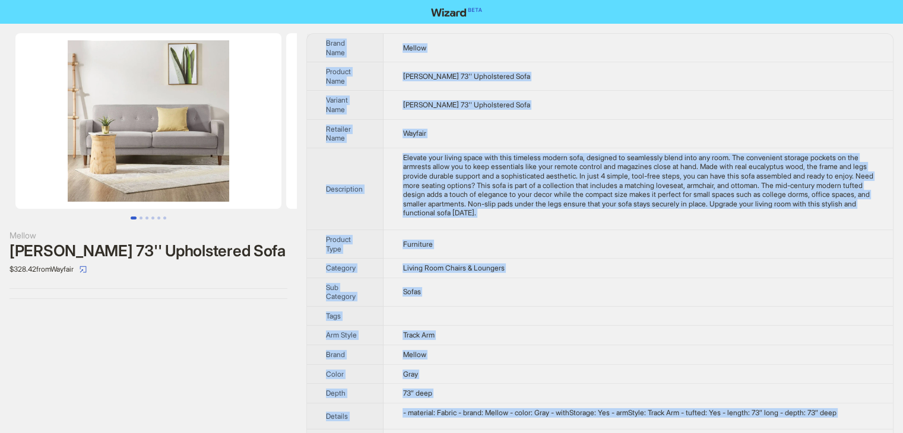
drag, startPoint x: 422, startPoint y: 413, endPoint x: 322, endPoint y: 26, distance: 399.6
click at [322, 26] on div "Mellow Adair 73'' Upholstered Sofa $328.42 from Wayfair Brand Name Mellow Produ…" at bounding box center [451, 275] width 903 height 502
copy tbody "Brand Name Mellow Product Name Adair 73'' Upholstered Sofa Variant Name Adair 7…"
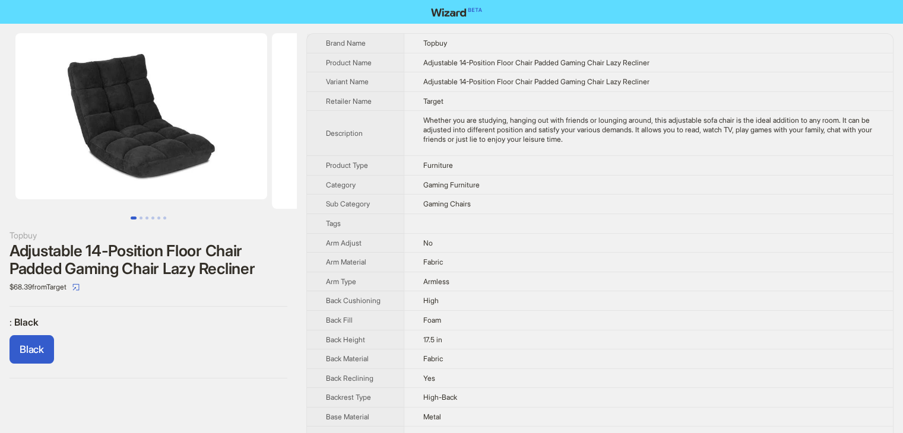
click at [769, 180] on td "Gaming Furniture" at bounding box center [648, 185] width 489 height 20
click at [577, 172] on td "Furniture" at bounding box center [648, 166] width 489 height 20
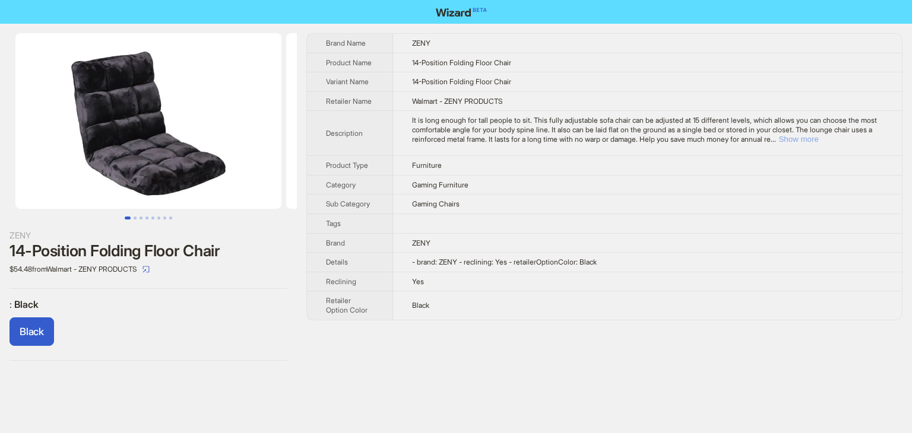
click at [818, 143] on button "Show more" at bounding box center [798, 139] width 40 height 9
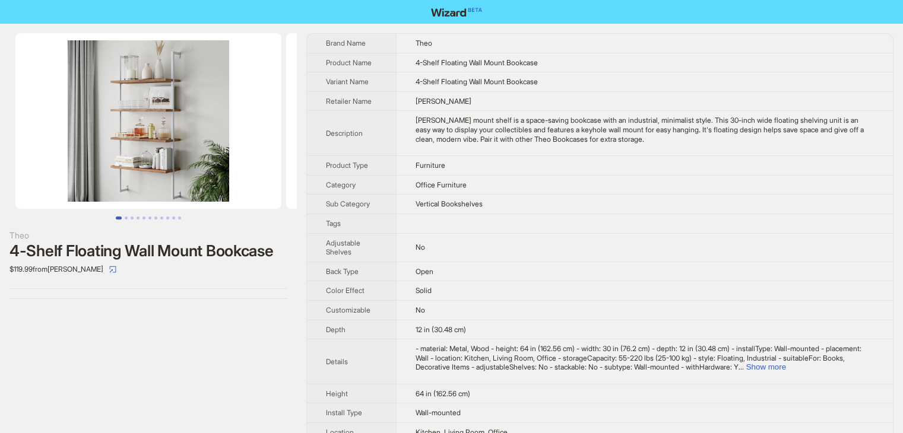
click at [604, 201] on td "Vertical Bookshelves" at bounding box center [644, 205] width 497 height 20
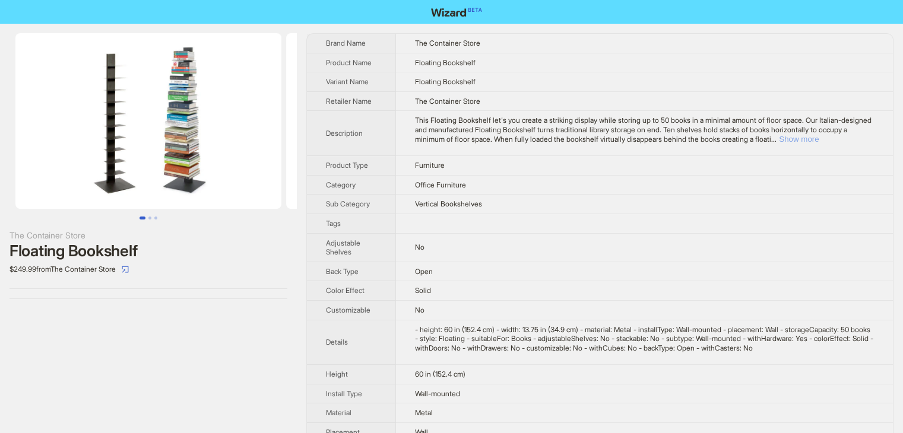
click at [818, 139] on button "Show more" at bounding box center [799, 139] width 40 height 9
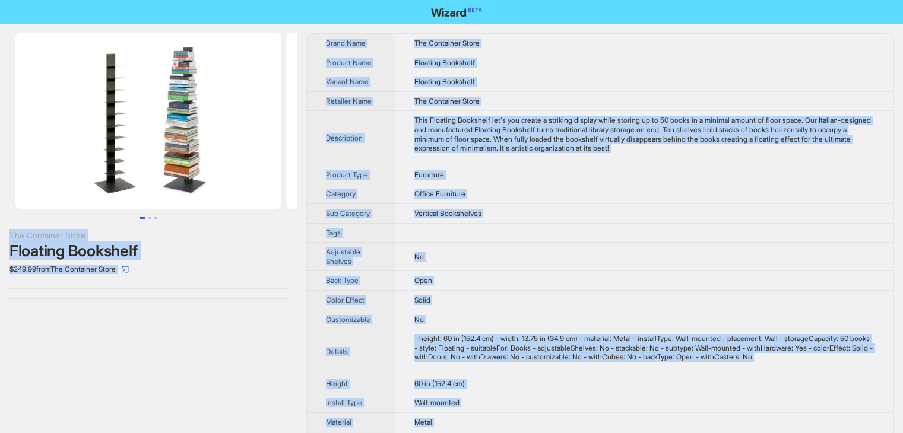
drag, startPoint x: 449, startPoint y: 415, endPoint x: 338, endPoint y: -7, distance: 436.3
click at [338, 0] on html "The Container Store Floating Bookshelf $249.99 from The Container Store Brand N…" at bounding box center [451, 341] width 903 height 683
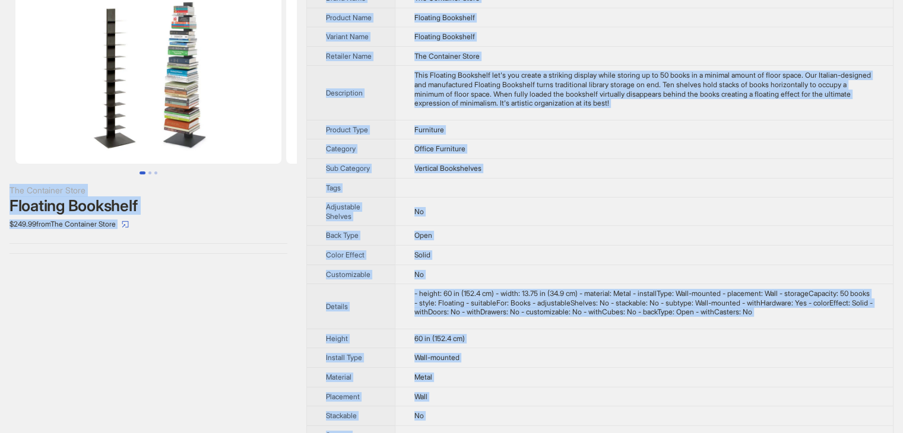
scroll to position [178, 0]
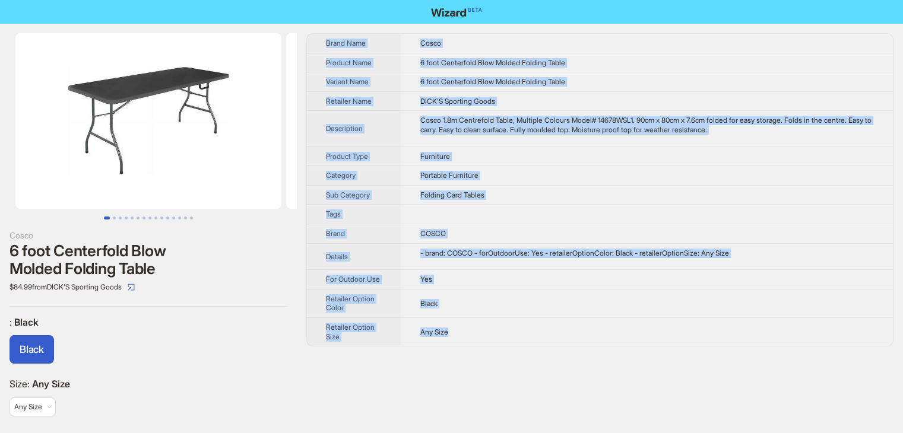
drag, startPoint x: 466, startPoint y: 334, endPoint x: 316, endPoint y: 34, distance: 336.0
click at [316, 34] on tbody "Brand Name Cosco Product Name 6 foot Centerfold Blow Molded Folding Table Varia…" at bounding box center [600, 190] width 586 height 312
copy tbody "Brand Name Cosco Product Name 6 foot Centerfold Blow Molded Folding Table Varia…"
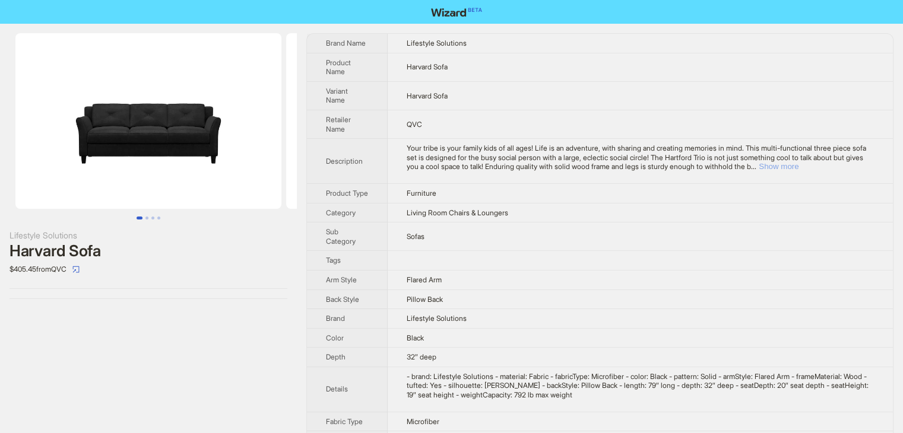
click at [798, 167] on button "Show more" at bounding box center [778, 166] width 40 height 9
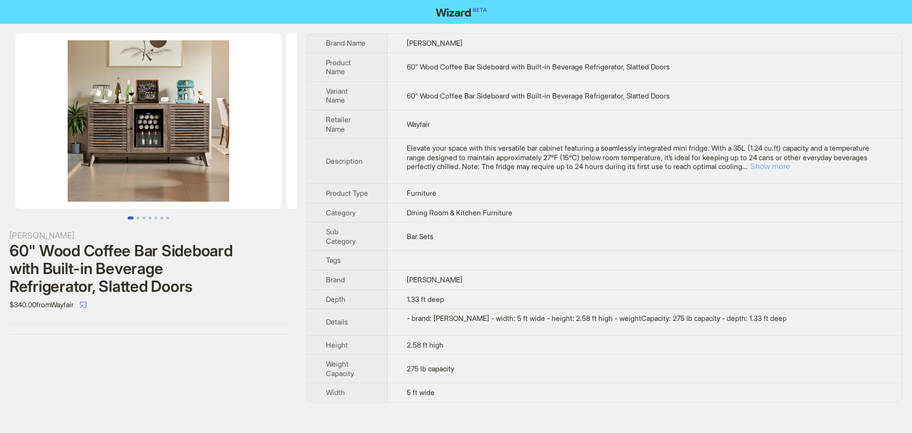
click at [789, 169] on button "Show more" at bounding box center [770, 166] width 40 height 9
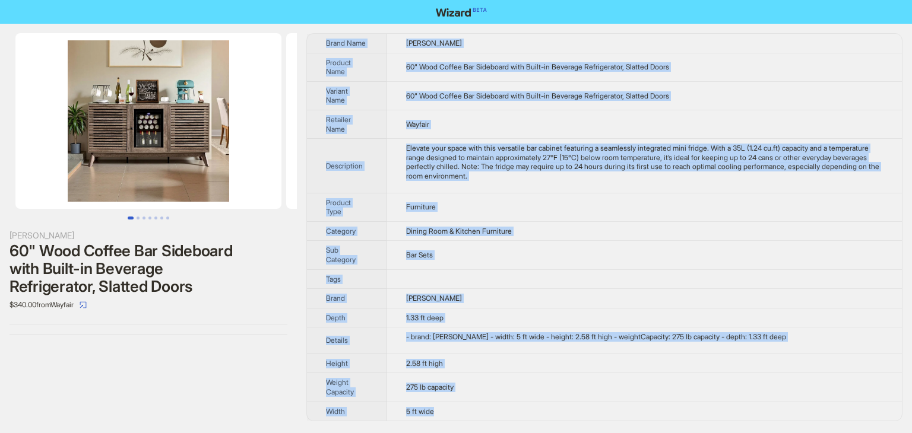
drag, startPoint x: 464, startPoint y: 413, endPoint x: 322, endPoint y: 37, distance: 402.1
click at [322, 37] on tbody "Brand Name [PERSON_NAME] Product Name 60" Wood Coffee Bar Sideboard with Built-…" at bounding box center [604, 227] width 595 height 387
copy tbody "Lorem Ipsu Dolors Ametco Adipisc Elit 98" Sedd Eiusmo Tem Incididun utla Etdol-…"
click at [634, 207] on td "Furniture" at bounding box center [644, 207] width 515 height 28
click at [624, 204] on td "Furniture" at bounding box center [644, 207] width 515 height 28
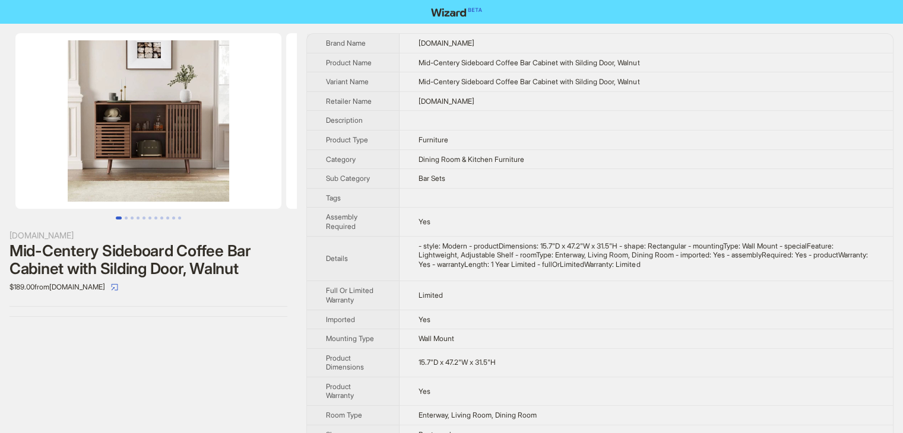
click at [631, 153] on td "Dining Room & Kitchen Furniture" at bounding box center [645, 160] width 493 height 20
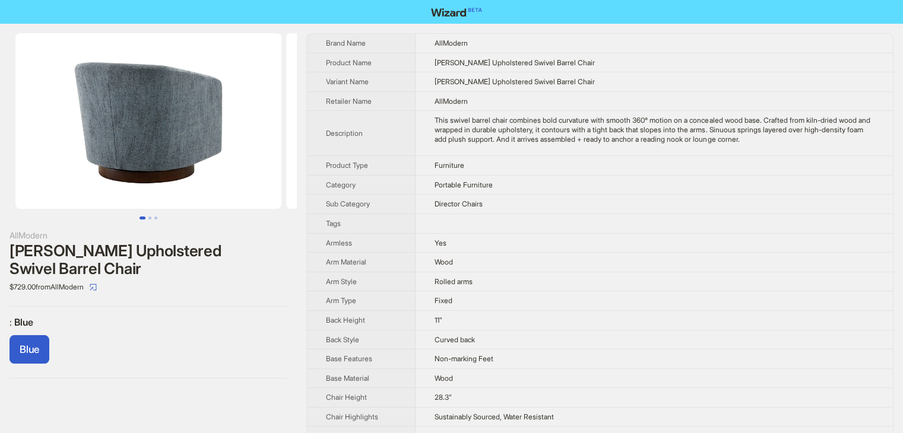
click at [567, 207] on td "Director Chairs" at bounding box center [653, 205] width 477 height 20
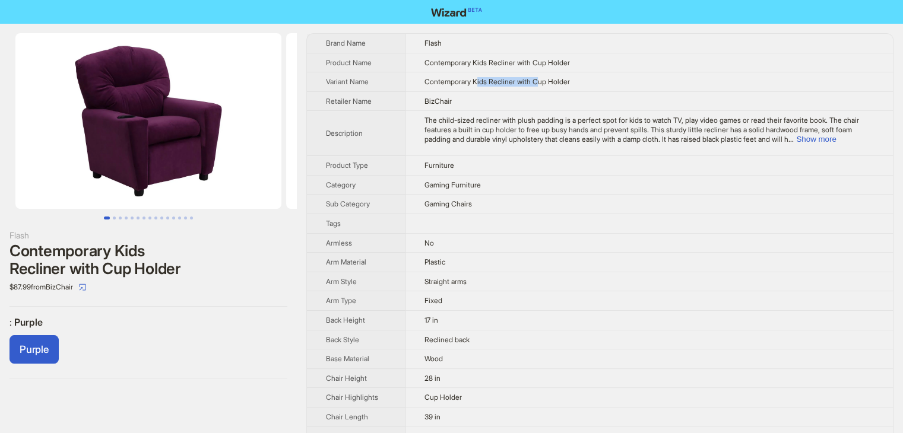
drag, startPoint x: 471, startPoint y: 82, endPoint x: 534, endPoint y: 82, distance: 63.5
click at [534, 82] on span "Contemporary Kids Recliner with Cup Holder" at bounding box center [496, 81] width 145 height 9
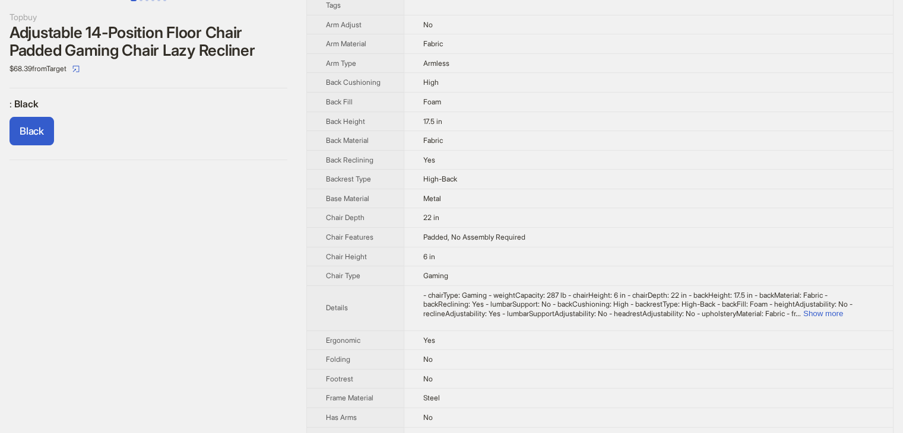
scroll to position [297, 0]
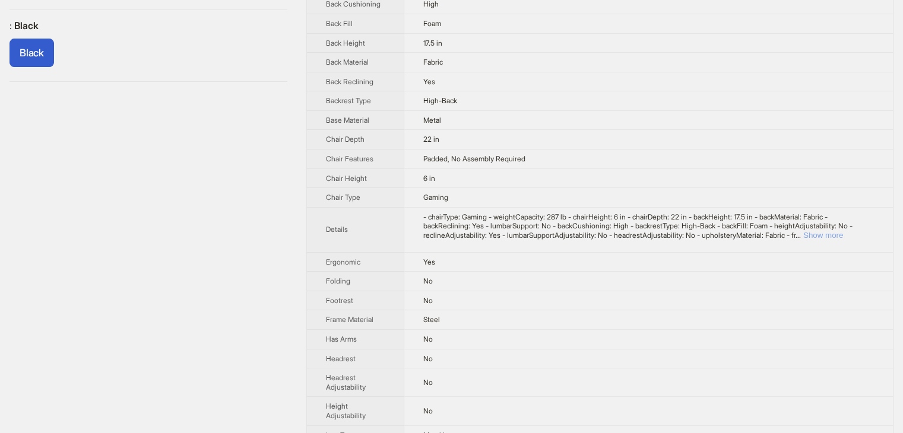
click at [843, 235] on button "Show more" at bounding box center [823, 235] width 40 height 9
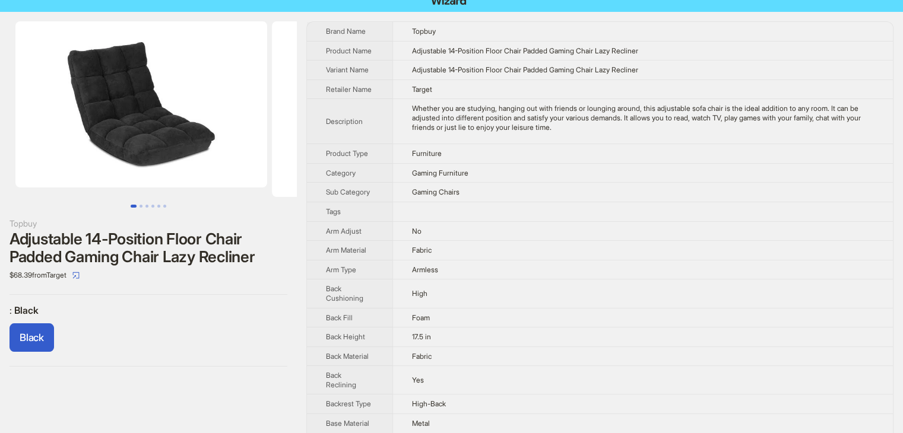
scroll to position [0, 0]
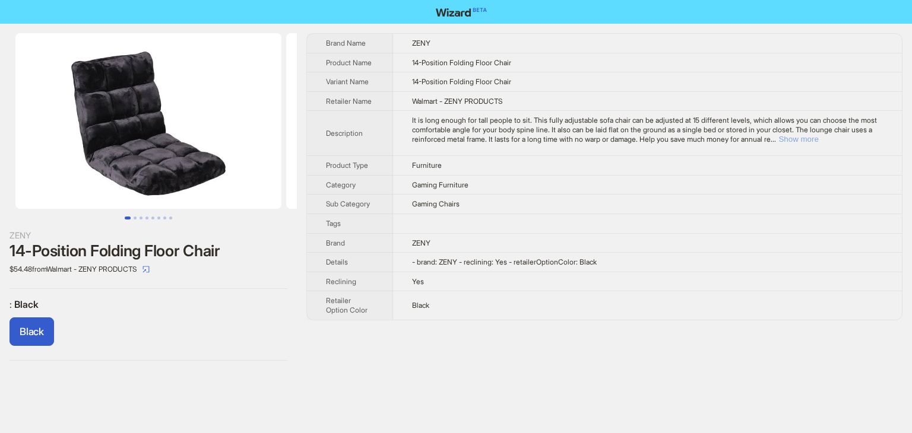
click at [818, 136] on button "Show more" at bounding box center [798, 139] width 40 height 9
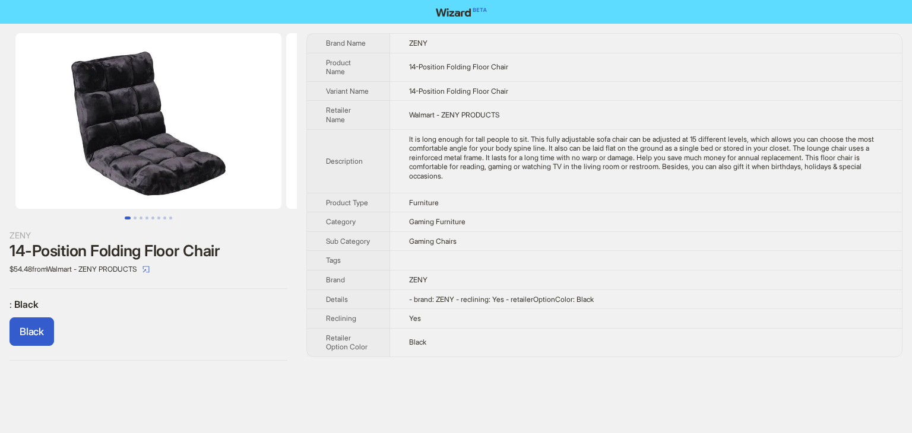
click at [672, 242] on td "Gaming Chairs" at bounding box center [646, 241] width 512 height 20
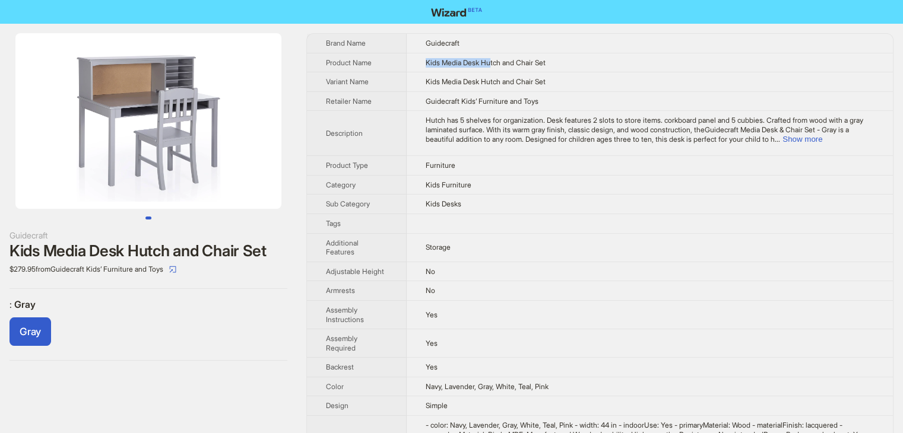
drag, startPoint x: 423, startPoint y: 63, endPoint x: 493, endPoint y: 68, distance: 70.8
click at [493, 68] on td "Kids Media Desk Hutch and Chair Set" at bounding box center [650, 63] width 486 height 20
drag, startPoint x: 520, startPoint y: 65, endPoint x: 553, endPoint y: 66, distance: 32.7
click at [553, 66] on td "Kids Media Desk Hutch and Chair Set" at bounding box center [650, 63] width 486 height 20
